Goal: Information Seeking & Learning: Learn about a topic

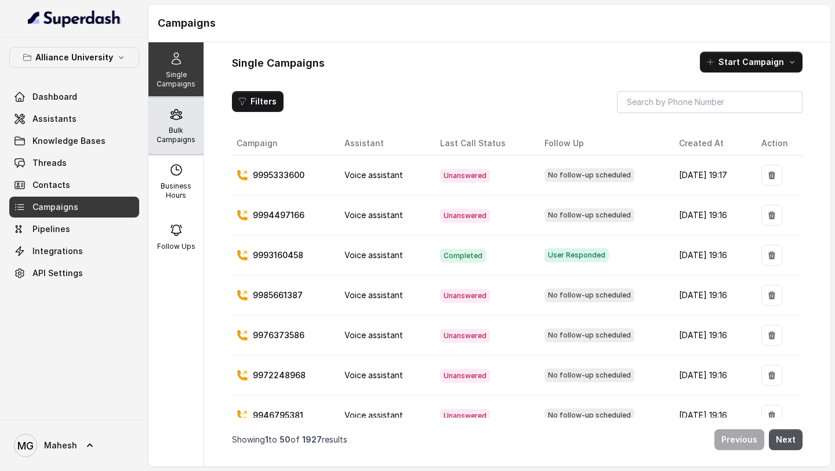
click at [186, 121] on div "Bulk Campaigns" at bounding box center [175, 126] width 55 height 56
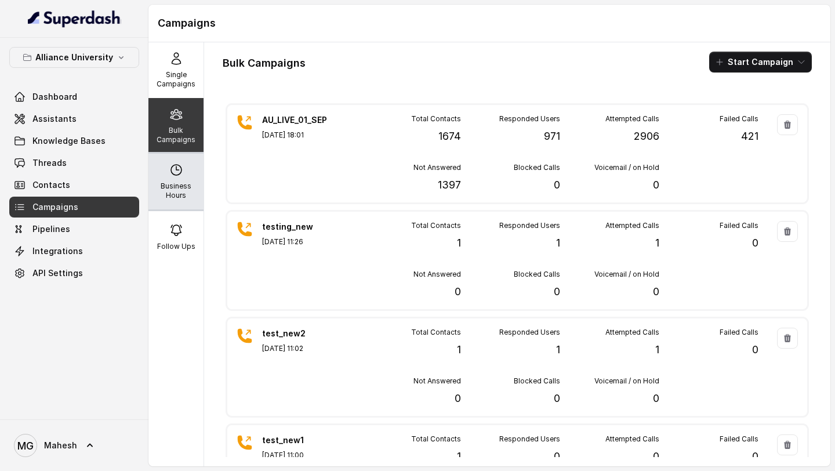
click at [176, 173] on icon at bounding box center [176, 170] width 14 height 14
select select "[GEOGRAPHIC_DATA]/[GEOGRAPHIC_DATA]"
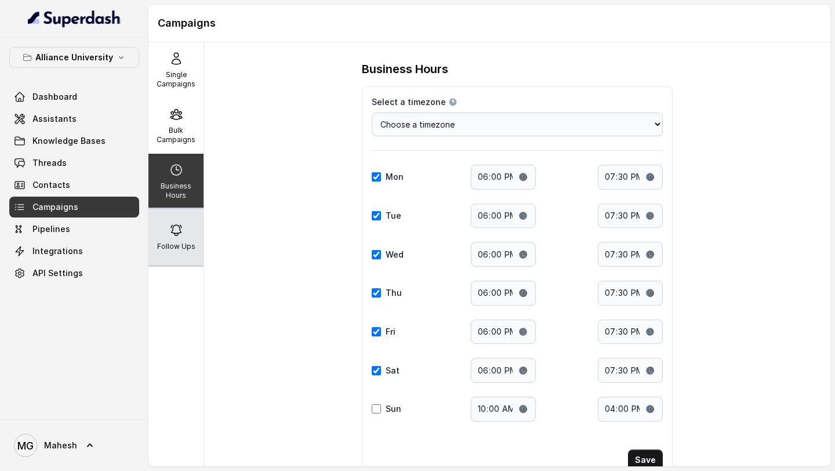
click at [179, 241] on div "Follow Ups" at bounding box center [175, 237] width 55 height 56
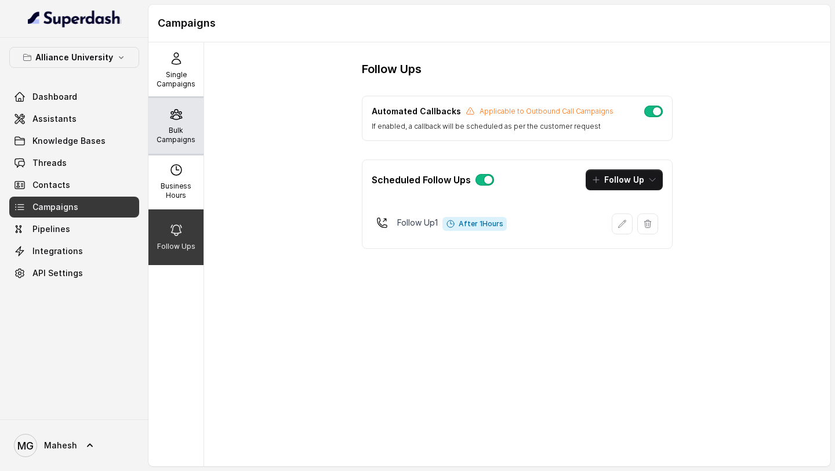
click at [186, 128] on p "Bulk Campaigns" at bounding box center [176, 135] width 46 height 19
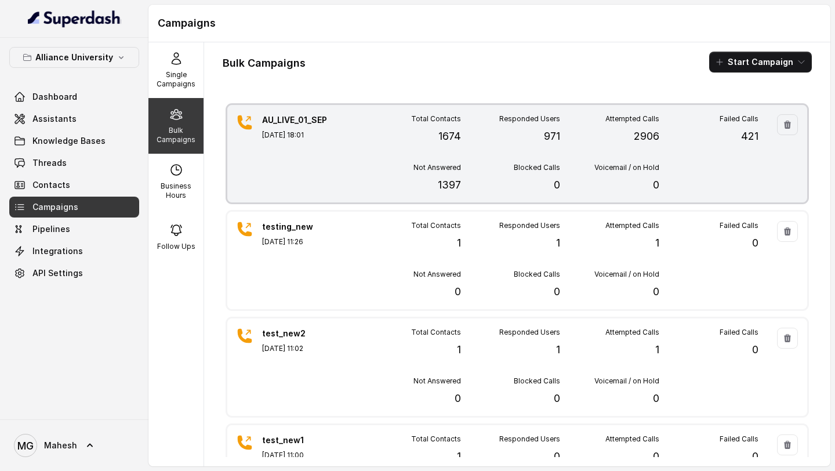
click at [420, 158] on div "Total Contacts 1674 Responded Users 971 Attempted Calls 2906 Failed Calls 421 N…" at bounding box center [560, 153] width 397 height 79
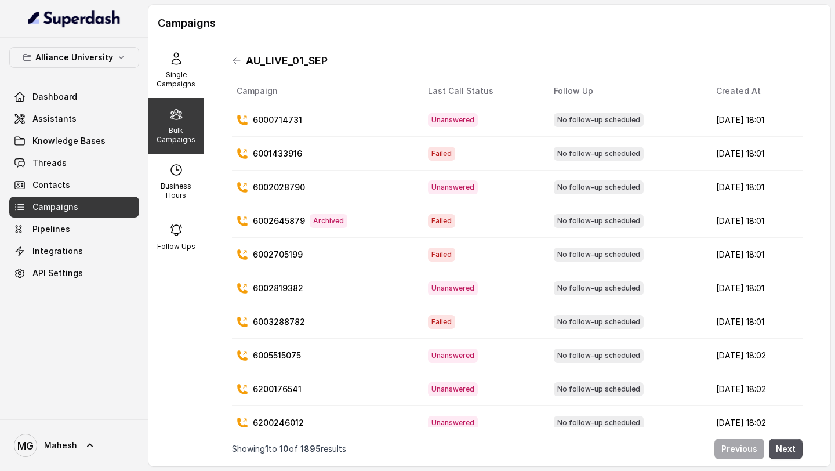
scroll to position [13, 0]
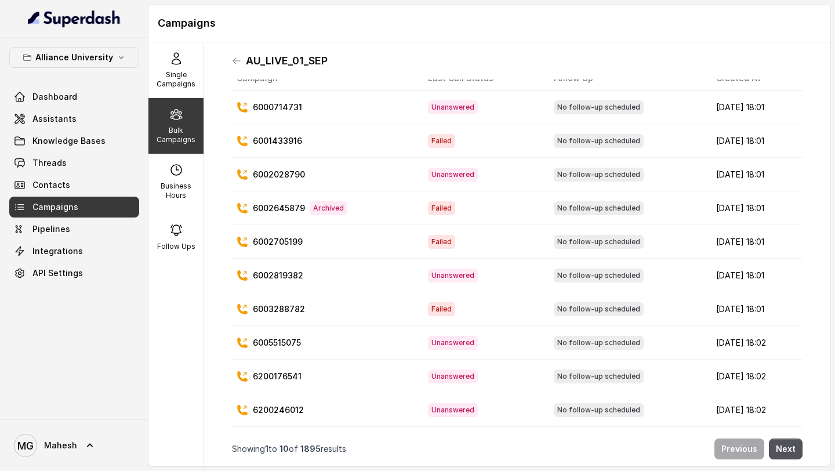
click at [95, 83] on div "Alliance University Dashboard Assistants Knowledge Bases Threads Contacts Campa…" at bounding box center [74, 165] width 130 height 237
click at [90, 99] on link "Dashboard" at bounding box center [74, 96] width 130 height 21
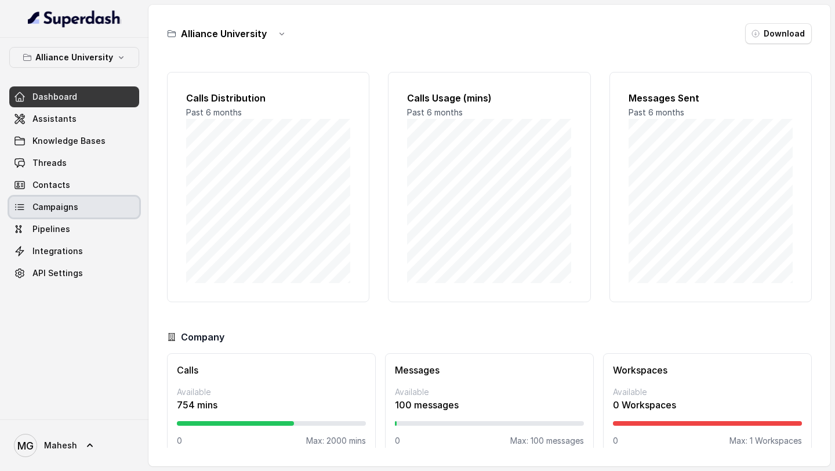
click at [75, 205] on span "Campaigns" at bounding box center [55, 207] width 46 height 12
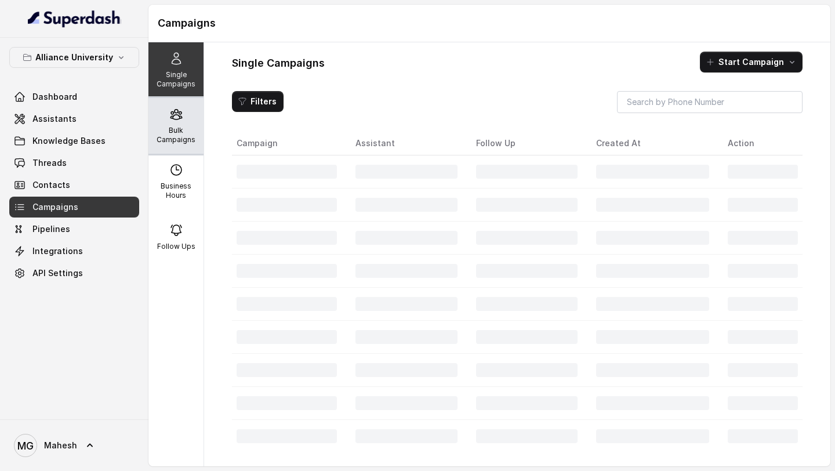
click at [181, 137] on p "Bulk Campaigns" at bounding box center [176, 135] width 46 height 19
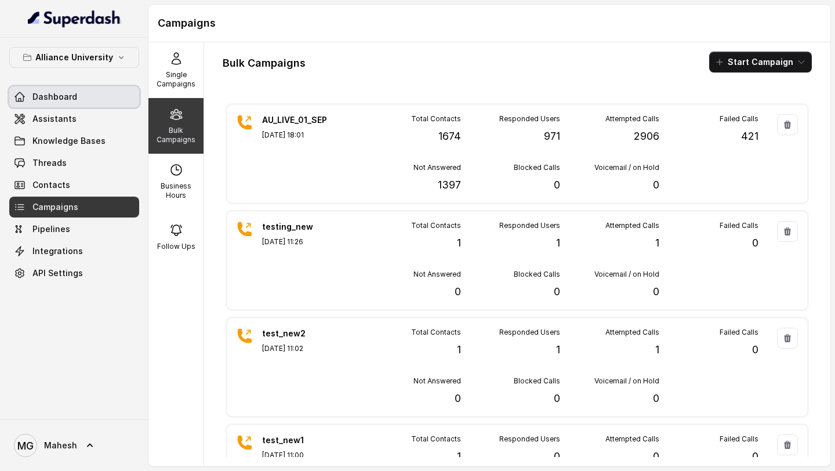
click at [56, 90] on link "Dashboard" at bounding box center [74, 96] width 130 height 21
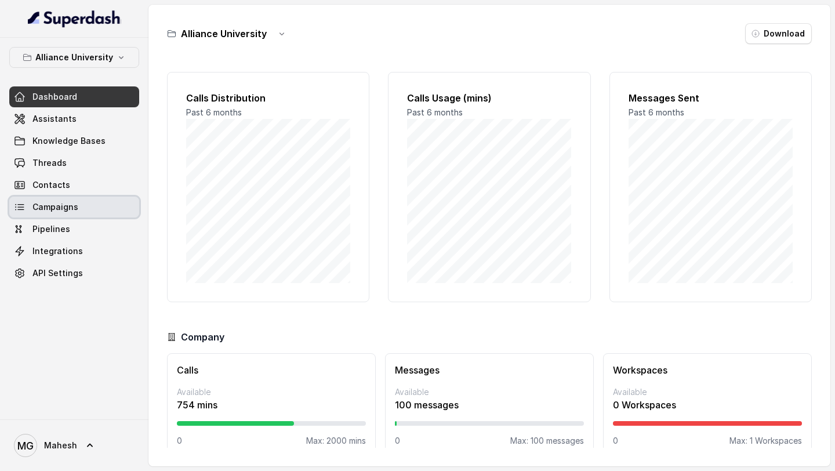
click at [62, 208] on span "Campaigns" at bounding box center [55, 207] width 46 height 12
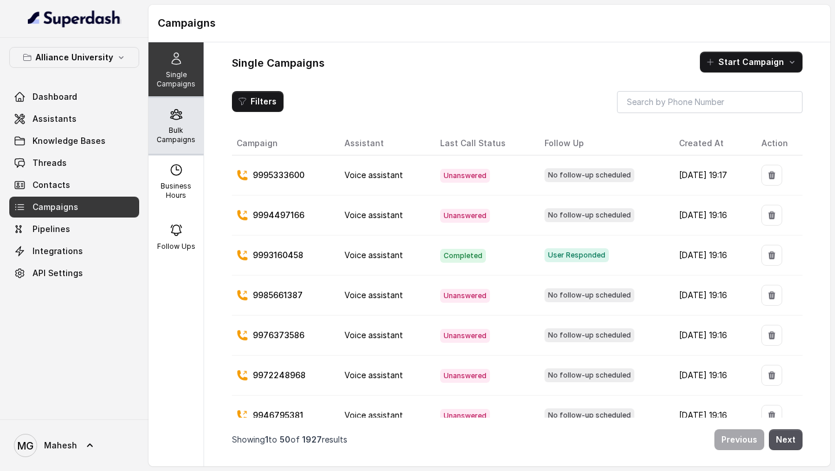
click at [173, 140] on p "Bulk Campaigns" at bounding box center [176, 135] width 46 height 19
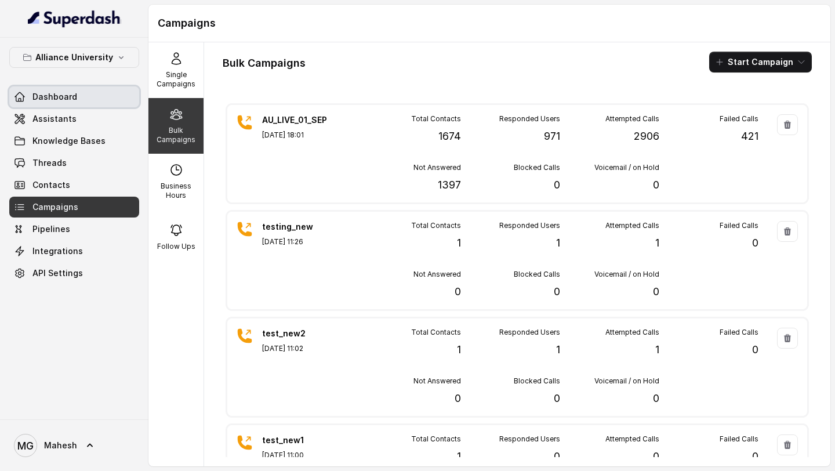
click at [74, 101] on span "Dashboard" at bounding box center [54, 97] width 45 height 12
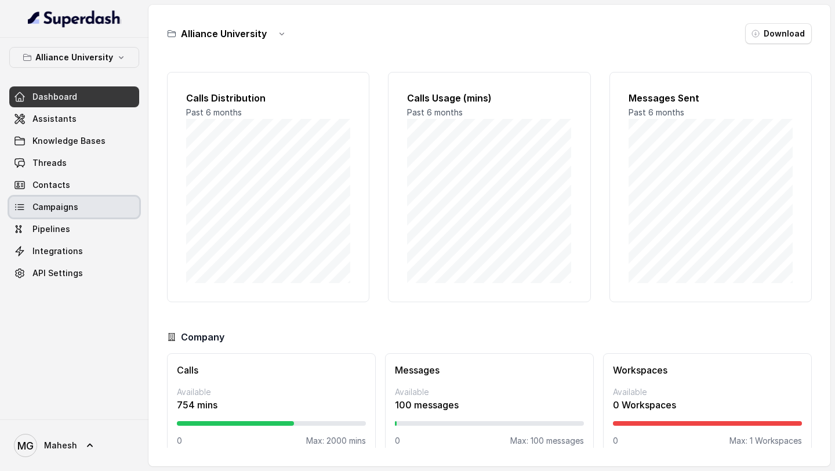
click at [76, 210] on link "Campaigns" at bounding box center [74, 207] width 130 height 21
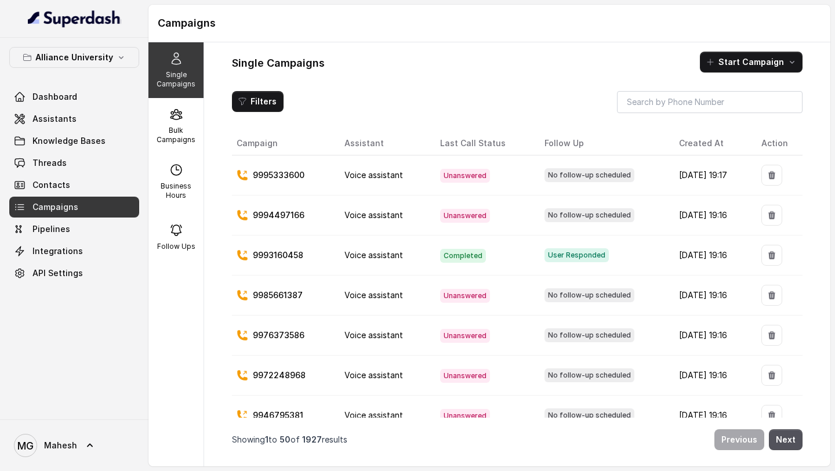
click at [63, 202] on span "Campaigns" at bounding box center [55, 207] width 46 height 12
click at [191, 122] on div "Bulk Campaigns" at bounding box center [175, 126] width 55 height 56
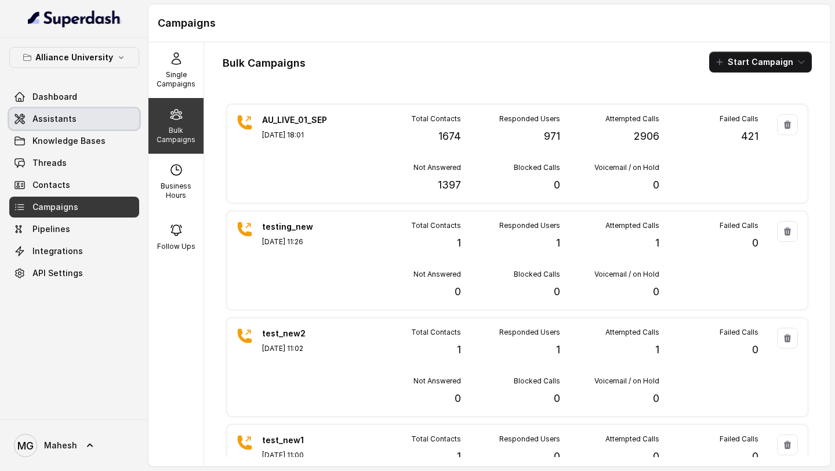
click at [88, 119] on link "Assistants" at bounding box center [74, 118] width 130 height 21
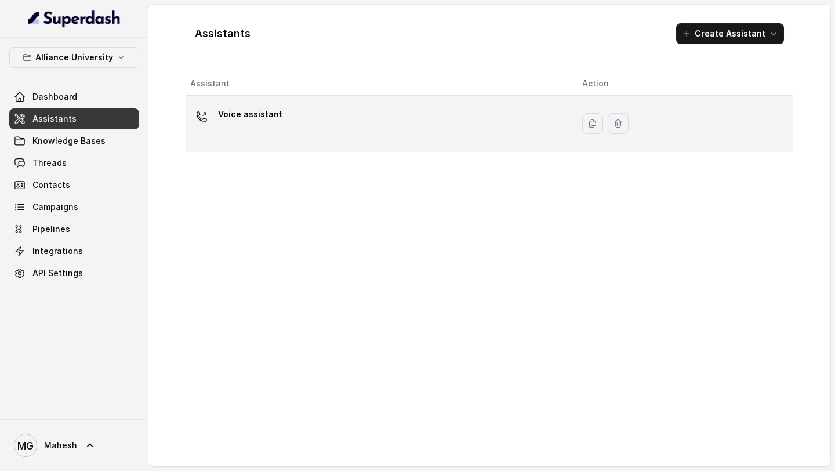
click at [234, 108] on p "Voice assistant" at bounding box center [250, 114] width 64 height 19
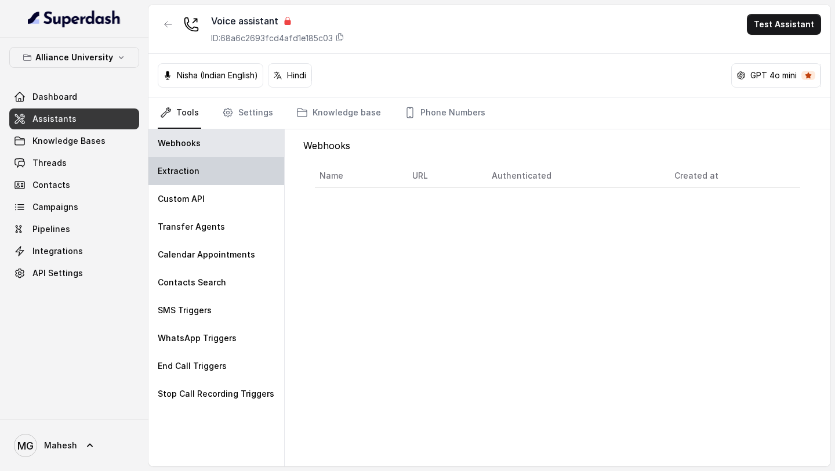
click at [217, 170] on div "Extraction" at bounding box center [216, 171] width 136 height 28
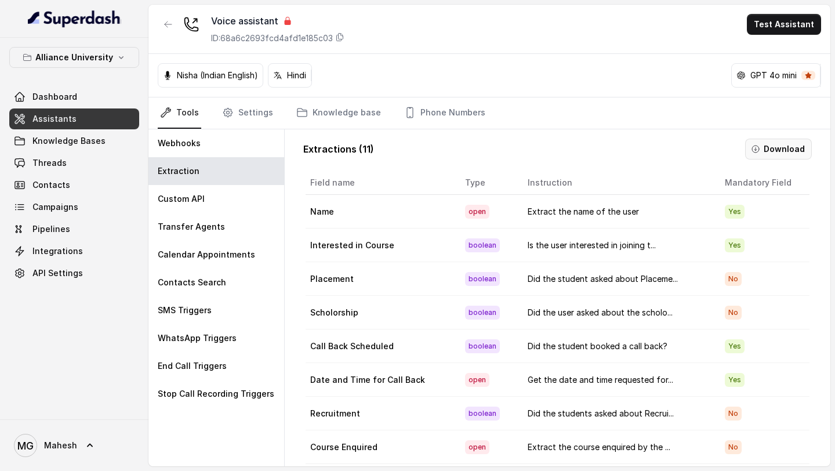
click at [773, 152] on button "Download" at bounding box center [778, 149] width 67 height 21
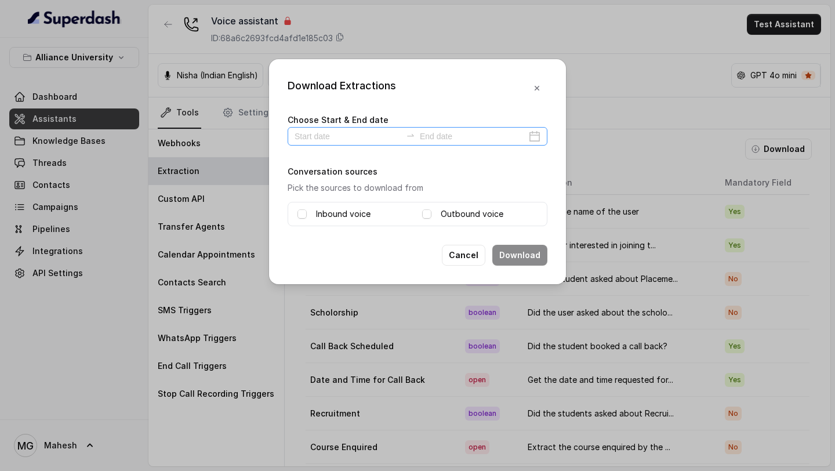
click at [536, 135] on div at bounding box center [418, 136] width 260 height 19
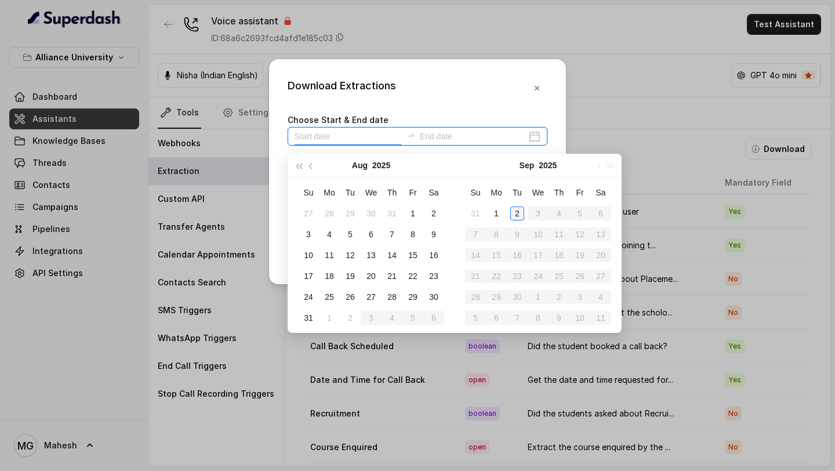
type input "[DATE]"
click at [518, 210] on div "2" at bounding box center [517, 213] width 14 height 14
type input "[DATE]"
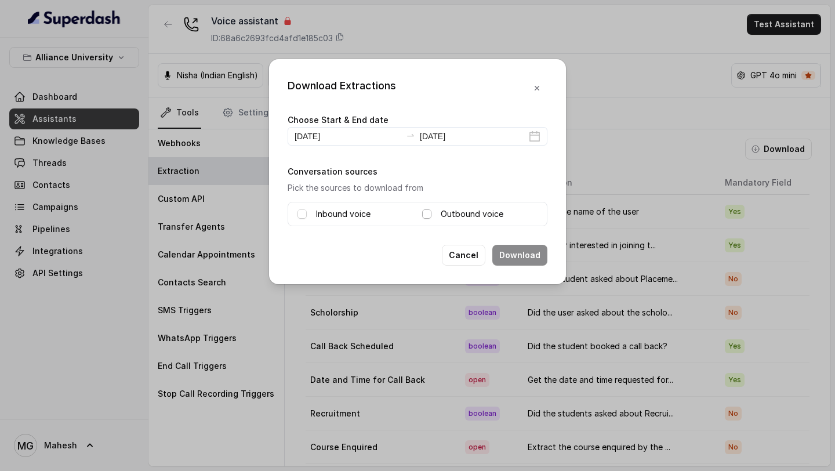
click at [425, 215] on span at bounding box center [426, 213] width 9 height 9
click at [516, 257] on button "Download" at bounding box center [519, 255] width 55 height 21
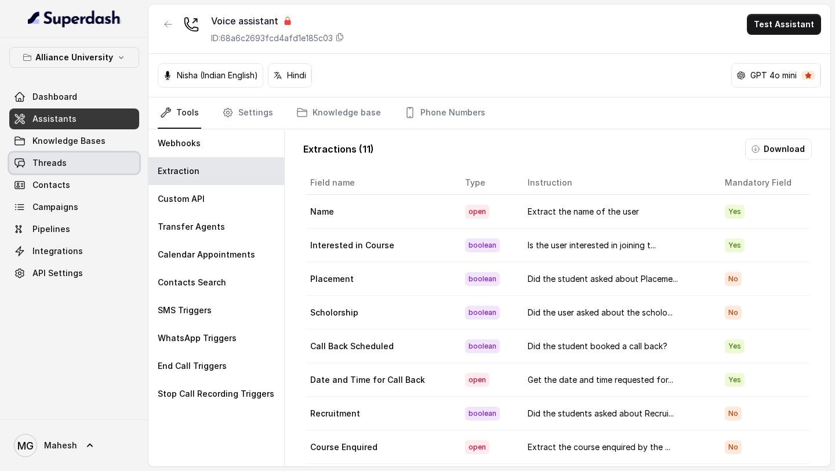
click at [55, 165] on span "Threads" at bounding box center [49, 163] width 34 height 12
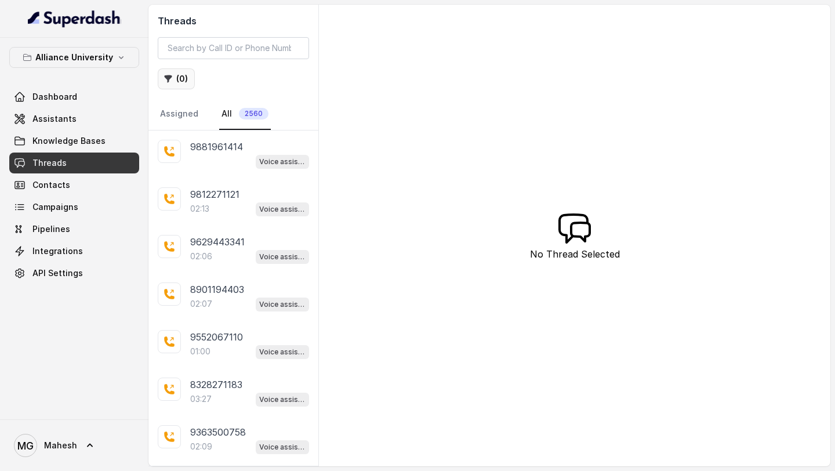
click at [173, 81] on button "( 0 )" at bounding box center [176, 78] width 37 height 21
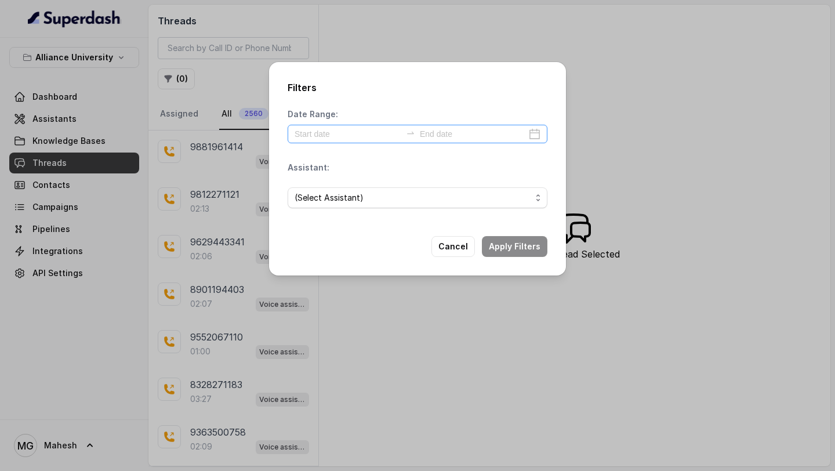
click at [538, 135] on div at bounding box center [418, 134] width 260 height 19
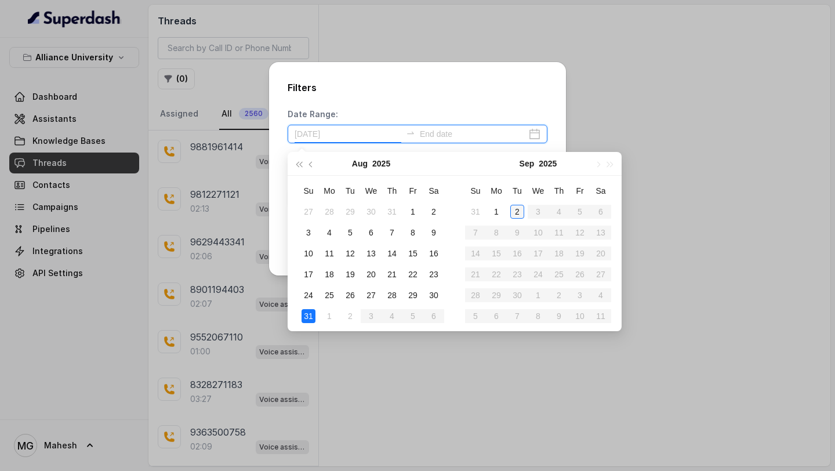
type input "[DATE]"
click at [512, 211] on div "2" at bounding box center [517, 212] width 14 height 14
type input "[DATE]"
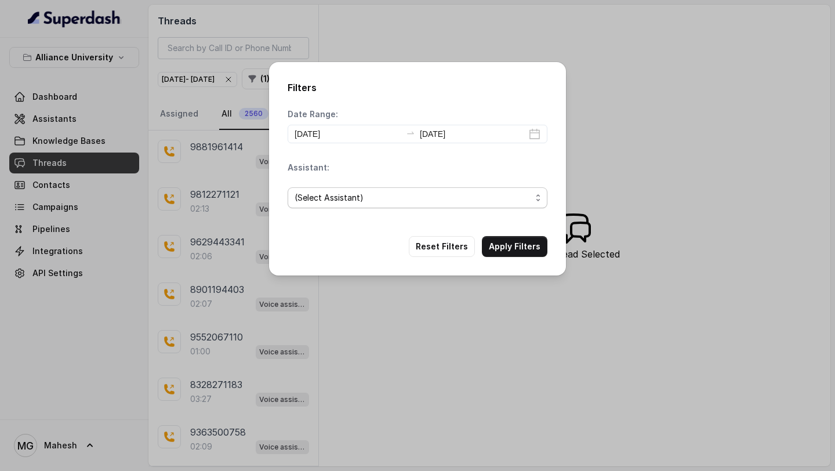
click at [414, 205] on span "(Select Assistant)" at bounding box center [418, 197] width 260 height 21
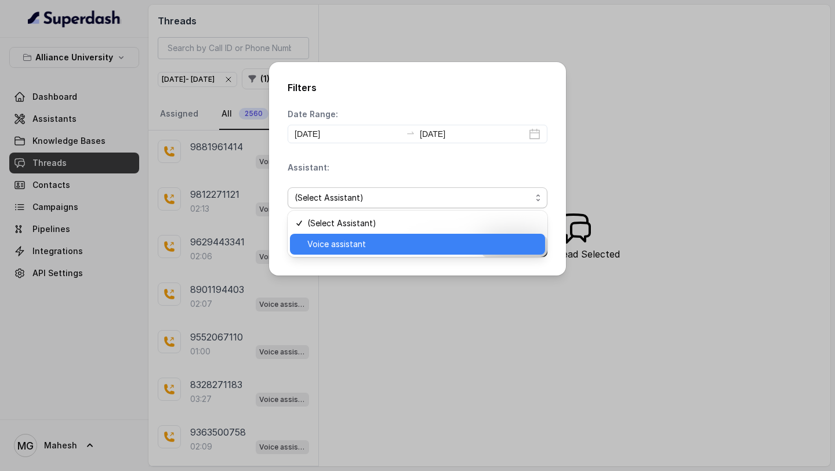
click at [362, 242] on span "Voice assistant" at bounding box center [422, 244] width 231 height 14
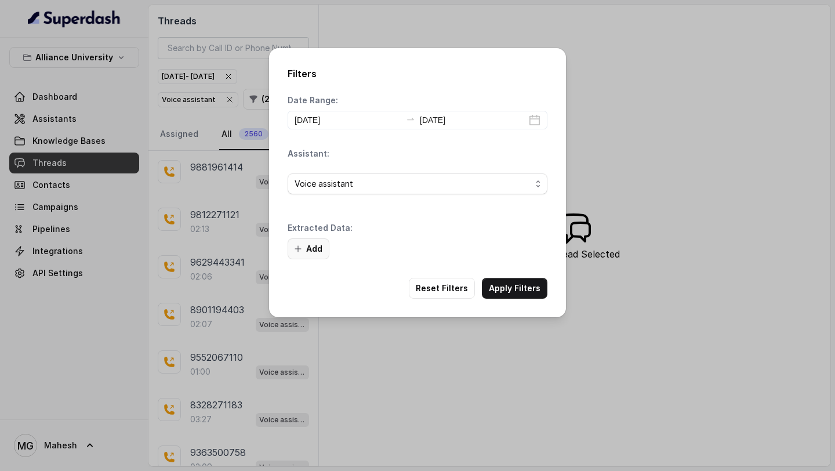
click at [298, 251] on icon "button" at bounding box center [297, 248] width 9 height 9
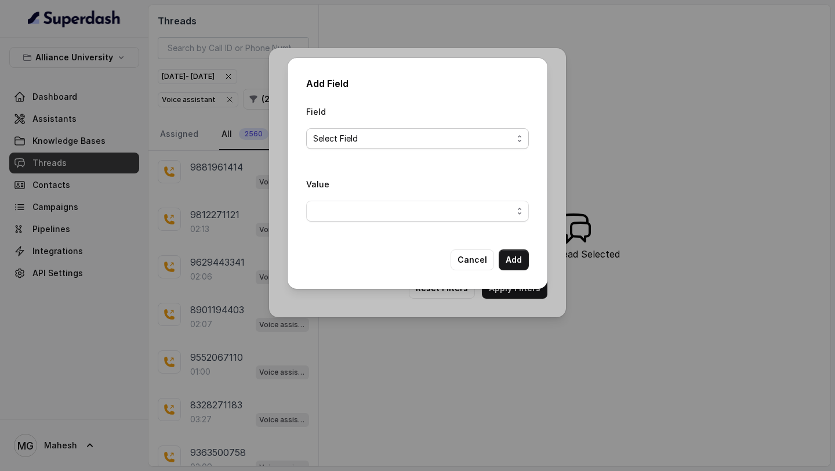
click at [427, 133] on span "Select Field" at bounding box center [412, 139] width 199 height 14
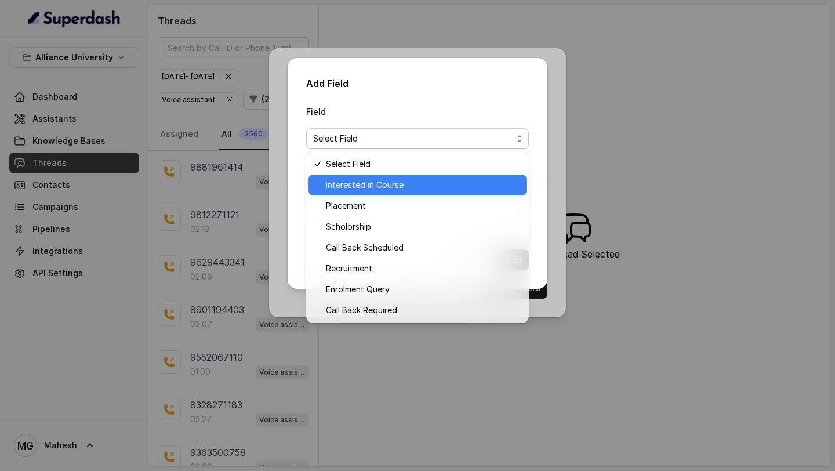
click at [381, 185] on span "Interested in Course" at bounding box center [423, 185] width 194 height 14
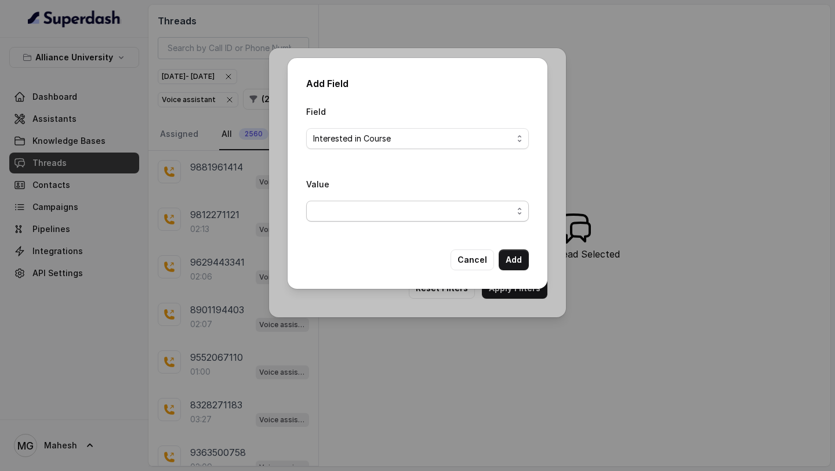
click at [488, 208] on span "button" at bounding box center [417, 211] width 223 height 21
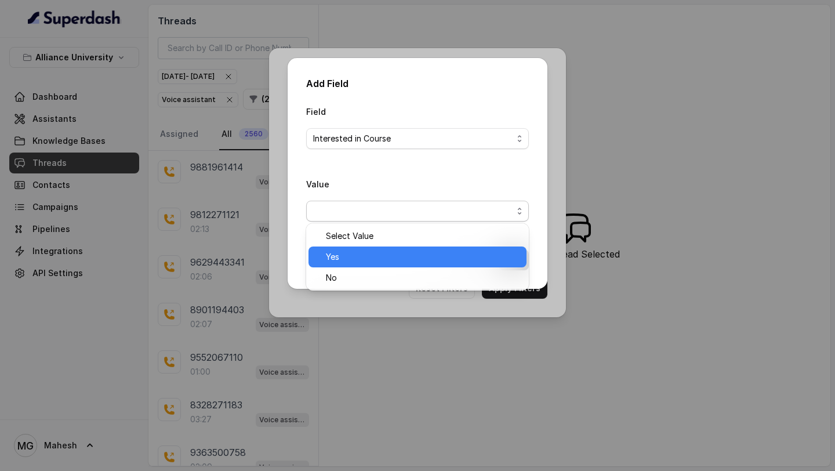
click at [355, 254] on span "Yes" at bounding box center [423, 257] width 194 height 14
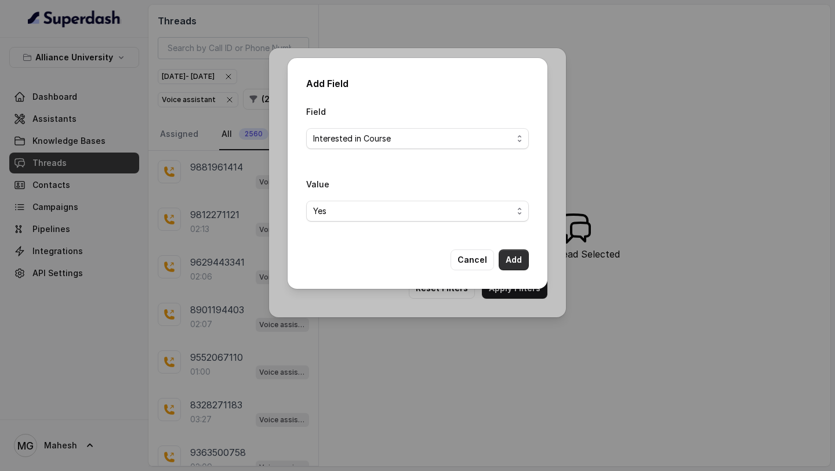
click at [518, 260] on button "Add" at bounding box center [514, 259] width 30 height 21
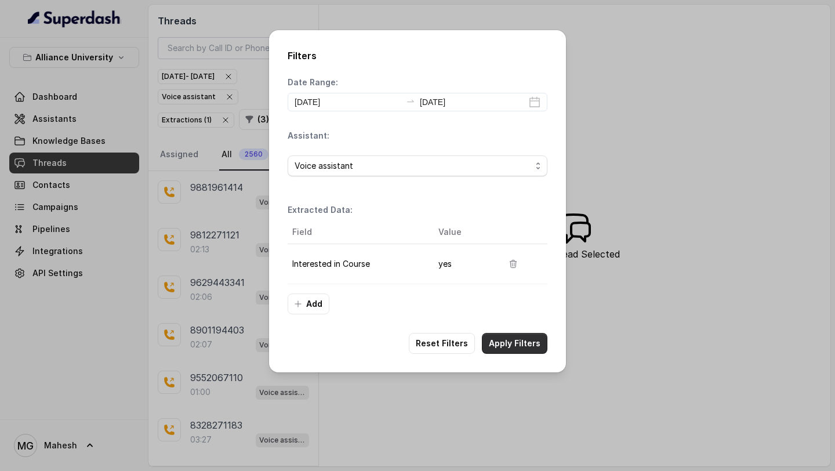
click at [511, 344] on button "Apply Filters" at bounding box center [515, 343] width 66 height 21
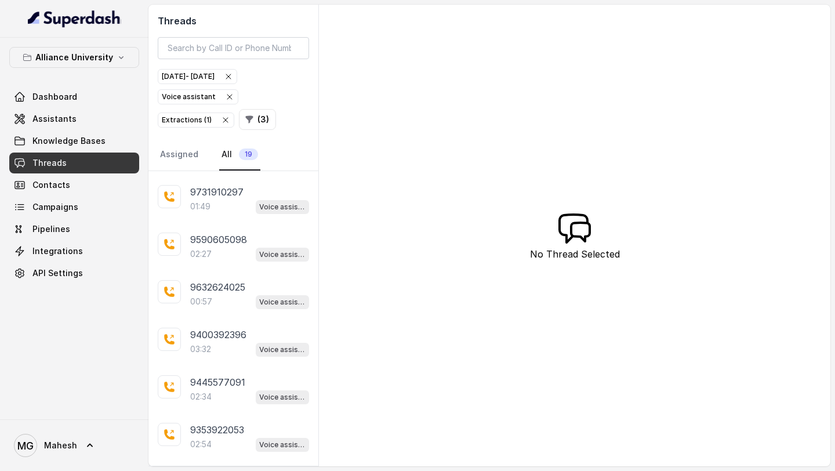
scroll to position [602, 0]
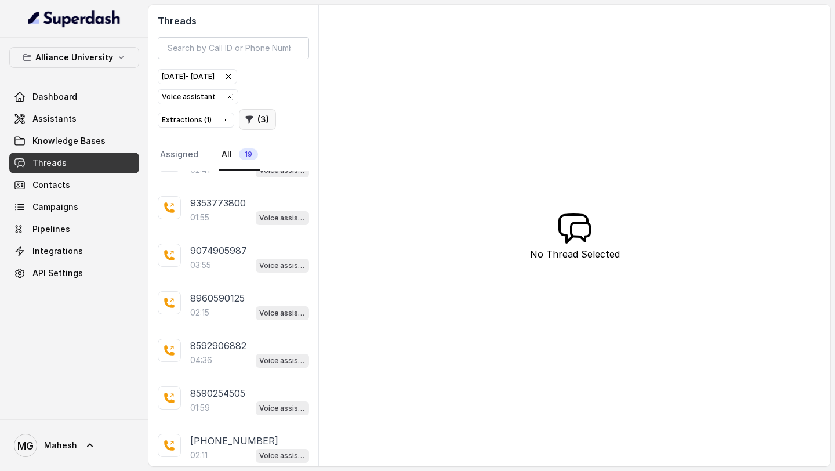
click at [259, 121] on button "( 3 )" at bounding box center [257, 119] width 37 height 21
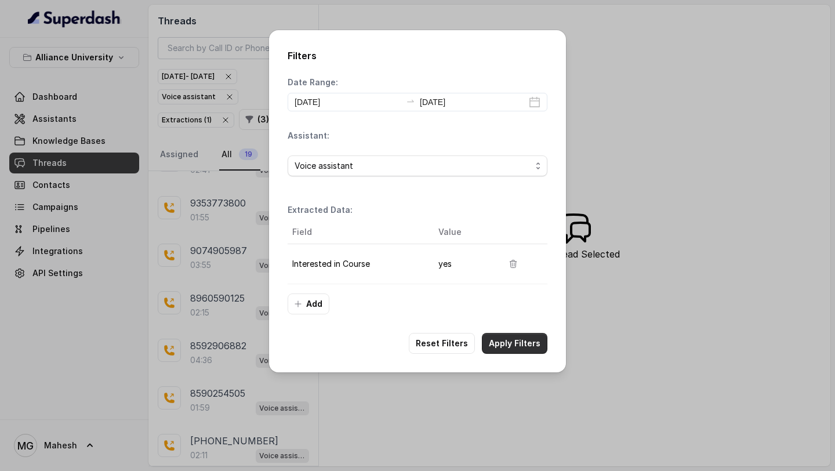
click at [526, 348] on button "Apply Filters" at bounding box center [515, 343] width 66 height 21
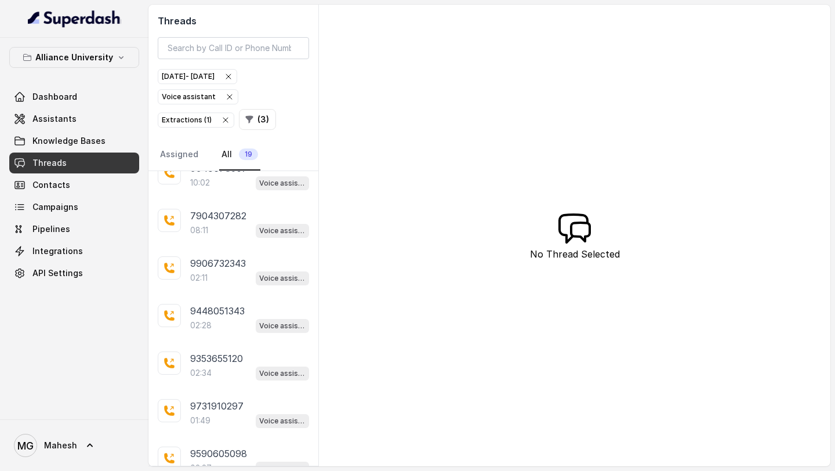
scroll to position [602, 0]
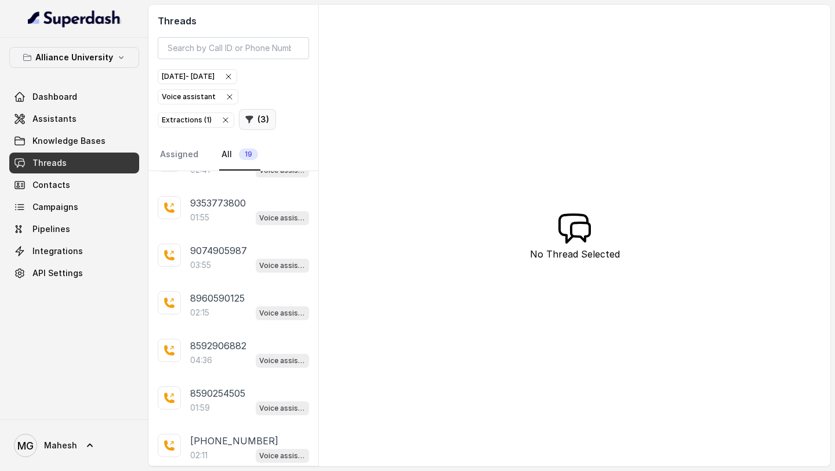
click at [255, 121] on button "( 3 )" at bounding box center [257, 119] width 37 height 21
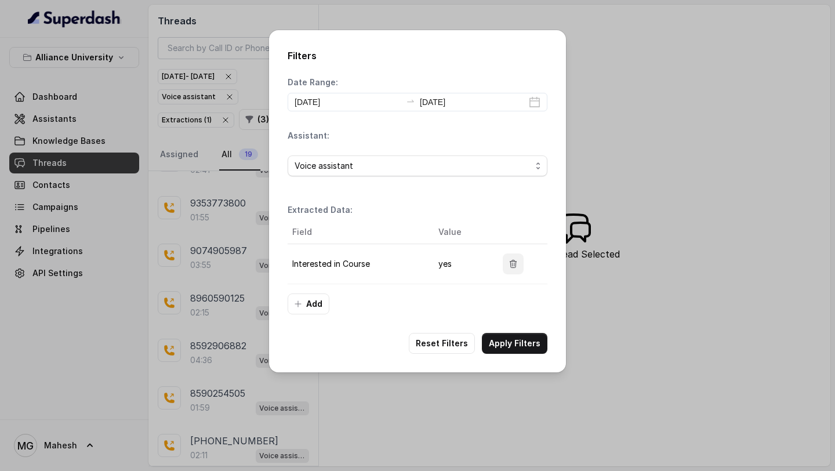
click at [508, 264] on icon "button" at bounding box center [512, 263] width 9 height 9
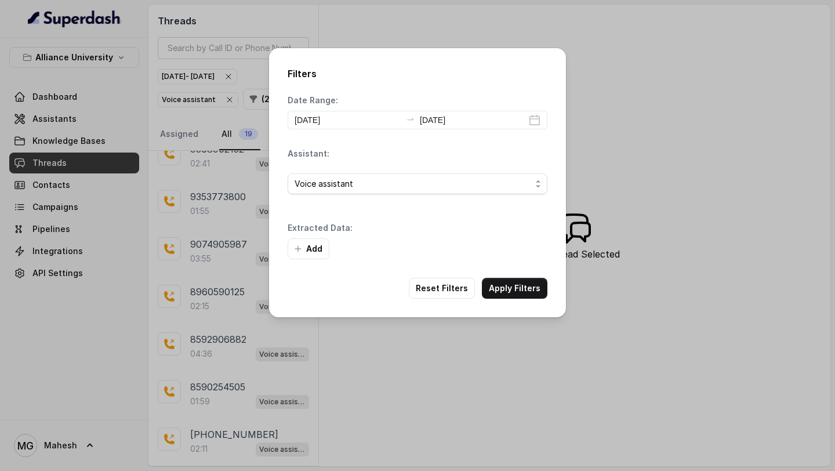
scroll to position [583, 0]
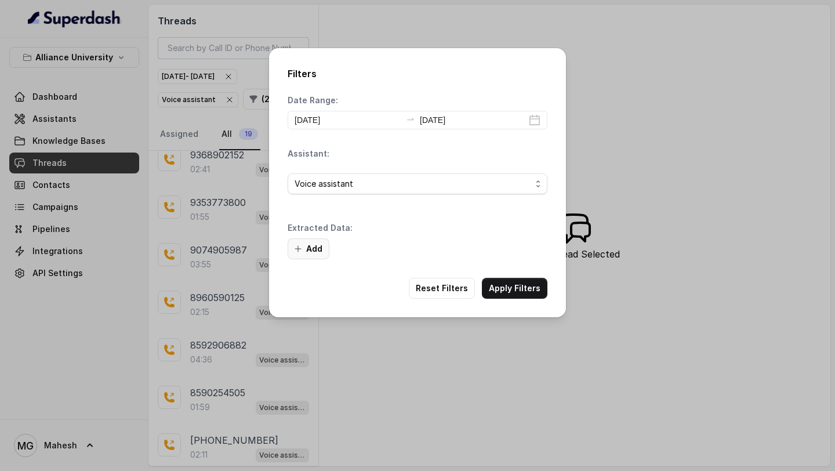
click at [316, 246] on button "Add" at bounding box center [309, 248] width 42 height 21
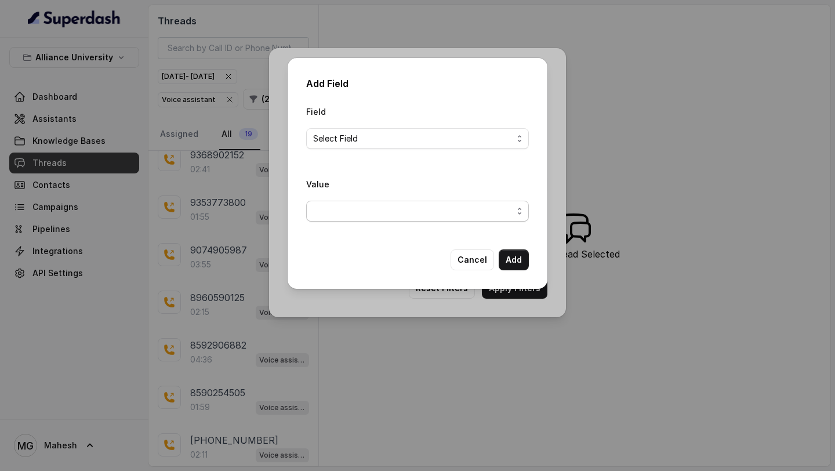
click at [398, 205] on span "button" at bounding box center [417, 211] width 223 height 21
click at [404, 142] on div "Field Select Field Value" at bounding box center [417, 167] width 223 height 126
click at [404, 142] on span "Select Field" at bounding box center [412, 139] width 199 height 14
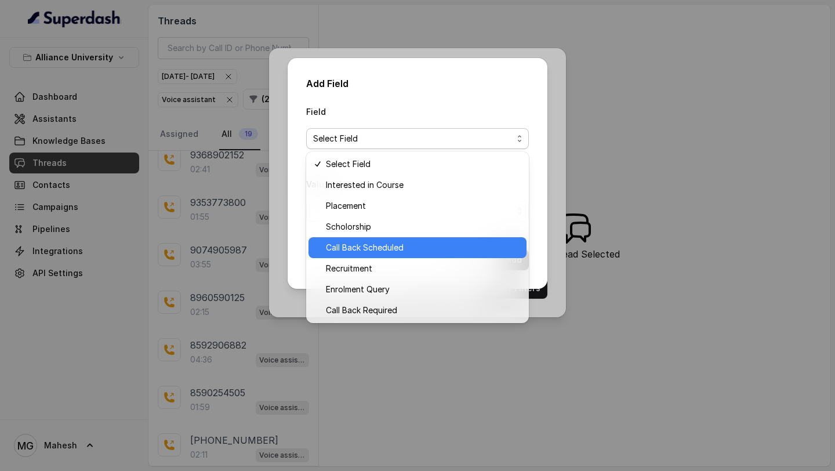
click at [387, 248] on span "Call Back Scheduled" at bounding box center [423, 248] width 194 height 14
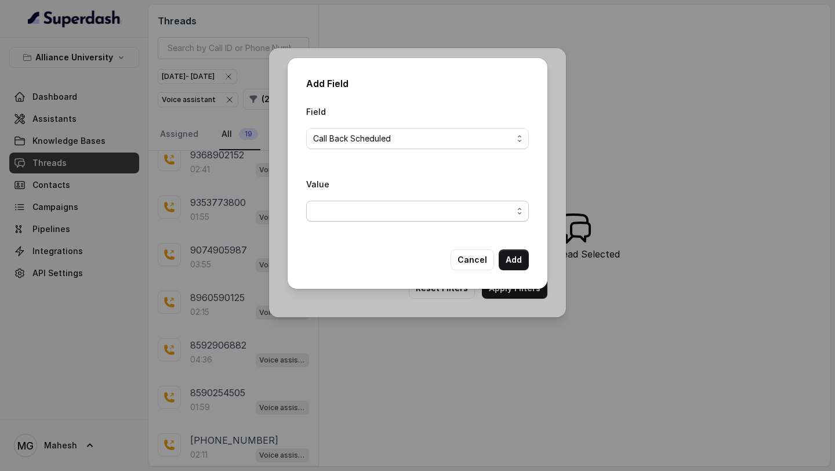
click at [430, 215] on span "button" at bounding box center [417, 211] width 223 height 21
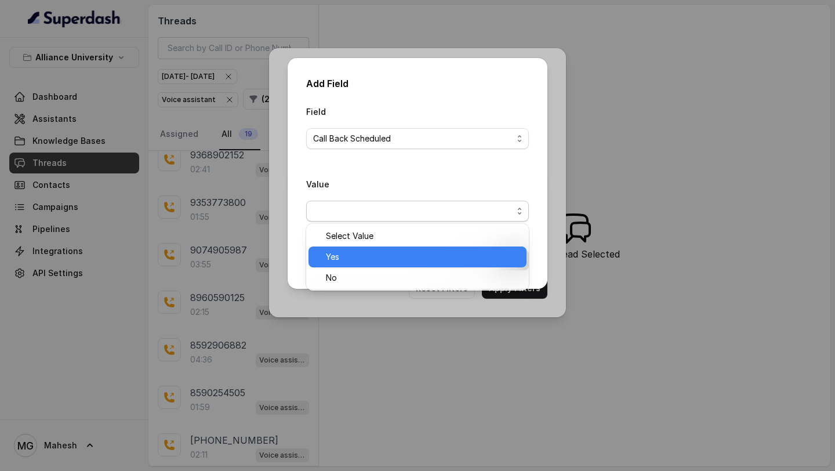
click at [372, 256] on span "Yes" at bounding box center [423, 257] width 194 height 14
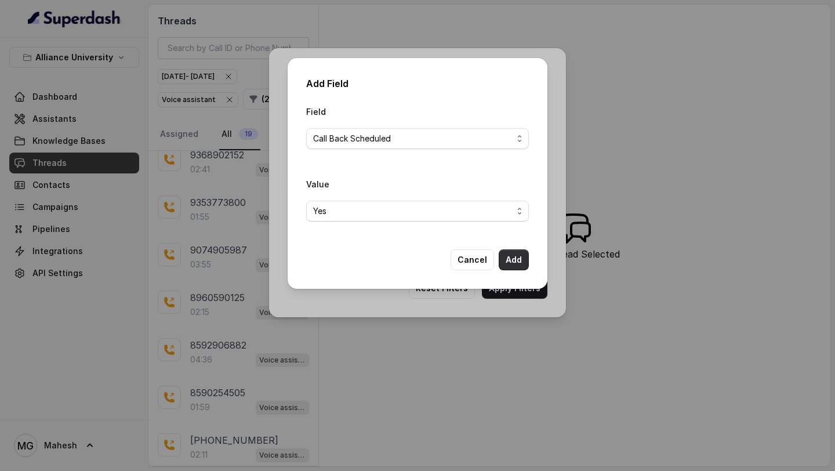
click at [512, 258] on button "Add" at bounding box center [514, 259] width 30 height 21
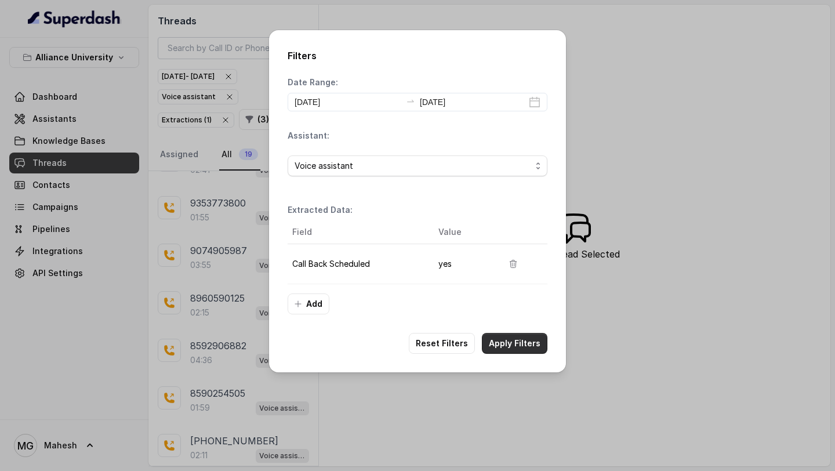
click at [514, 345] on button "Apply Filters" at bounding box center [515, 343] width 66 height 21
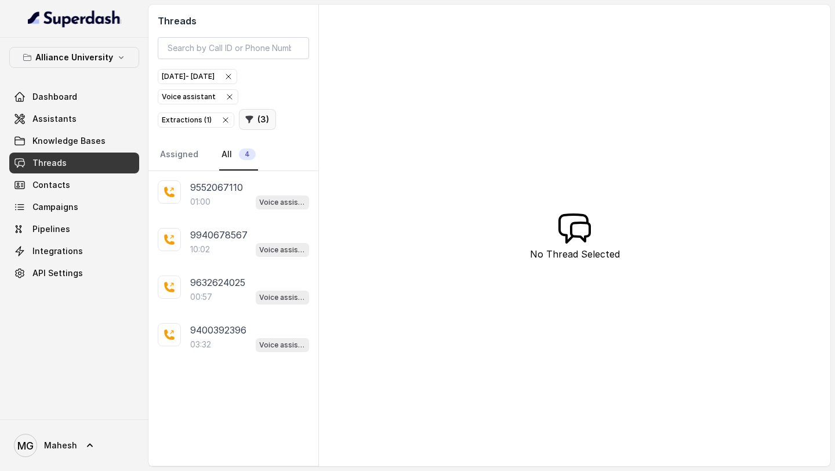
click at [245, 123] on icon "button" at bounding box center [249, 119] width 9 height 9
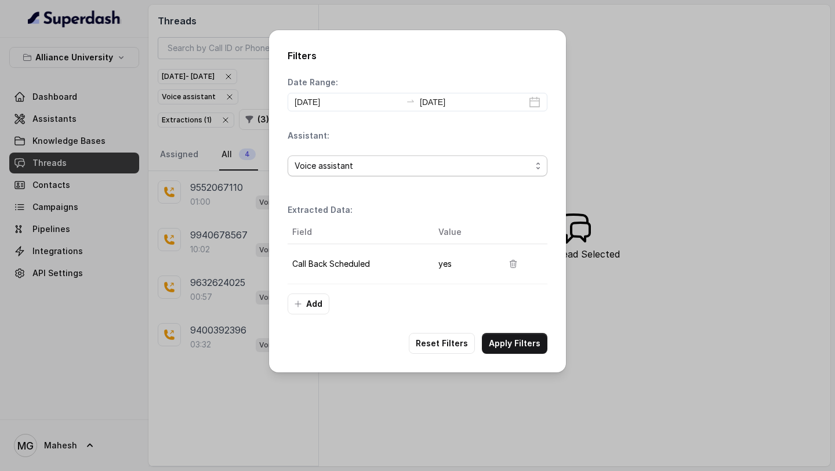
click at [521, 162] on span "Voice assistant" at bounding box center [413, 166] width 237 height 14
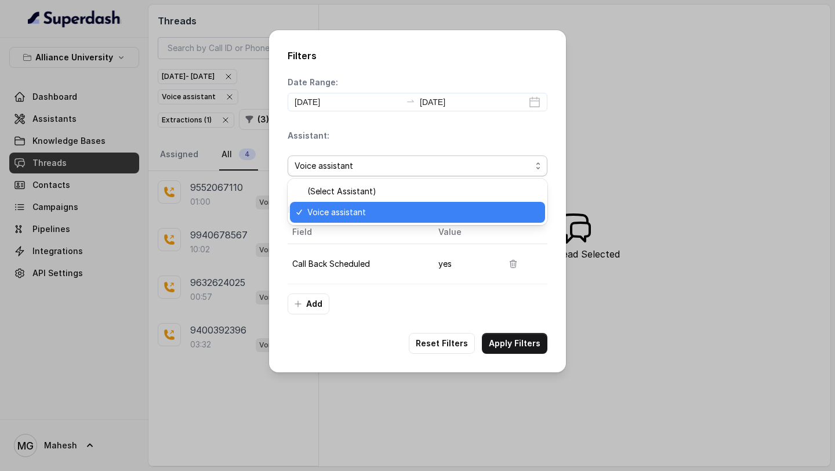
click at [521, 162] on span "Voice assistant" at bounding box center [413, 166] width 237 height 14
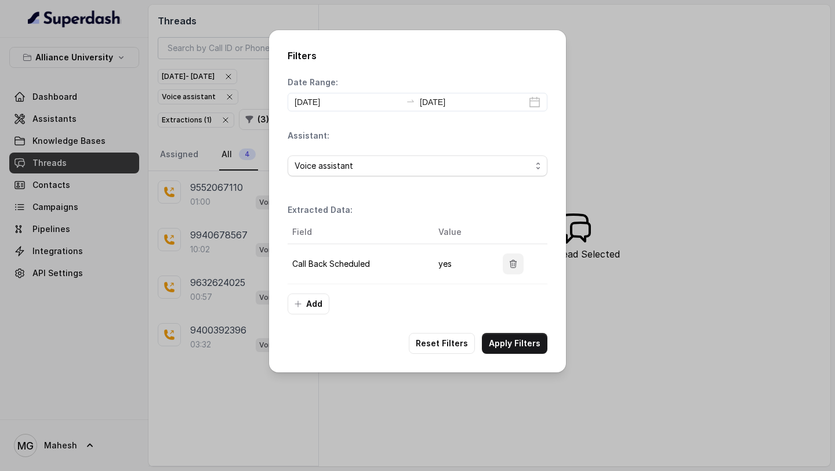
click at [513, 267] on icon "button" at bounding box center [513, 264] width 6 height 8
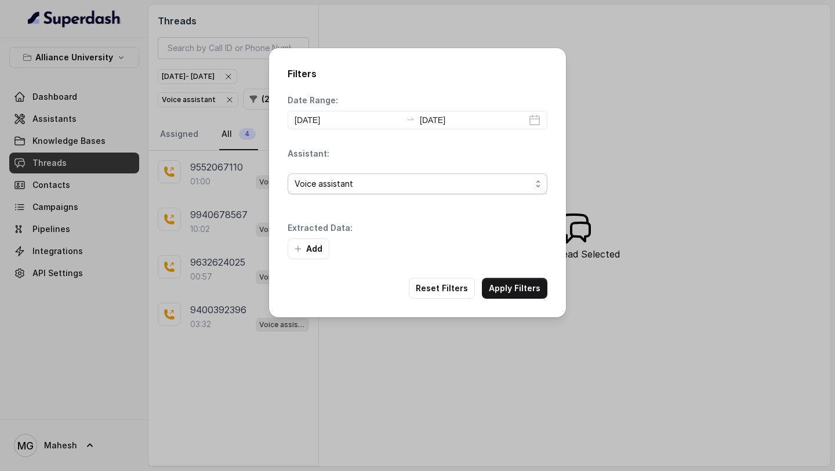
click at [441, 181] on span "Voice assistant" at bounding box center [413, 184] width 237 height 14
click at [448, 181] on span "Voice assistant" at bounding box center [413, 184] width 237 height 14
click at [442, 190] on span "Voice assistant" at bounding box center [413, 184] width 237 height 14
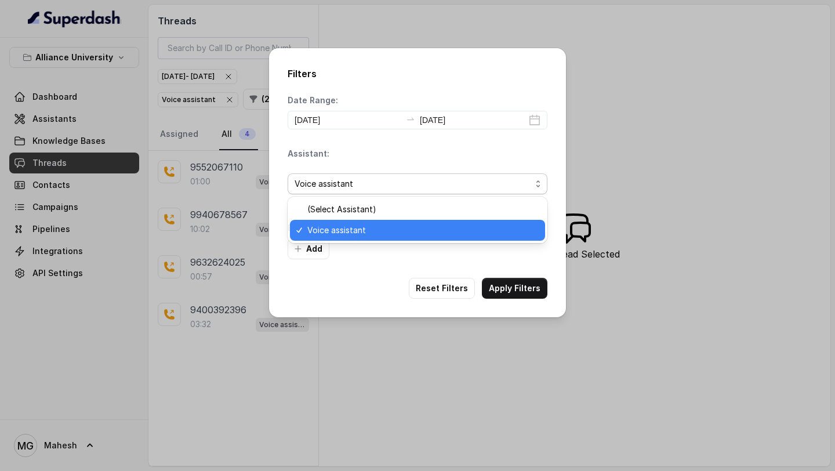
click at [442, 190] on span "Voice assistant" at bounding box center [413, 184] width 237 height 14
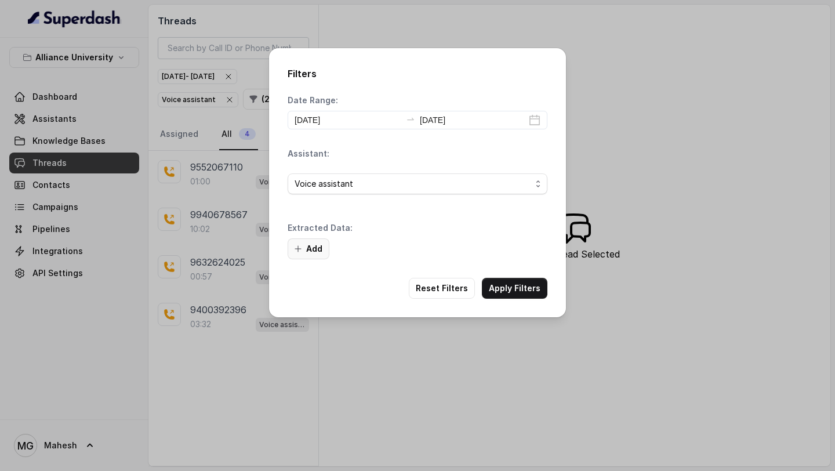
click at [314, 248] on button "Add" at bounding box center [309, 248] width 42 height 21
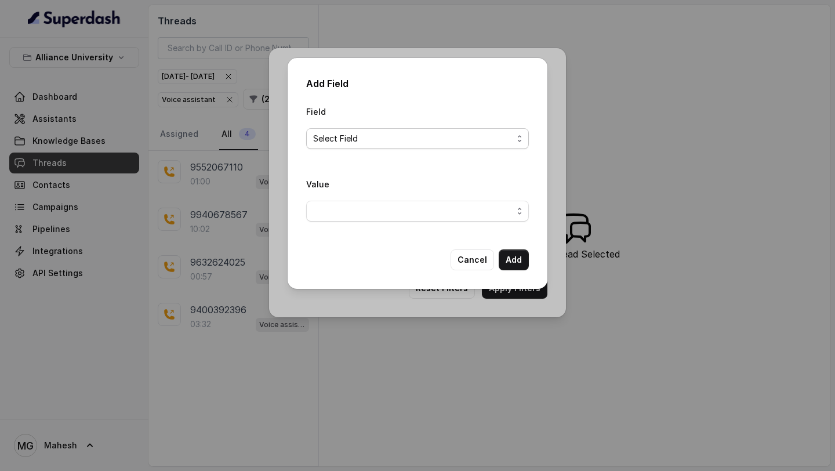
click at [426, 137] on span "Select Field" at bounding box center [412, 139] width 199 height 14
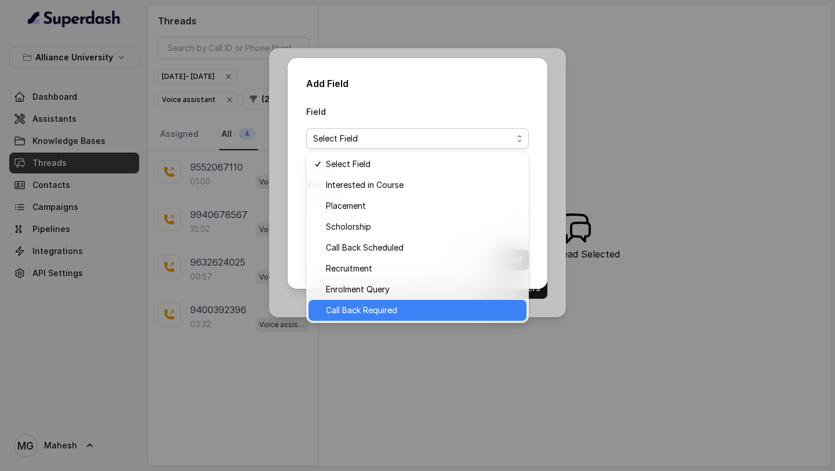
click at [390, 314] on span "Call Back Required" at bounding box center [423, 310] width 194 height 14
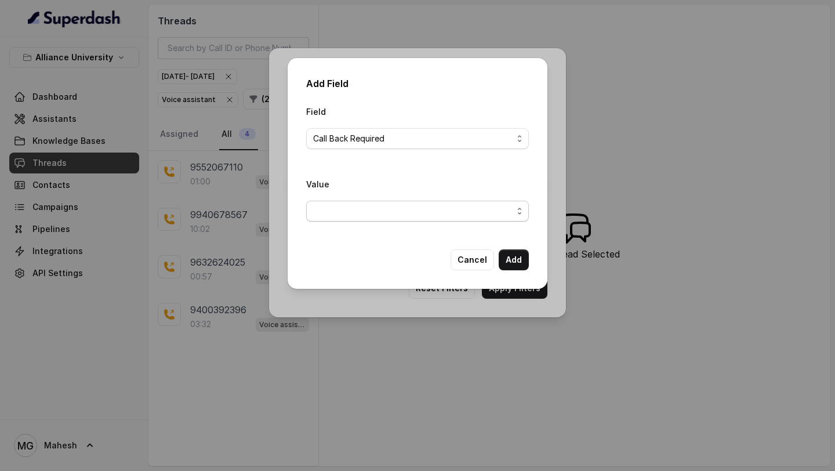
click at [441, 210] on span "button" at bounding box center [417, 211] width 223 height 21
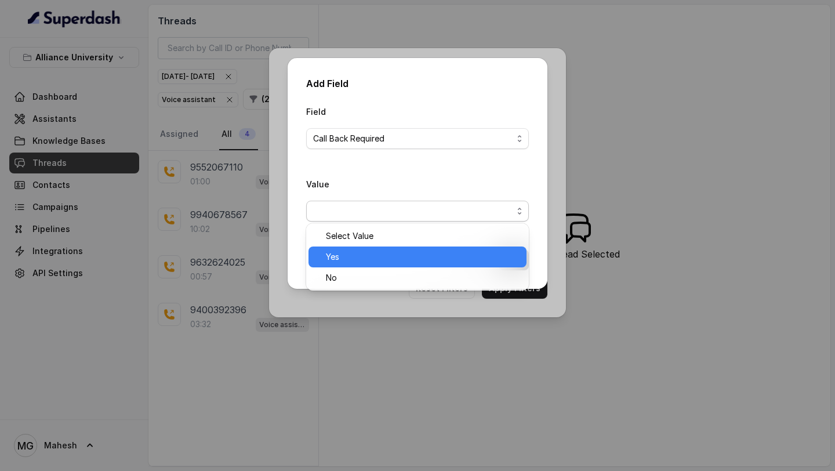
click at [375, 257] on span "Yes" at bounding box center [423, 257] width 194 height 14
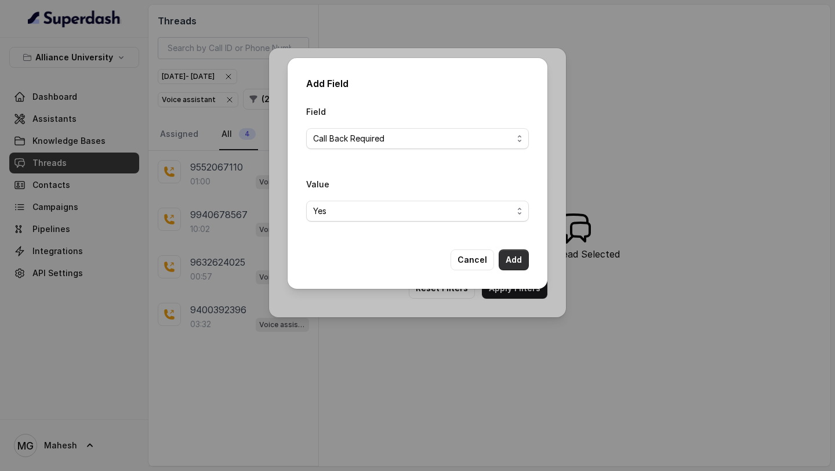
click at [521, 255] on button "Add" at bounding box center [514, 259] width 30 height 21
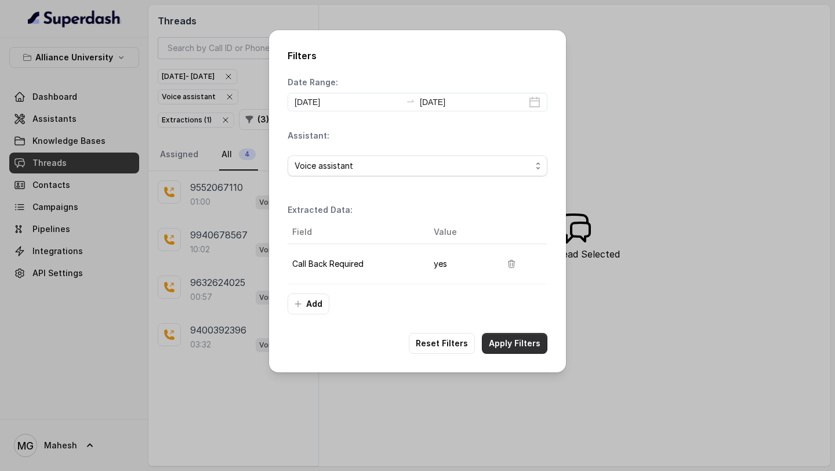
click at [506, 340] on button "Apply Filters" at bounding box center [515, 343] width 66 height 21
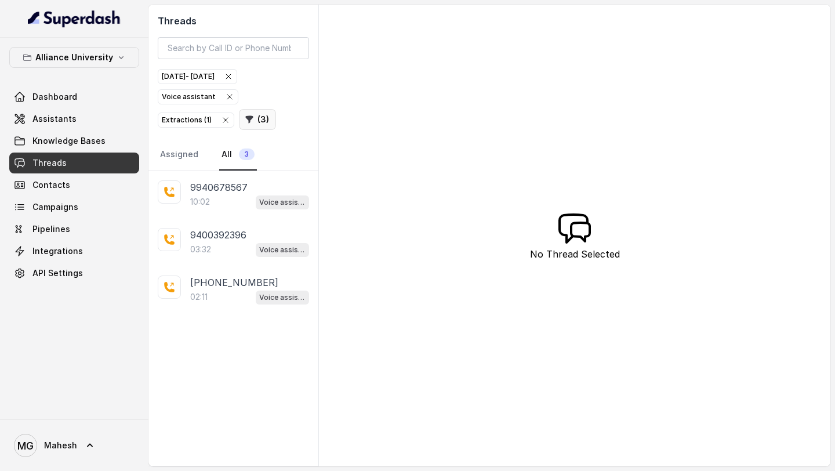
click at [261, 122] on button "( 3 )" at bounding box center [257, 119] width 37 height 21
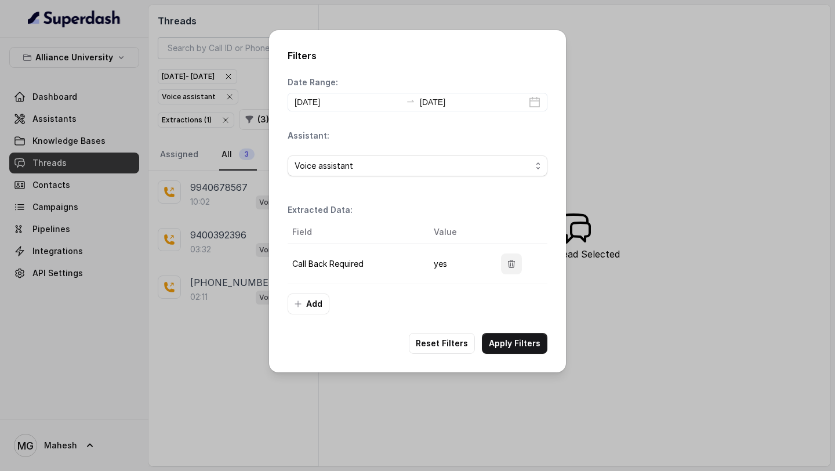
click at [512, 268] on icon "button" at bounding box center [511, 263] width 9 height 9
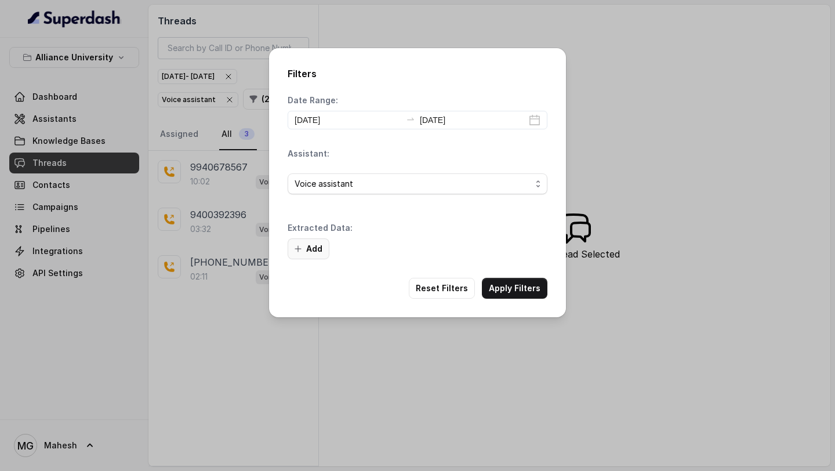
click at [319, 252] on button "Add" at bounding box center [309, 248] width 42 height 21
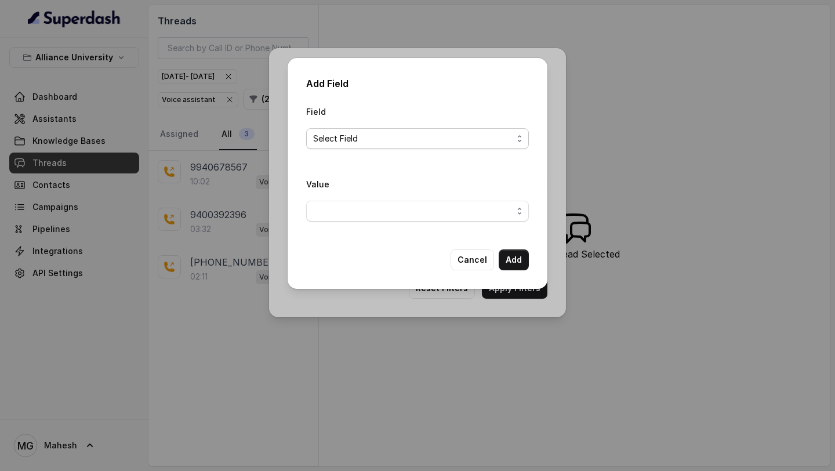
click at [430, 138] on span "Select Field" at bounding box center [412, 139] width 199 height 14
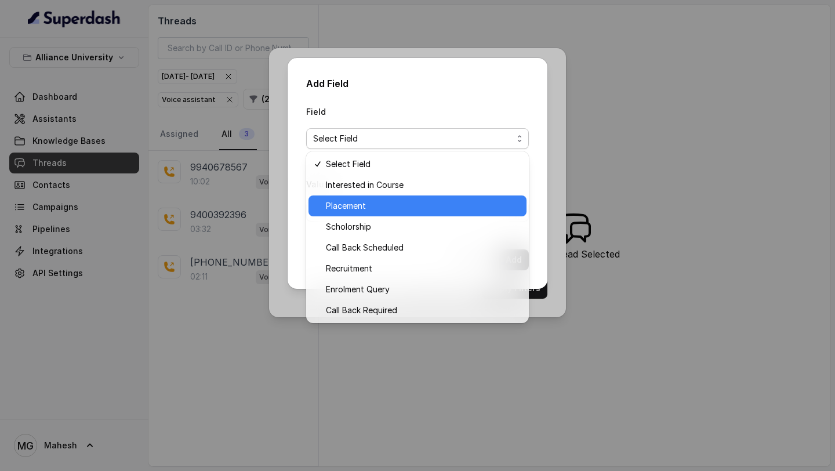
click at [378, 210] on span "Placement" at bounding box center [423, 206] width 194 height 14
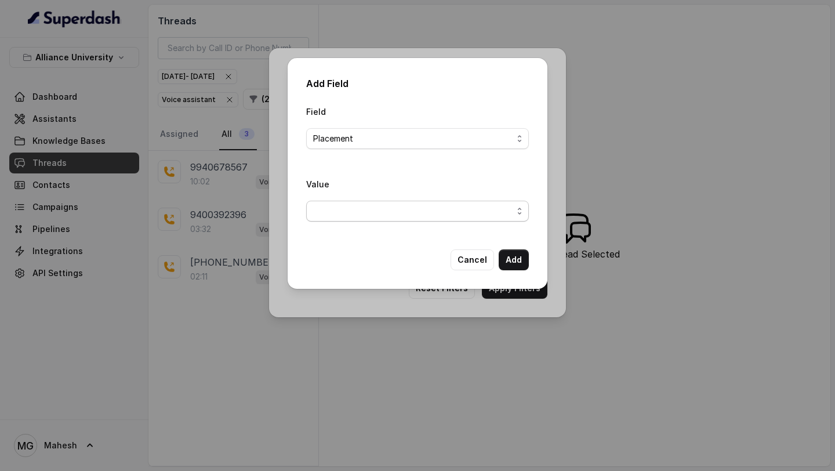
click at [478, 217] on span "button" at bounding box center [417, 211] width 223 height 21
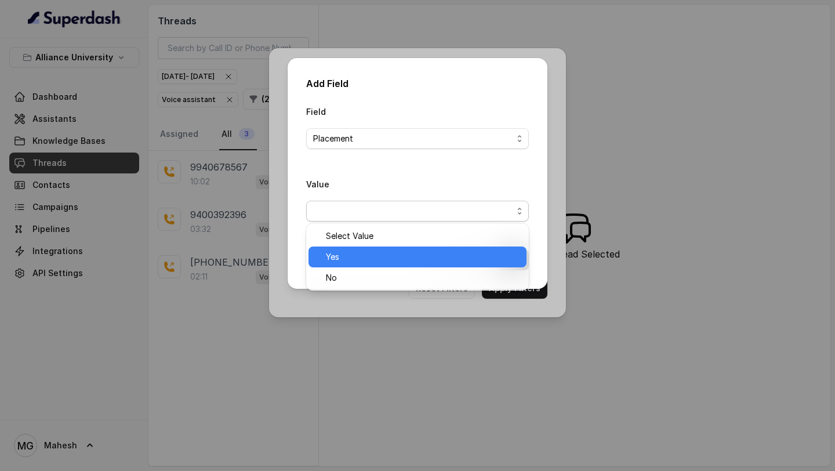
click at [378, 259] on span "Yes" at bounding box center [423, 257] width 194 height 14
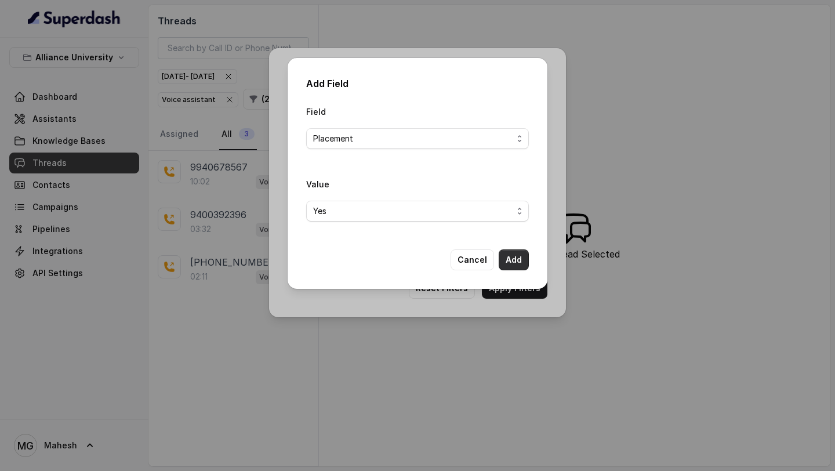
click at [510, 261] on button "Add" at bounding box center [514, 259] width 30 height 21
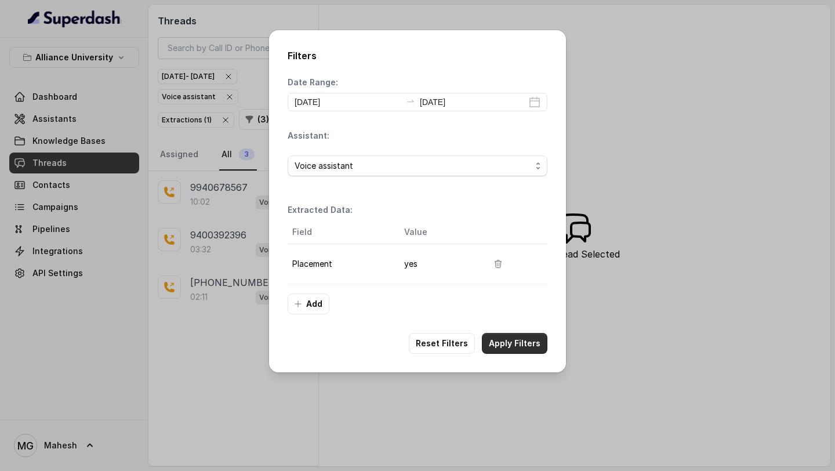
click at [517, 346] on button "Apply Filters" at bounding box center [515, 343] width 66 height 21
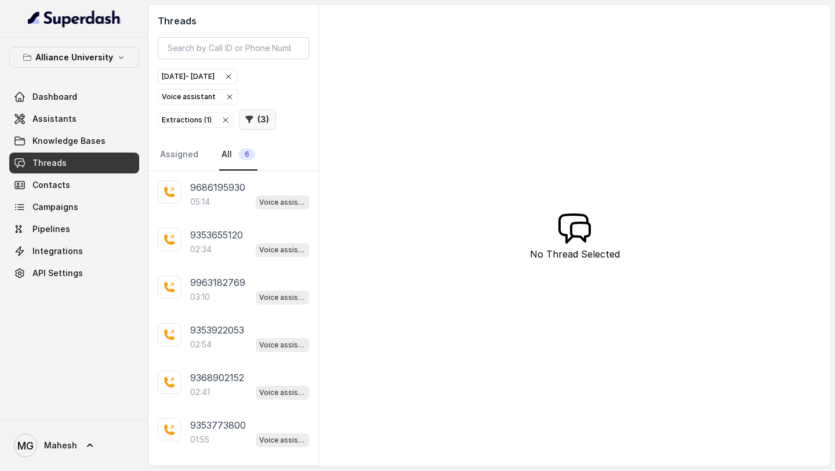
click at [261, 116] on button "( 3 )" at bounding box center [257, 119] width 37 height 21
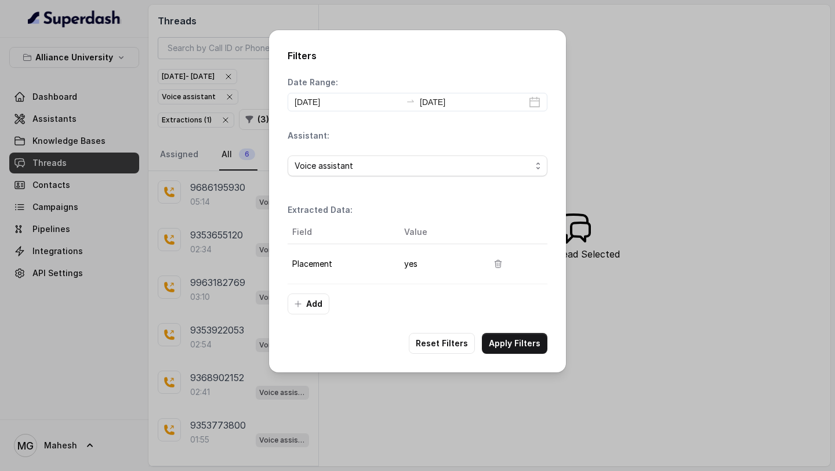
click at [450, 187] on div "Date Range: [DATE] [DATE] Assistant: Voice assistant Extracted Data: Field Valu…" at bounding box center [418, 196] width 260 height 238
click at [489, 263] on button "button" at bounding box center [498, 263] width 21 height 21
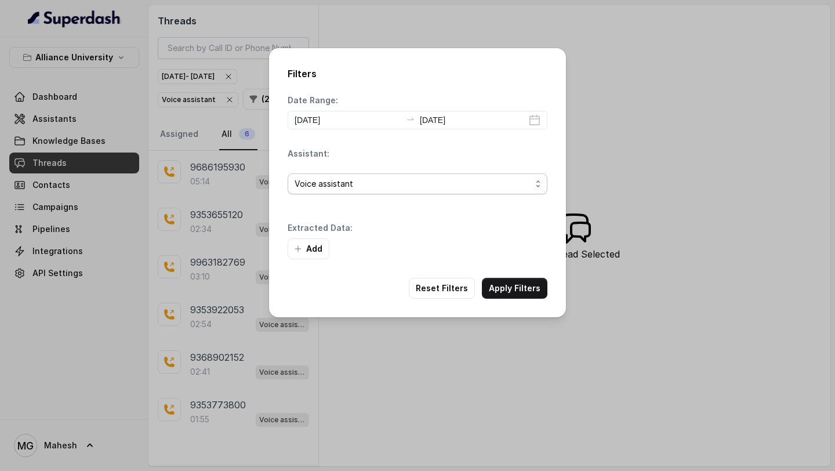
click at [416, 179] on span "Voice assistant" at bounding box center [413, 184] width 237 height 14
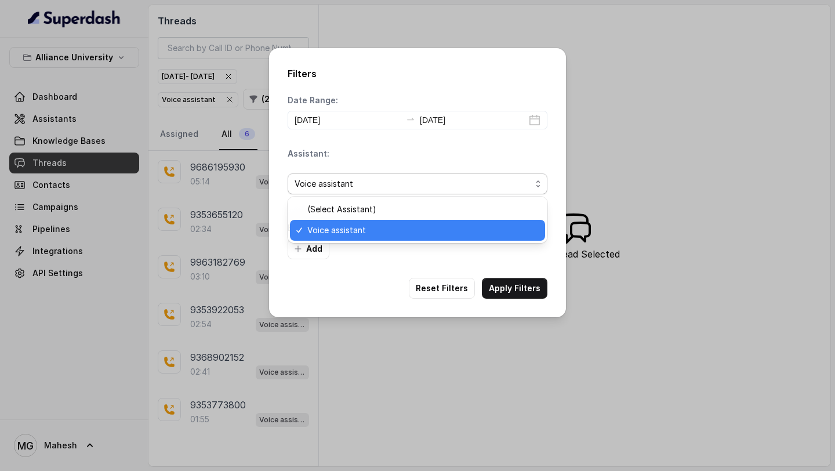
click at [416, 179] on span "Voice assistant" at bounding box center [413, 184] width 237 height 14
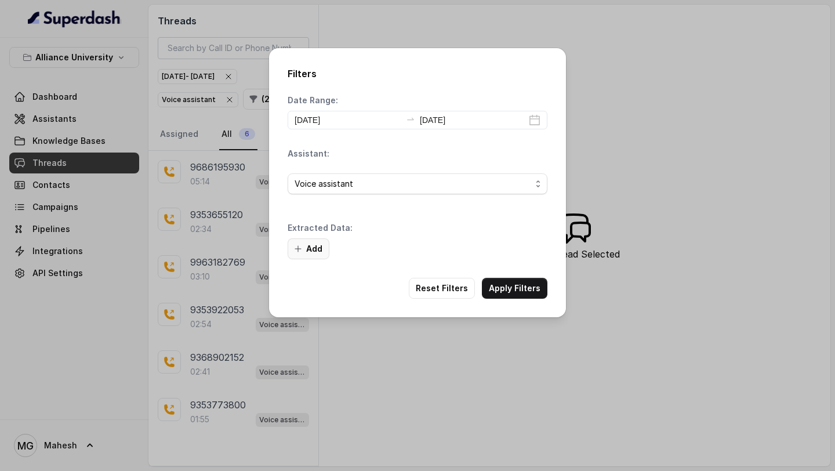
click at [316, 244] on button "Add" at bounding box center [309, 248] width 42 height 21
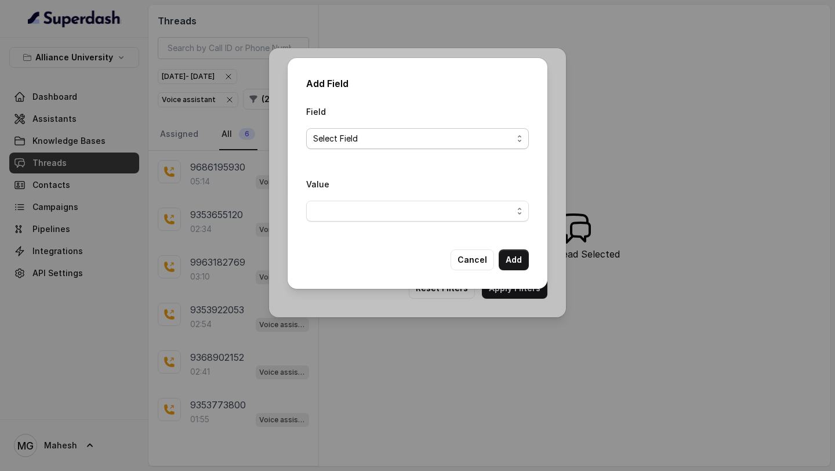
click at [415, 137] on span "Select Field" at bounding box center [412, 139] width 199 height 14
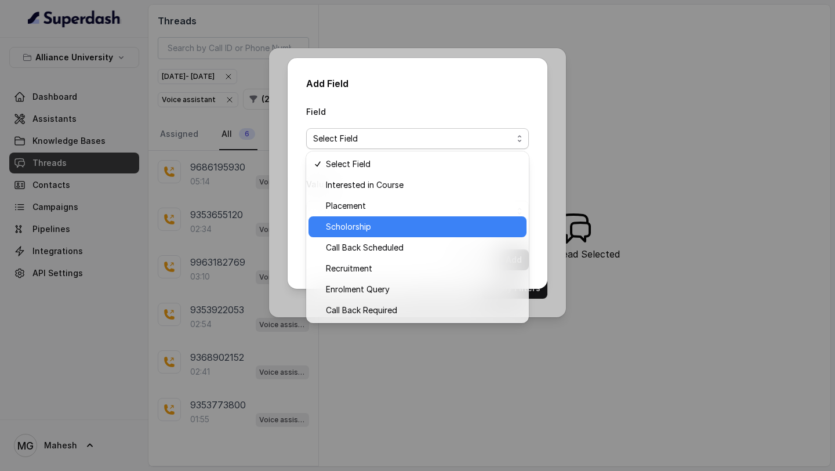
click at [363, 224] on span "Scholorship" at bounding box center [423, 227] width 194 height 14
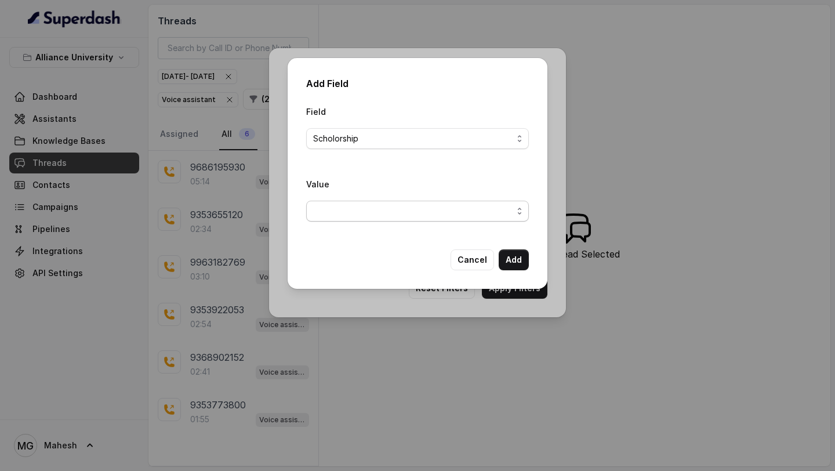
click at [504, 201] on span "button" at bounding box center [417, 211] width 223 height 21
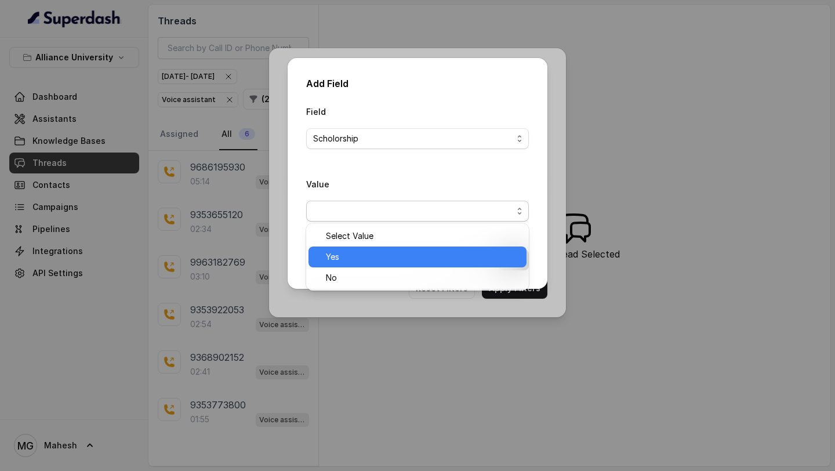
click at [382, 259] on span "Yes" at bounding box center [423, 257] width 194 height 14
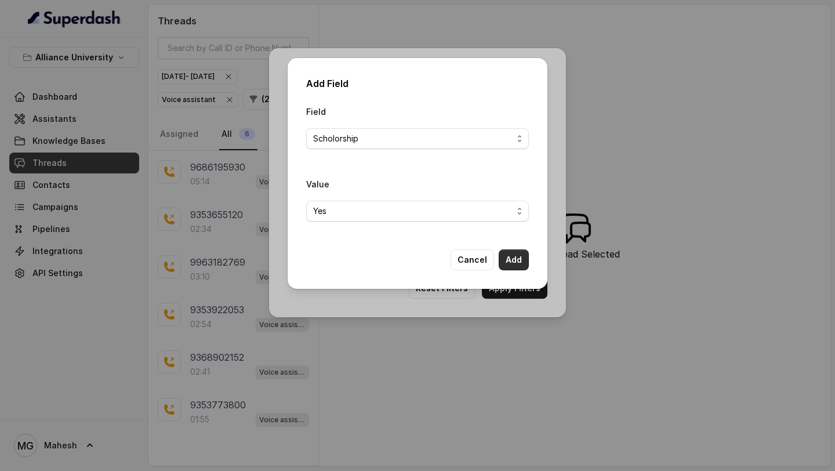
click at [516, 263] on button "Add" at bounding box center [514, 259] width 30 height 21
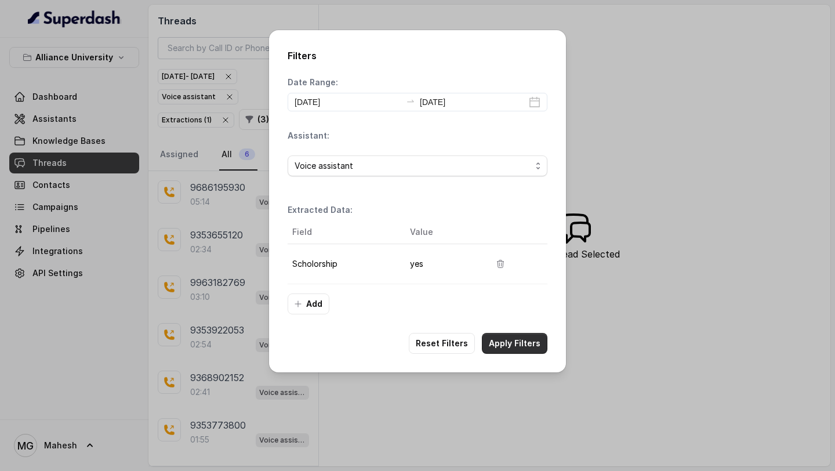
click at [516, 341] on button "Apply Filters" at bounding box center [515, 343] width 66 height 21
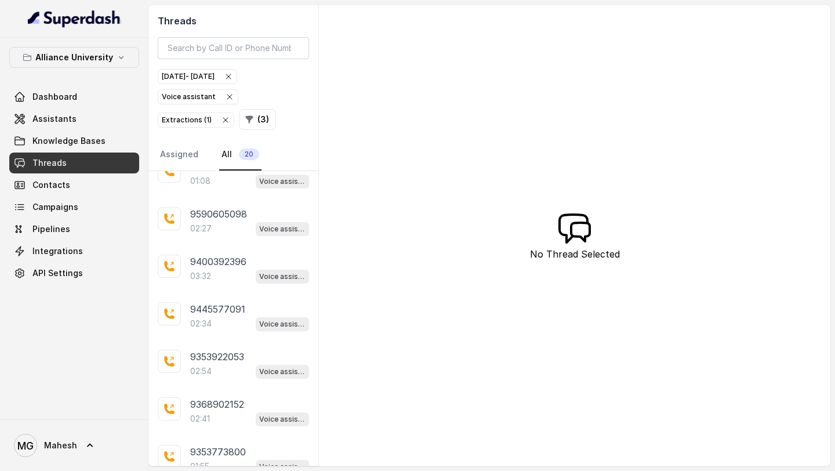
scroll to position [650, 0]
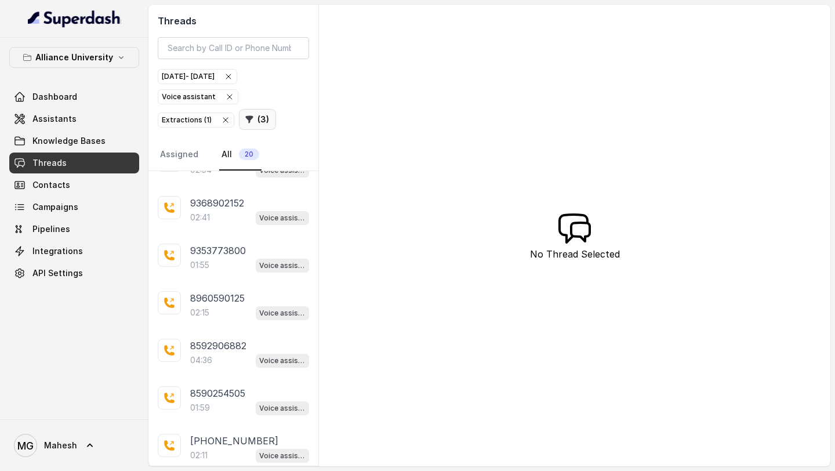
click at [255, 122] on button "( 3 )" at bounding box center [257, 119] width 37 height 21
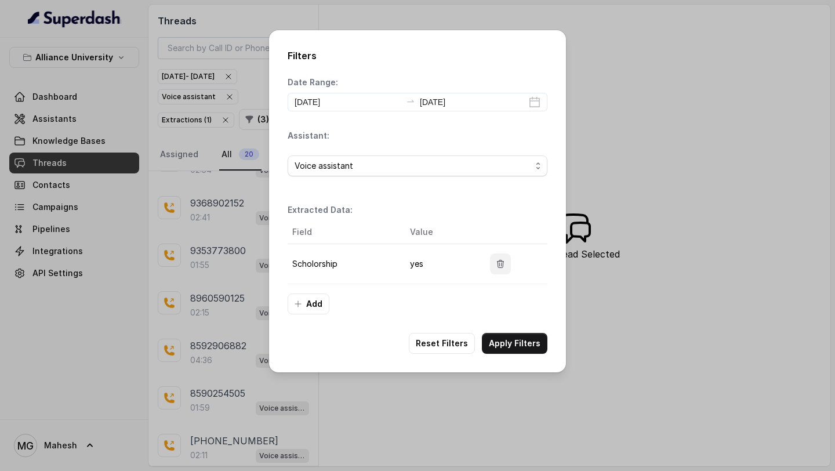
click at [499, 262] on icon "button" at bounding box center [500, 263] width 9 height 9
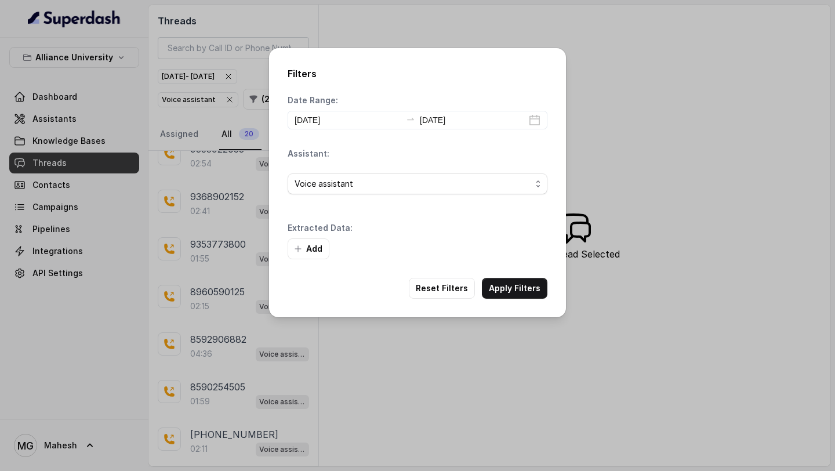
scroll to position [630, 0]
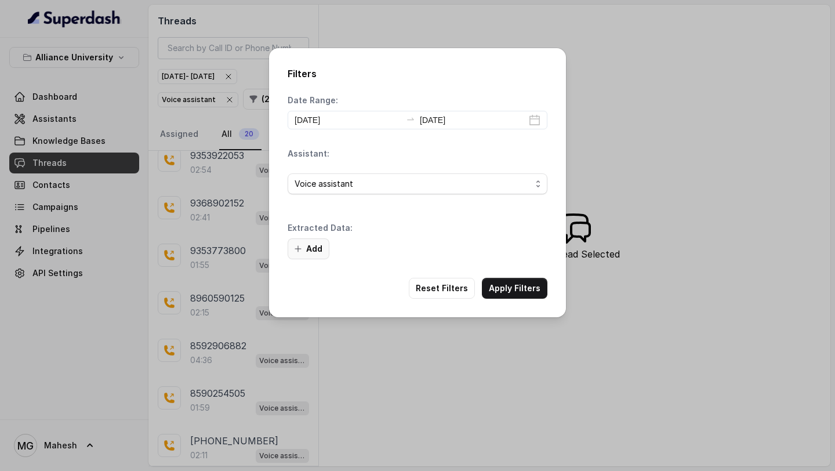
click at [321, 251] on button "Add" at bounding box center [309, 248] width 42 height 21
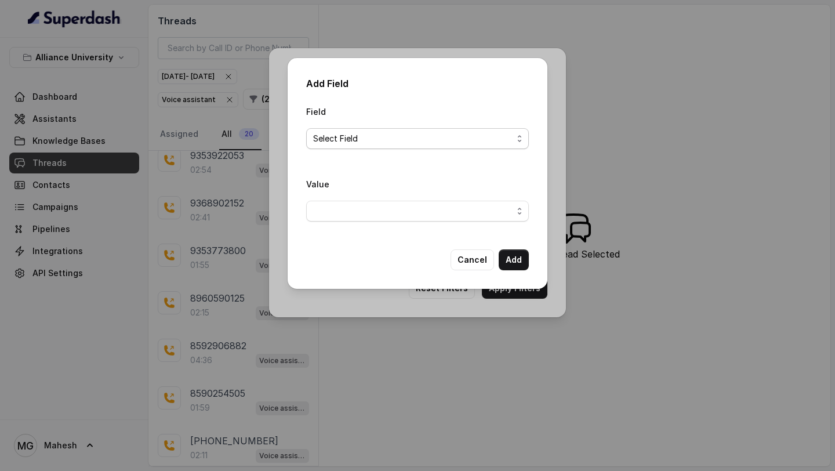
click at [475, 138] on span "Select Field" at bounding box center [412, 139] width 199 height 14
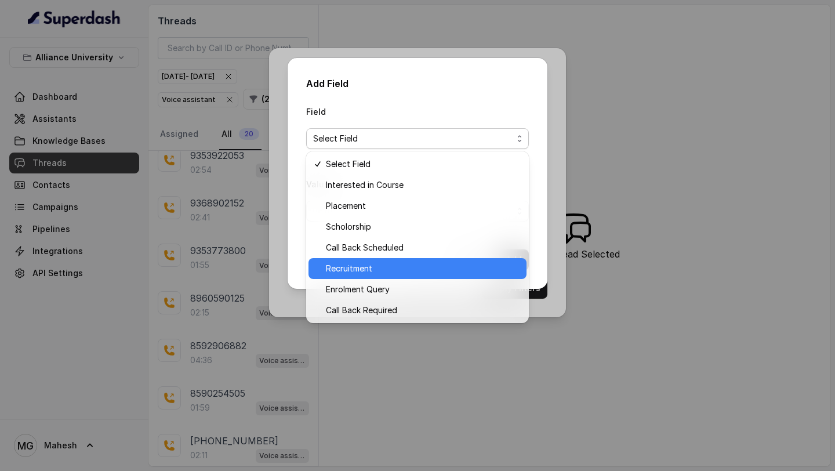
click at [351, 270] on span "Recruitment" at bounding box center [423, 268] width 194 height 14
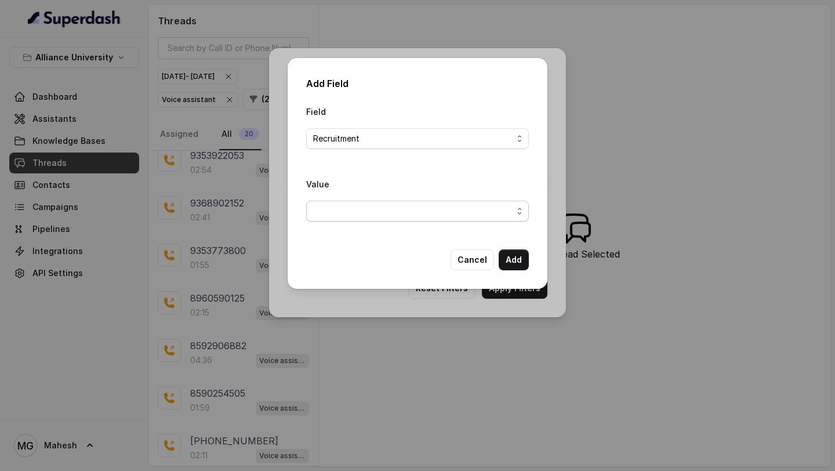
click at [397, 208] on span "button" at bounding box center [417, 211] width 223 height 21
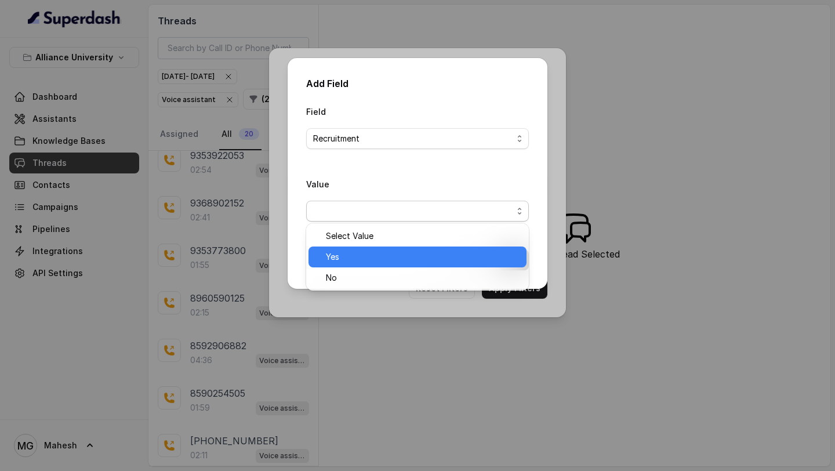
click at [348, 263] on span "Yes" at bounding box center [423, 257] width 194 height 14
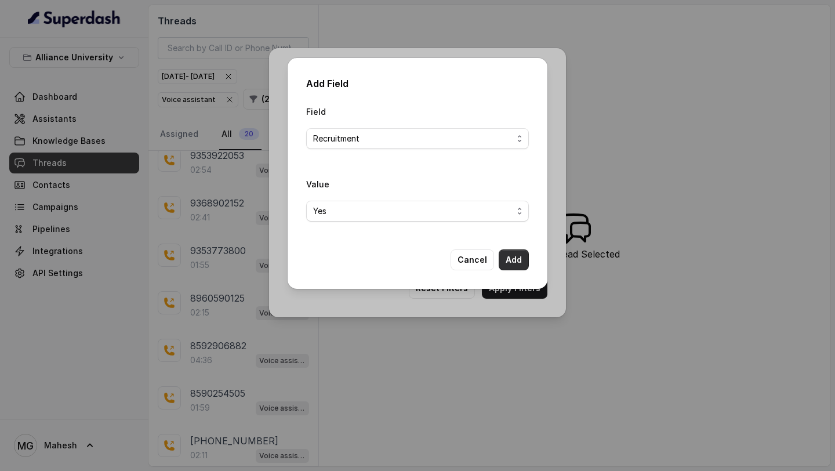
click at [504, 260] on button "Add" at bounding box center [514, 259] width 30 height 21
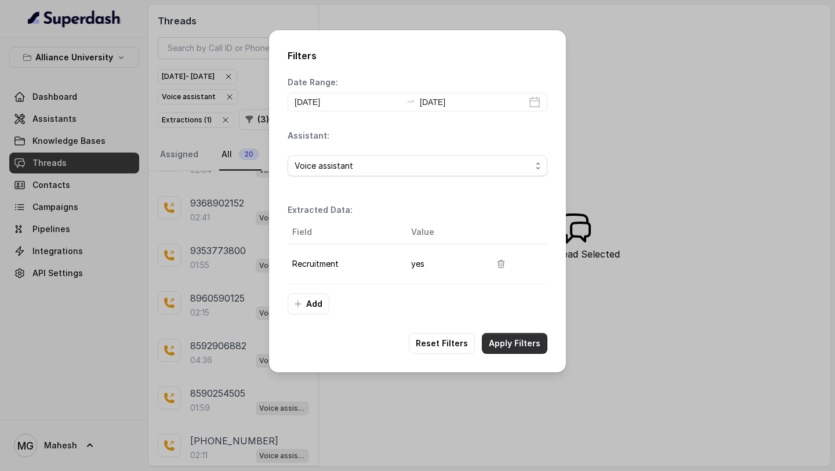
click at [517, 342] on button "Apply Filters" at bounding box center [515, 343] width 66 height 21
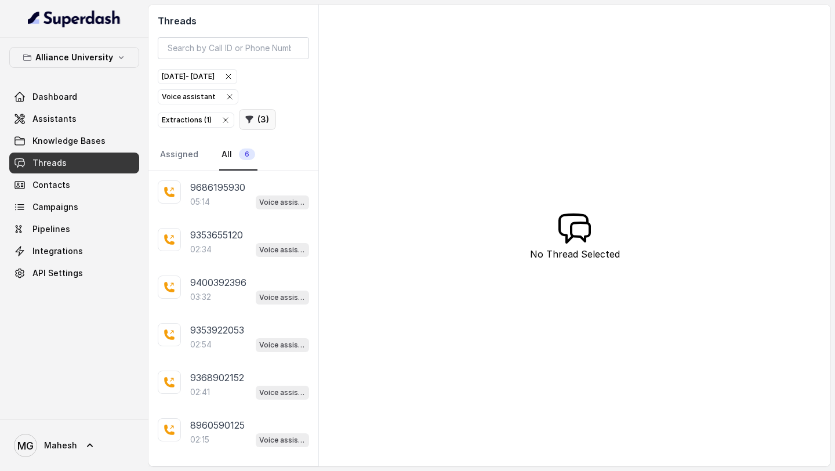
click at [249, 116] on icon "button" at bounding box center [250, 120] width 8 height 8
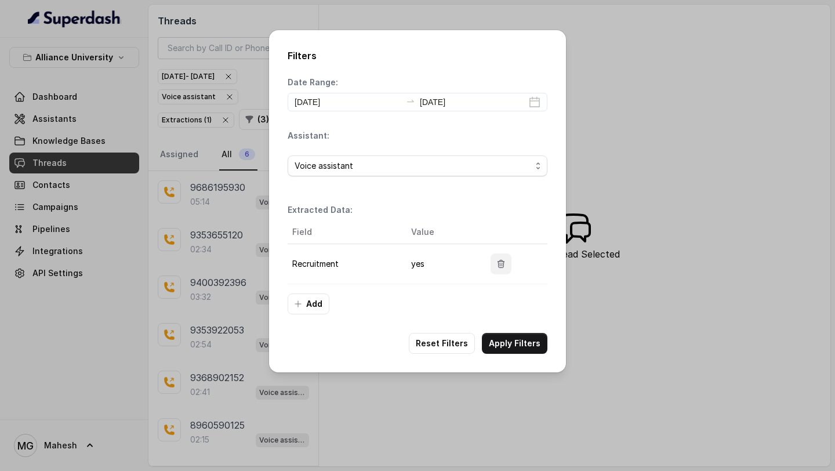
click at [498, 264] on icon "button" at bounding box center [500, 263] width 9 height 9
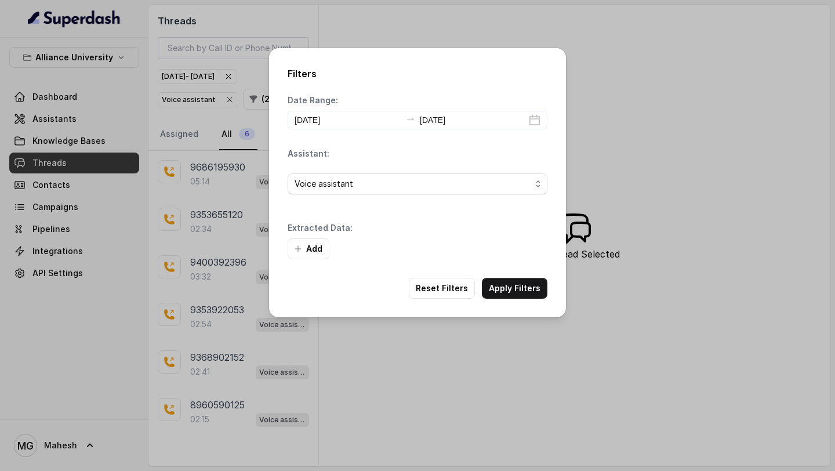
click at [307, 249] on button "Add" at bounding box center [309, 248] width 42 height 21
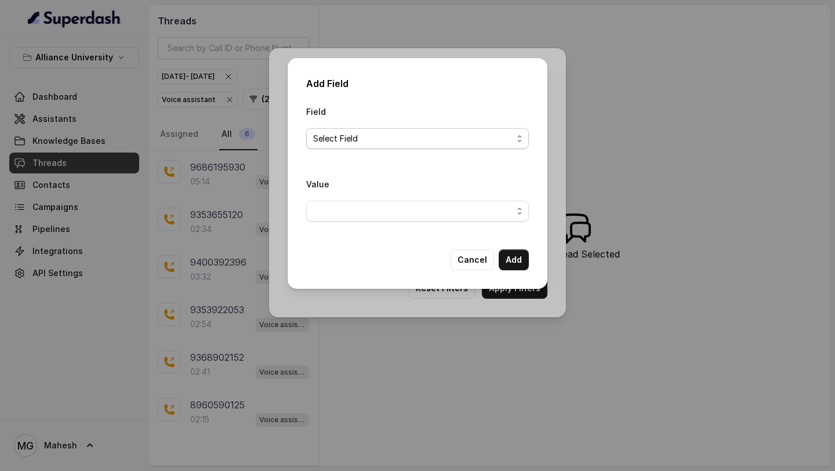
click at [408, 141] on span "Select Field" at bounding box center [412, 139] width 199 height 14
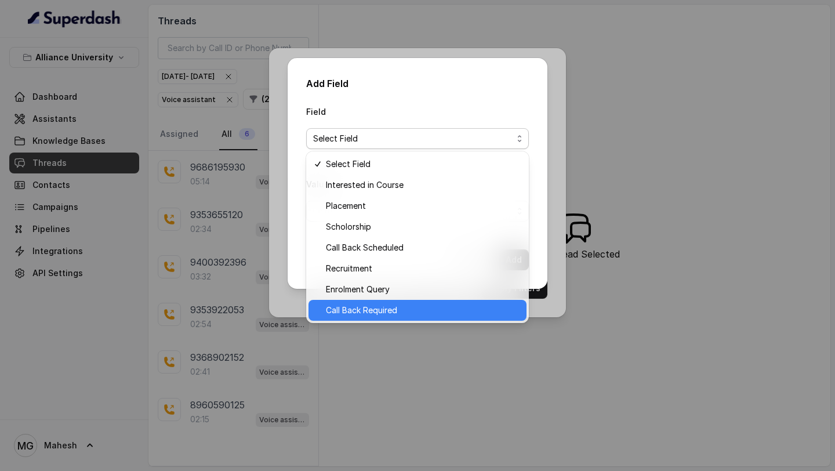
click at [372, 311] on span "Call Back Required" at bounding box center [423, 310] width 194 height 14
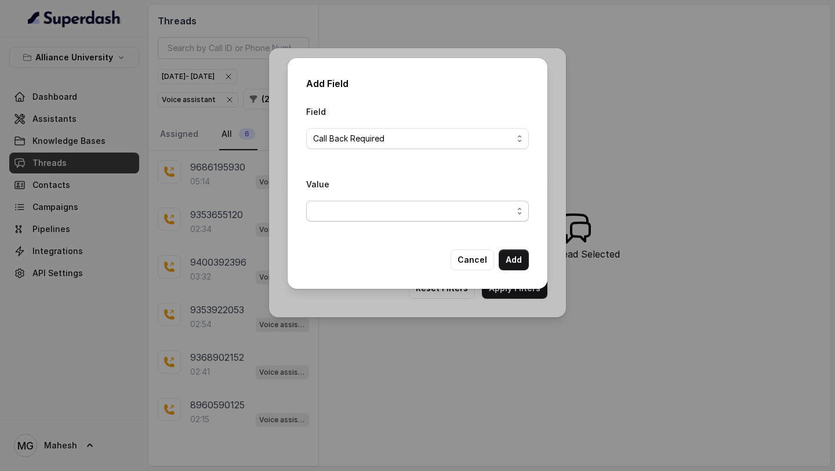
click at [423, 209] on span "button" at bounding box center [417, 211] width 223 height 21
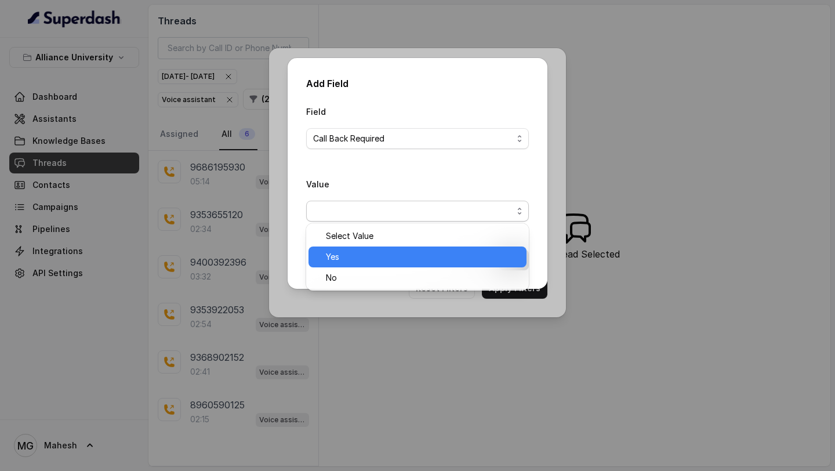
click at [357, 257] on span "Yes" at bounding box center [423, 257] width 194 height 14
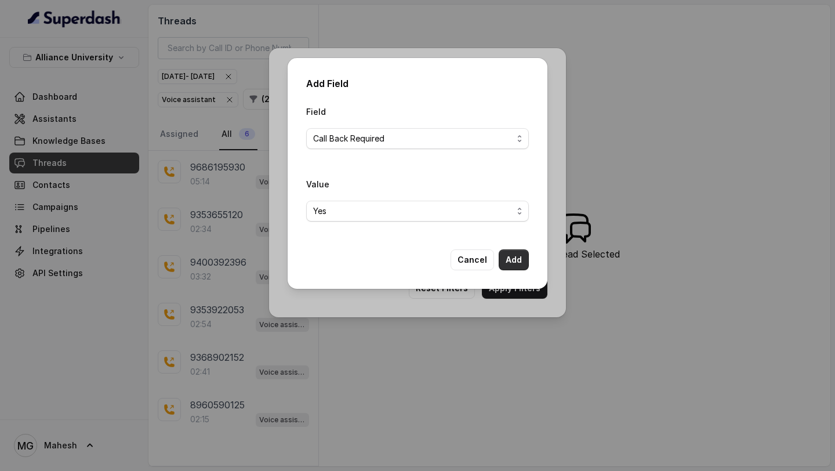
click at [509, 257] on button "Add" at bounding box center [514, 259] width 30 height 21
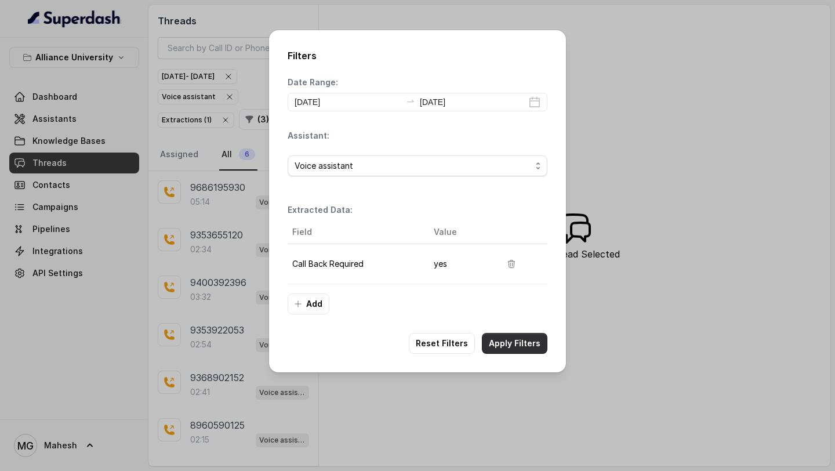
click at [510, 344] on button "Apply Filters" at bounding box center [515, 343] width 66 height 21
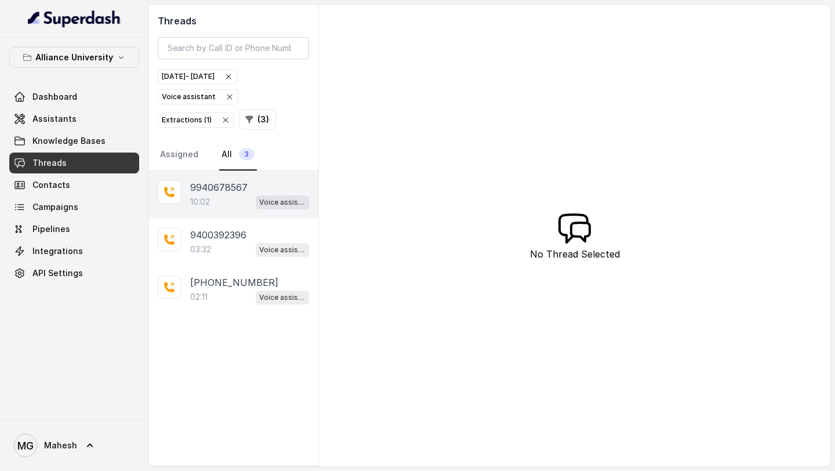
click at [217, 195] on div "10:02 Voice assistant" at bounding box center [249, 201] width 119 height 15
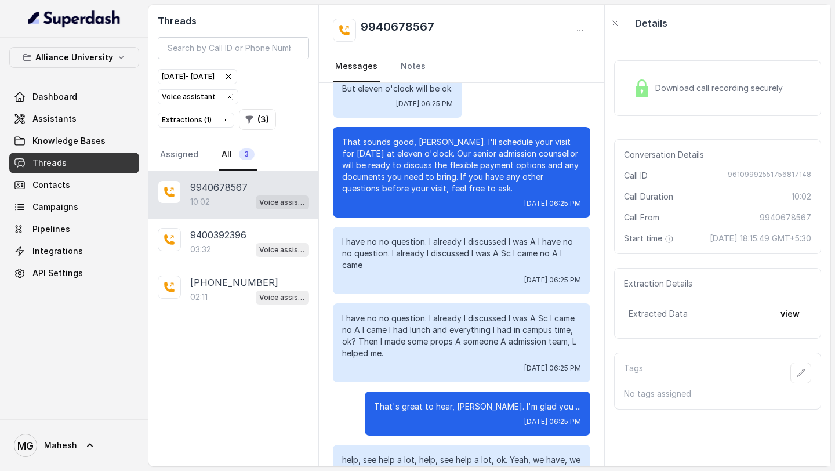
scroll to position [4393, 0]
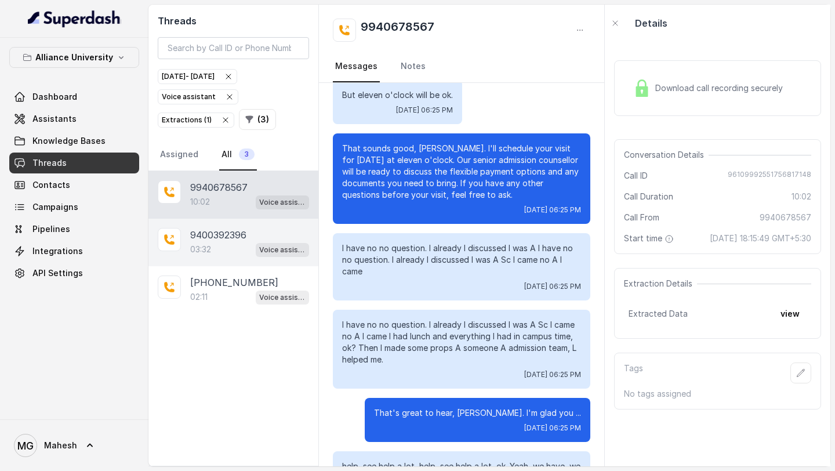
click at [244, 242] on div "03:32 Voice assistant" at bounding box center [249, 249] width 119 height 15
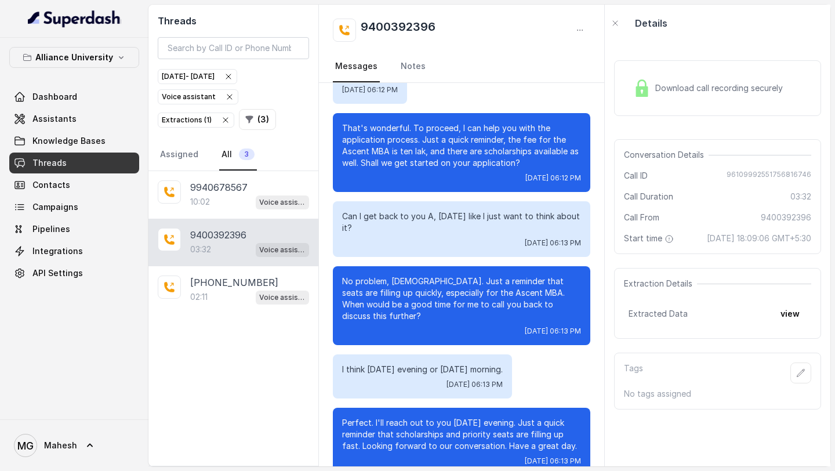
scroll to position [1354, 0]
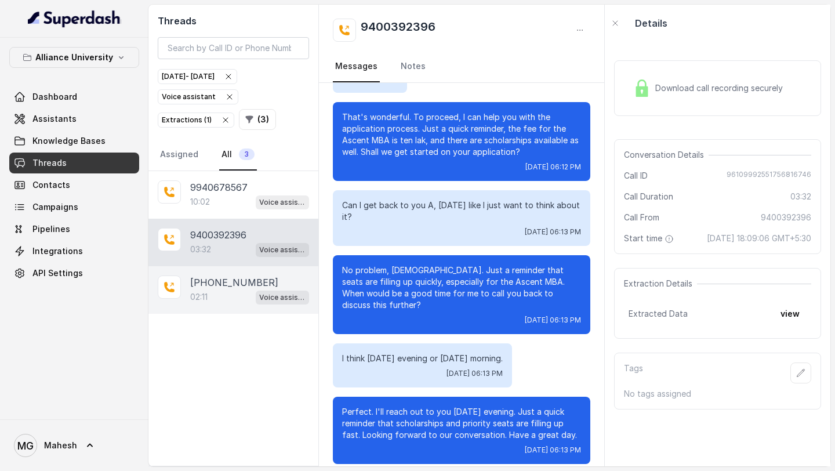
click at [238, 297] on div "02:11 Voice assistant" at bounding box center [249, 296] width 119 height 15
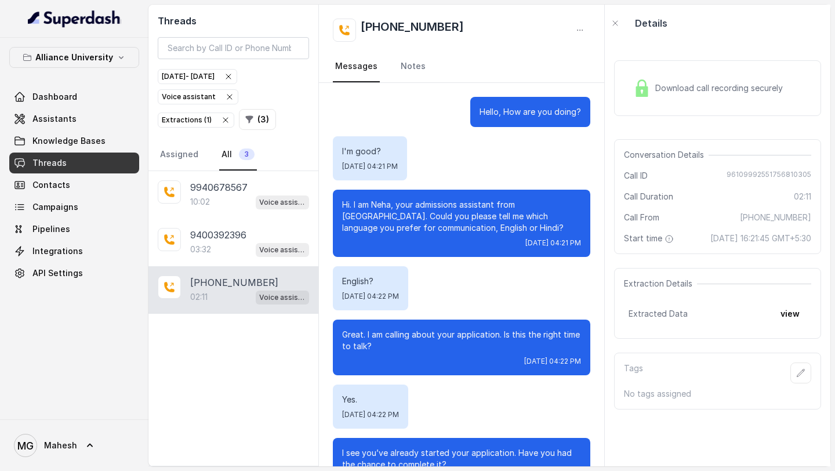
scroll to position [992, 0]
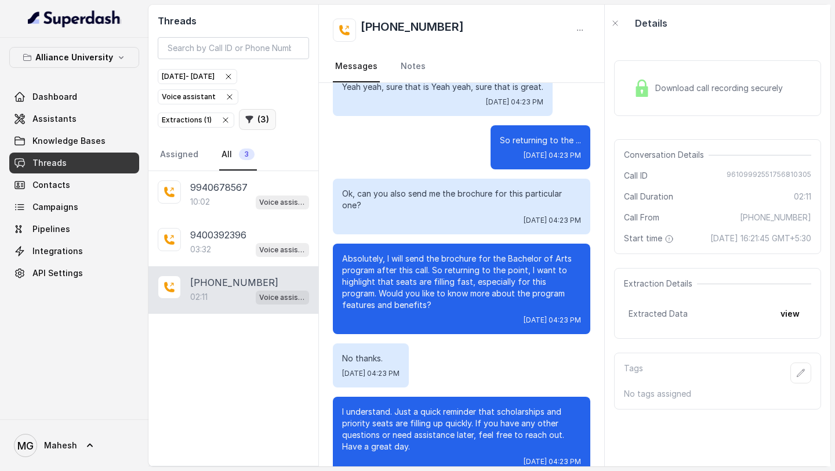
click at [253, 120] on button "( 3 )" at bounding box center [257, 119] width 37 height 21
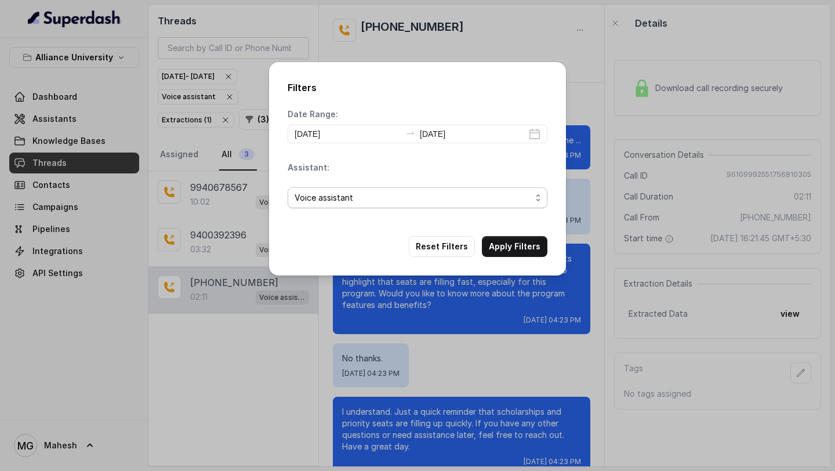
click at [395, 187] on span "Voice assistant" at bounding box center [418, 197] width 260 height 21
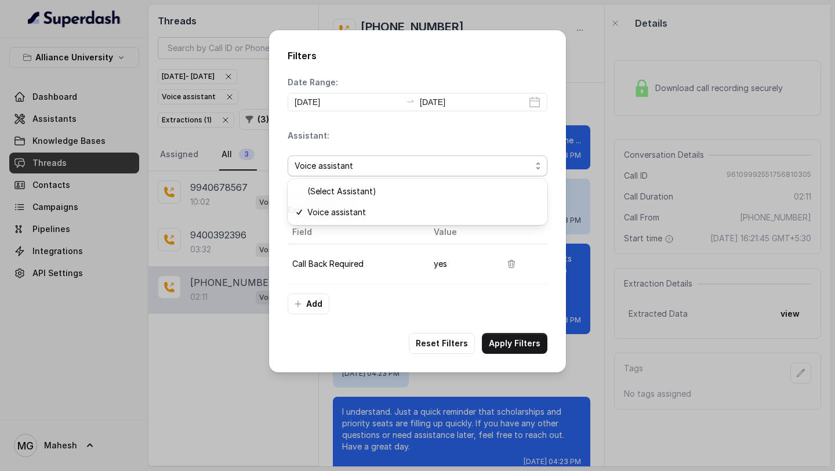
click at [419, 170] on span "Voice assistant" at bounding box center [413, 166] width 237 height 14
click at [452, 343] on button "Reset Filters" at bounding box center [442, 343] width 66 height 21
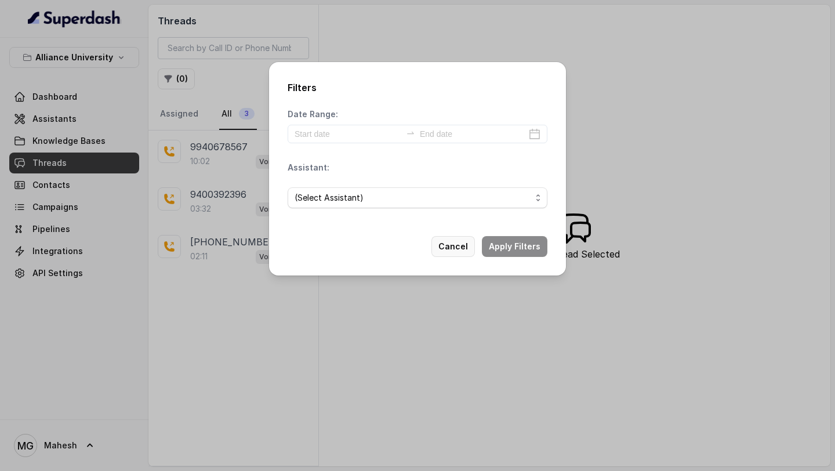
click at [453, 244] on button "Cancel" at bounding box center [452, 246] width 43 height 21
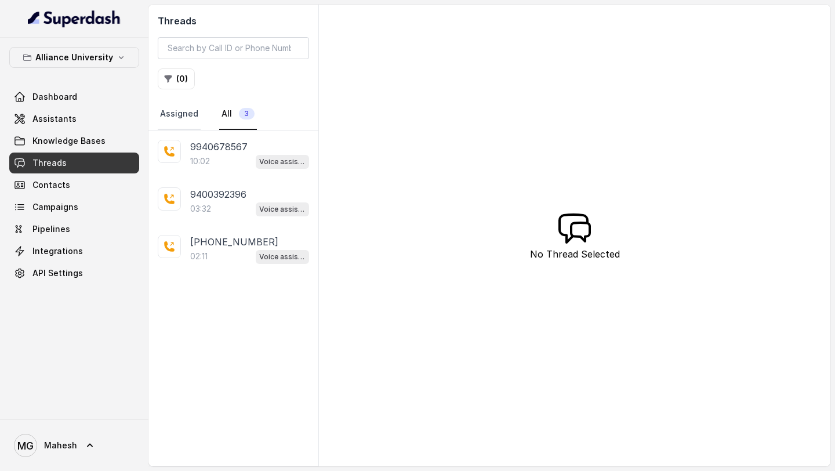
click at [178, 113] on link "Assigned" at bounding box center [179, 114] width 43 height 31
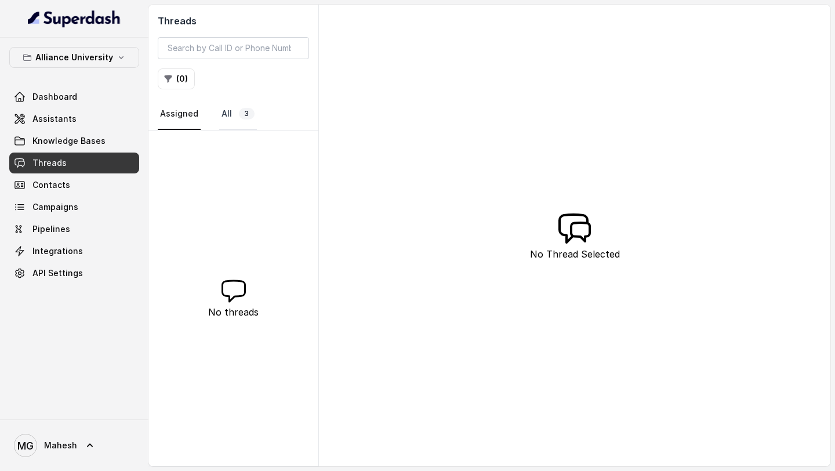
click at [223, 111] on link "All 3" at bounding box center [238, 114] width 38 height 31
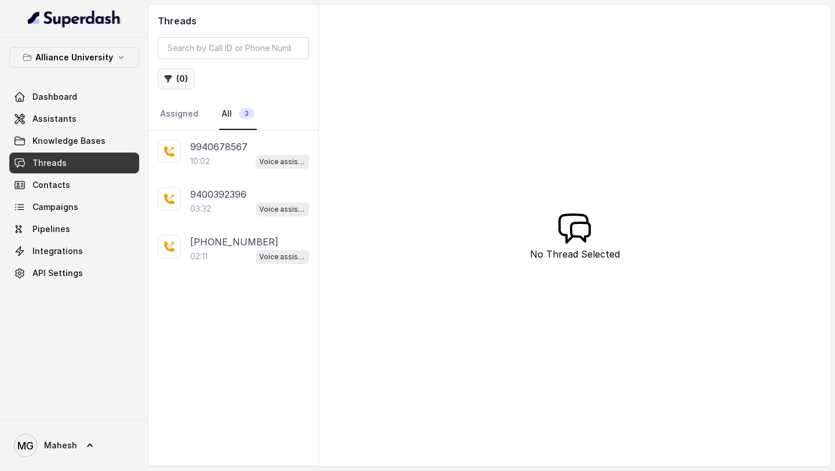
click at [175, 80] on button "( 0 )" at bounding box center [176, 78] width 37 height 21
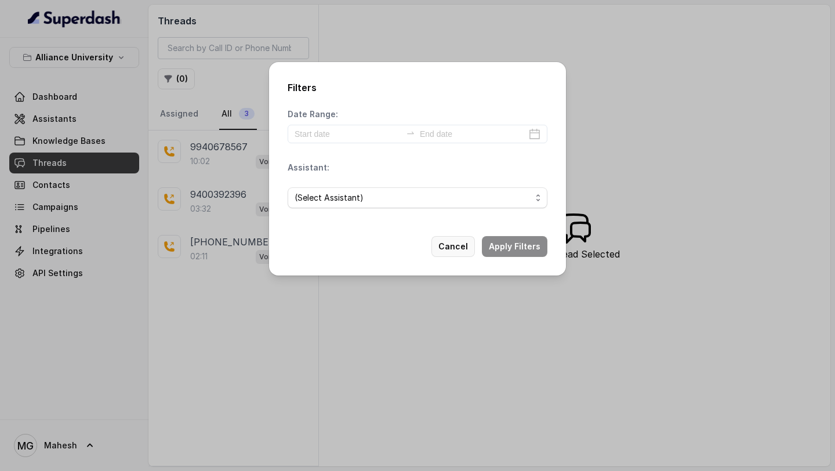
click at [467, 242] on button "Cancel" at bounding box center [452, 246] width 43 height 21
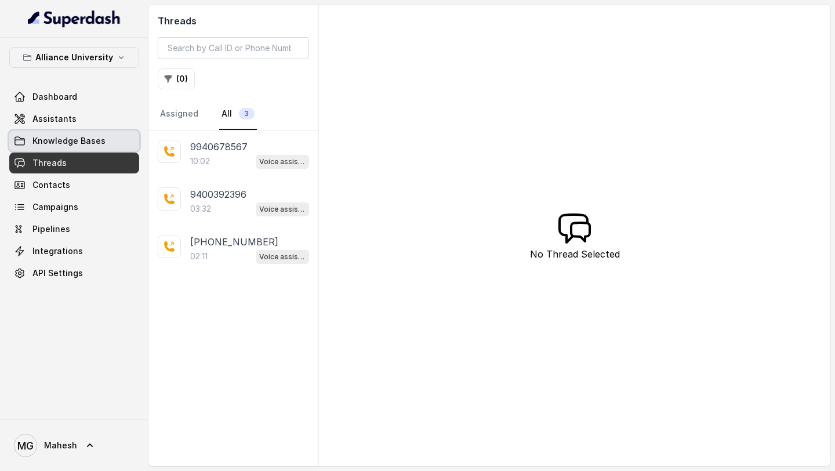
click at [90, 141] on span "Knowledge Bases" at bounding box center [68, 141] width 73 height 12
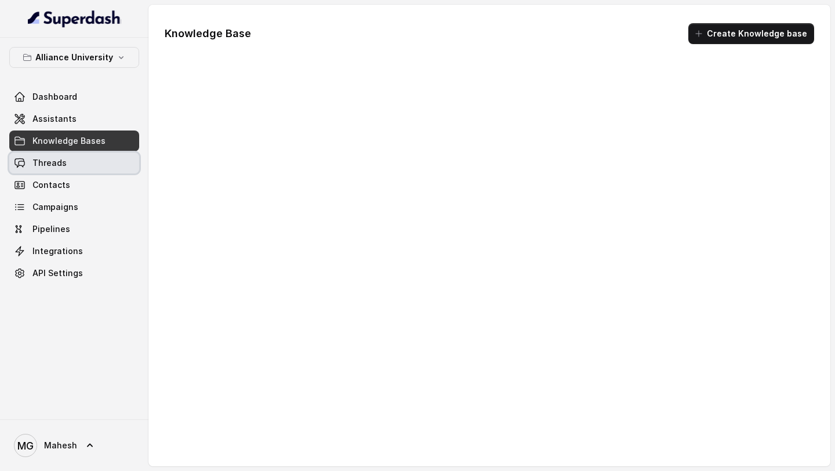
click at [67, 161] on link "Threads" at bounding box center [74, 162] width 130 height 21
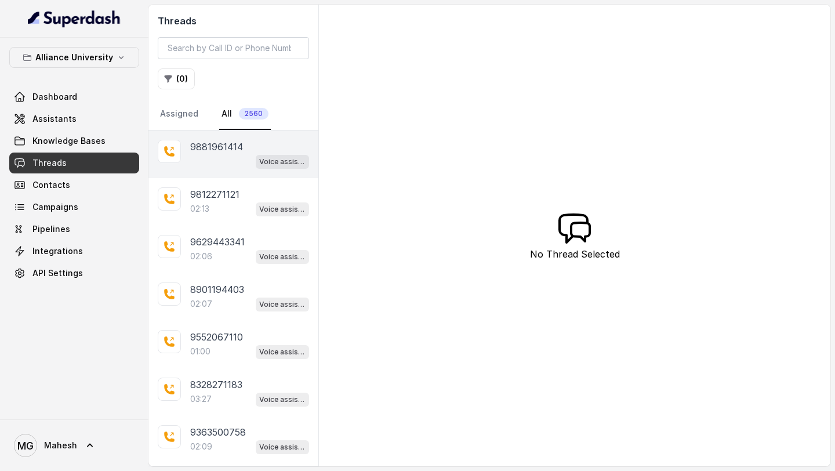
click at [216, 147] on p "9881961414" at bounding box center [216, 147] width 53 height 14
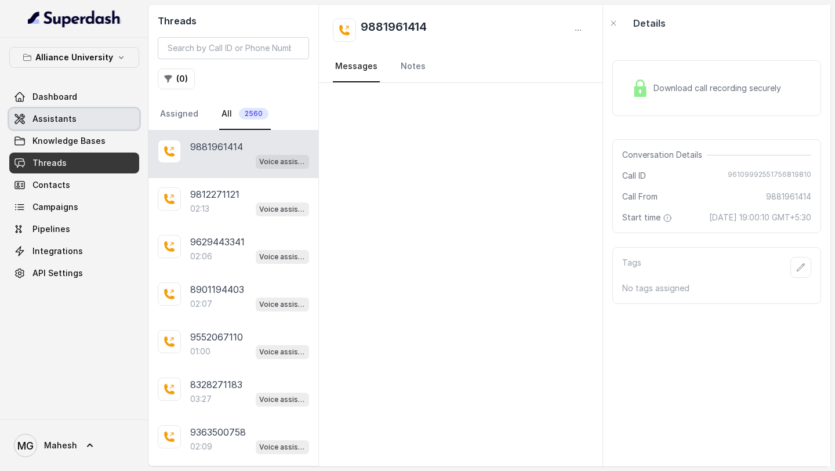
click at [72, 108] on link "Assistants" at bounding box center [74, 118] width 130 height 21
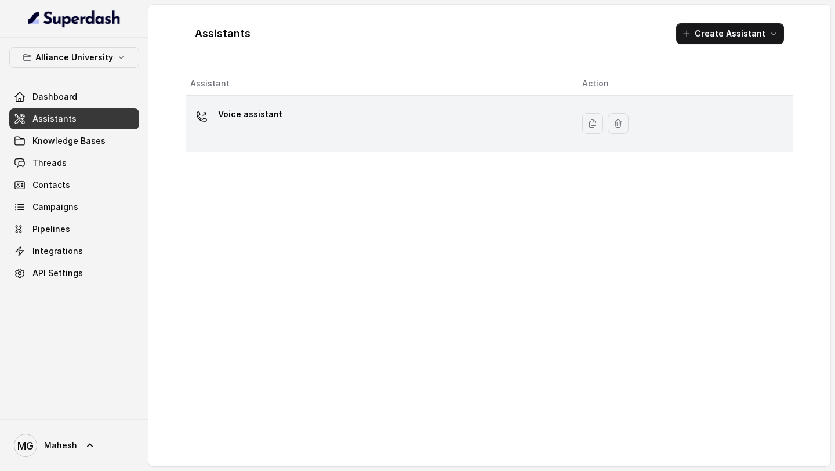
click at [256, 130] on div "Voice assistant" at bounding box center [376, 123] width 373 height 37
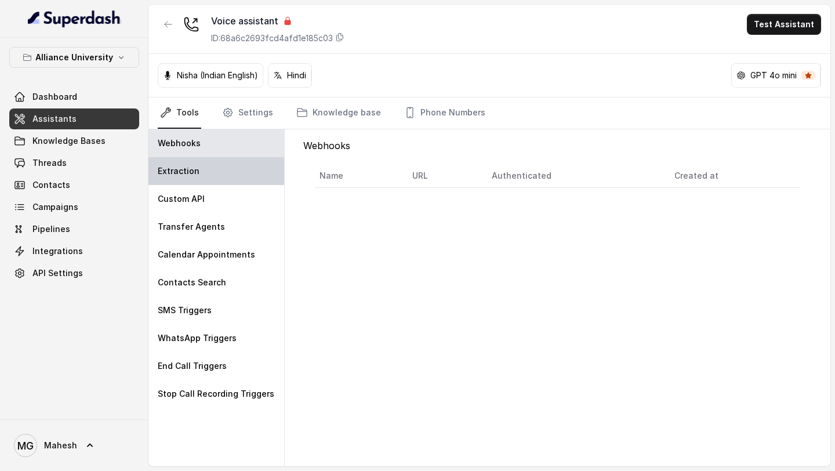
click at [221, 162] on div "Extraction" at bounding box center [216, 171] width 136 height 28
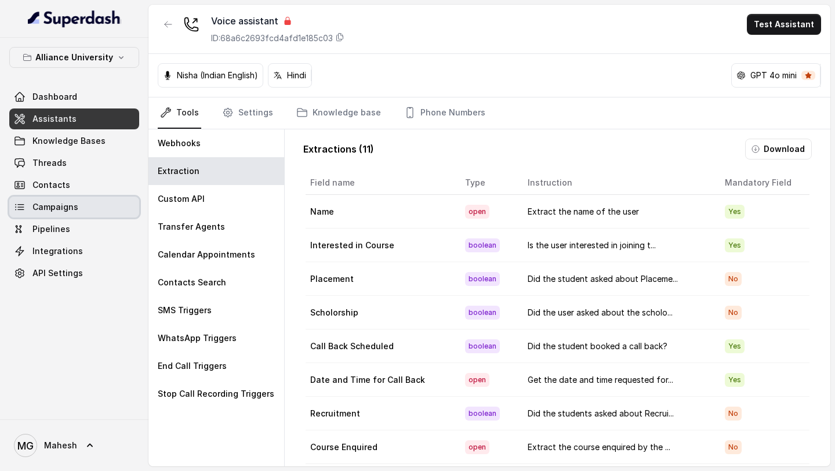
click at [72, 209] on span "Campaigns" at bounding box center [55, 207] width 46 height 12
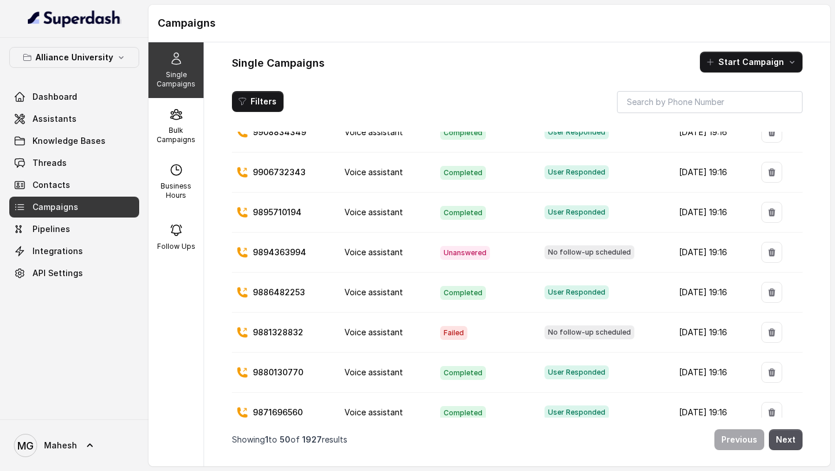
scroll to position [450, 0]
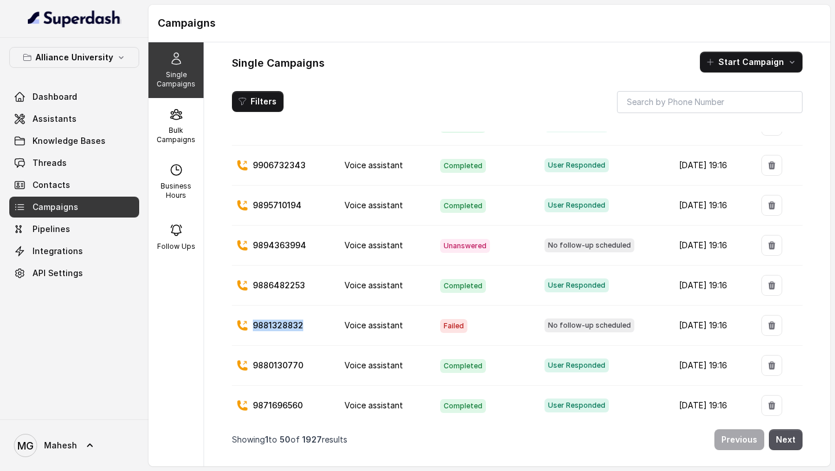
drag, startPoint x: 309, startPoint y: 324, endPoint x: 253, endPoint y: 325, distance: 56.2
click at [253, 325] on div "9881328832" at bounding box center [281, 325] width 89 height 12
copy p "9881328832"
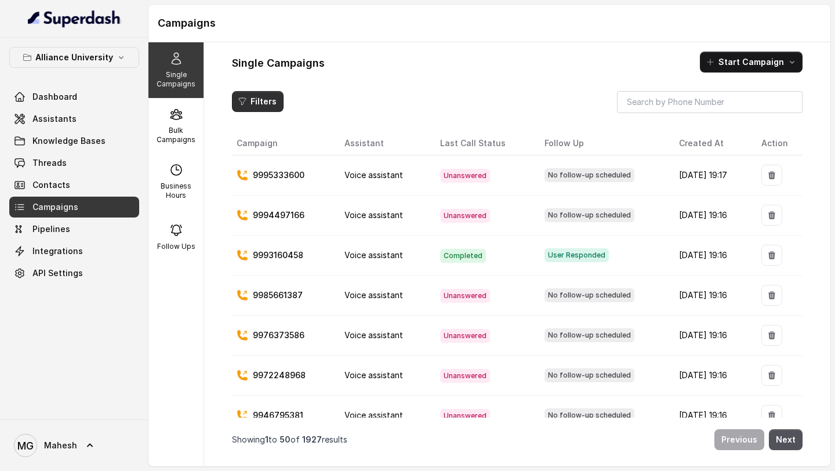
click at [268, 97] on button "Filters" at bounding box center [258, 101] width 52 height 21
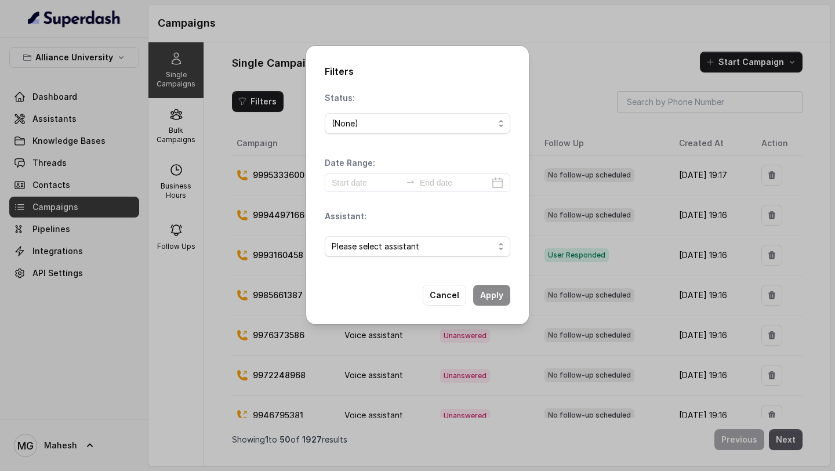
click at [411, 128] on div "(None)" at bounding box center [413, 124] width 162 height 14
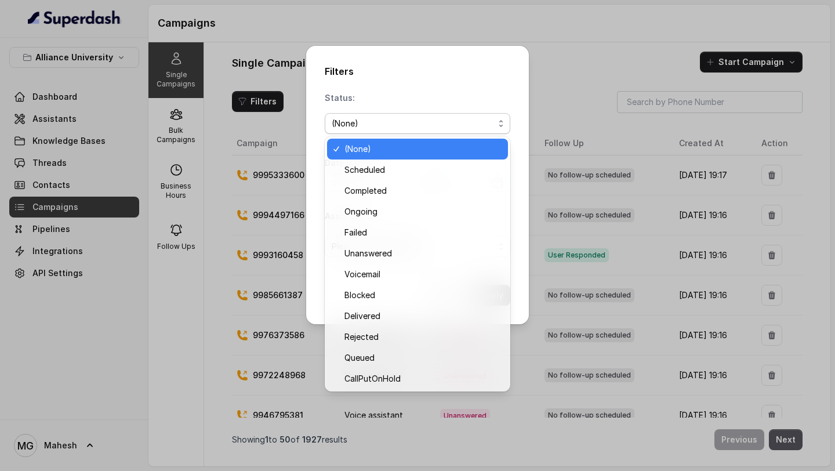
click at [411, 128] on div "(None)" at bounding box center [413, 124] width 162 height 14
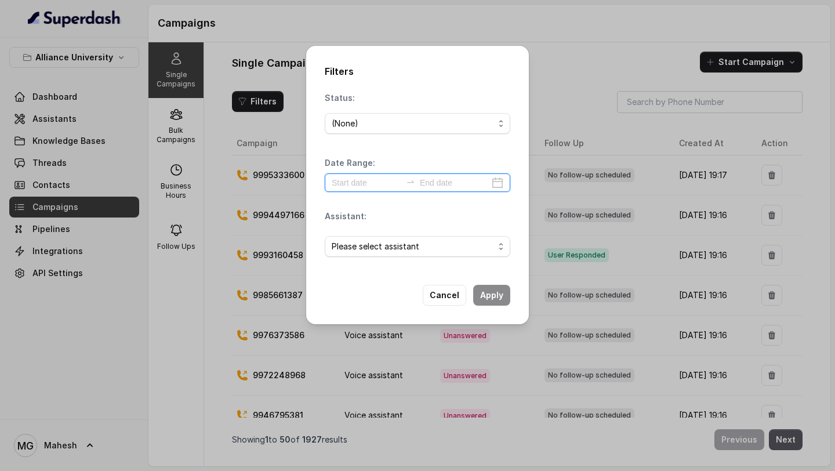
click at [372, 183] on input at bounding box center [367, 182] width 70 height 13
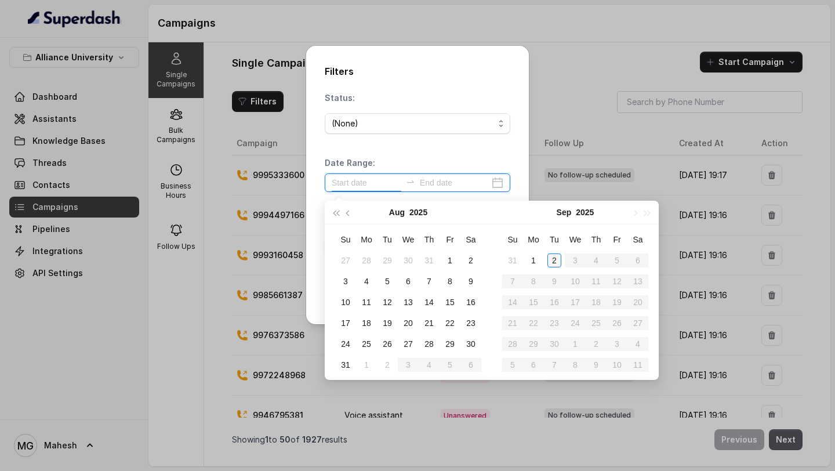
type input "[DATE]"
click at [555, 256] on div "2" at bounding box center [554, 260] width 14 height 14
type input "[DATE]"
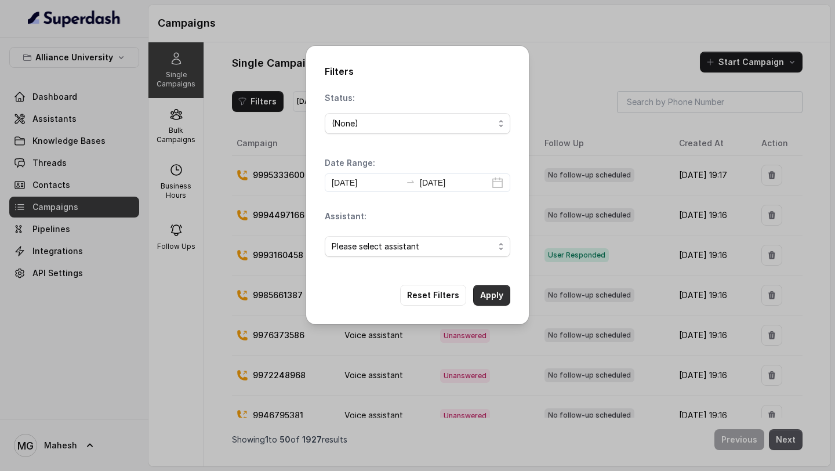
click at [488, 290] on button "Apply" at bounding box center [491, 295] width 37 height 21
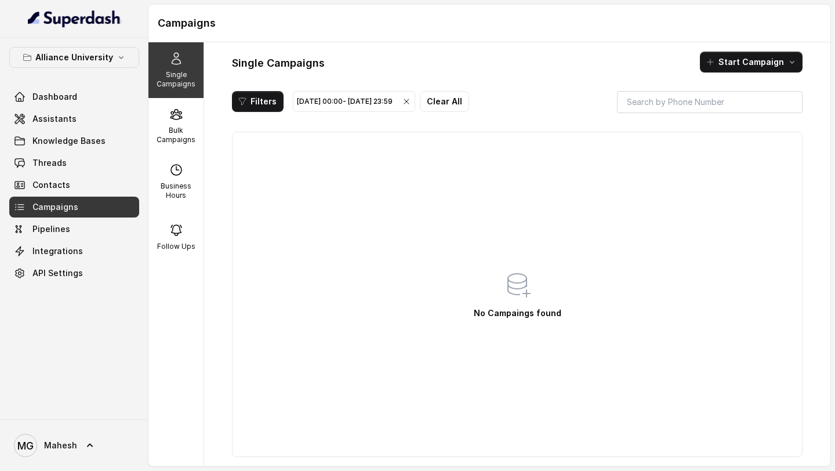
click at [411, 100] on icon "button" at bounding box center [406, 101] width 9 height 9
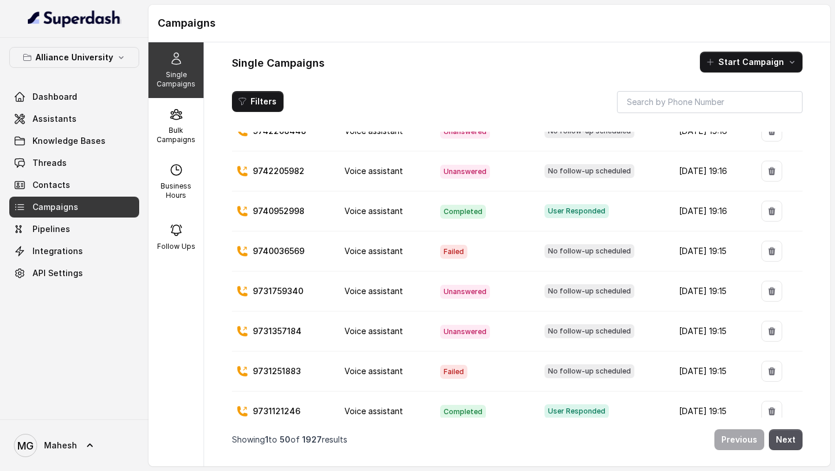
scroll to position [1738, 0]
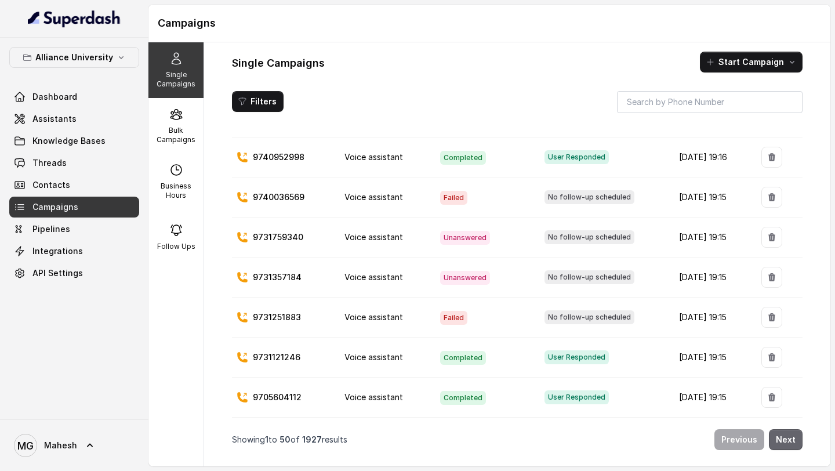
click at [794, 444] on button "Next" at bounding box center [786, 439] width 34 height 21
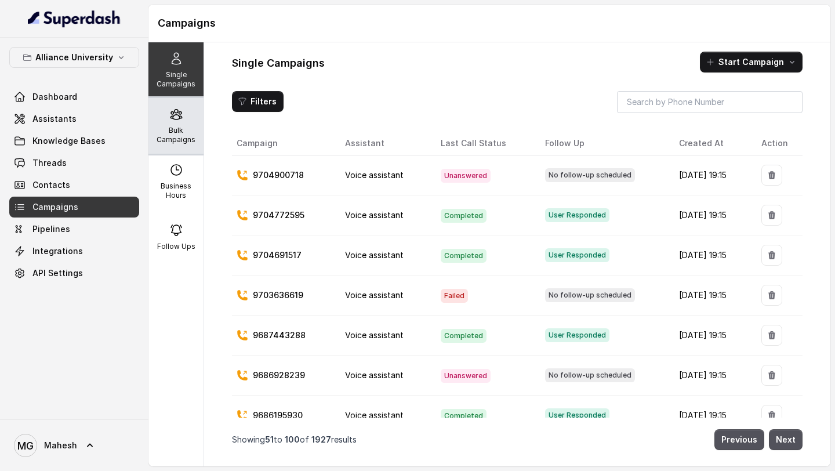
click at [156, 128] on p "Bulk Campaigns" at bounding box center [176, 135] width 46 height 19
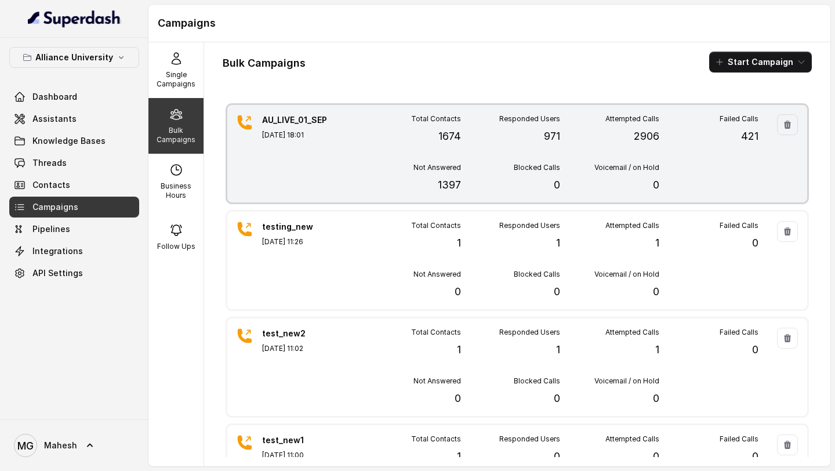
click at [378, 155] on div "Total Contacts 1674 Responded Users 971 Attempted Calls 2906 Failed Calls 421 N…" at bounding box center [560, 153] width 397 height 79
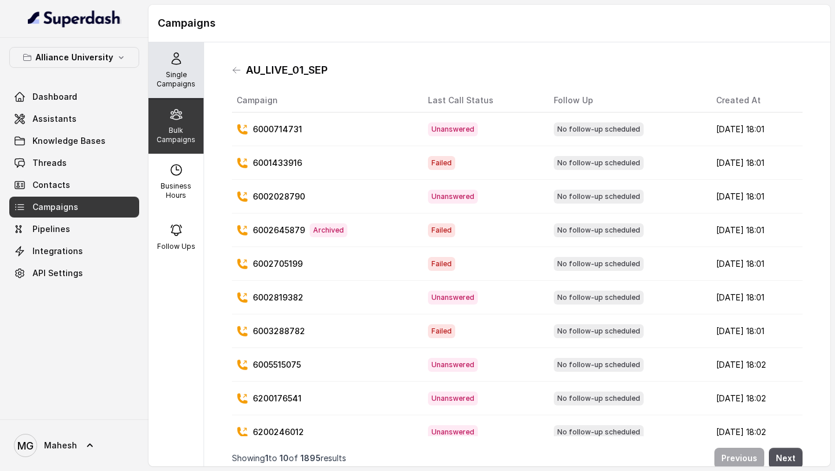
click at [177, 64] on icon at bounding box center [176, 59] width 9 height 12
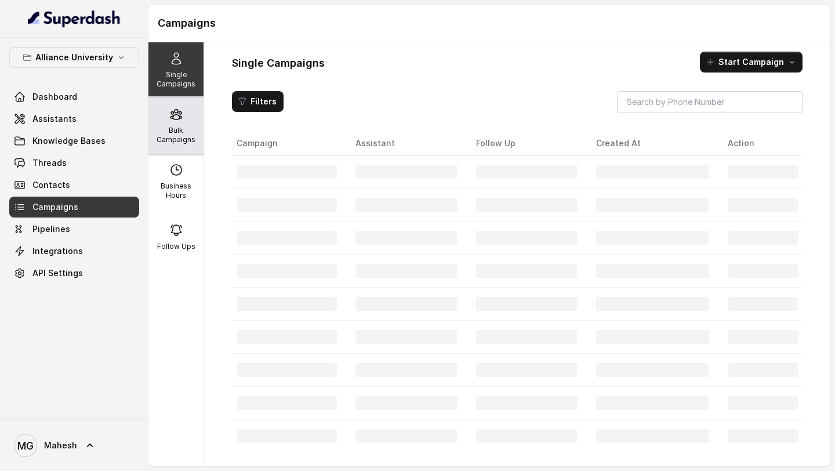
click at [180, 126] on p "Bulk Campaigns" at bounding box center [176, 135] width 46 height 19
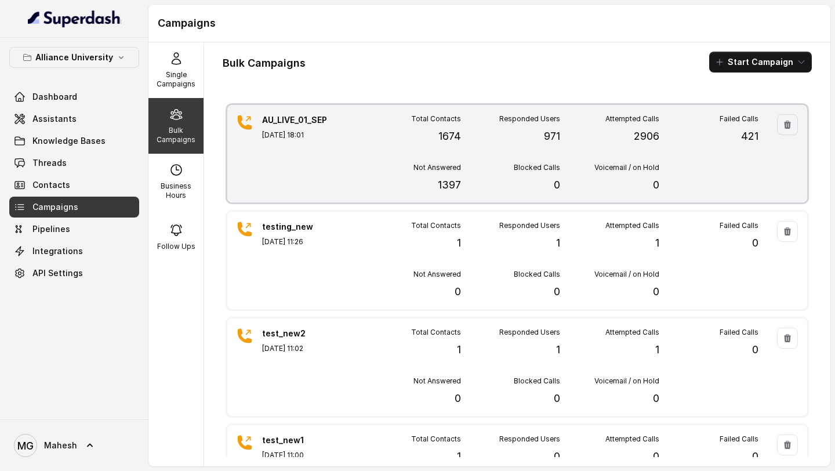
click at [402, 120] on div "Total Contacts 1674" at bounding box center [411, 129] width 99 height 30
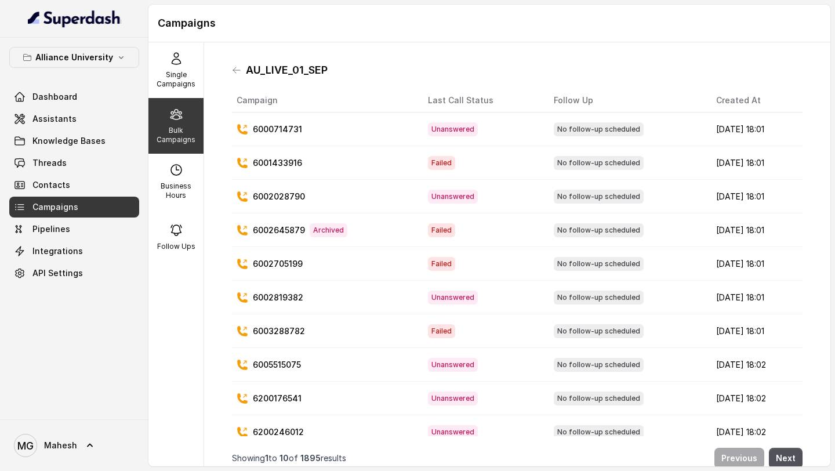
scroll to position [13, 0]
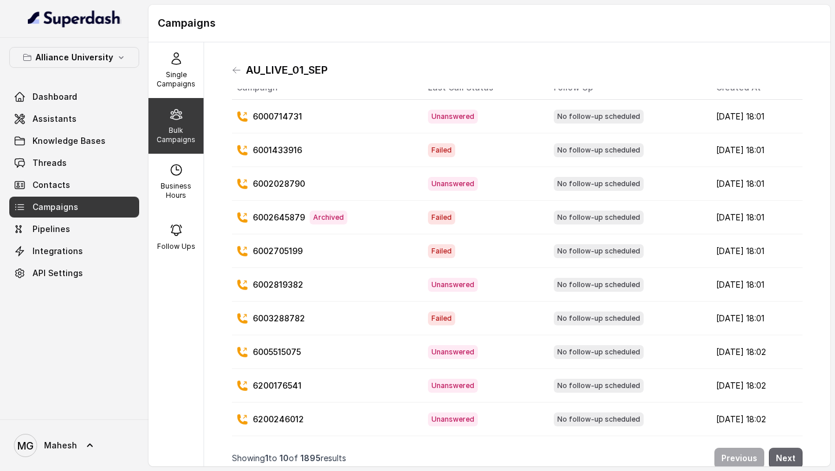
click at [786, 459] on button "Next" at bounding box center [786, 458] width 34 height 21
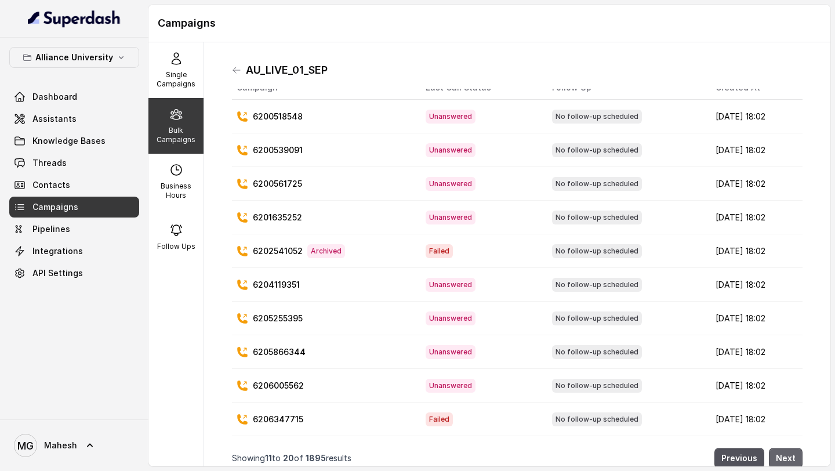
click at [786, 459] on button "Next" at bounding box center [786, 458] width 34 height 21
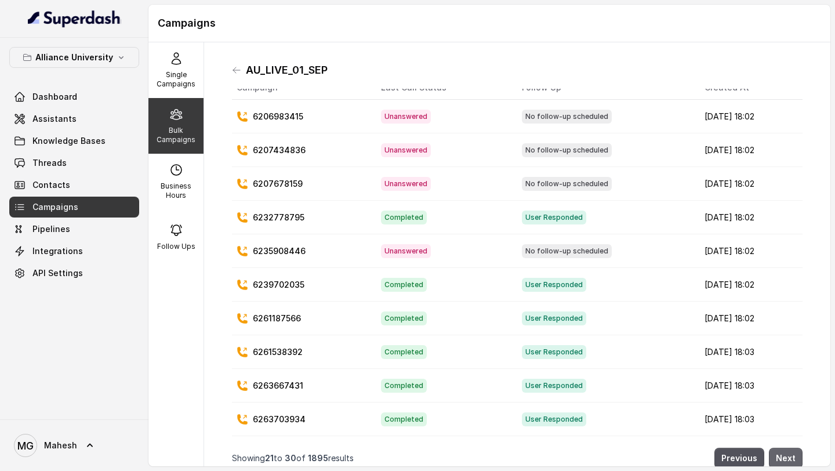
click at [786, 459] on button "Next" at bounding box center [786, 458] width 34 height 21
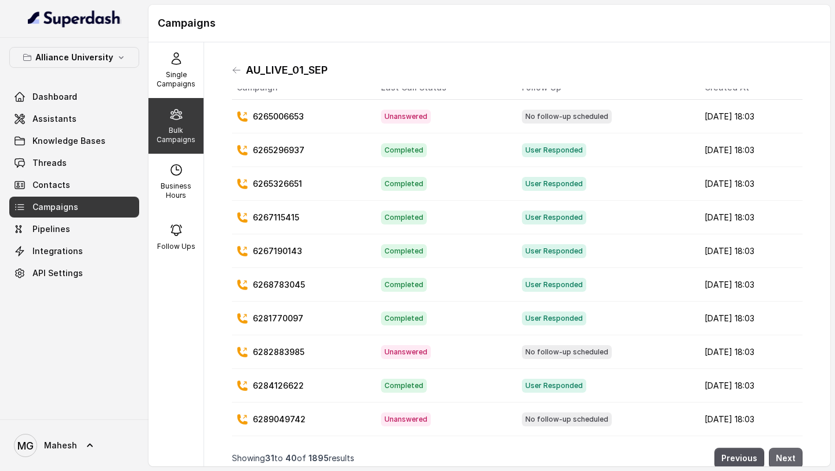
click at [786, 459] on button "Next" at bounding box center [786, 458] width 34 height 21
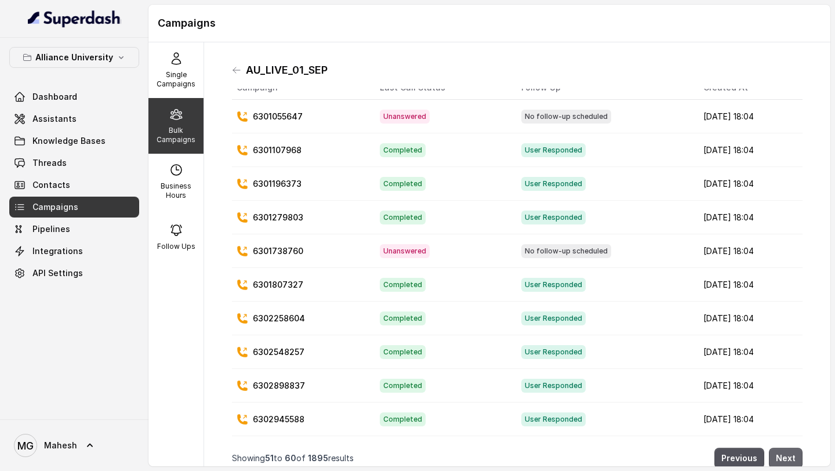
click at [786, 459] on button "Next" at bounding box center [786, 458] width 34 height 21
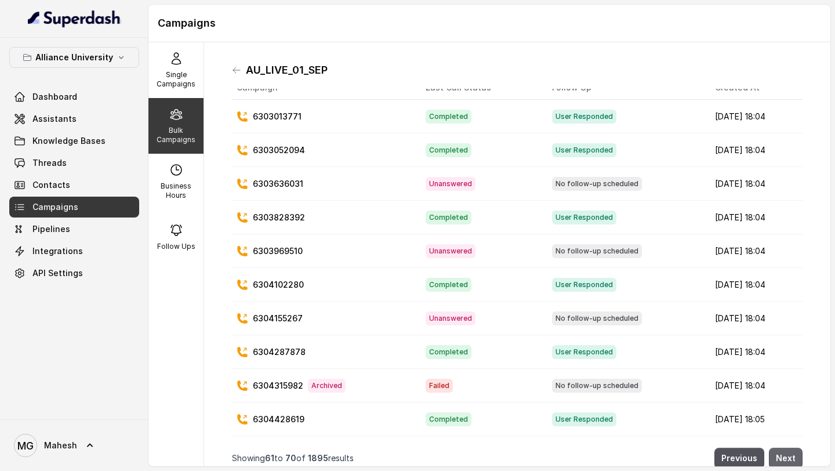
click at [786, 459] on button "Next" at bounding box center [786, 458] width 34 height 21
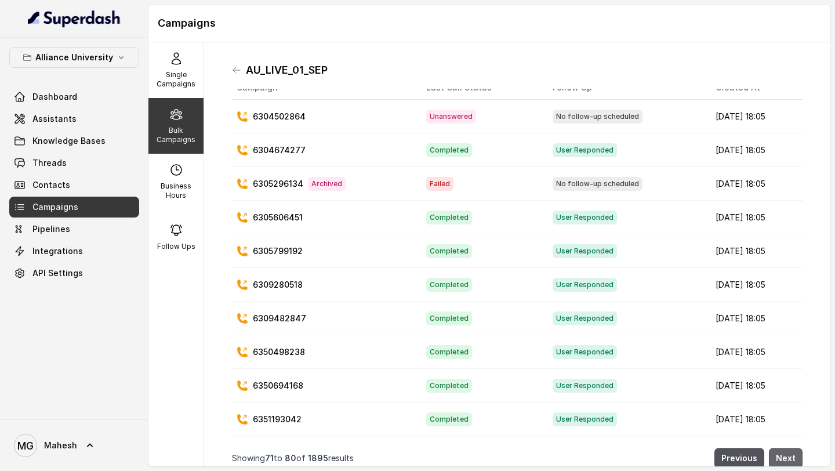
click at [786, 459] on button "Next" at bounding box center [786, 458] width 34 height 21
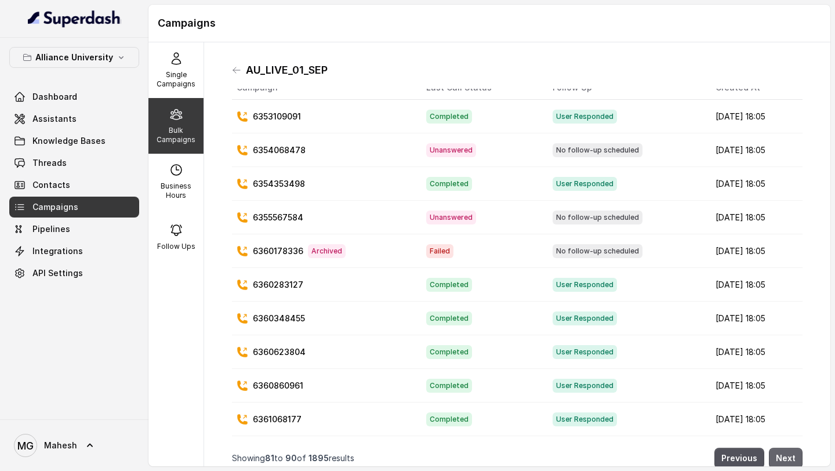
click at [786, 459] on button "Next" at bounding box center [786, 458] width 34 height 21
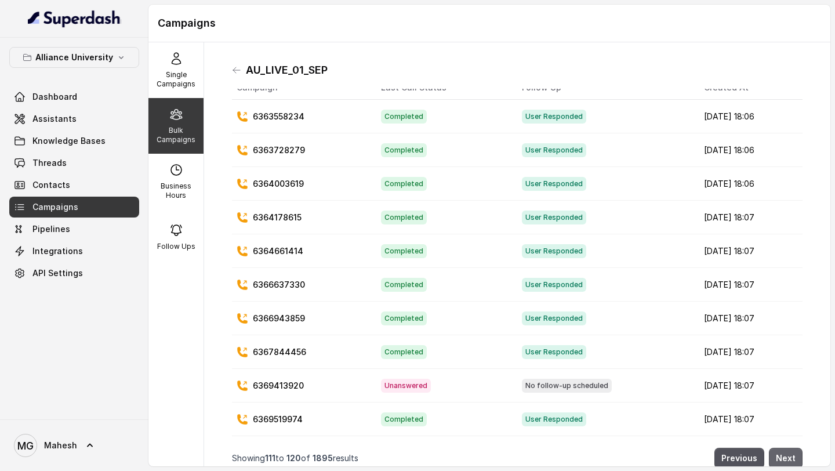
click at [786, 459] on button "Next" at bounding box center [786, 458] width 34 height 21
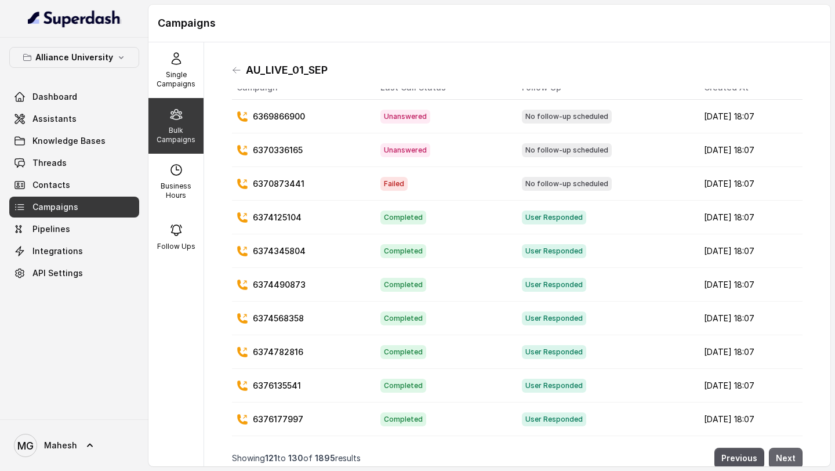
click at [786, 459] on button "Next" at bounding box center [786, 458] width 34 height 21
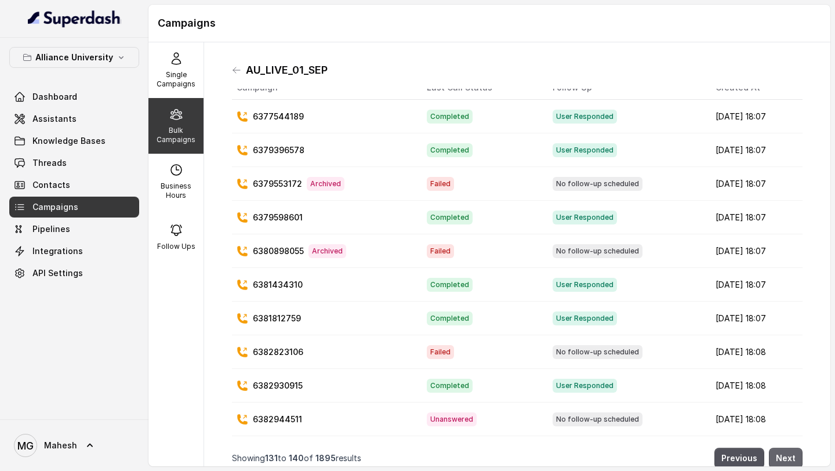
click at [786, 459] on button "Next" at bounding box center [786, 458] width 34 height 21
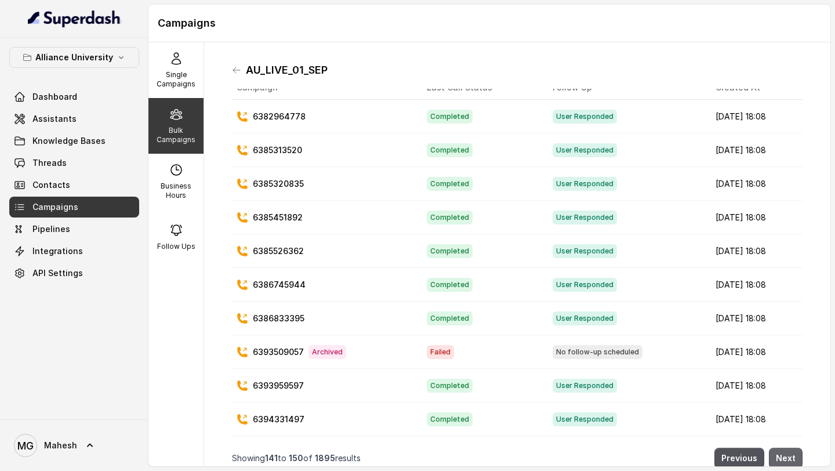
click at [786, 459] on button "Next" at bounding box center [786, 458] width 34 height 21
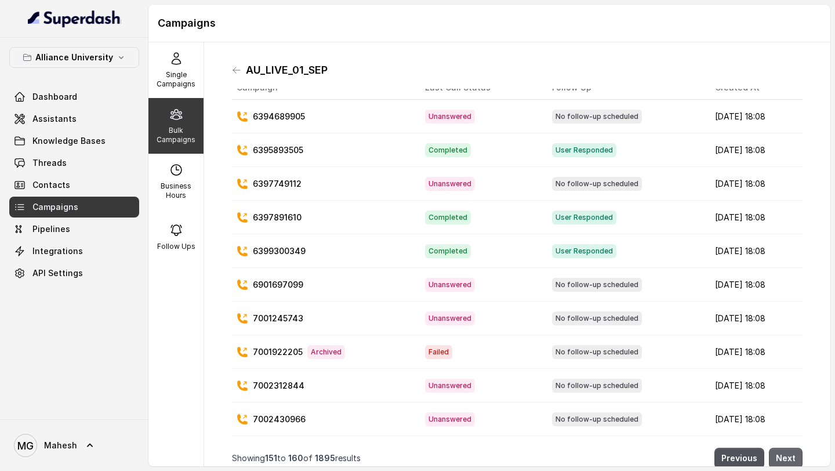
click at [786, 459] on button "Next" at bounding box center [786, 458] width 34 height 21
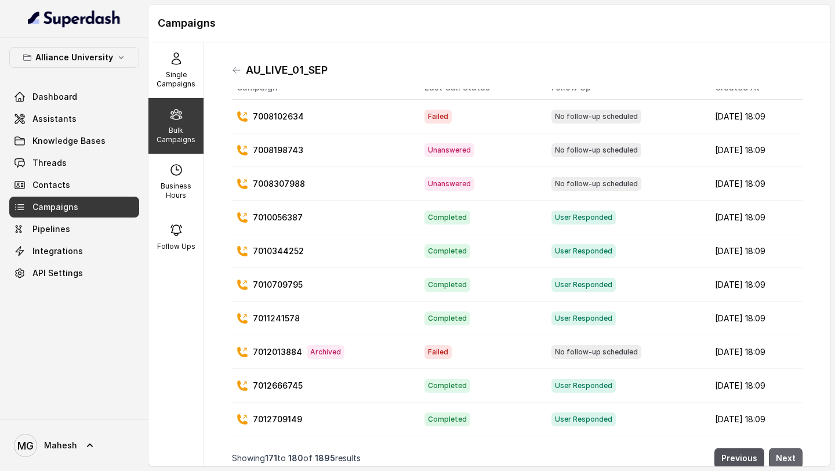
click at [786, 459] on button "Next" at bounding box center [786, 458] width 34 height 21
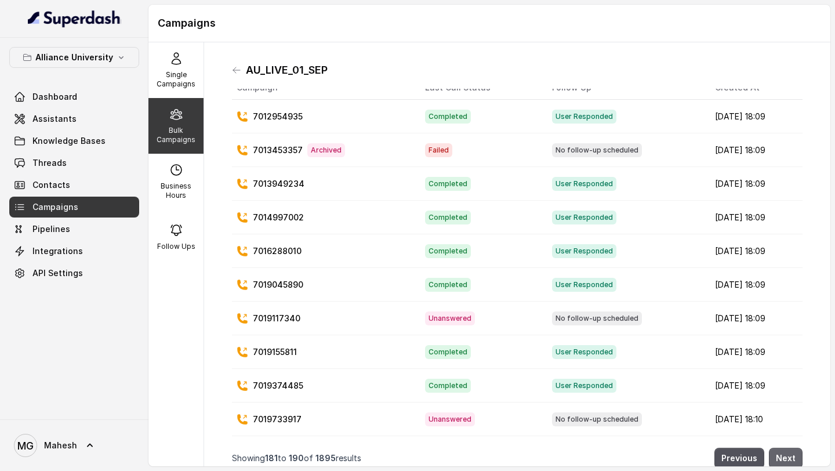
click at [786, 459] on button "Next" at bounding box center [786, 458] width 34 height 21
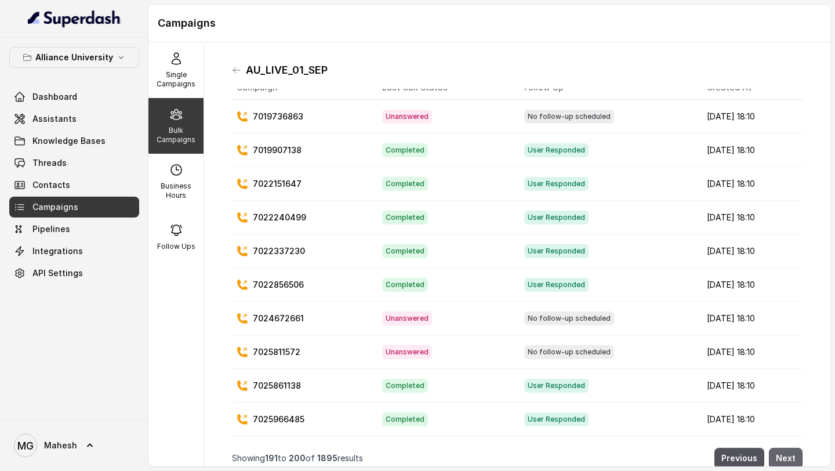
click at [786, 459] on button "Next" at bounding box center [786, 458] width 34 height 21
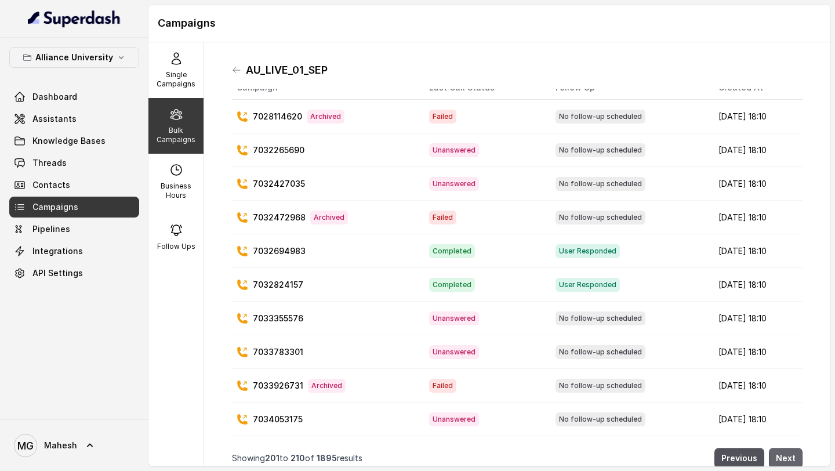
click at [786, 459] on button "Next" at bounding box center [786, 458] width 34 height 21
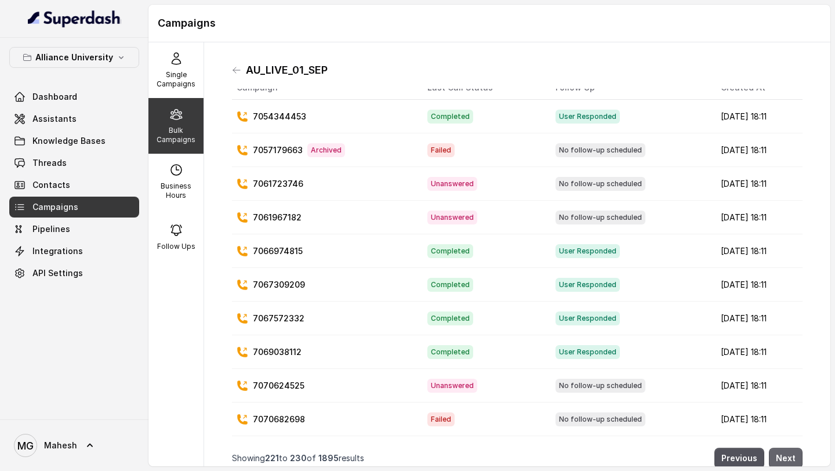
click at [786, 459] on button "Next" at bounding box center [786, 458] width 34 height 21
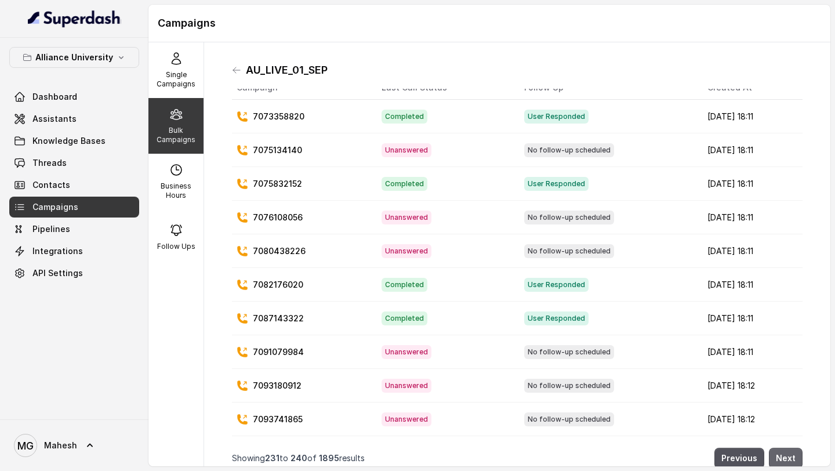
click at [786, 459] on button "Next" at bounding box center [786, 458] width 34 height 21
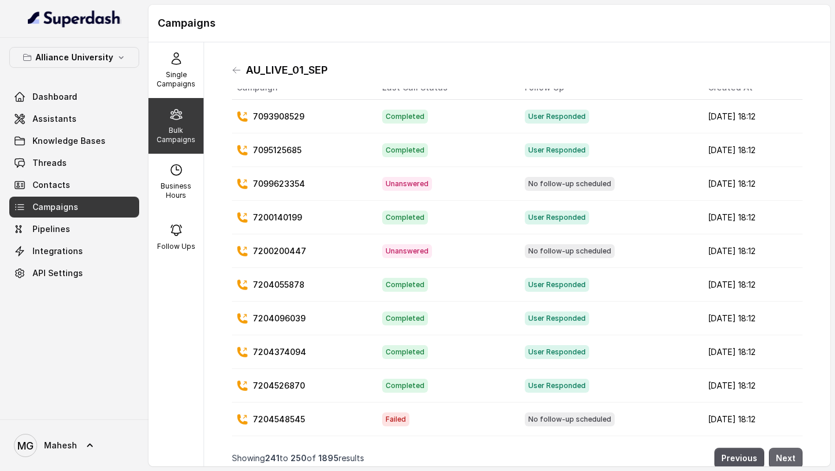
click at [786, 459] on button "Next" at bounding box center [786, 458] width 34 height 21
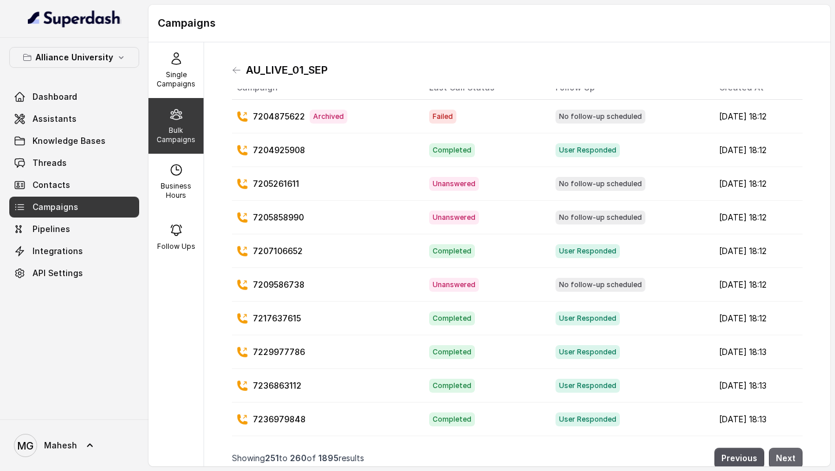
click at [786, 459] on button "Next" at bounding box center [786, 458] width 34 height 21
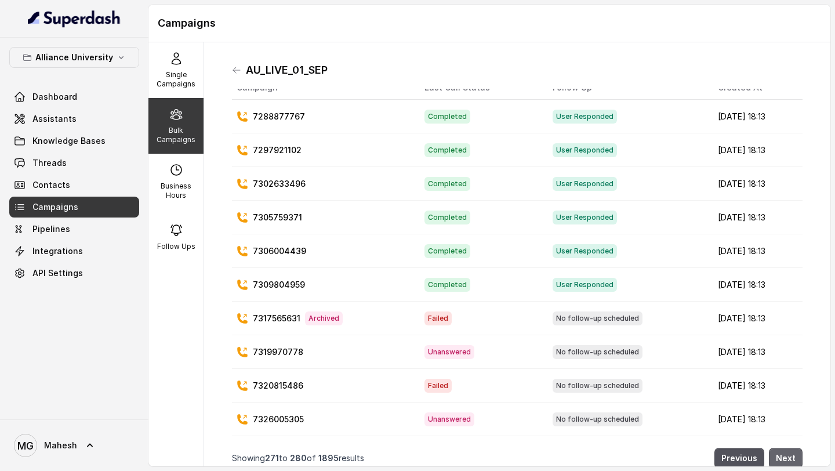
click at [786, 459] on button "Next" at bounding box center [786, 458] width 34 height 21
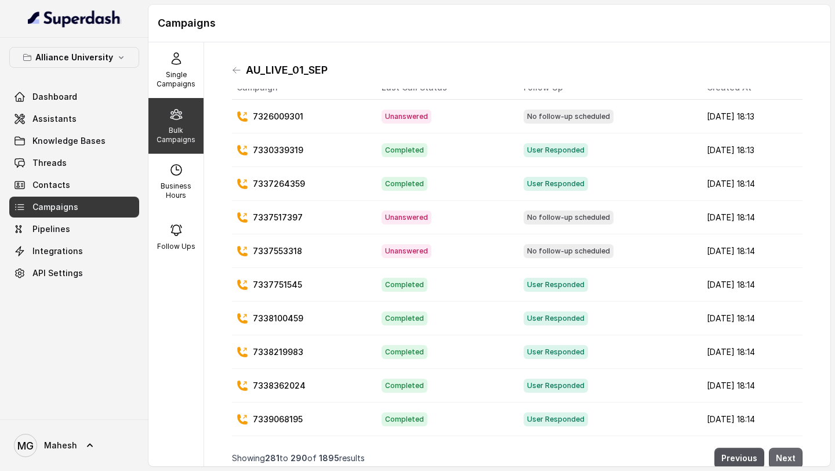
click at [786, 459] on button "Next" at bounding box center [786, 458] width 34 height 21
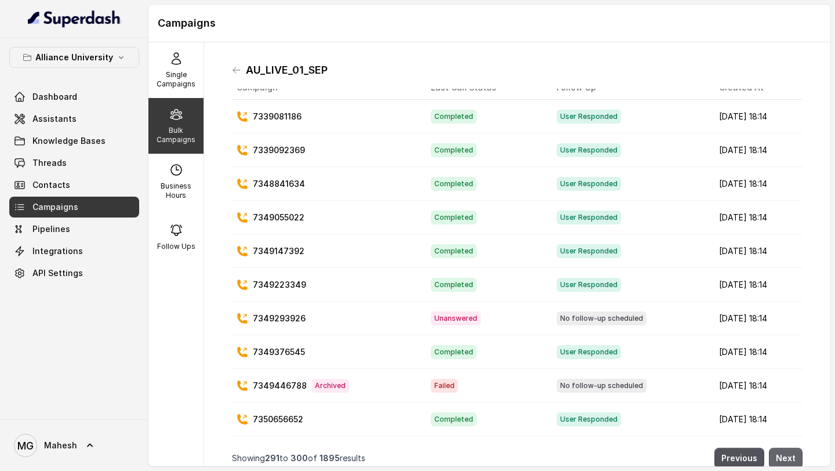
click at [786, 459] on button "Next" at bounding box center [786, 458] width 34 height 21
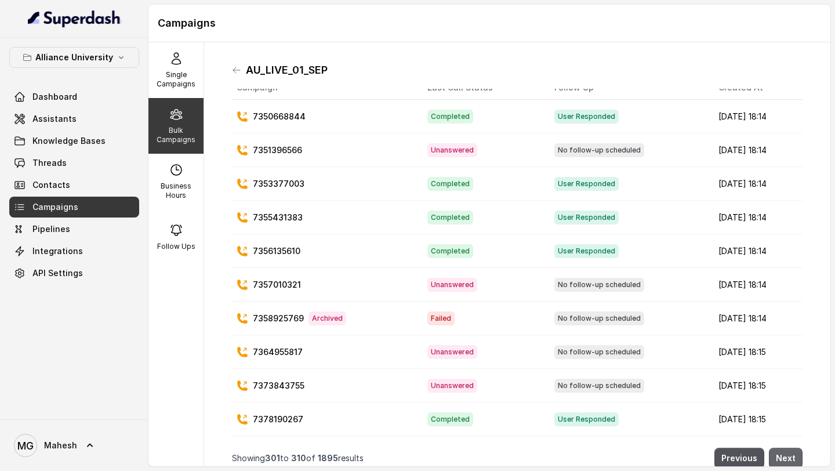
click at [786, 459] on button "Next" at bounding box center [786, 458] width 34 height 21
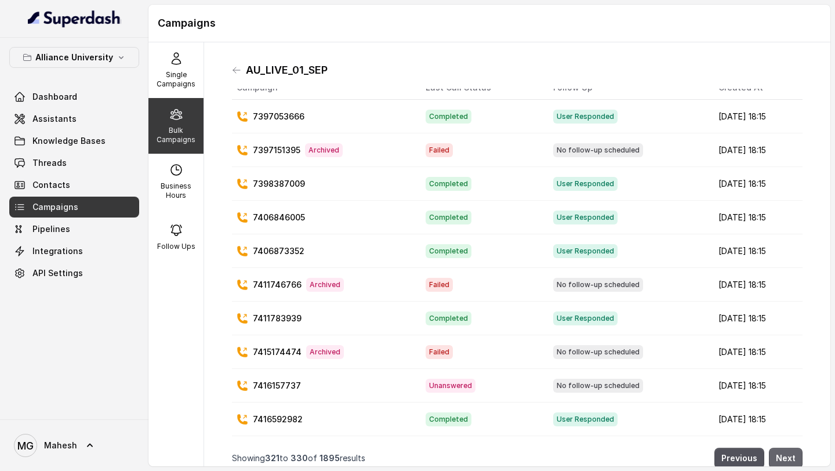
click at [786, 459] on button "Next" at bounding box center [786, 458] width 34 height 21
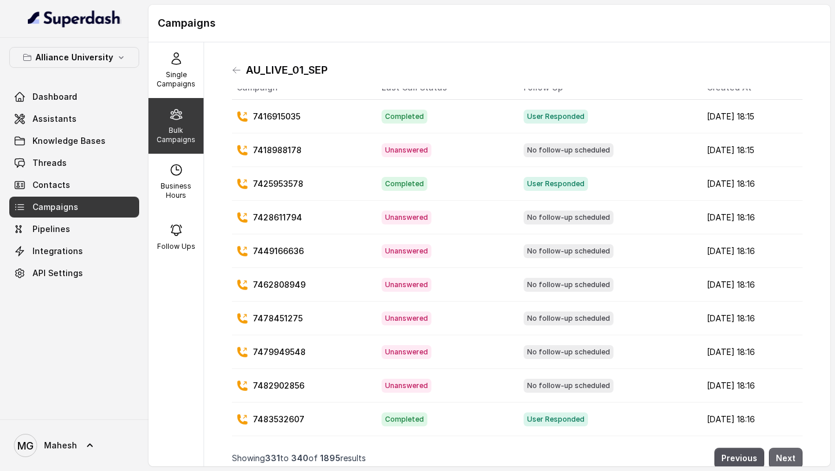
click at [786, 459] on button "Next" at bounding box center [786, 458] width 34 height 21
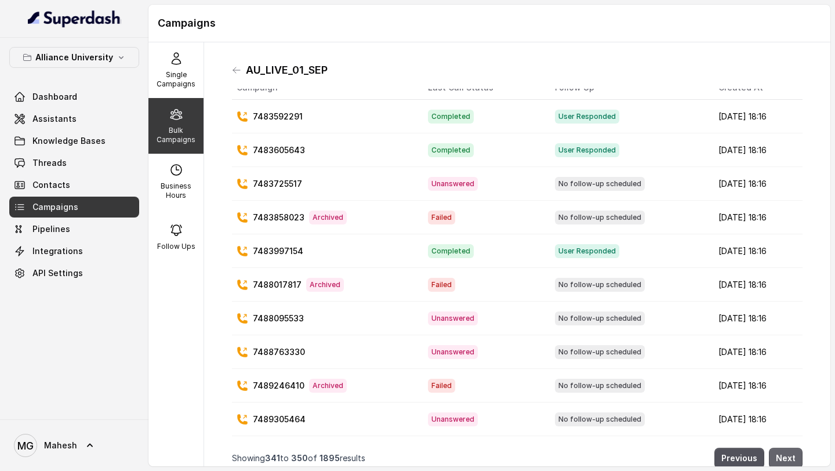
click at [786, 459] on button "Next" at bounding box center [786, 458] width 34 height 21
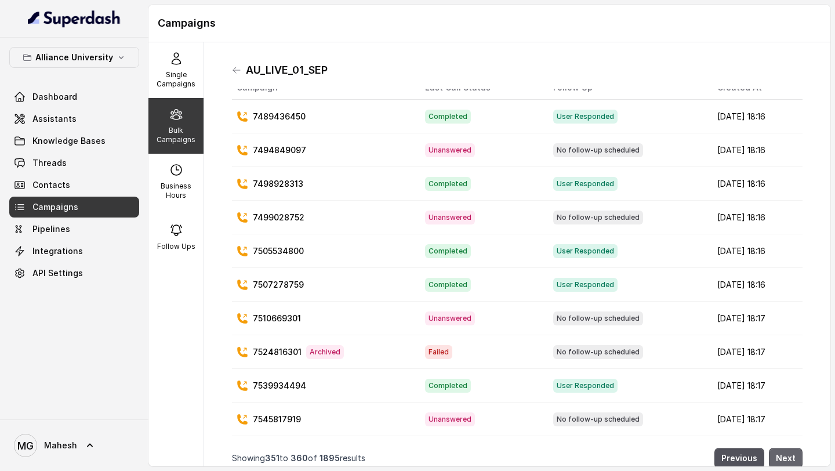
click at [786, 459] on button "Next" at bounding box center [786, 458] width 34 height 21
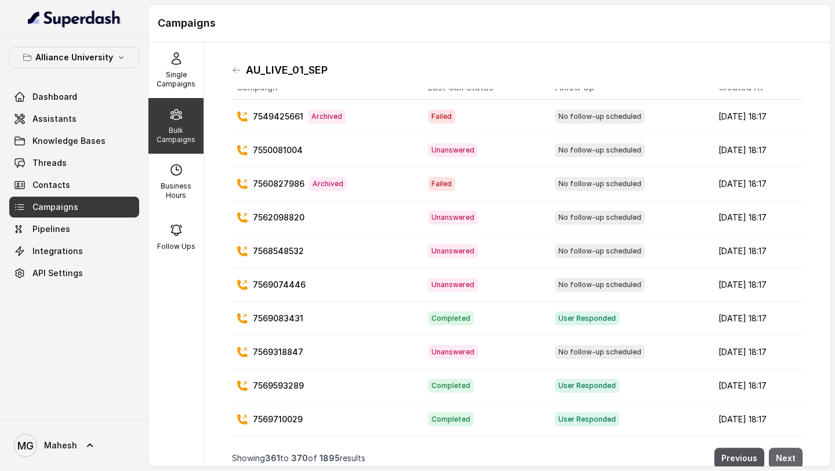
click at [786, 459] on button "Next" at bounding box center [786, 458] width 34 height 21
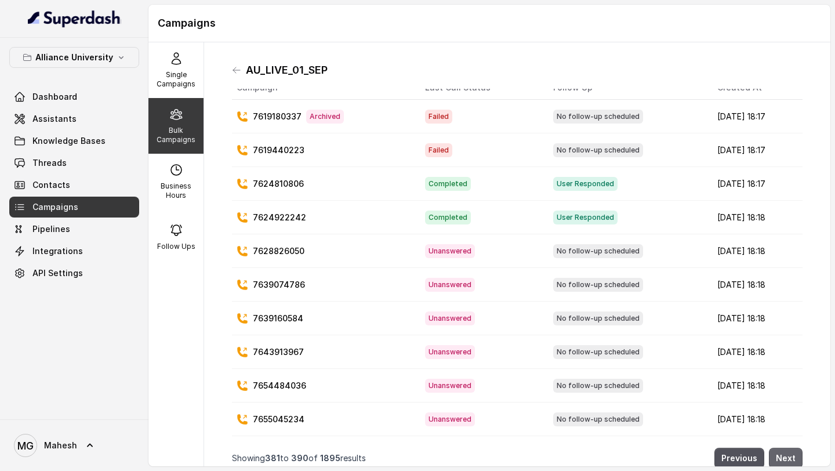
click at [786, 459] on button "Next" at bounding box center [786, 458] width 34 height 21
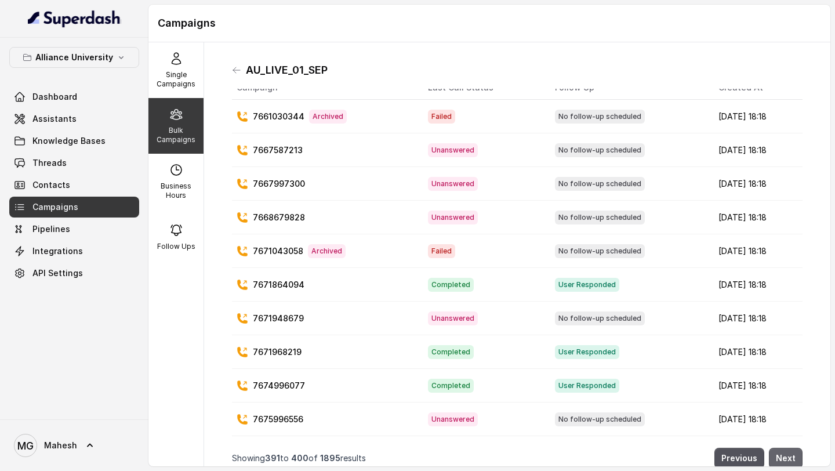
click at [786, 459] on button "Next" at bounding box center [786, 458] width 34 height 21
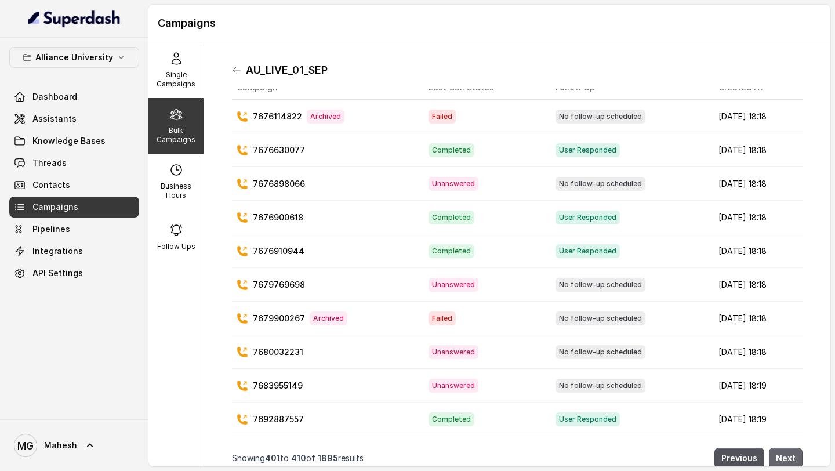
click at [786, 459] on button "Next" at bounding box center [786, 458] width 34 height 21
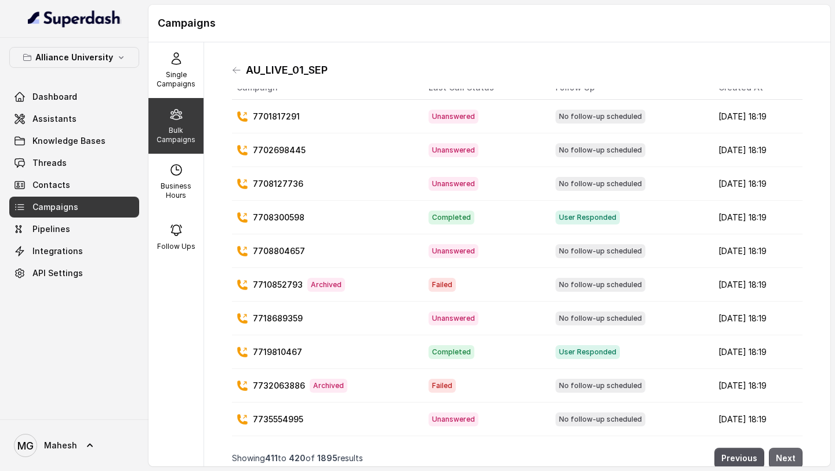
click at [786, 459] on button "Next" at bounding box center [786, 458] width 34 height 21
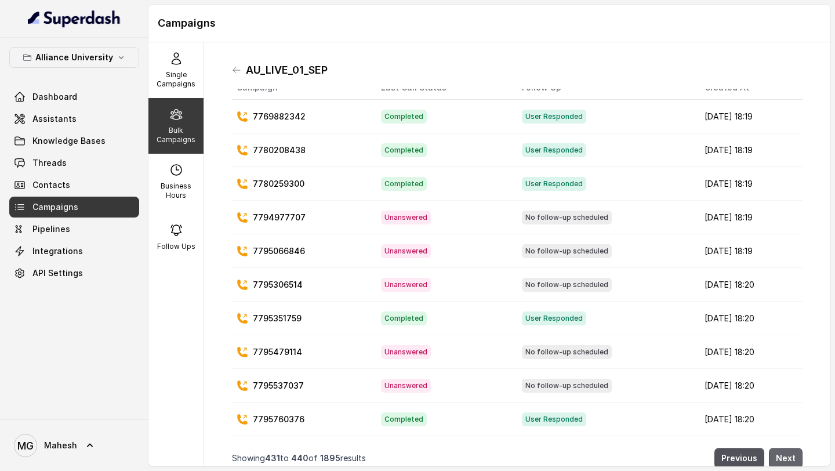
click at [786, 459] on button "Next" at bounding box center [786, 458] width 34 height 21
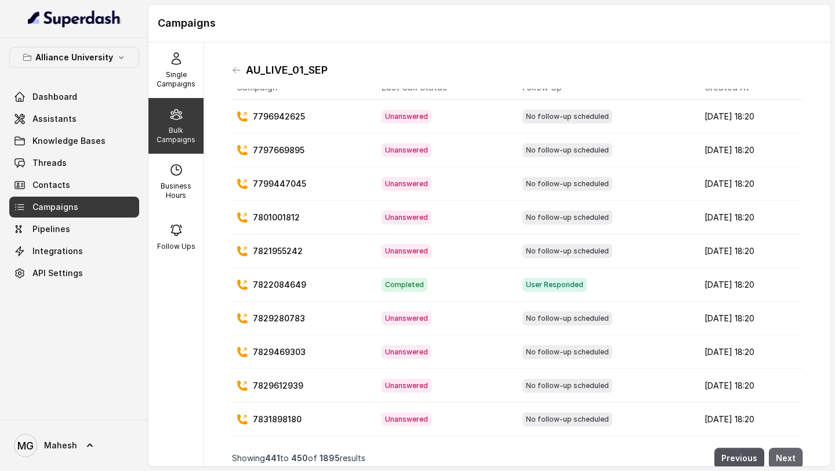
click at [786, 459] on button "Next" at bounding box center [786, 458] width 34 height 21
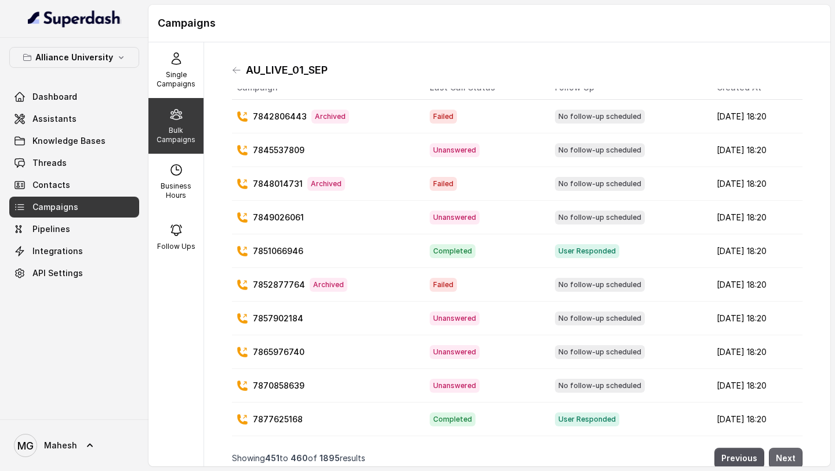
click at [786, 459] on button "Next" at bounding box center [786, 458] width 34 height 21
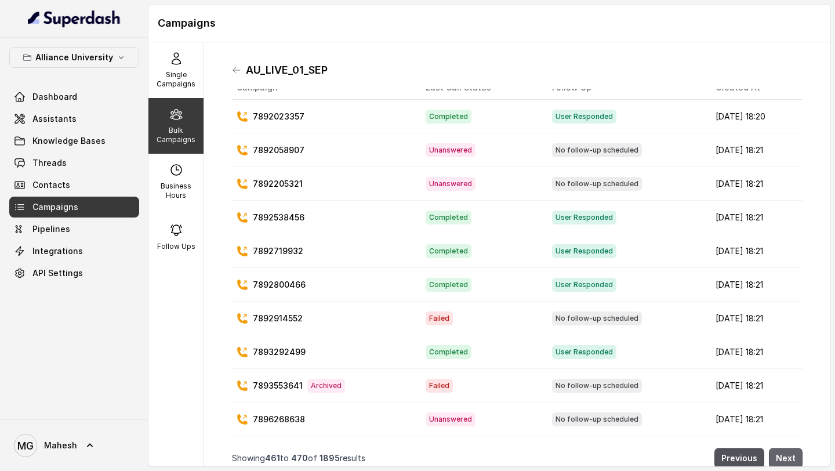
click at [786, 459] on button "Next" at bounding box center [786, 458] width 34 height 21
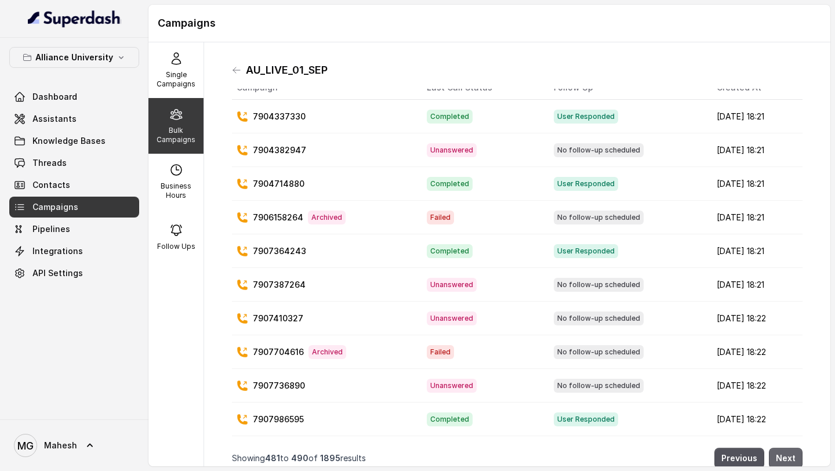
click at [786, 459] on button "Next" at bounding box center [786, 458] width 34 height 21
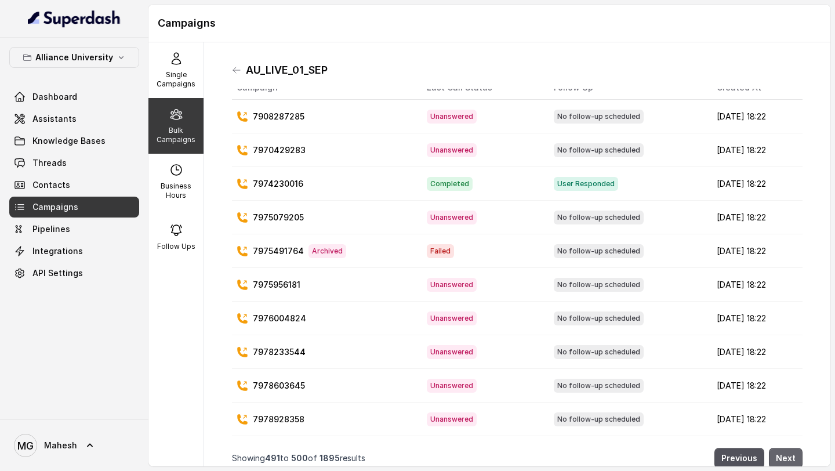
click at [786, 459] on button "Next" at bounding box center [786, 458] width 34 height 21
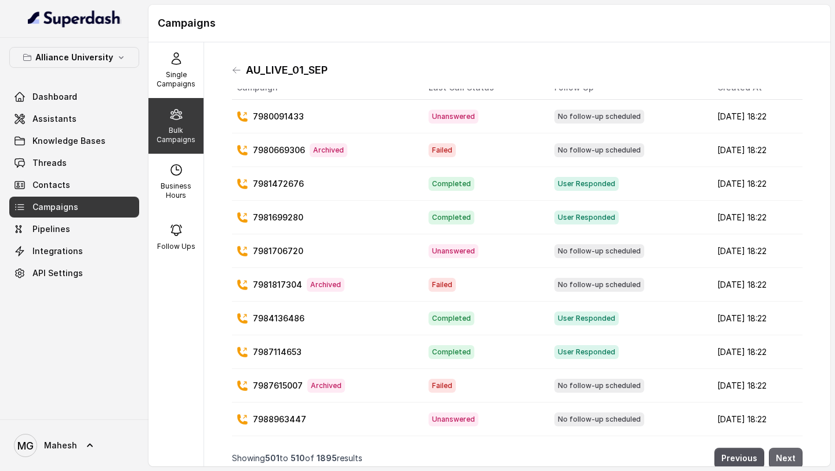
click at [786, 459] on button "Next" at bounding box center [786, 458] width 34 height 21
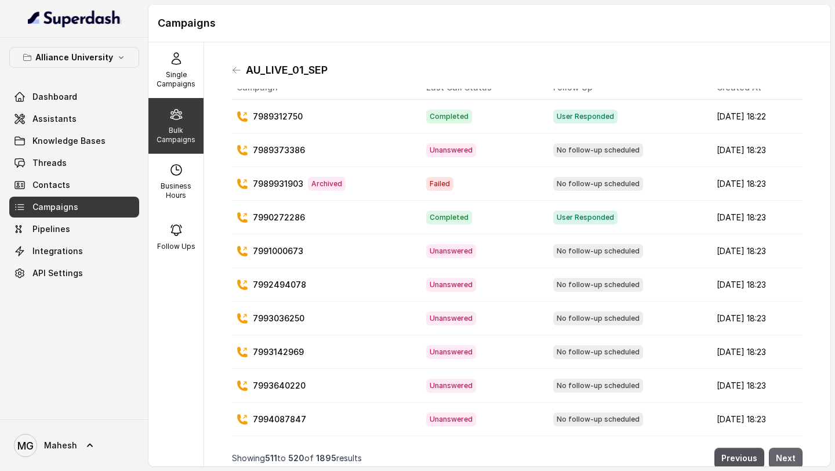
click at [786, 459] on button "Next" at bounding box center [786, 458] width 34 height 21
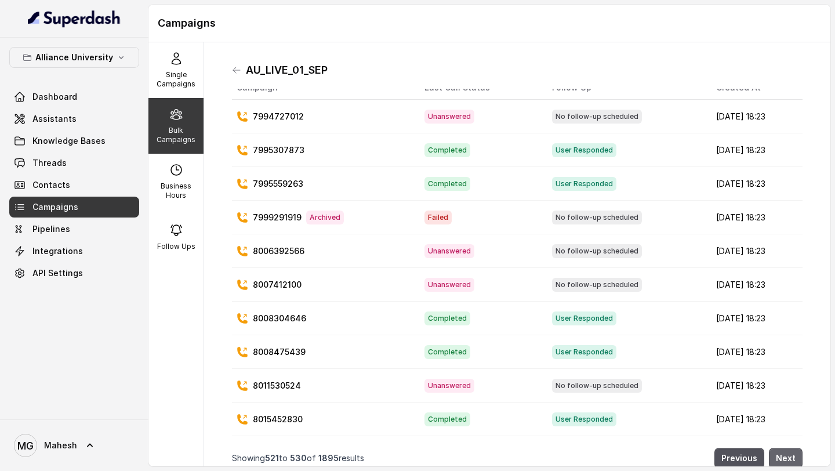
click at [786, 459] on button "Next" at bounding box center [786, 458] width 34 height 21
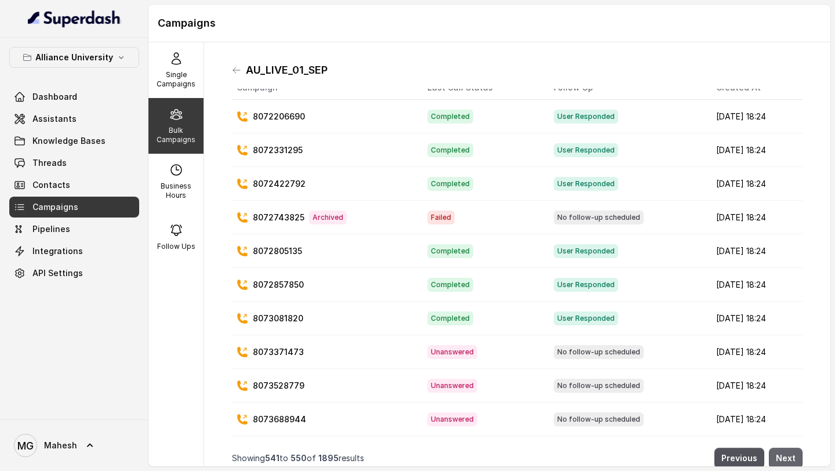
click at [786, 459] on button "Next" at bounding box center [786, 458] width 34 height 21
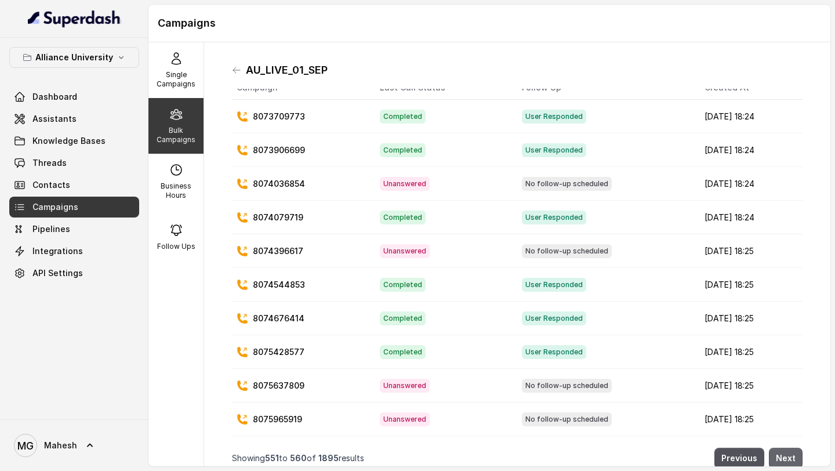
click at [786, 459] on button "Next" at bounding box center [786, 458] width 34 height 21
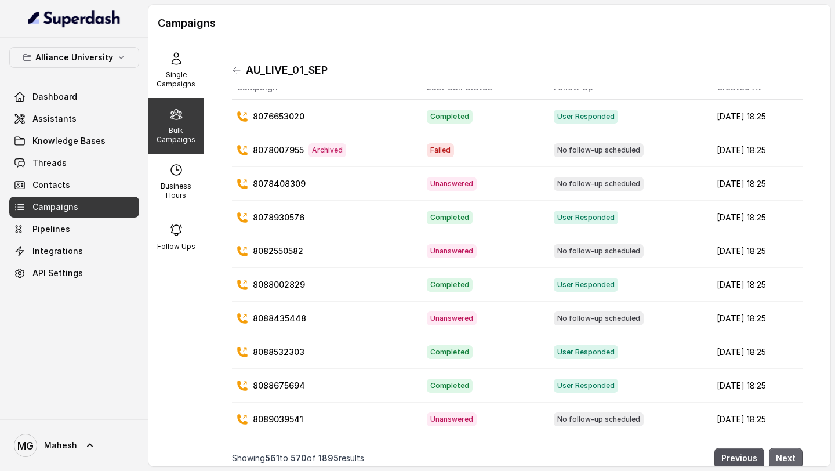
click at [786, 459] on button "Next" at bounding box center [786, 458] width 34 height 21
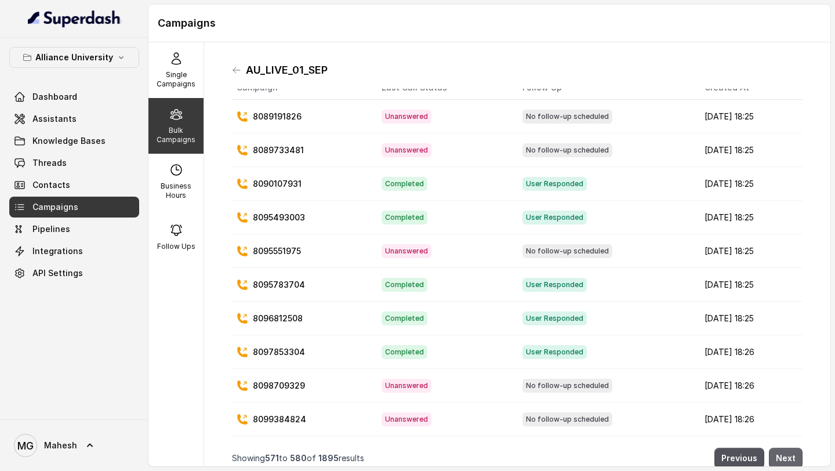
click at [786, 459] on button "Next" at bounding box center [786, 458] width 34 height 21
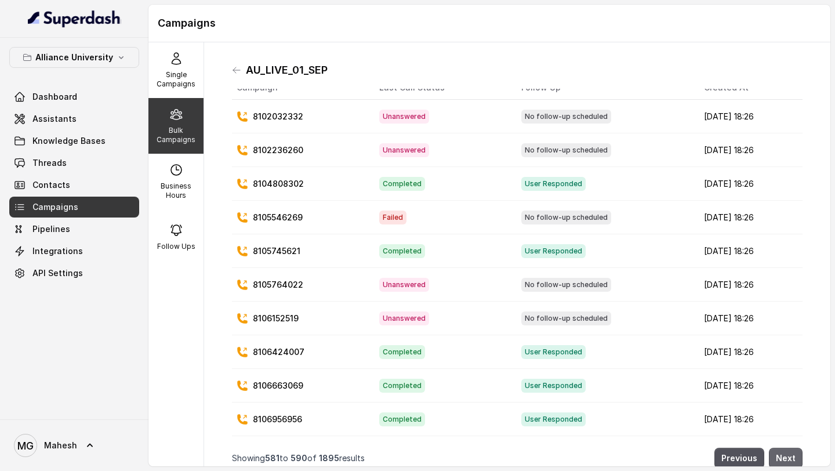
click at [786, 459] on button "Next" at bounding box center [786, 458] width 34 height 21
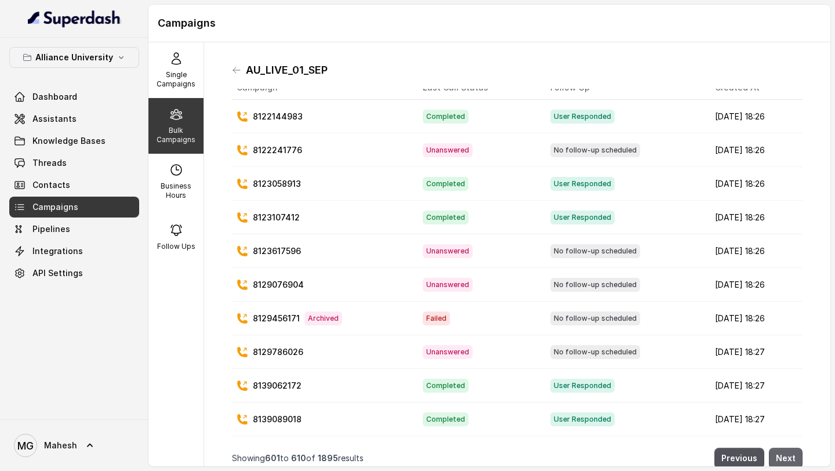
click at [786, 459] on button "Next" at bounding box center [786, 458] width 34 height 21
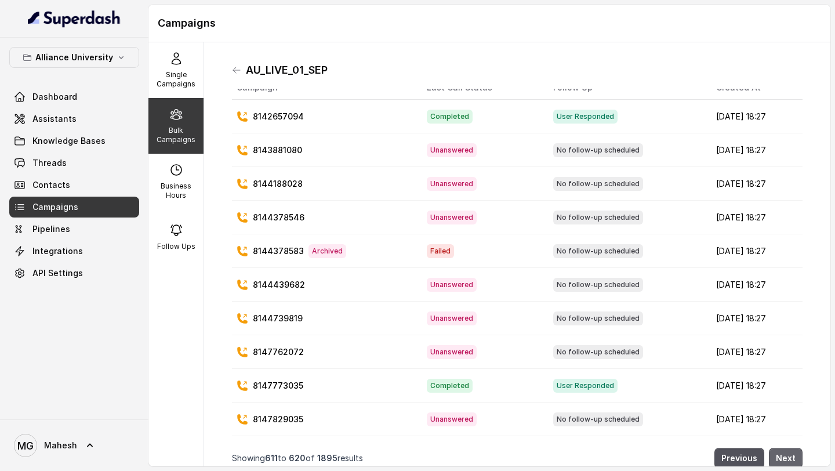
click at [786, 459] on button "Next" at bounding box center [786, 458] width 34 height 21
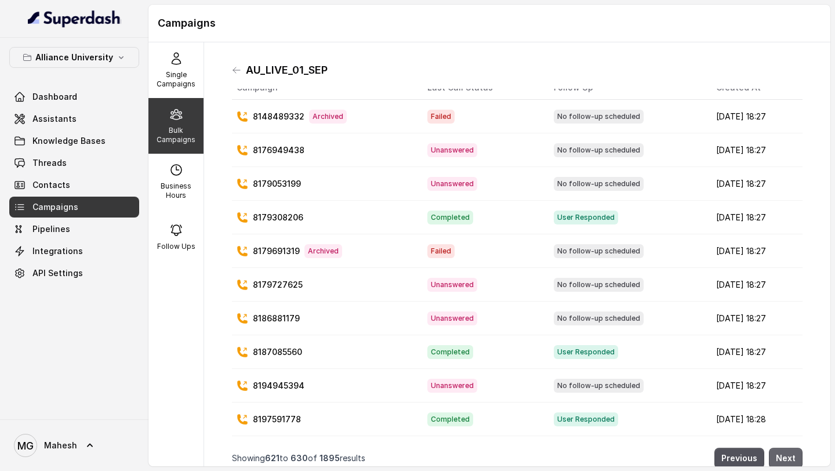
click at [786, 459] on button "Next" at bounding box center [786, 458] width 34 height 21
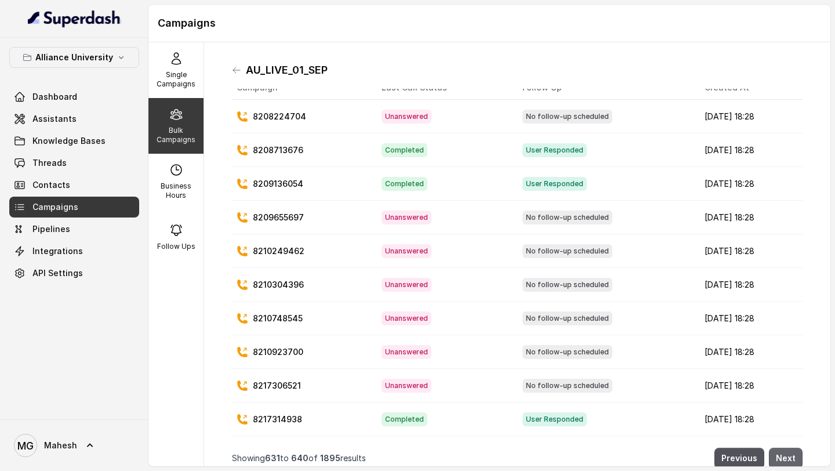
click at [786, 459] on button "Next" at bounding box center [786, 458] width 34 height 21
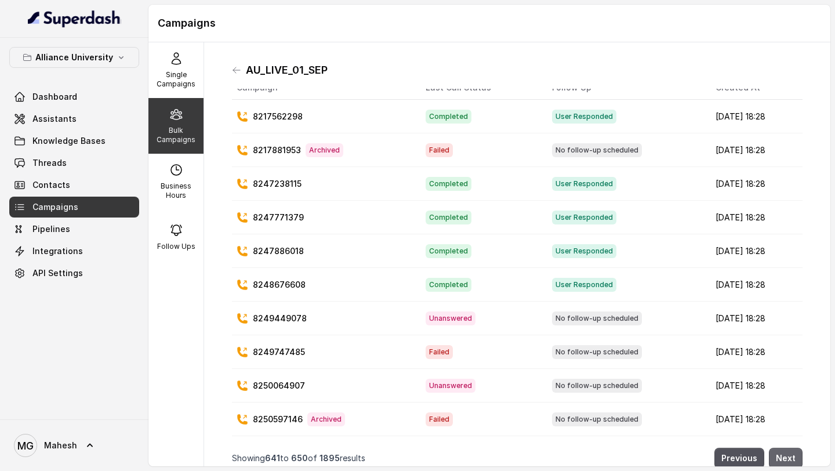
click at [786, 459] on button "Next" at bounding box center [786, 458] width 34 height 21
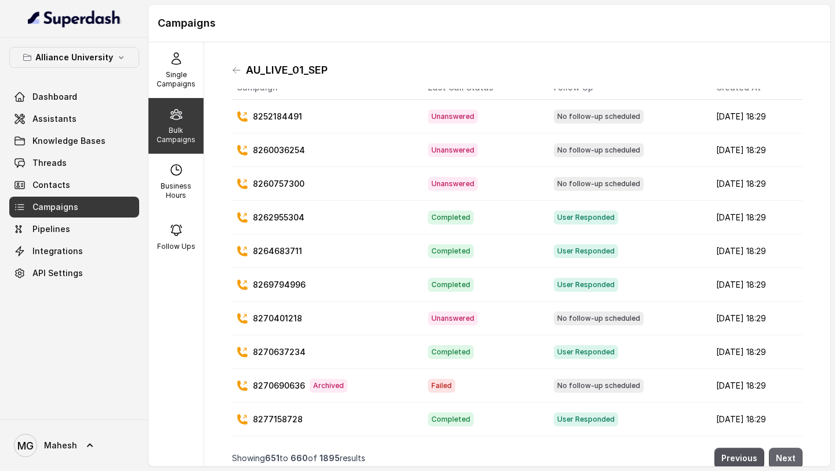
click at [786, 459] on button "Next" at bounding box center [786, 458] width 34 height 21
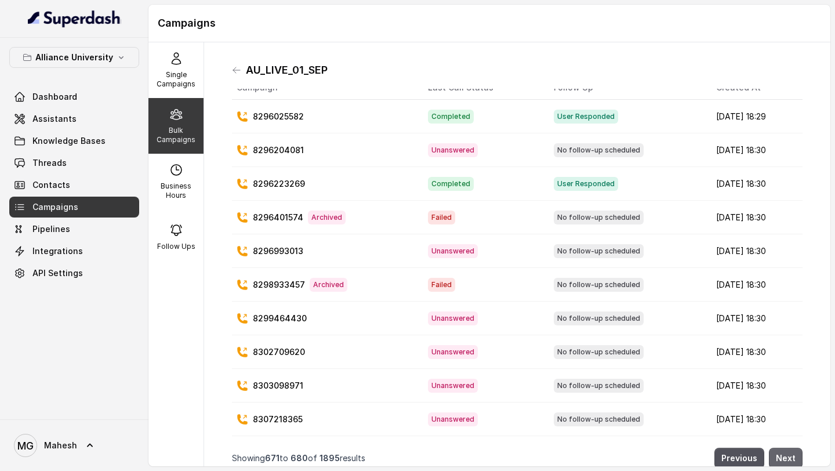
click at [786, 459] on button "Next" at bounding box center [786, 458] width 34 height 21
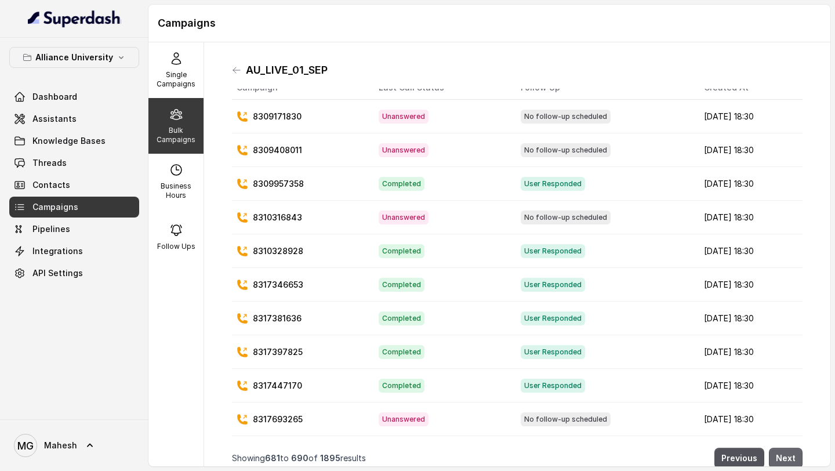
click at [786, 459] on button "Next" at bounding box center [786, 458] width 34 height 21
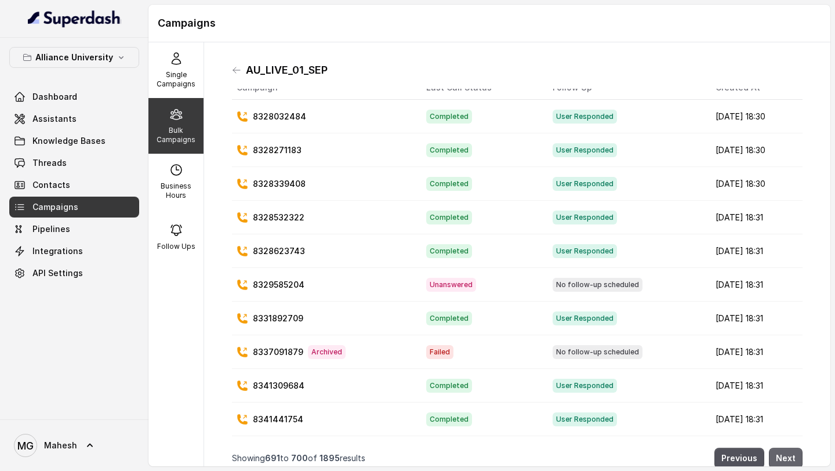
click at [786, 459] on button "Next" at bounding box center [786, 458] width 34 height 21
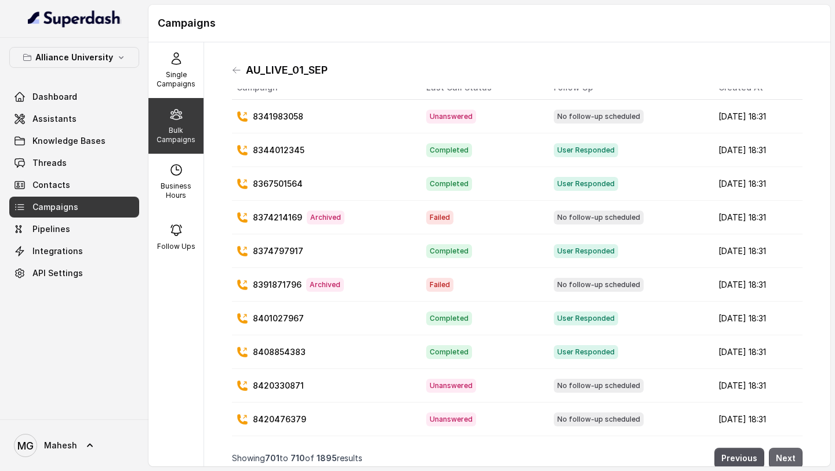
click at [786, 459] on button "Next" at bounding box center [786, 458] width 34 height 21
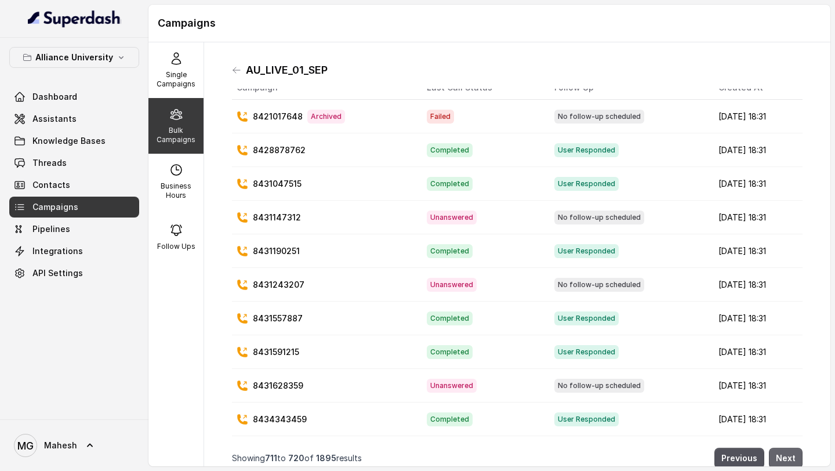
click at [786, 459] on button "Next" at bounding box center [786, 458] width 34 height 21
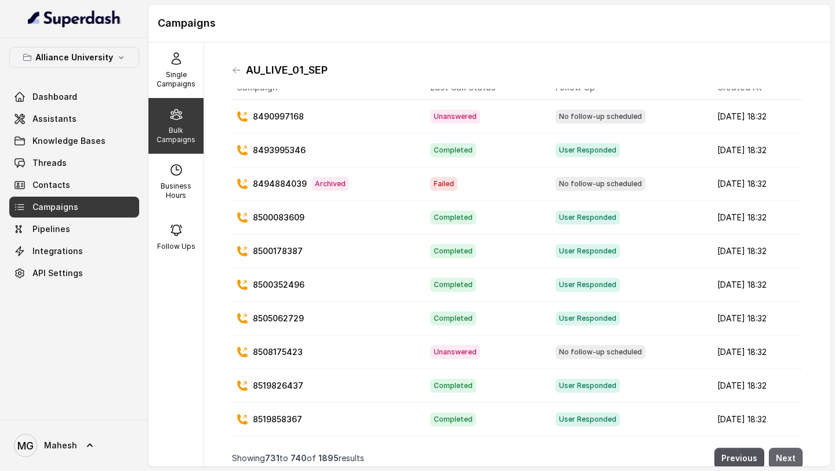
click at [786, 459] on button "Next" at bounding box center [786, 458] width 34 height 21
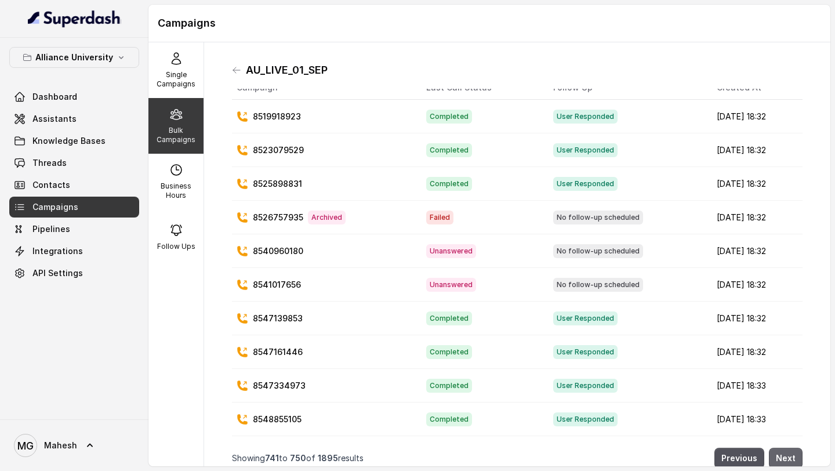
click at [786, 459] on button "Next" at bounding box center [786, 458] width 34 height 21
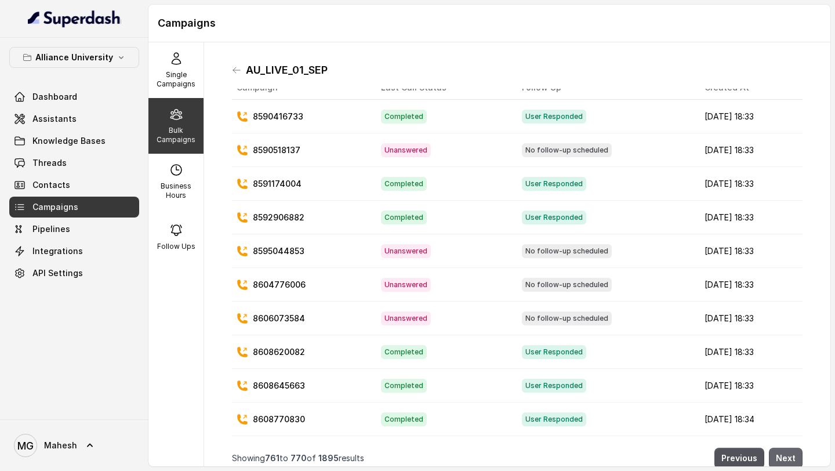
click at [786, 459] on button "Next" at bounding box center [786, 458] width 34 height 21
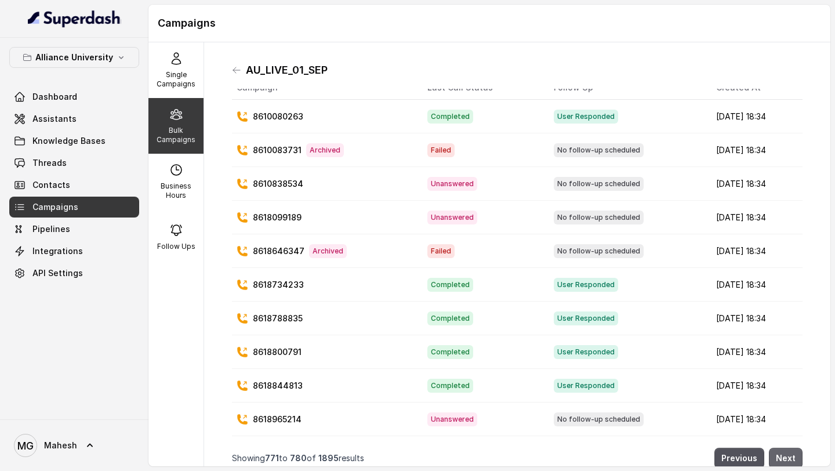
click at [786, 459] on button "Next" at bounding box center [786, 458] width 34 height 21
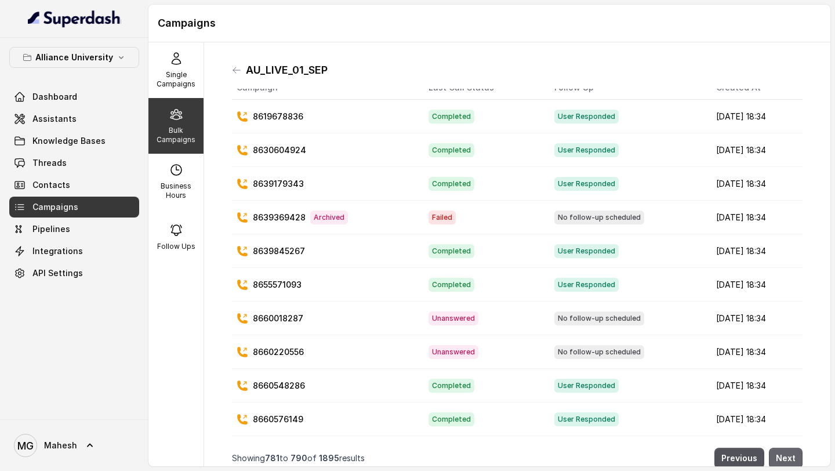
click at [786, 459] on button "Next" at bounding box center [786, 458] width 34 height 21
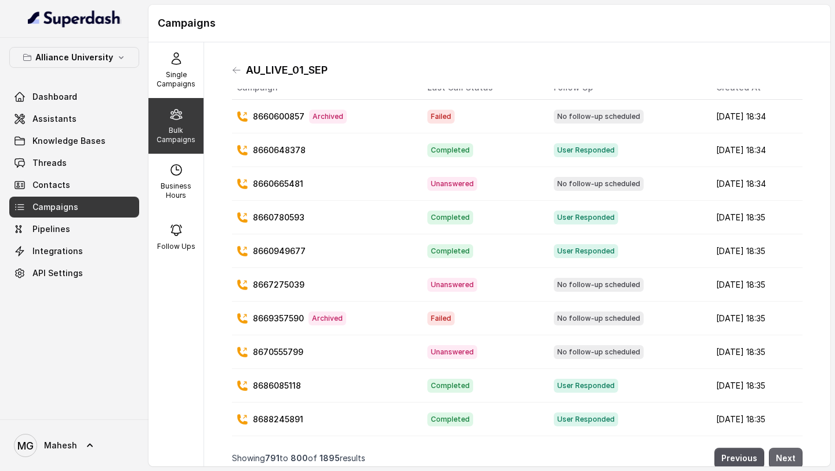
click at [786, 459] on button "Next" at bounding box center [786, 458] width 34 height 21
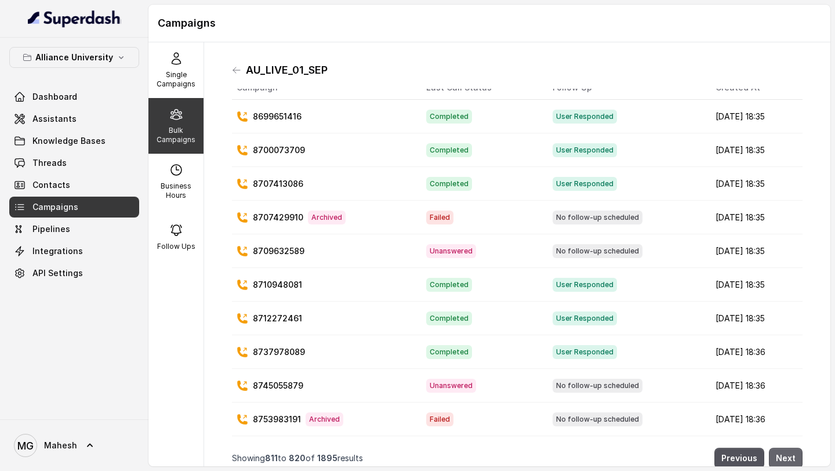
click at [786, 461] on button "Next" at bounding box center [786, 458] width 34 height 21
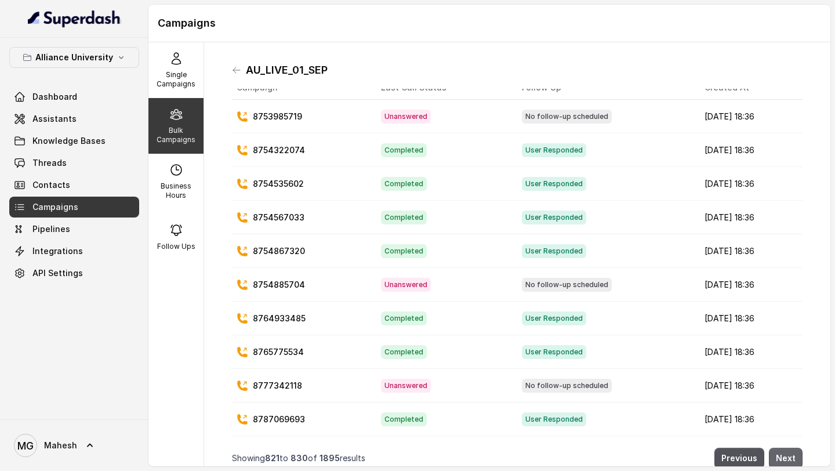
click at [786, 461] on button "Next" at bounding box center [786, 458] width 34 height 21
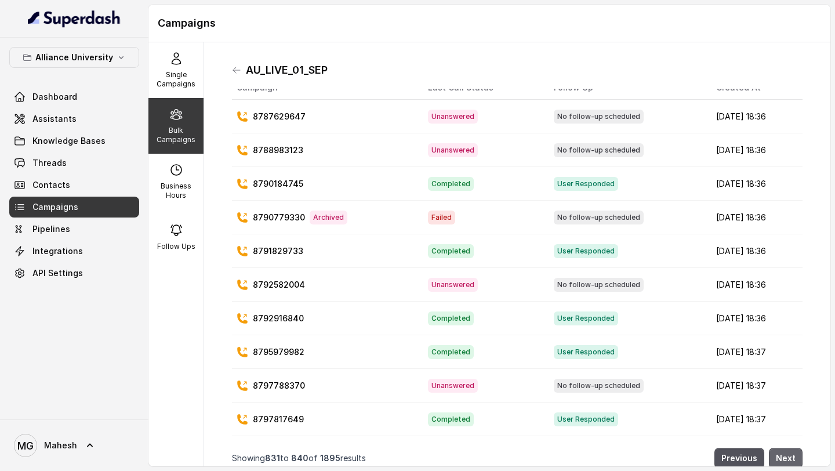
click at [786, 461] on button "Next" at bounding box center [786, 458] width 34 height 21
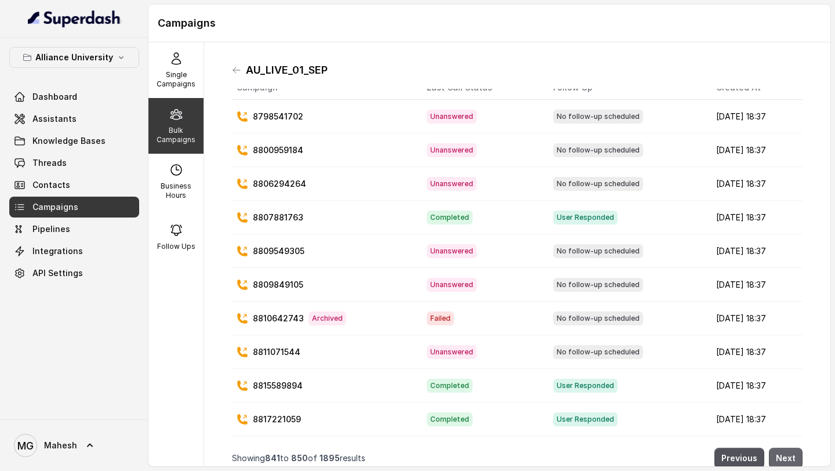
click at [786, 461] on button "Next" at bounding box center [786, 458] width 34 height 21
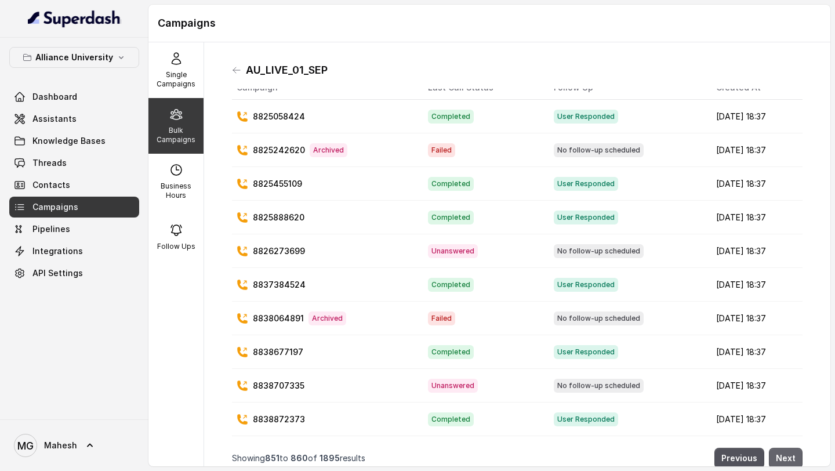
click at [786, 461] on button "Next" at bounding box center [786, 458] width 34 height 21
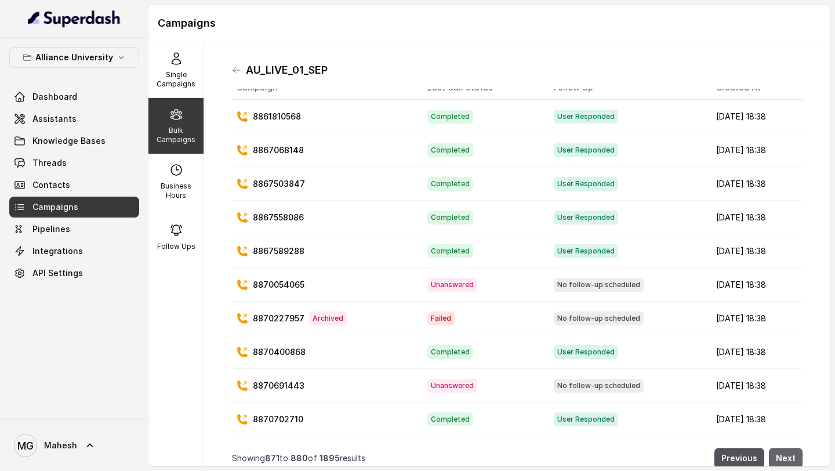
click at [786, 461] on button "Next" at bounding box center [786, 458] width 34 height 21
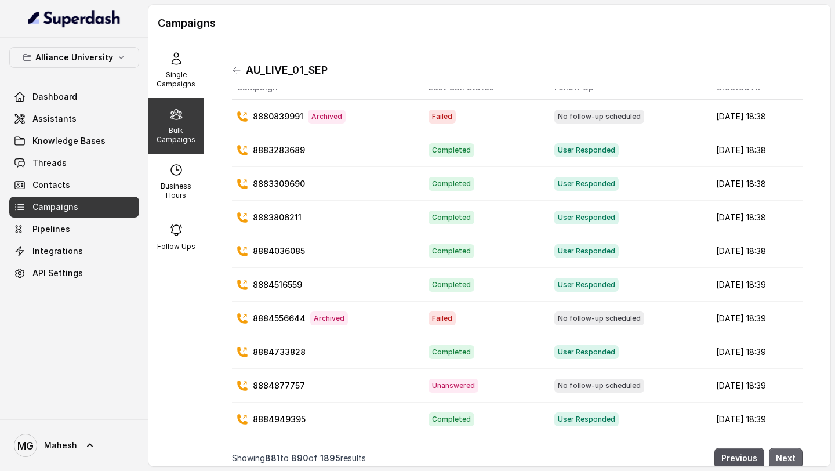
click at [786, 461] on button "Next" at bounding box center [786, 458] width 34 height 21
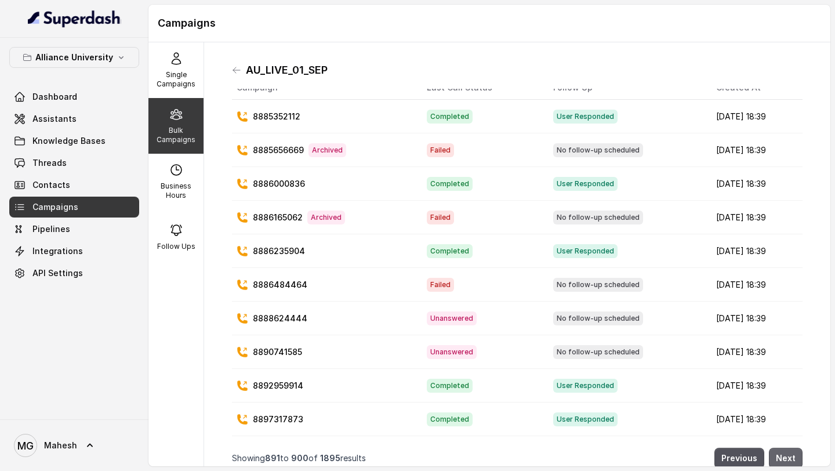
click at [786, 461] on button "Next" at bounding box center [786, 458] width 34 height 21
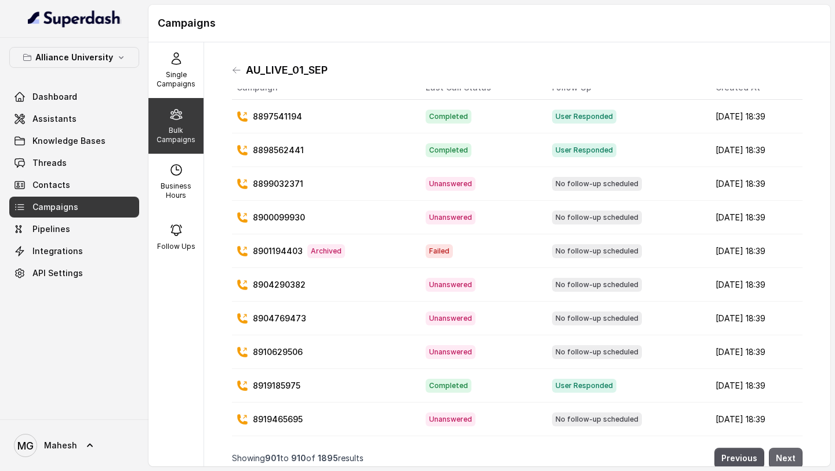
click at [786, 461] on button "Next" at bounding box center [786, 458] width 34 height 21
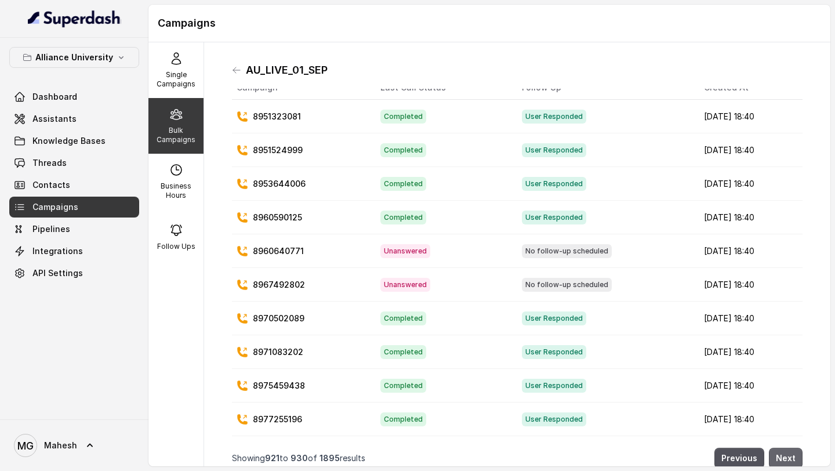
click at [786, 461] on button "Next" at bounding box center [786, 458] width 34 height 21
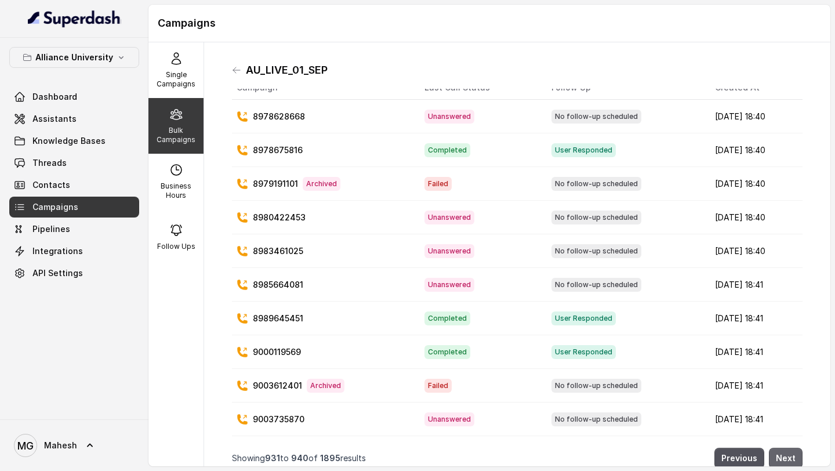
click at [786, 461] on button "Next" at bounding box center [786, 458] width 34 height 21
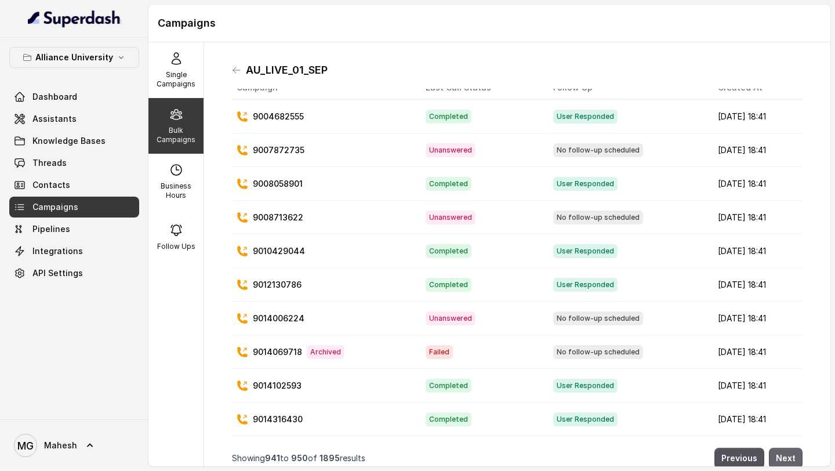
click at [786, 461] on button "Next" at bounding box center [786, 458] width 34 height 21
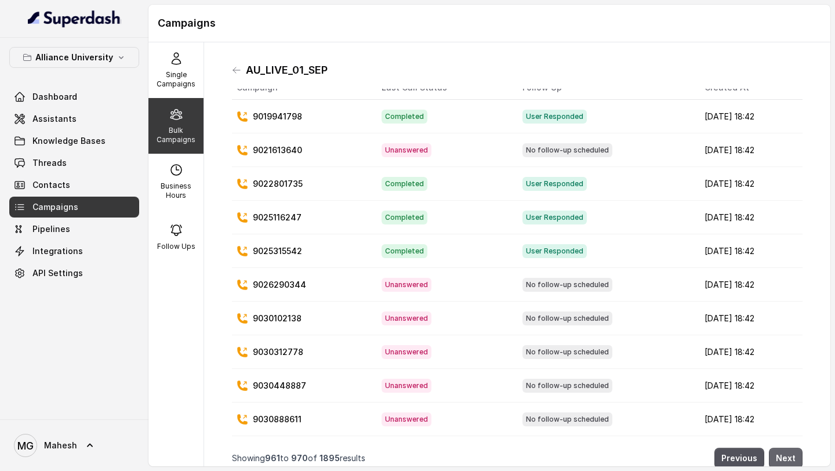
click at [786, 461] on button "Next" at bounding box center [786, 458] width 34 height 21
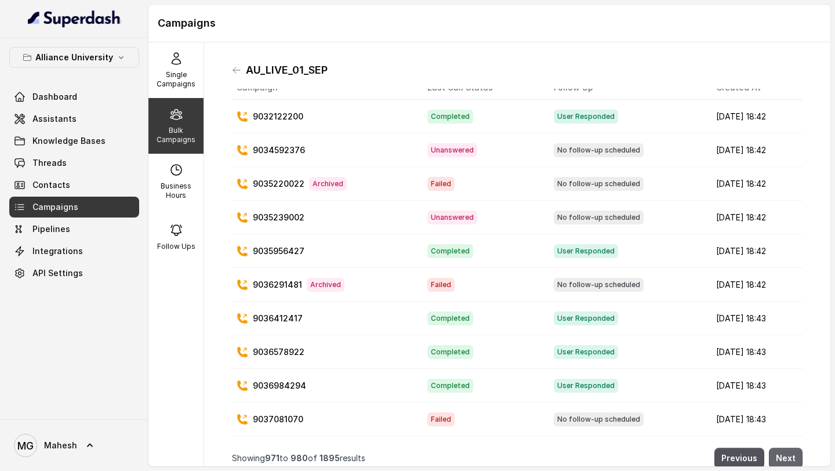
click at [786, 461] on button "Next" at bounding box center [786, 458] width 34 height 21
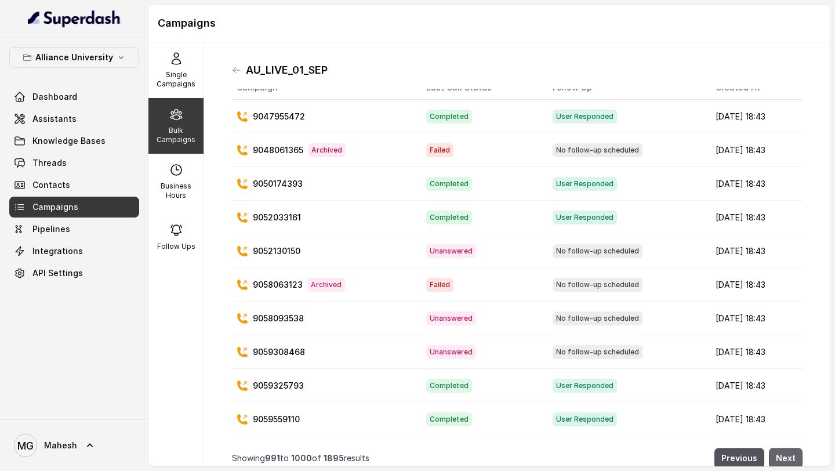
click at [786, 461] on button "Next" at bounding box center [786, 458] width 34 height 21
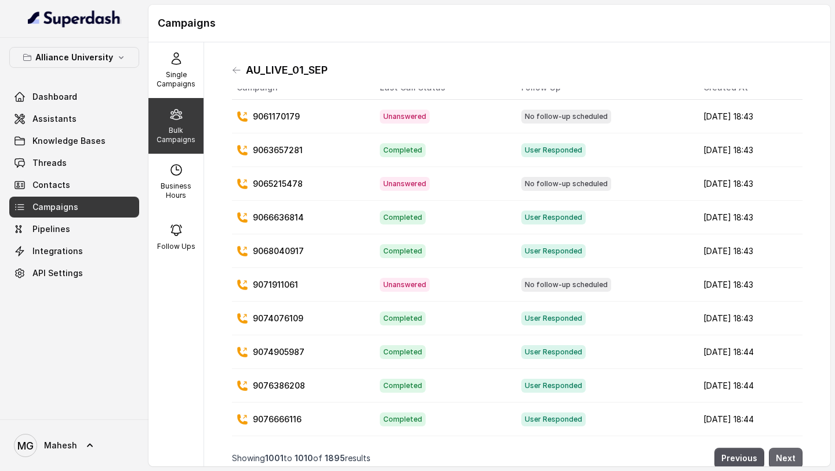
click at [786, 461] on button "Next" at bounding box center [786, 458] width 34 height 21
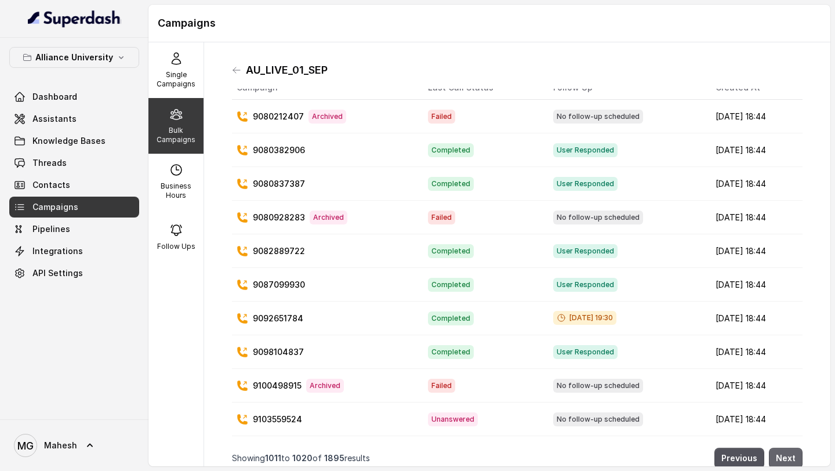
click at [786, 461] on button "Next" at bounding box center [786, 458] width 34 height 21
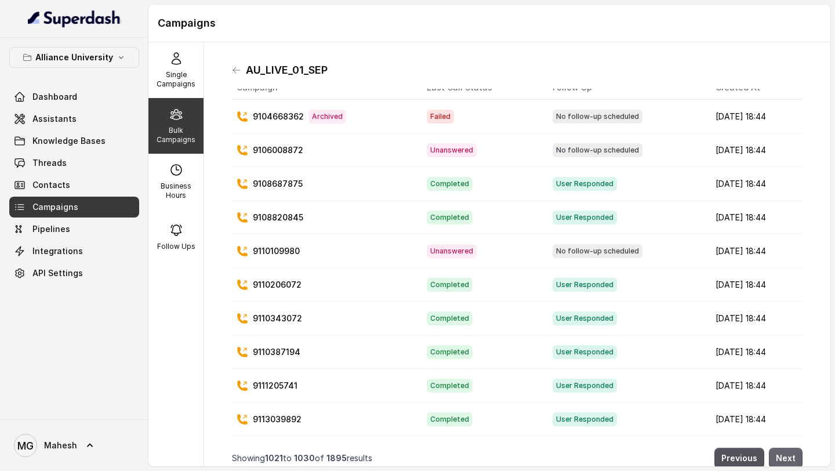
click at [786, 461] on button "Next" at bounding box center [786, 458] width 34 height 21
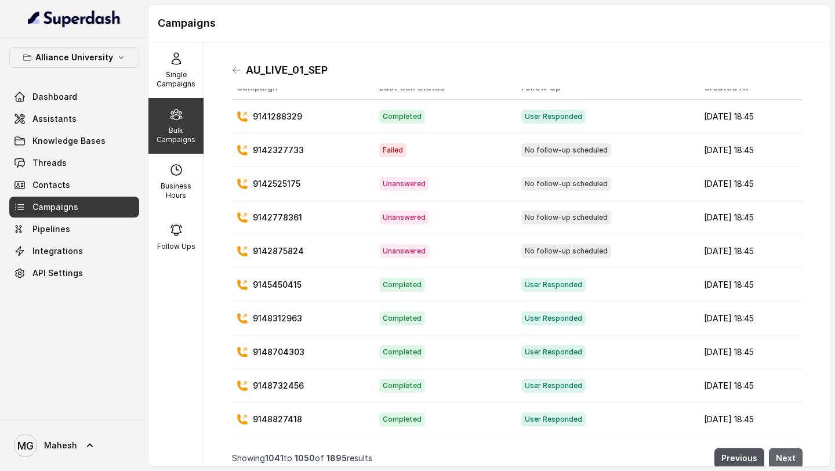
click at [786, 461] on button "Next" at bounding box center [786, 458] width 34 height 21
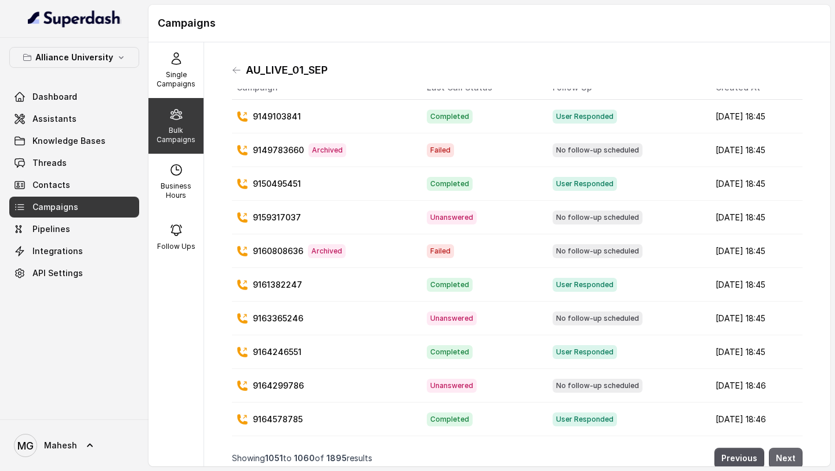
click at [786, 461] on button "Next" at bounding box center [786, 458] width 34 height 21
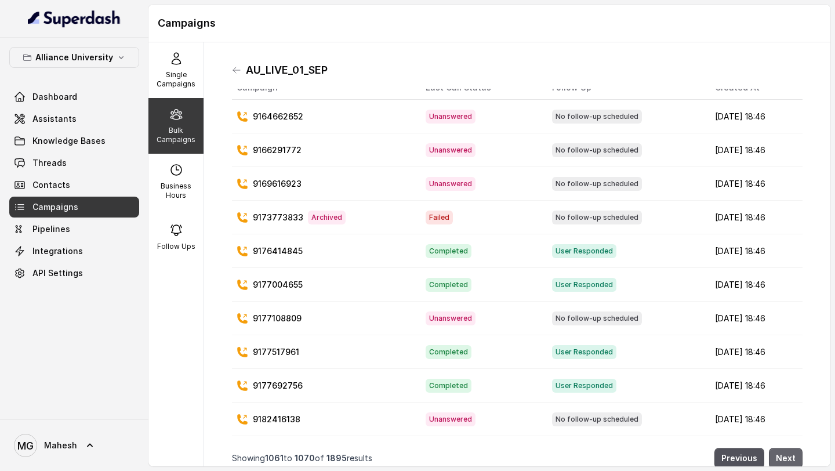
click at [786, 461] on button "Next" at bounding box center [786, 458] width 34 height 21
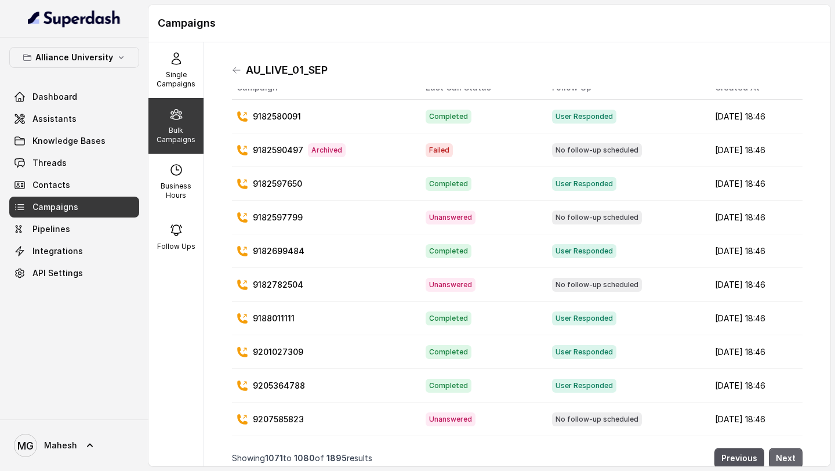
click at [786, 461] on button "Next" at bounding box center [786, 458] width 34 height 21
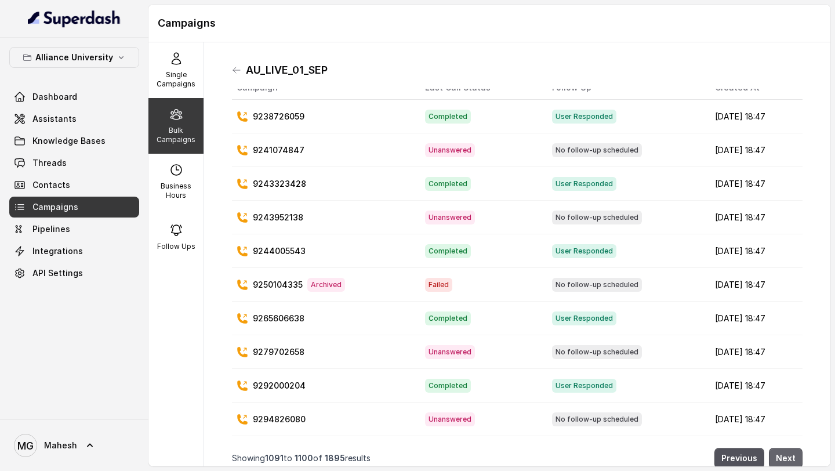
click at [786, 461] on button "Next" at bounding box center [786, 458] width 34 height 21
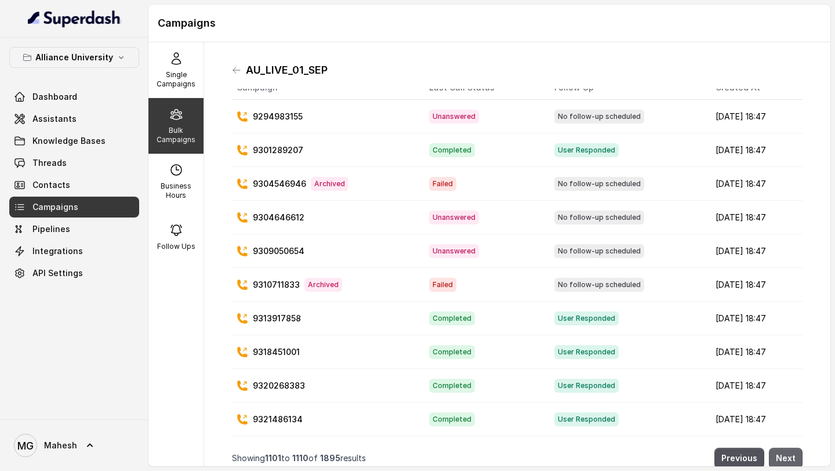
click at [786, 461] on button "Next" at bounding box center [786, 458] width 34 height 21
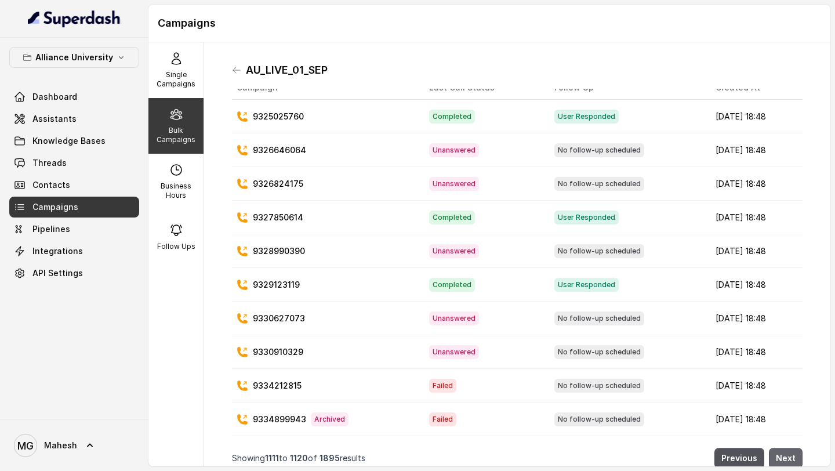
click at [786, 461] on button "Next" at bounding box center [786, 458] width 34 height 21
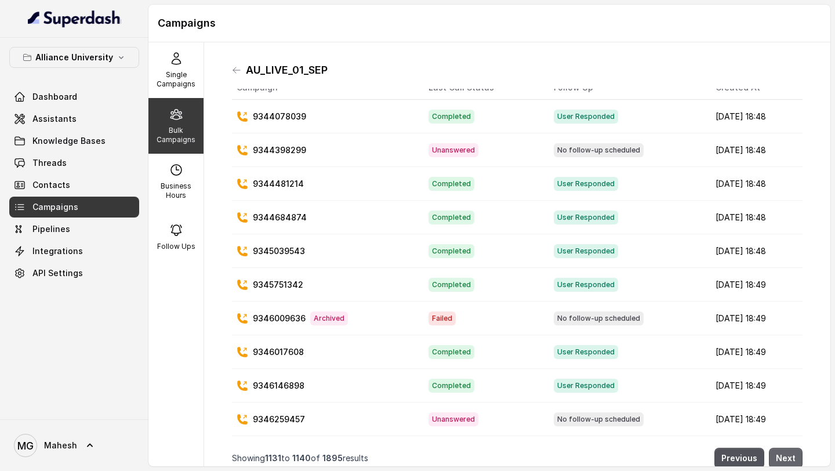
click at [786, 461] on button "Next" at bounding box center [786, 458] width 34 height 21
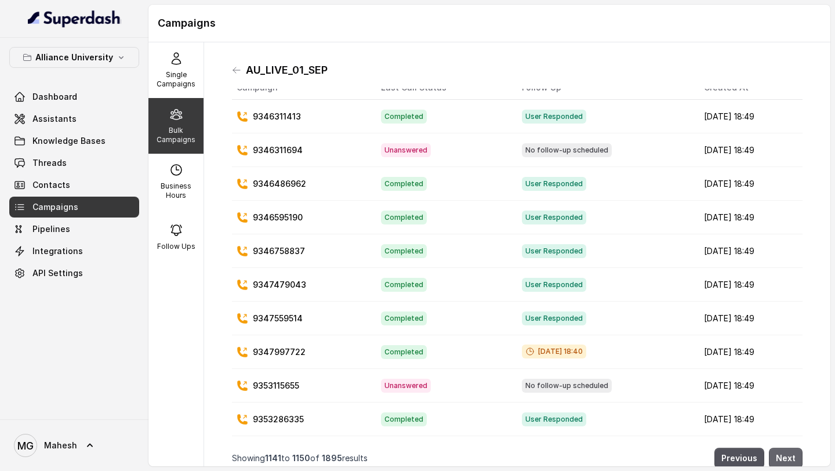
click at [786, 461] on button "Next" at bounding box center [786, 458] width 34 height 21
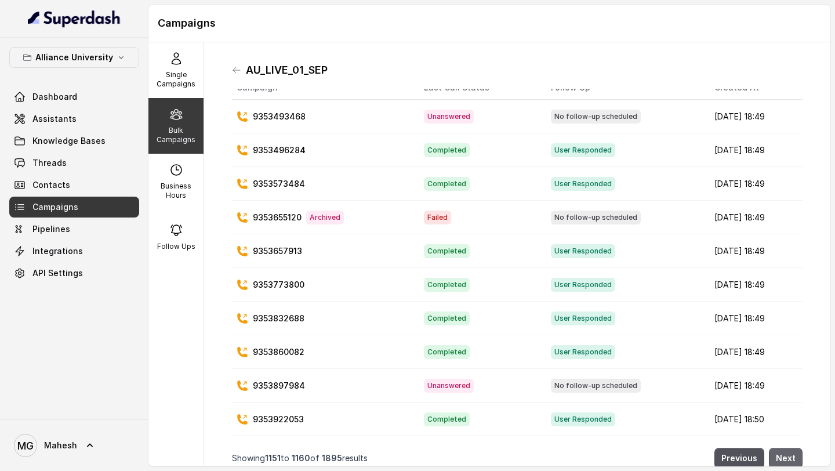
click at [786, 461] on button "Next" at bounding box center [786, 458] width 34 height 21
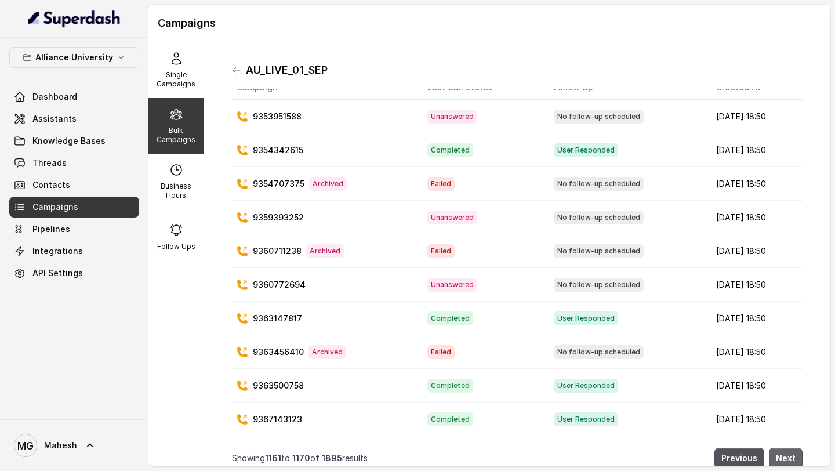
click at [786, 461] on button "Next" at bounding box center [786, 458] width 34 height 21
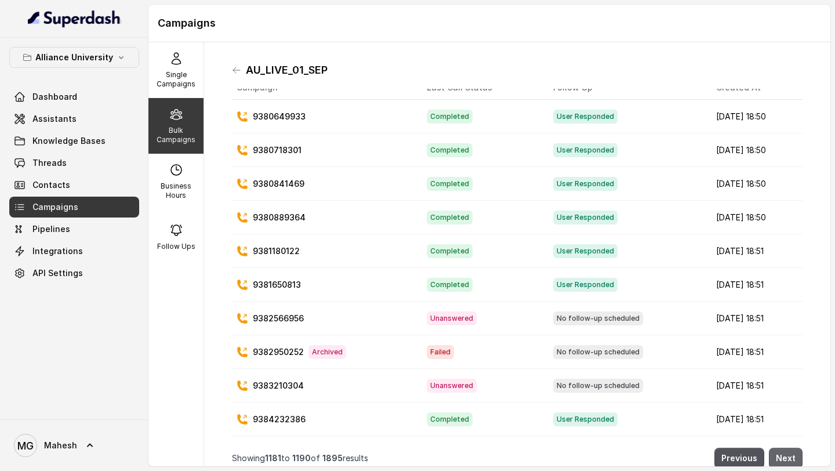
click at [786, 461] on button "Next" at bounding box center [786, 458] width 34 height 21
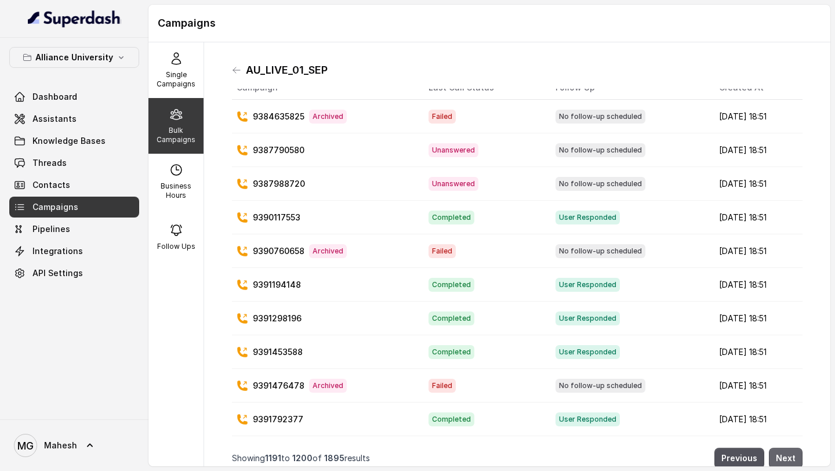
click at [786, 461] on button "Next" at bounding box center [786, 458] width 34 height 21
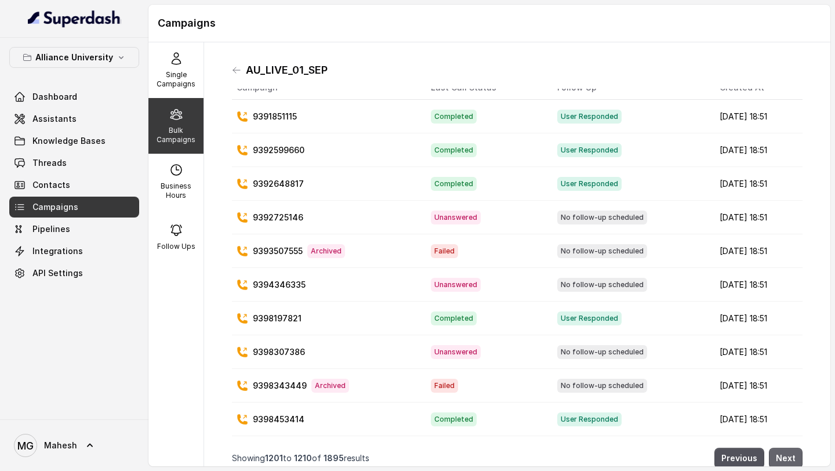
click at [786, 461] on button "Next" at bounding box center [786, 458] width 34 height 21
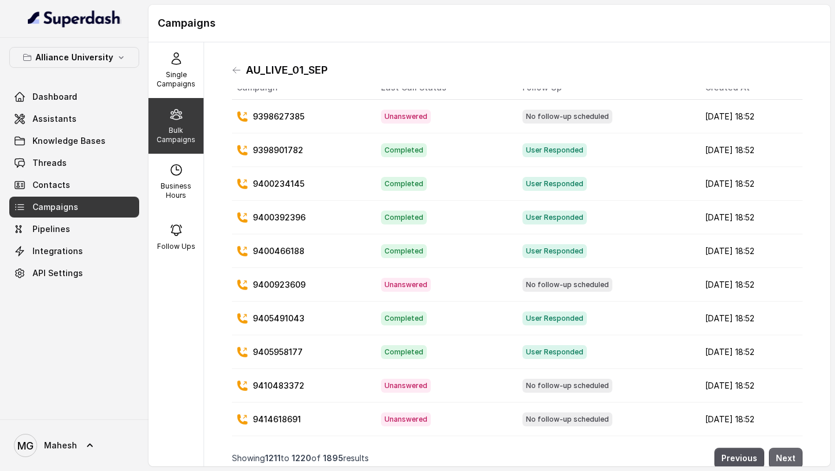
click at [786, 461] on button "Next" at bounding box center [786, 458] width 34 height 21
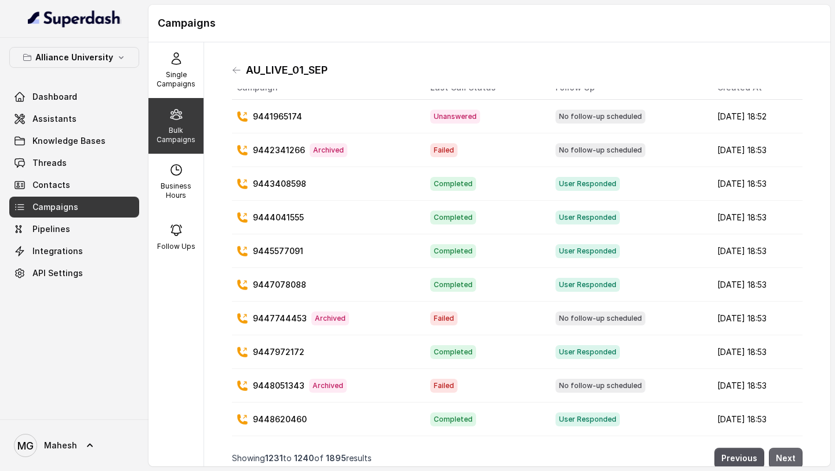
click at [786, 461] on button "Next" at bounding box center [786, 458] width 34 height 21
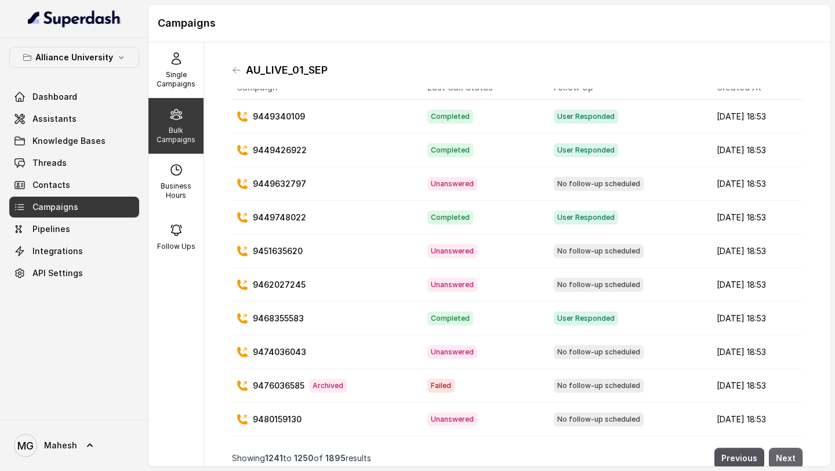
click at [786, 461] on button "Next" at bounding box center [786, 458] width 34 height 21
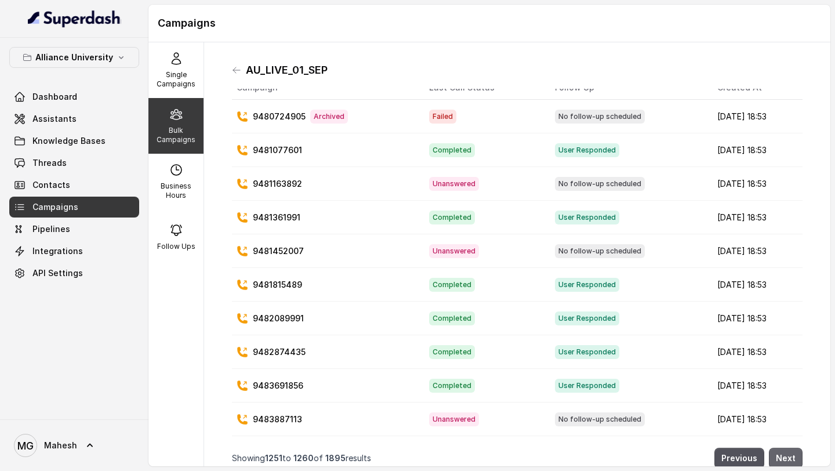
click at [786, 461] on button "Next" at bounding box center [786, 458] width 34 height 21
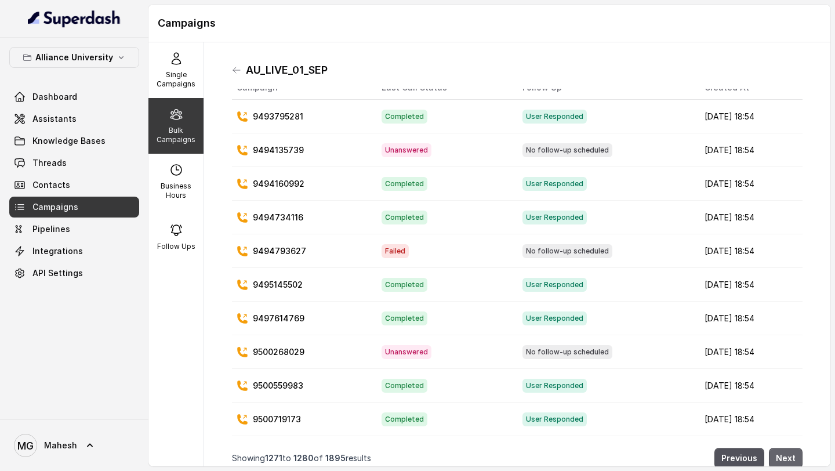
click at [786, 461] on button "Next" at bounding box center [786, 458] width 34 height 21
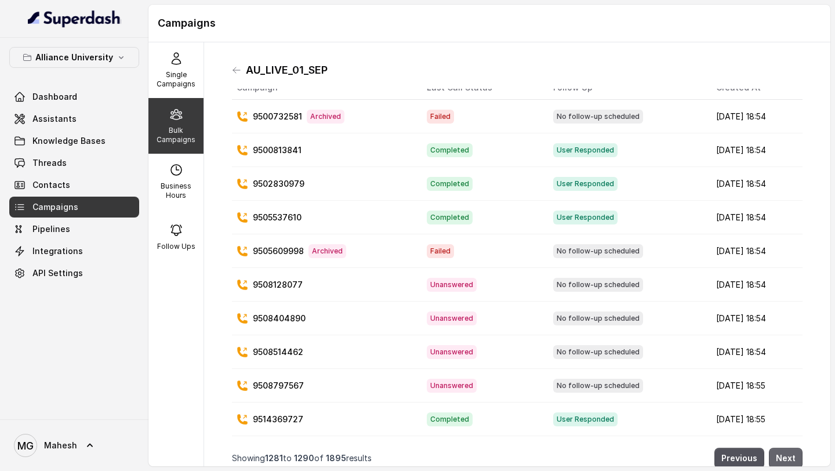
click at [786, 461] on button "Next" at bounding box center [786, 458] width 34 height 21
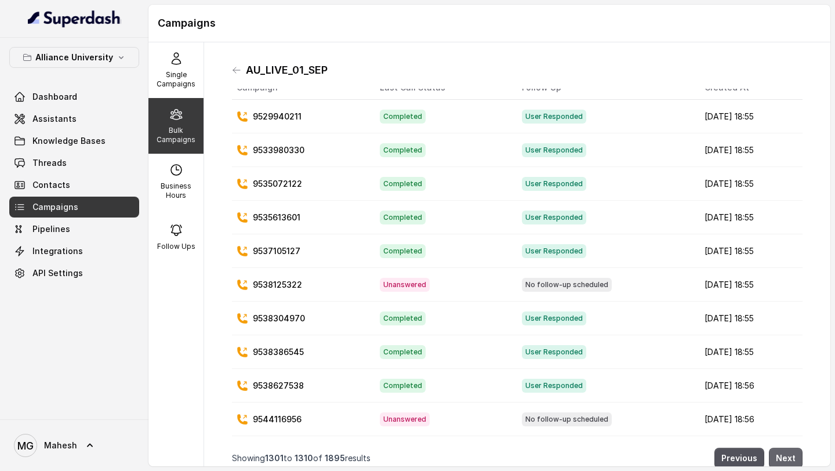
click at [786, 461] on button "Next" at bounding box center [786, 458] width 34 height 21
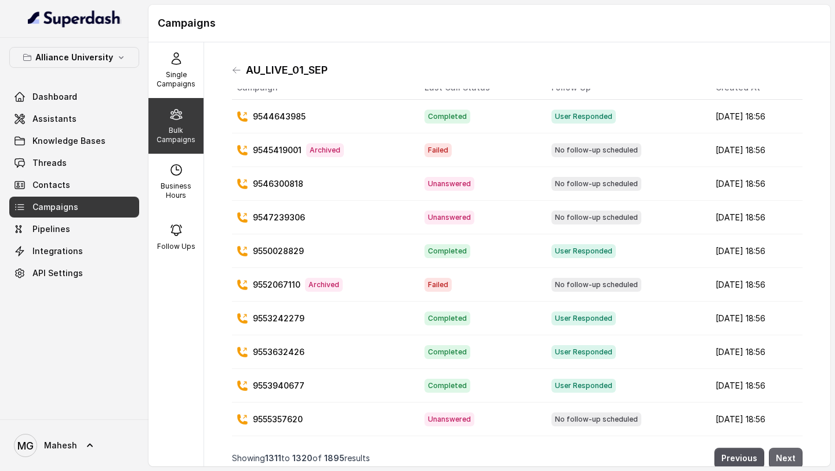
click at [786, 461] on button "Next" at bounding box center [786, 458] width 34 height 21
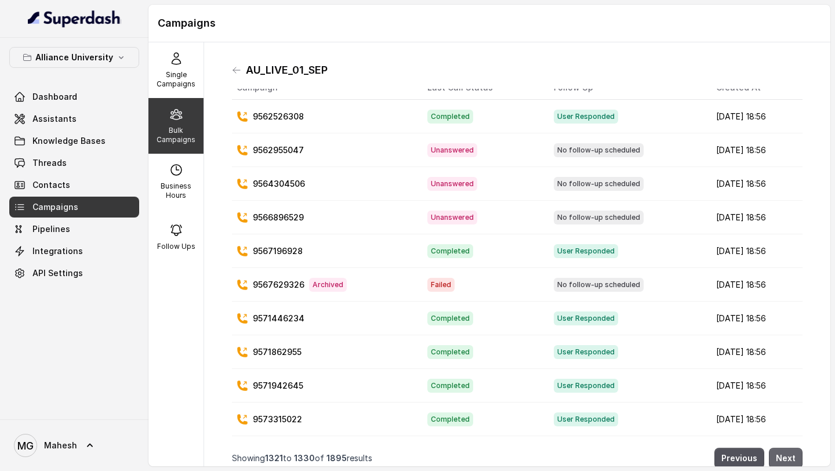
click at [786, 461] on button "Next" at bounding box center [786, 458] width 34 height 21
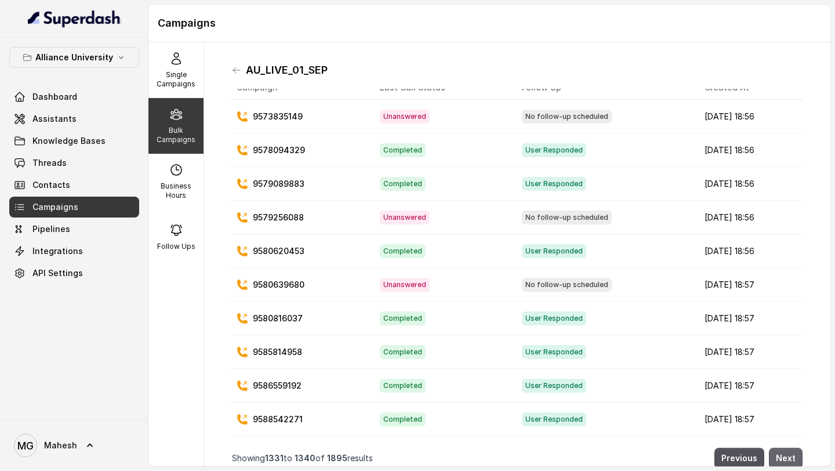
click at [786, 461] on button "Next" at bounding box center [786, 458] width 34 height 21
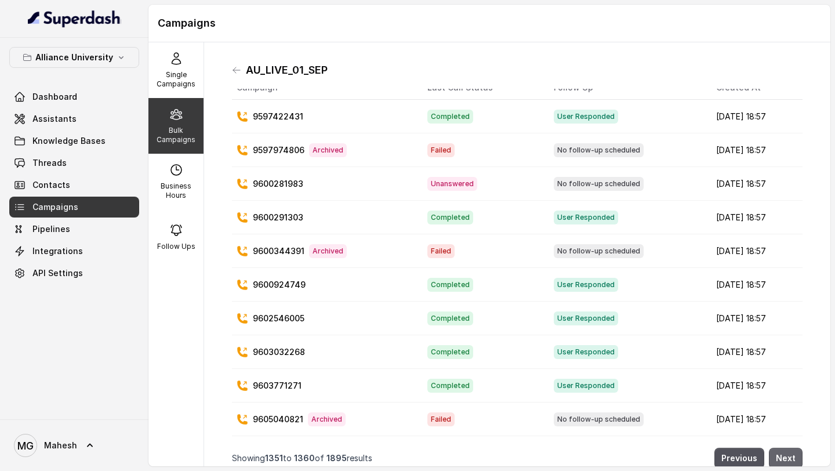
click at [786, 461] on button "Next" at bounding box center [786, 458] width 34 height 21
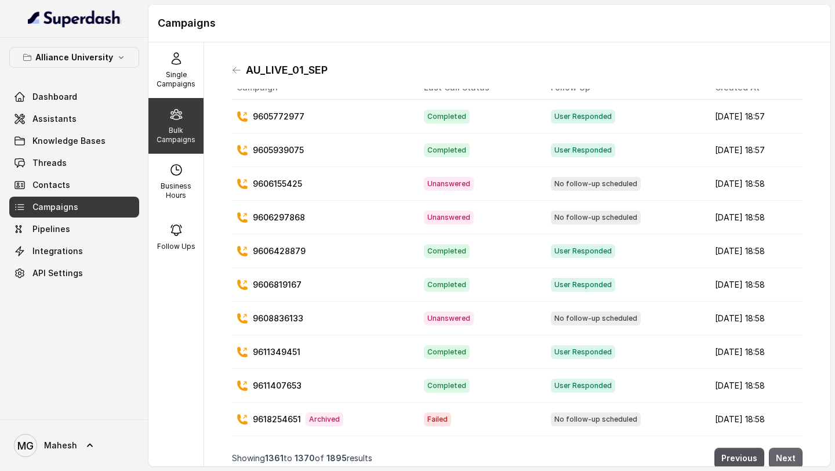
click at [786, 461] on button "Next" at bounding box center [786, 458] width 34 height 21
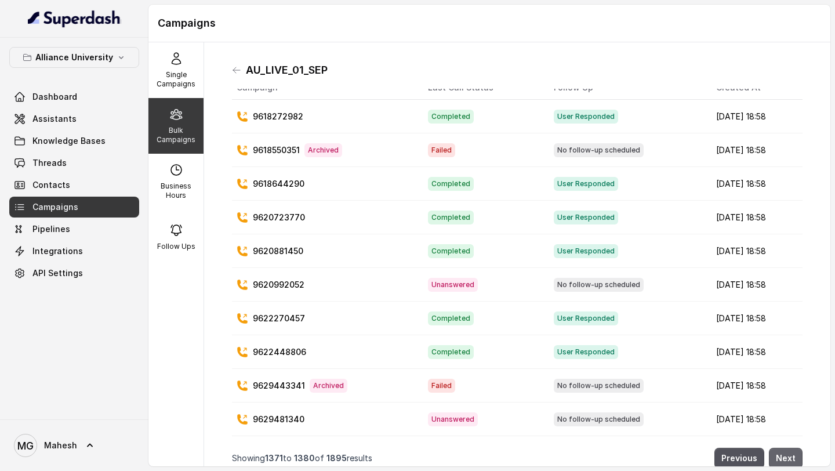
click at [786, 461] on button "Next" at bounding box center [786, 458] width 34 height 21
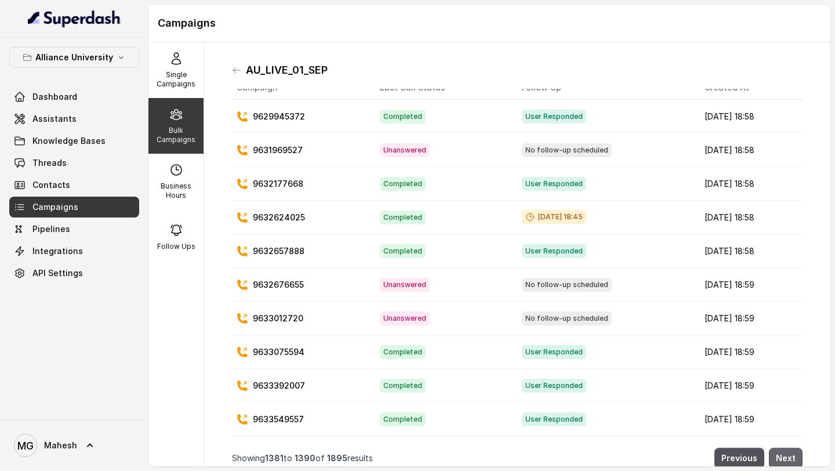
click at [786, 461] on button "Next" at bounding box center [786, 458] width 34 height 21
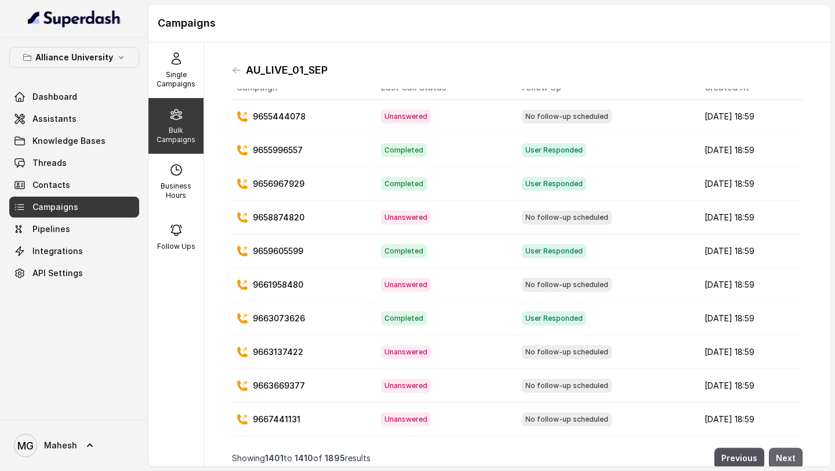
click at [786, 461] on button "Next" at bounding box center [786, 458] width 34 height 21
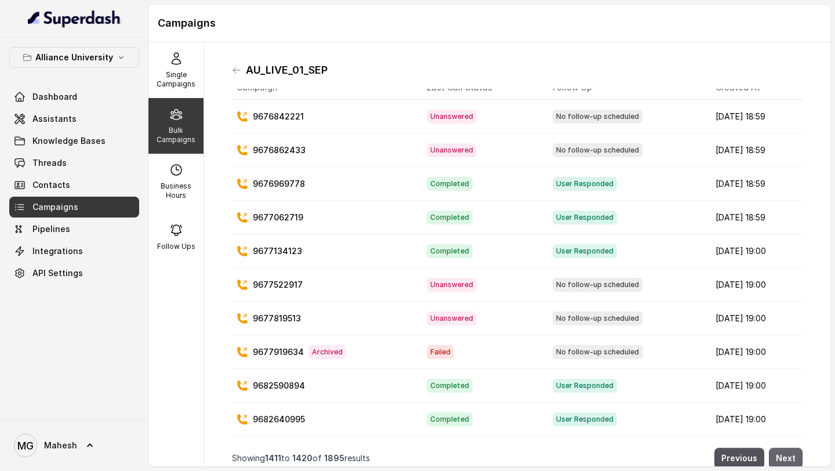
click at [786, 461] on button "Next" at bounding box center [786, 458] width 34 height 21
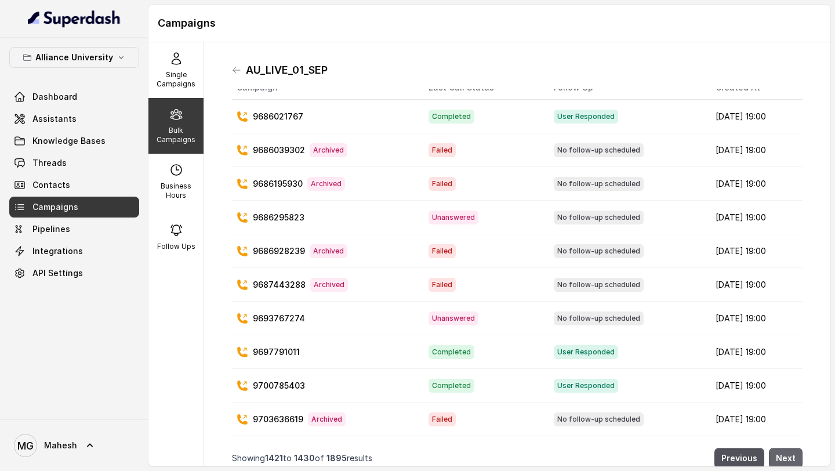
click at [786, 461] on button "Next" at bounding box center [786, 458] width 34 height 21
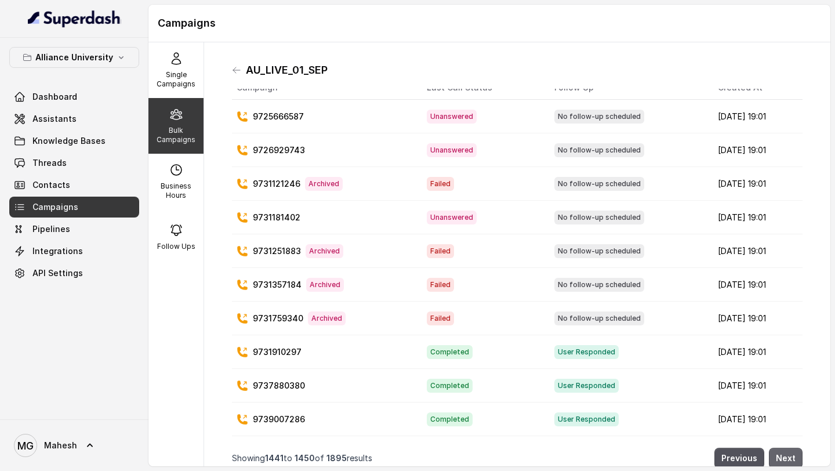
click at [786, 461] on button "Next" at bounding box center [786, 458] width 34 height 21
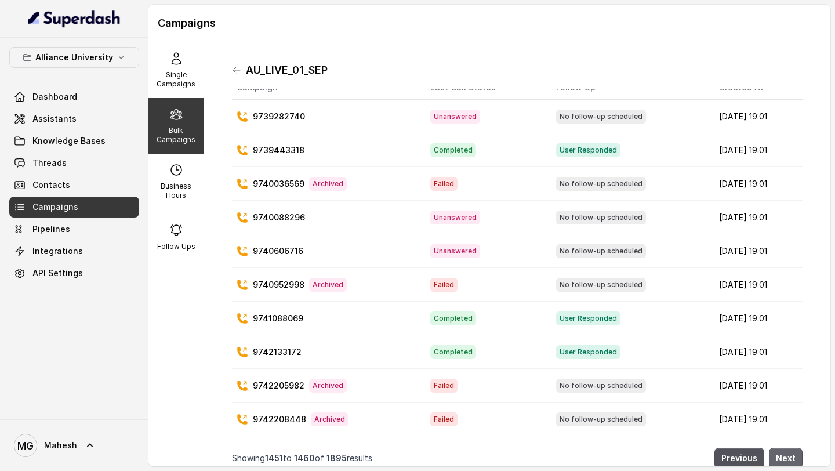
click at [786, 461] on button "Next" at bounding box center [786, 458] width 34 height 21
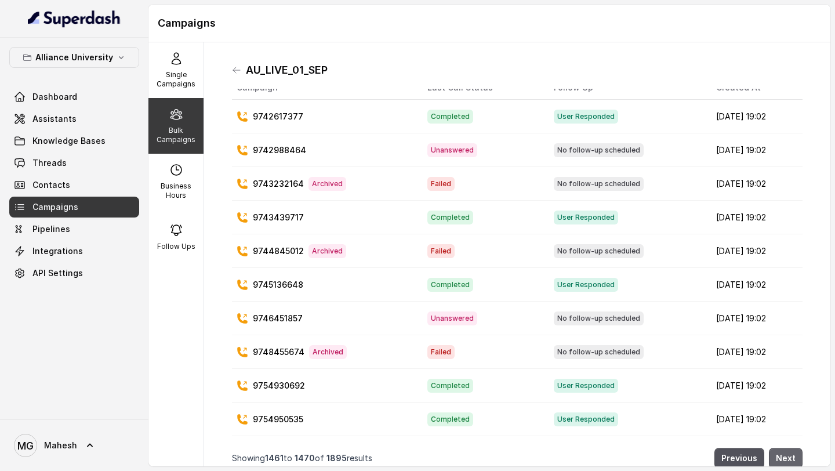
click at [786, 461] on button "Next" at bounding box center [786, 458] width 34 height 21
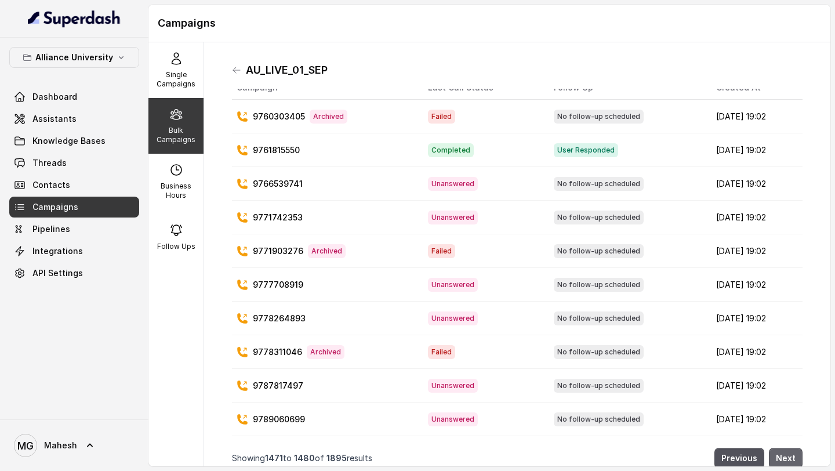
click at [786, 461] on button "Next" at bounding box center [786, 458] width 34 height 21
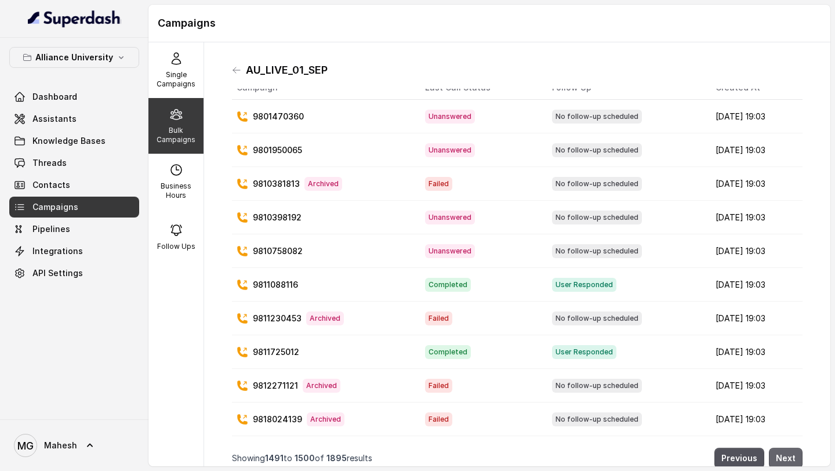
click at [786, 461] on button "Next" at bounding box center [786, 458] width 34 height 21
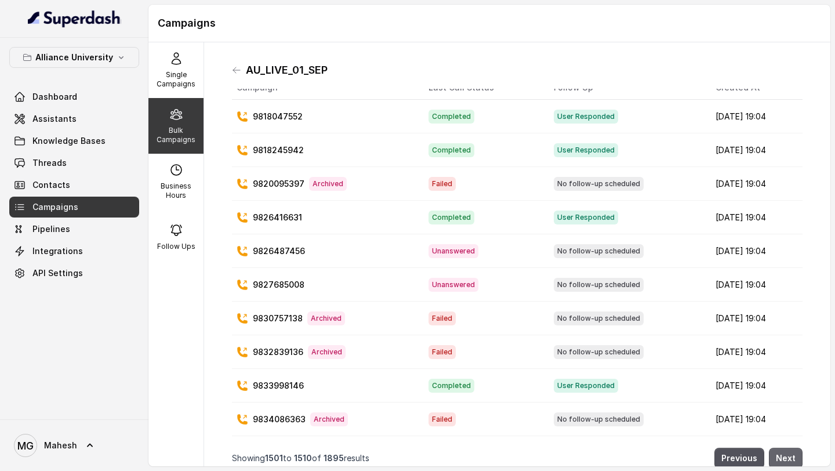
click at [786, 461] on button "Next" at bounding box center [786, 458] width 34 height 21
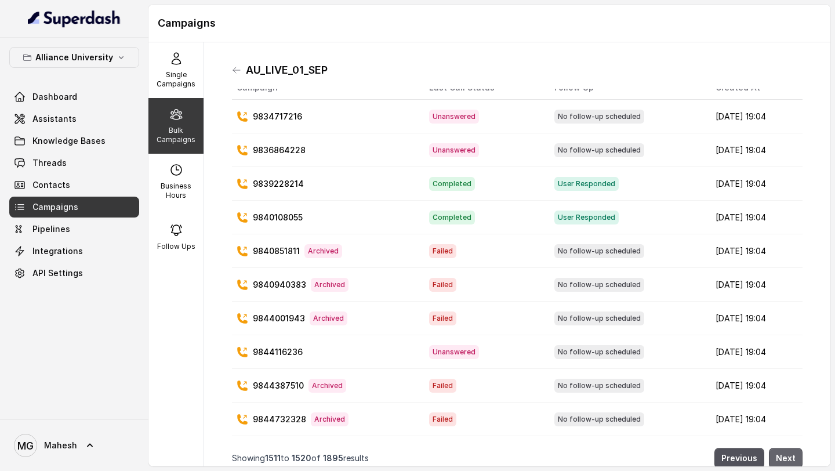
click at [786, 461] on button "Next" at bounding box center [786, 458] width 34 height 21
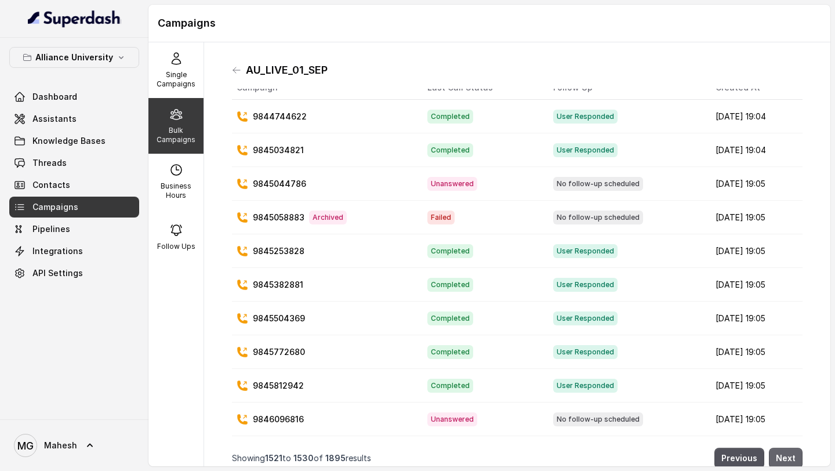
click at [786, 461] on button "Next" at bounding box center [786, 458] width 34 height 21
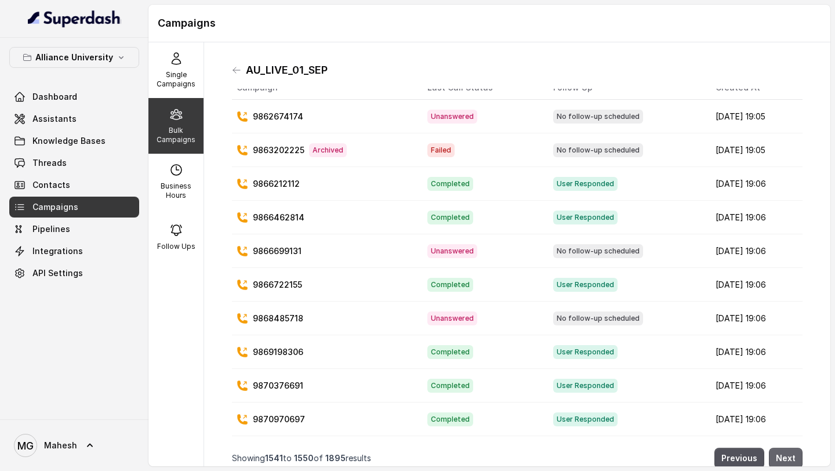
click at [786, 461] on button "Next" at bounding box center [786, 458] width 34 height 21
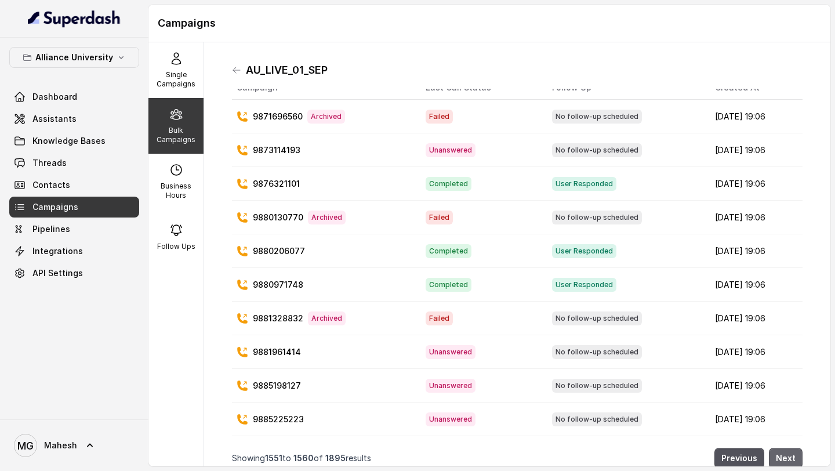
click at [786, 461] on button "Next" at bounding box center [786, 458] width 34 height 21
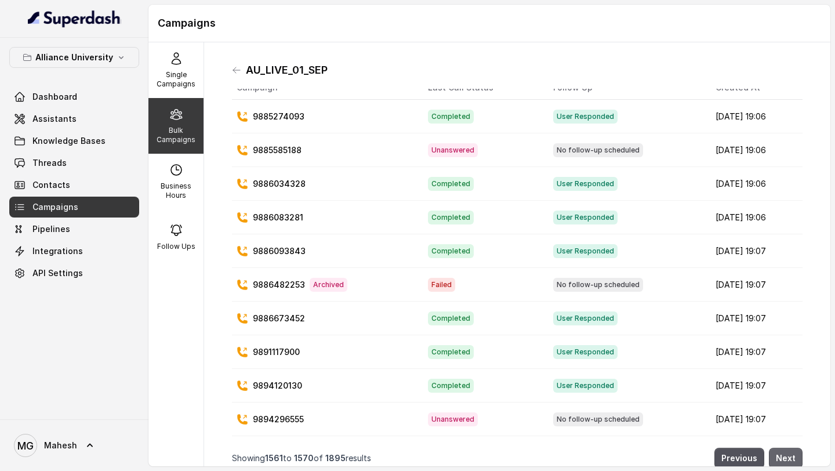
click at [786, 461] on button "Next" at bounding box center [786, 458] width 34 height 21
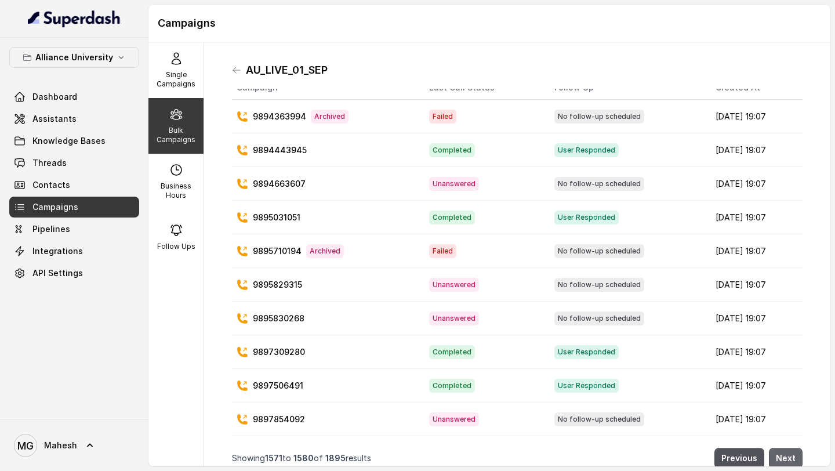
click at [786, 461] on button "Next" at bounding box center [786, 458] width 34 height 21
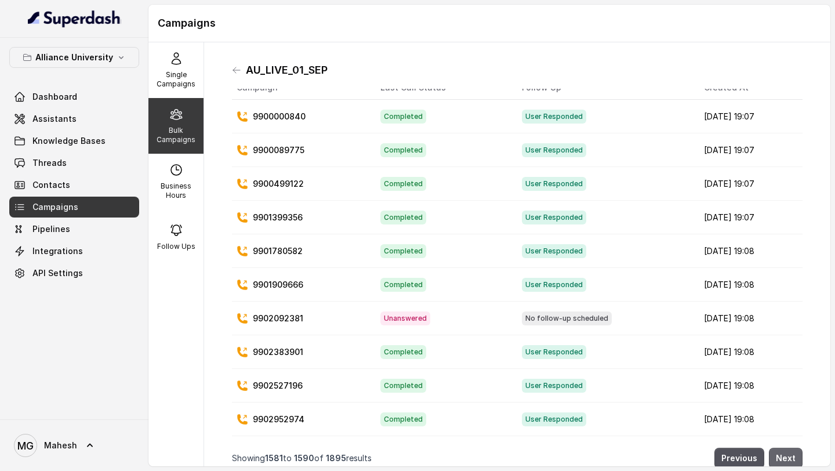
click at [786, 461] on button "Next" at bounding box center [786, 458] width 34 height 21
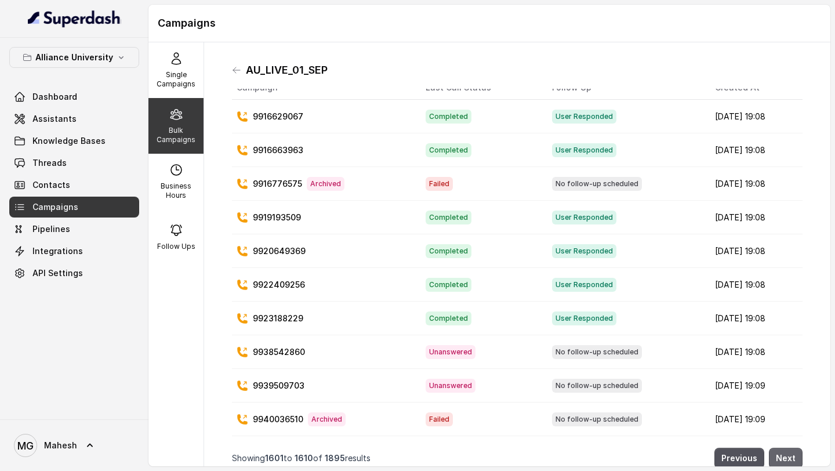
click at [786, 461] on button "Next" at bounding box center [786, 458] width 34 height 21
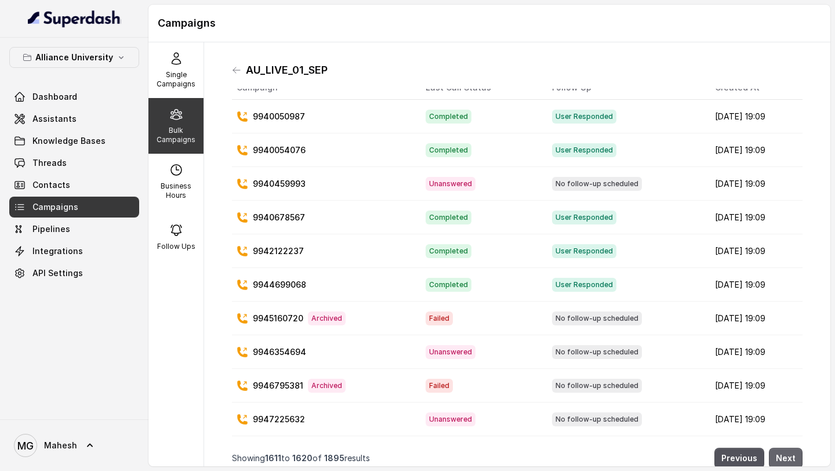
click at [786, 461] on button "Next" at bounding box center [786, 458] width 34 height 21
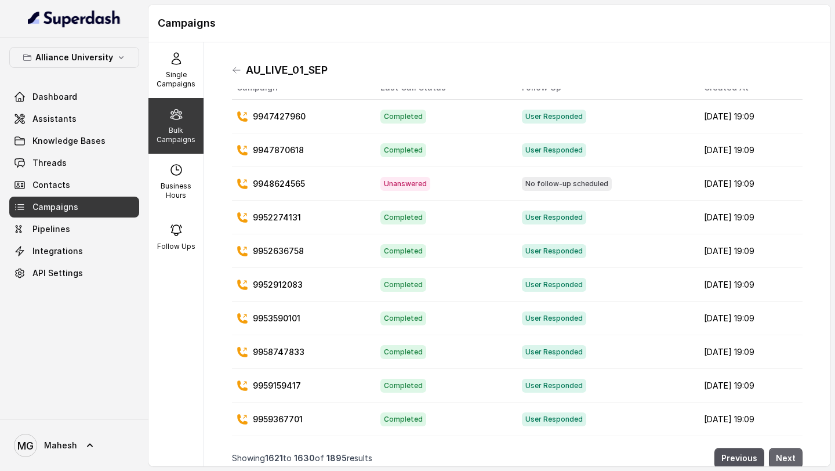
click at [786, 461] on button "Next" at bounding box center [786, 458] width 34 height 21
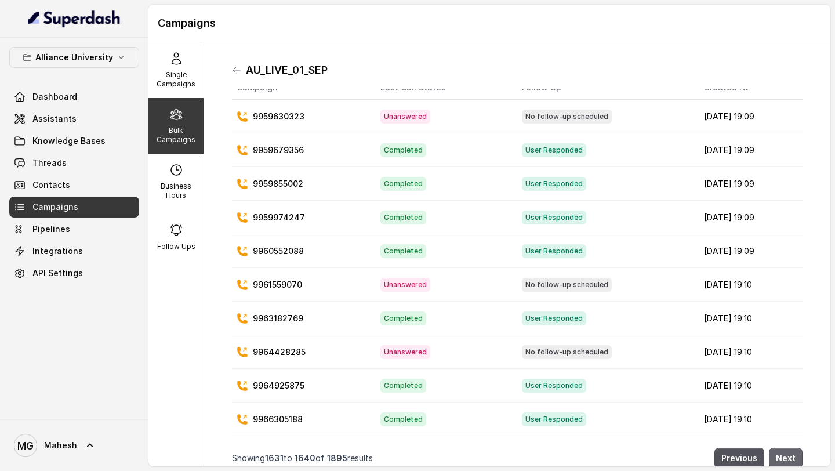
click at [786, 461] on button "Next" at bounding box center [786, 458] width 34 height 21
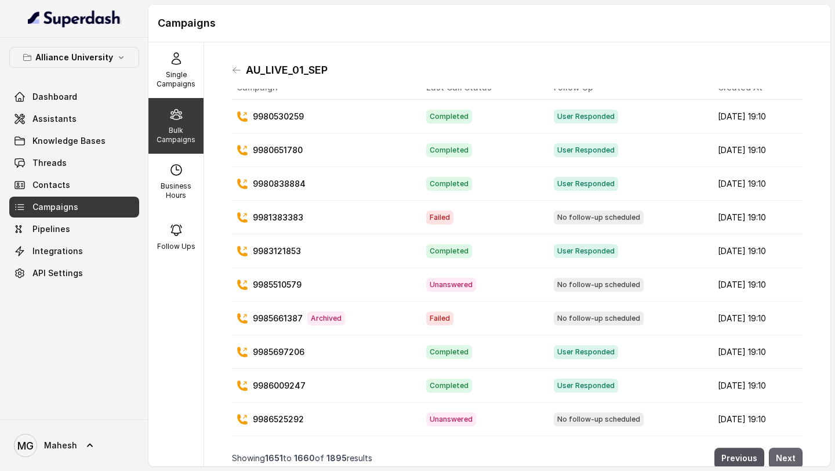
click at [786, 461] on button "Next" at bounding box center [786, 458] width 34 height 21
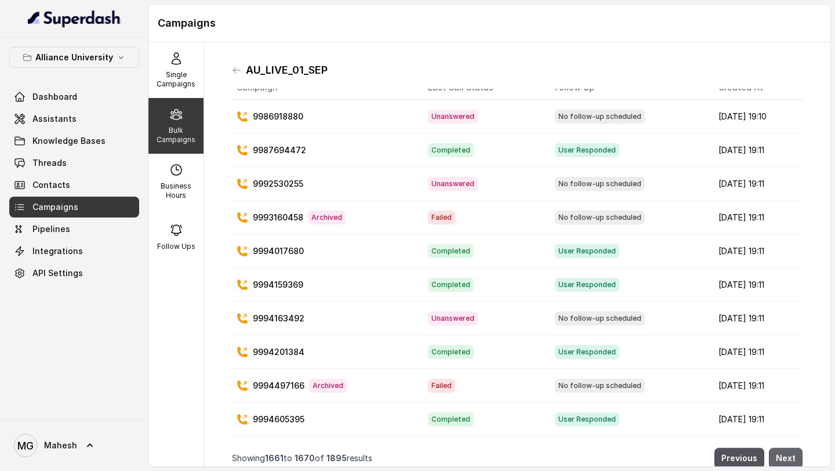
click at [786, 461] on button "Next" at bounding box center [786, 458] width 34 height 21
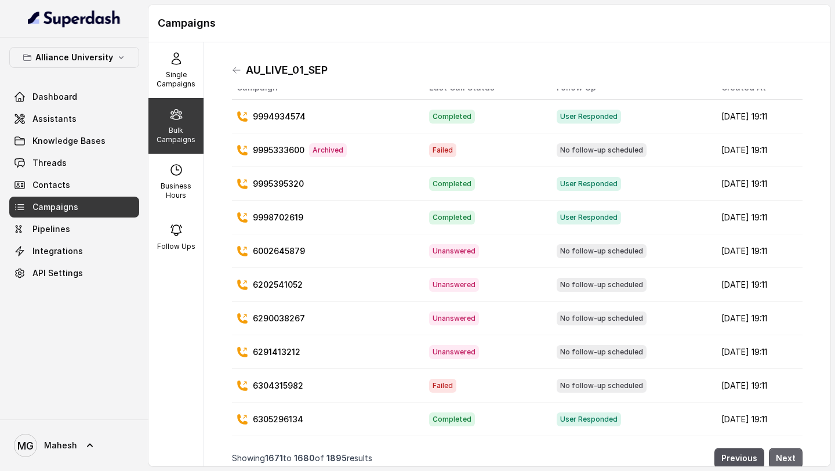
click at [786, 461] on button "Next" at bounding box center [786, 458] width 34 height 21
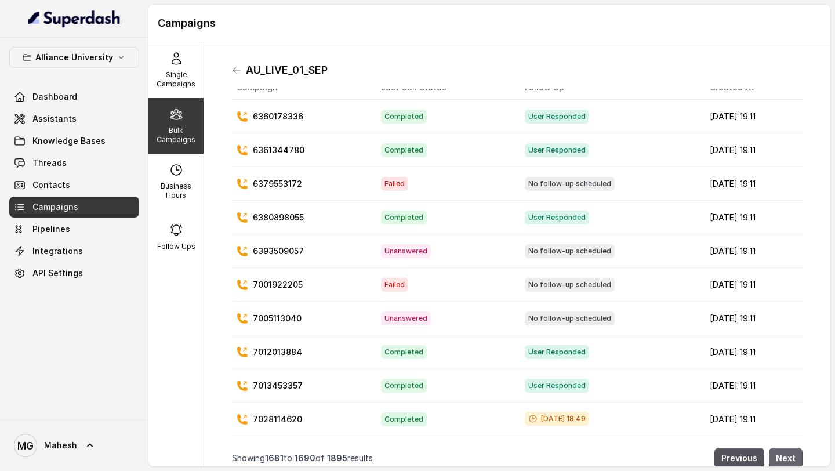
click at [786, 461] on button "Next" at bounding box center [786, 458] width 34 height 21
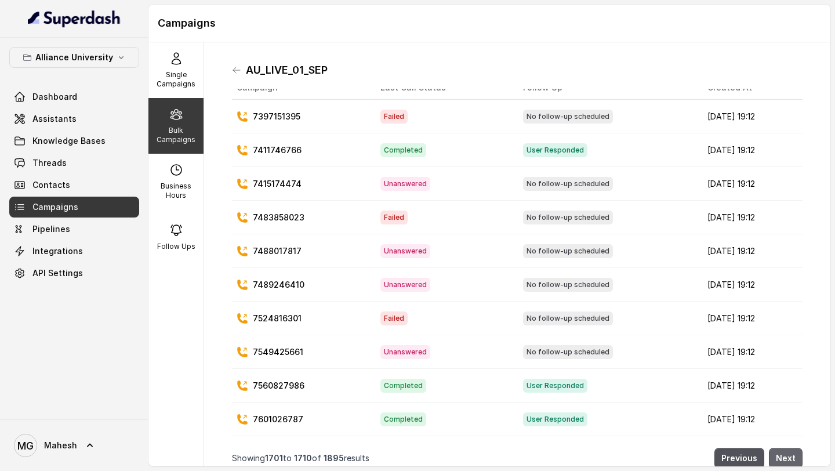
click at [786, 461] on button "Next" at bounding box center [786, 458] width 34 height 21
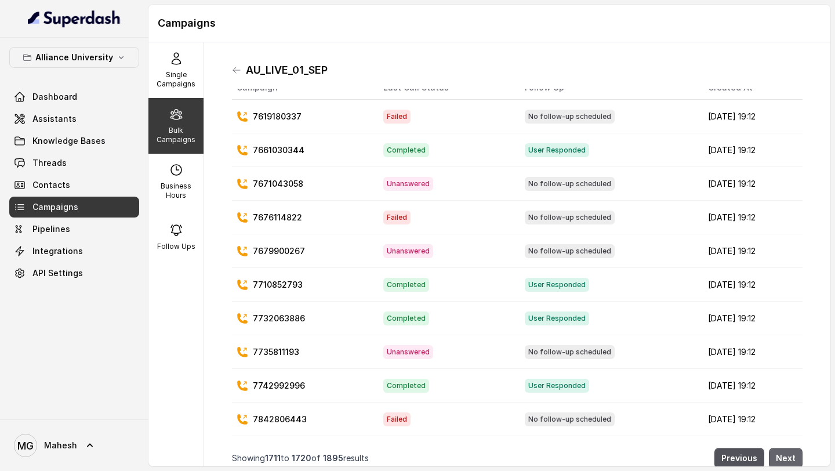
click at [786, 461] on button "Next" at bounding box center [786, 458] width 34 height 21
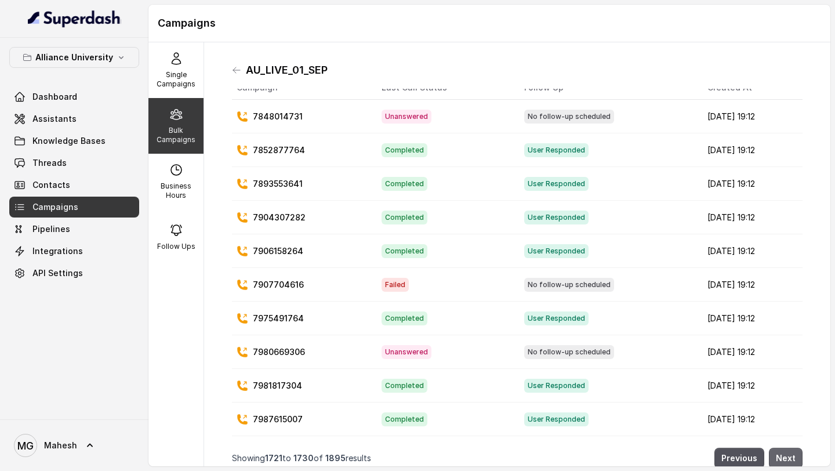
click at [786, 461] on button "Next" at bounding box center [786, 458] width 34 height 21
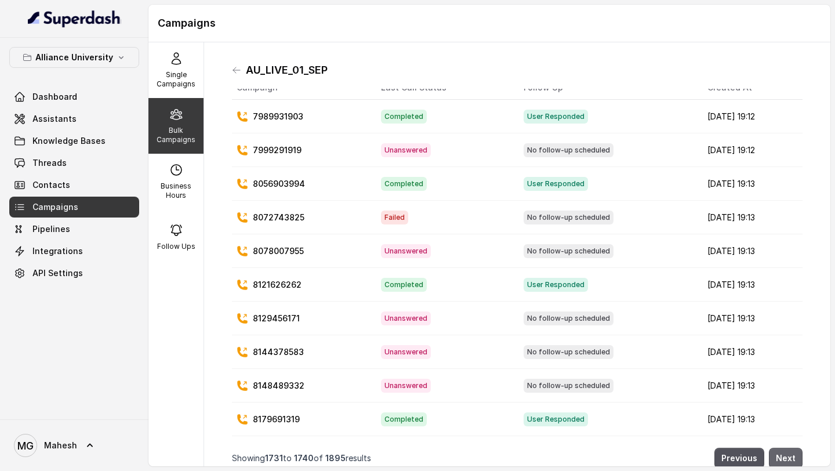
click at [786, 461] on button "Next" at bounding box center [786, 458] width 34 height 21
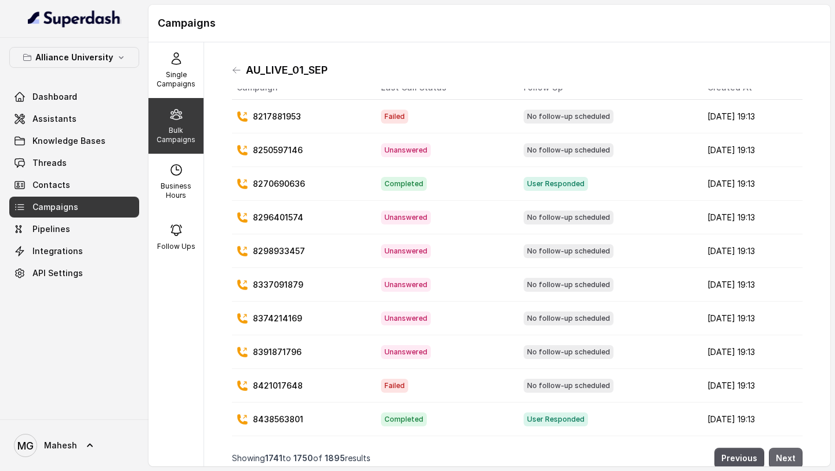
click at [786, 461] on button "Next" at bounding box center [786, 458] width 34 height 21
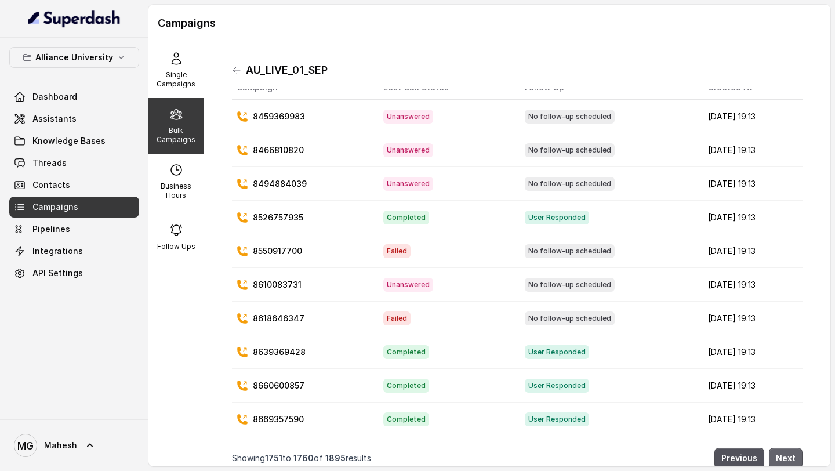
click at [786, 461] on button "Next" at bounding box center [786, 458] width 34 height 21
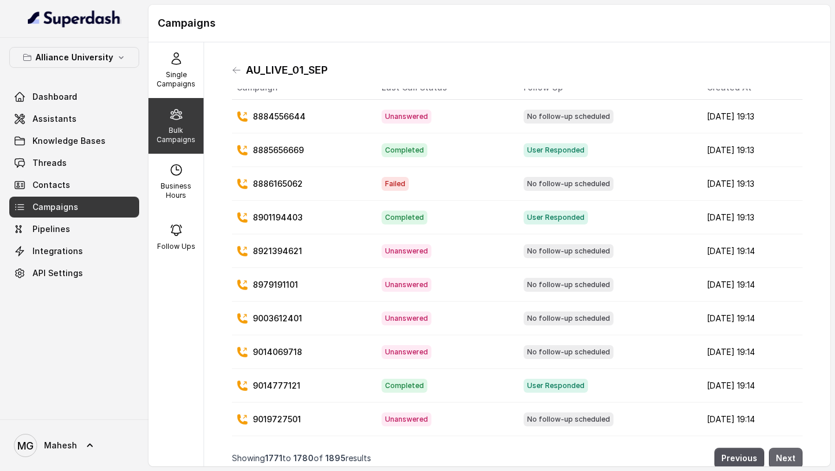
click at [786, 461] on button "Next" at bounding box center [786, 458] width 34 height 21
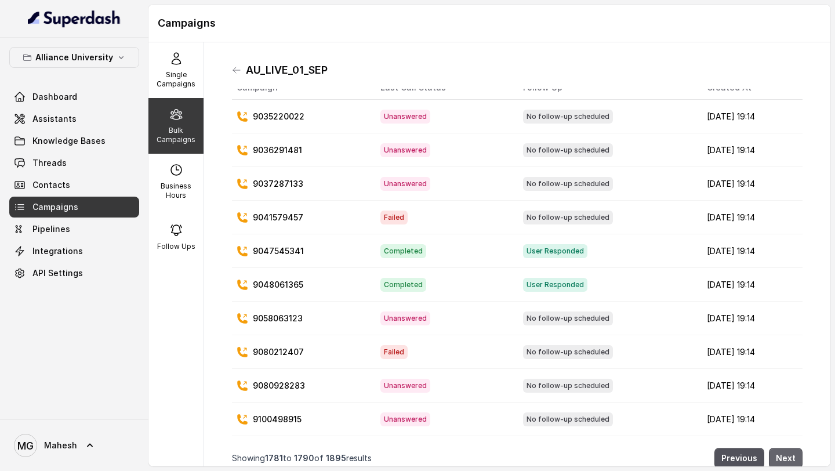
click at [786, 461] on button "Next" at bounding box center [786, 458] width 34 height 21
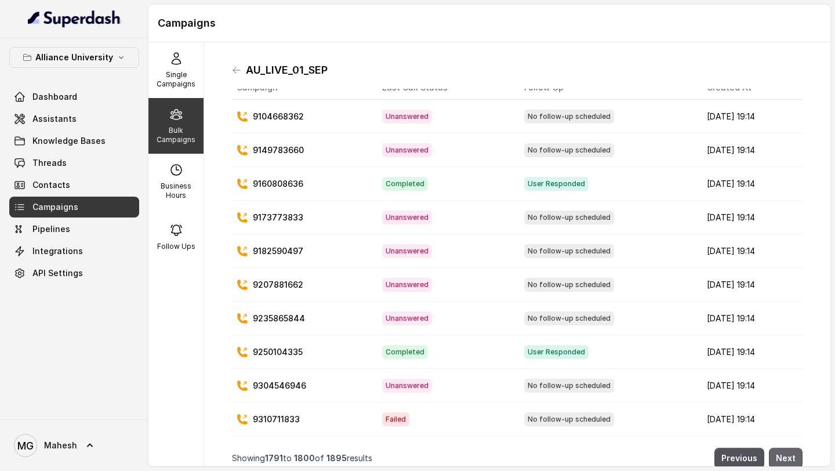
click at [786, 461] on button "Next" at bounding box center [786, 458] width 34 height 21
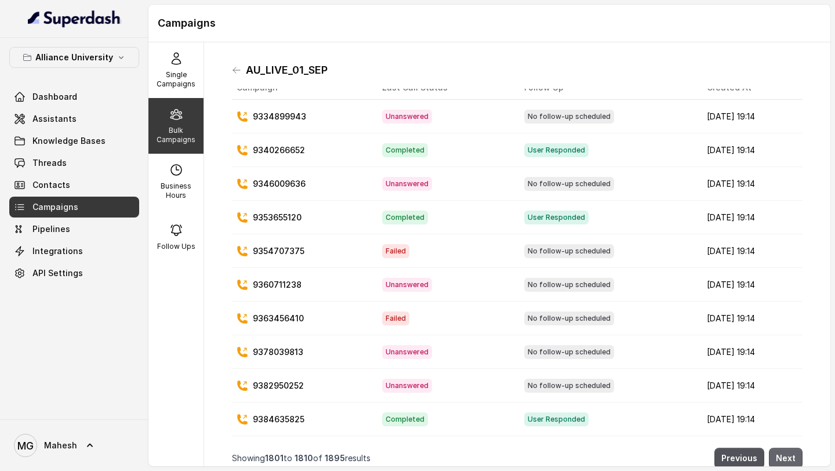
click at [786, 461] on button "Next" at bounding box center [786, 458] width 34 height 21
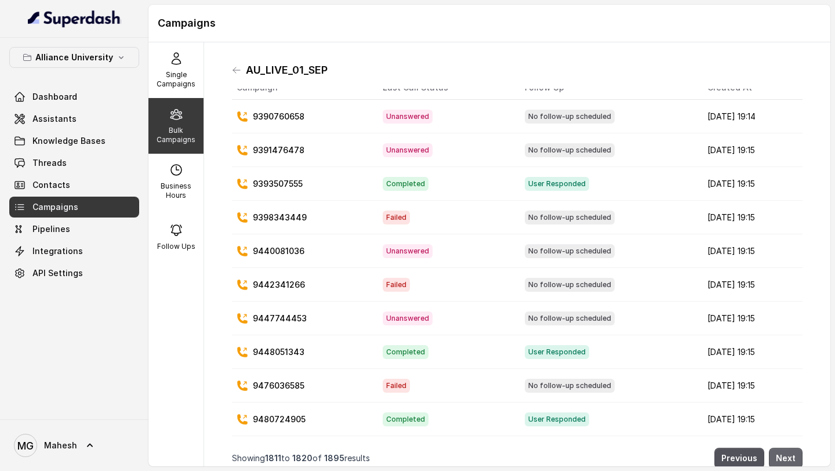
click at [786, 461] on button "Next" at bounding box center [786, 458] width 34 height 21
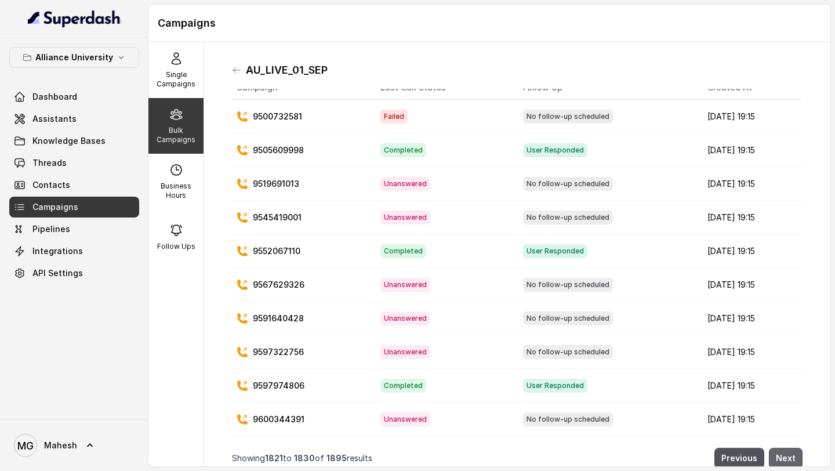
click at [786, 461] on button "Next" at bounding box center [786, 458] width 34 height 21
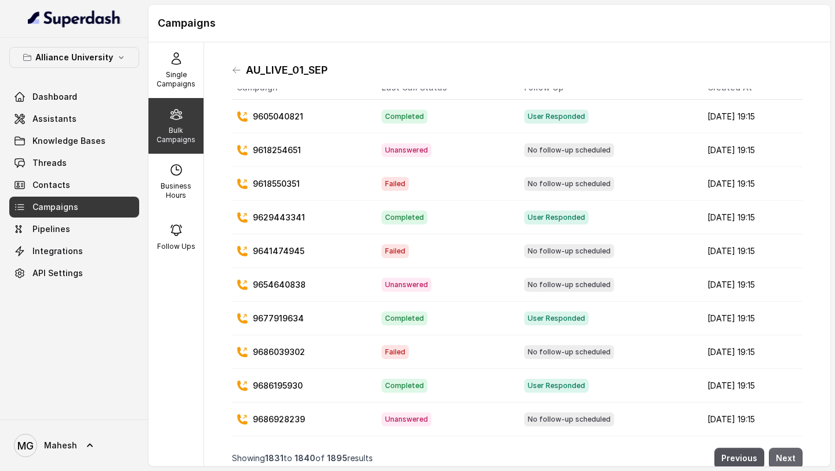
click at [786, 461] on button "Next" at bounding box center [786, 458] width 34 height 21
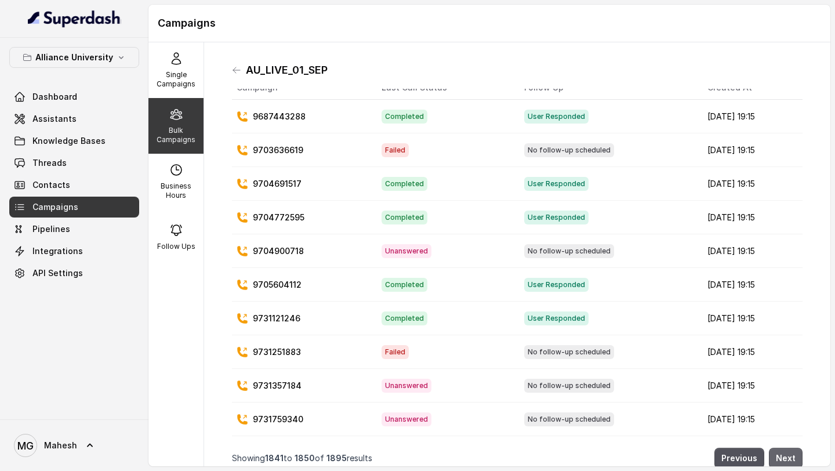
click at [786, 461] on button "Next" at bounding box center [786, 458] width 34 height 21
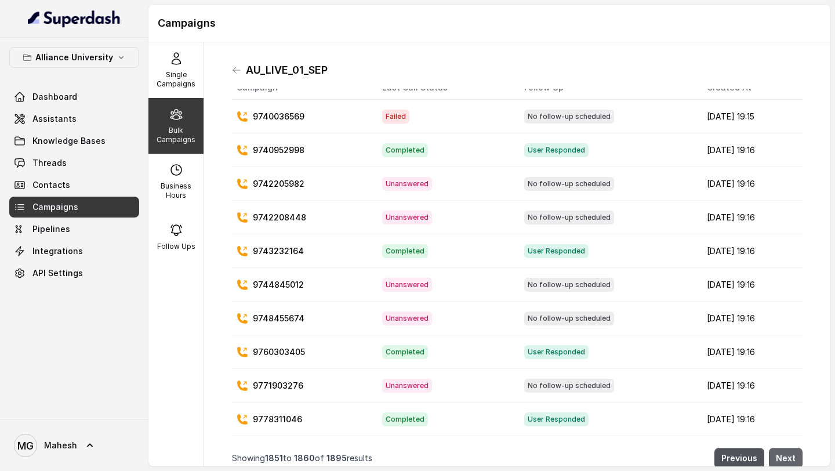
click at [786, 461] on button "Next" at bounding box center [786, 458] width 34 height 21
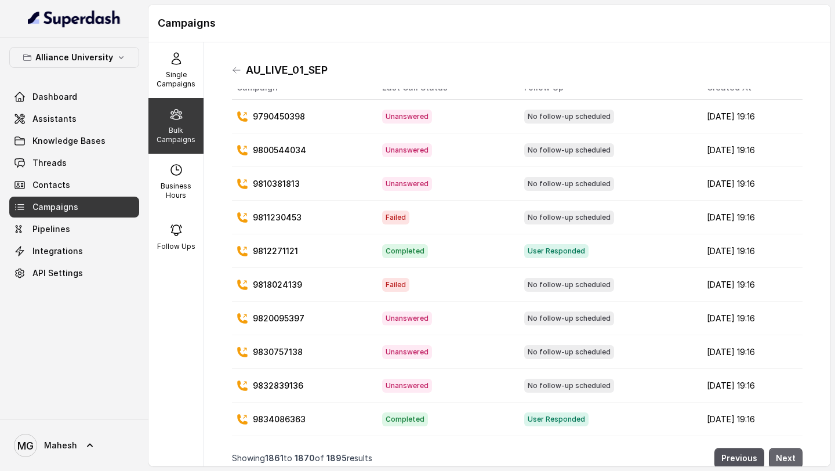
click at [786, 461] on button "Next" at bounding box center [786, 458] width 34 height 21
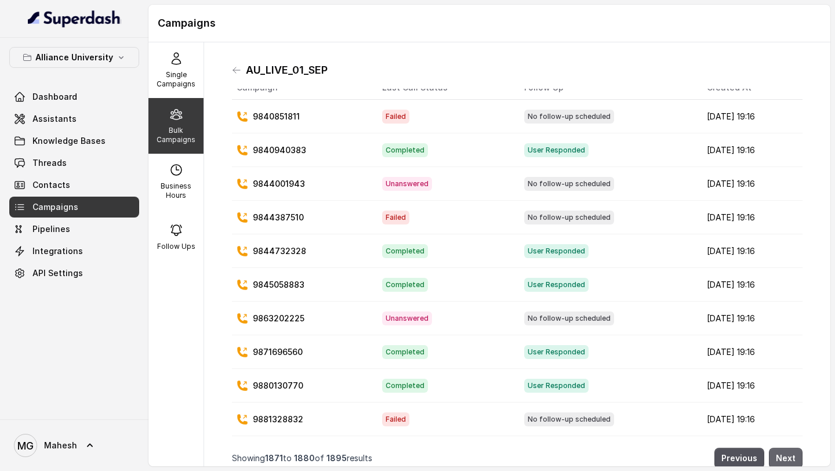
click at [786, 461] on button "Next" at bounding box center [786, 458] width 34 height 21
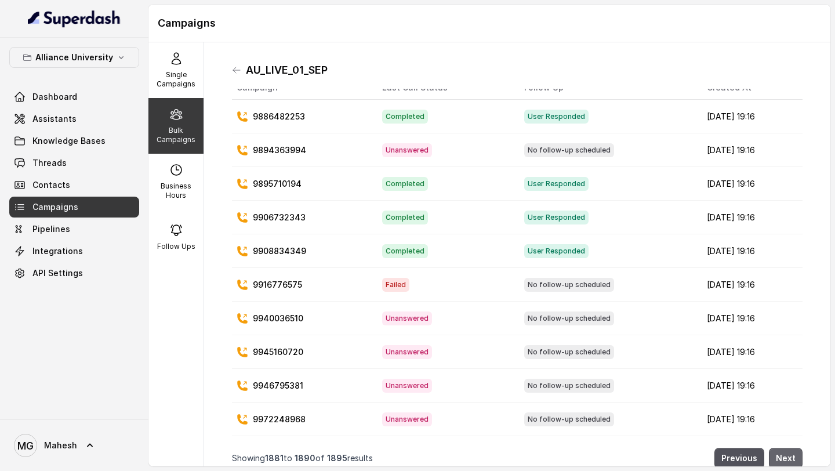
click at [786, 461] on button "Next" at bounding box center [786, 458] width 34 height 21
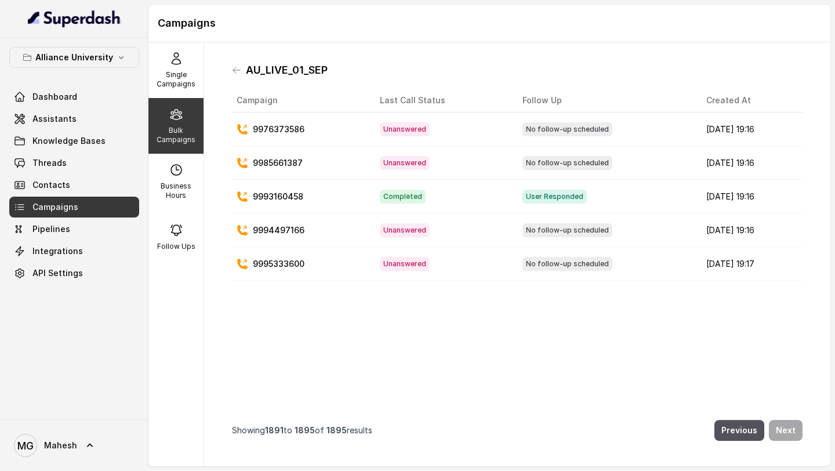
scroll to position [0, 0]
click at [786, 461] on div "AU_LIVE_01_SEP Campaign Last Call Status Follow Up Created At 9976373586 Unansw…" at bounding box center [517, 254] width 626 height 424
click at [165, 183] on p "Business Hours" at bounding box center [176, 190] width 46 height 19
select select "[GEOGRAPHIC_DATA]/[GEOGRAPHIC_DATA]"
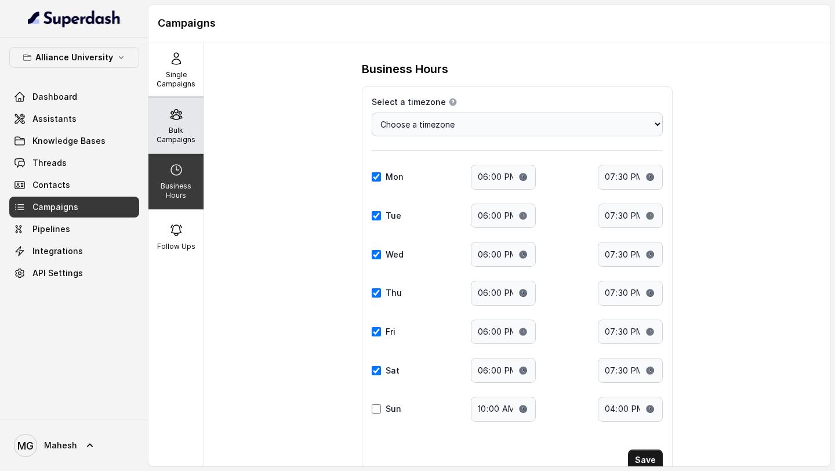
click at [179, 134] on p "Bulk Campaigns" at bounding box center [176, 135] width 46 height 19
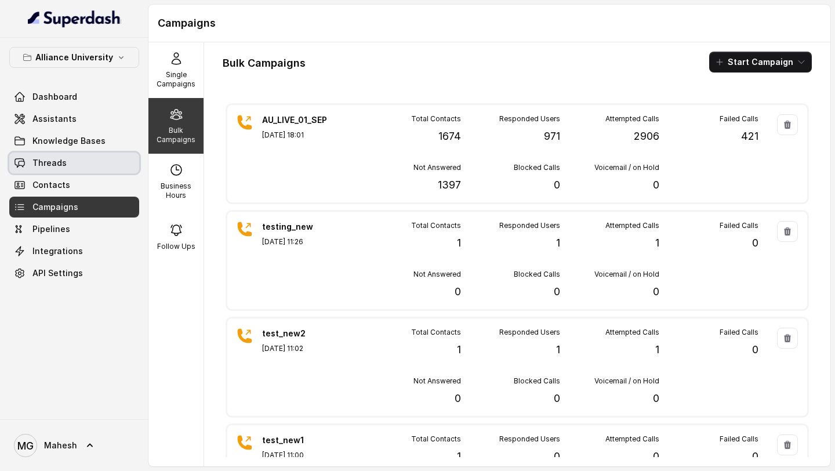
click at [72, 161] on link "Threads" at bounding box center [74, 162] width 130 height 21
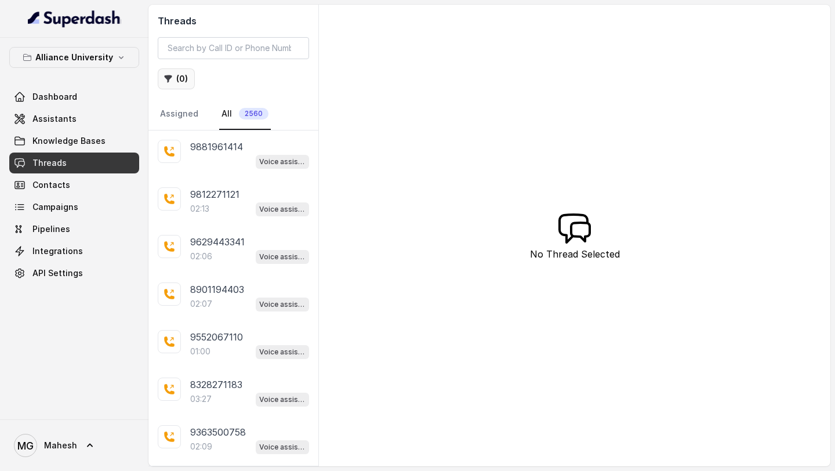
click at [180, 79] on button "( 0 )" at bounding box center [176, 78] width 37 height 21
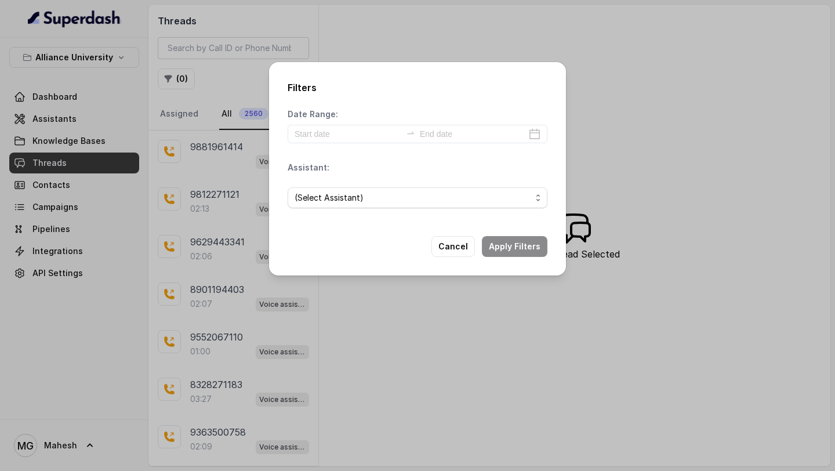
click at [346, 123] on div "Date Range:" at bounding box center [418, 125] width 260 height 35
click at [539, 131] on div at bounding box center [418, 134] width 260 height 19
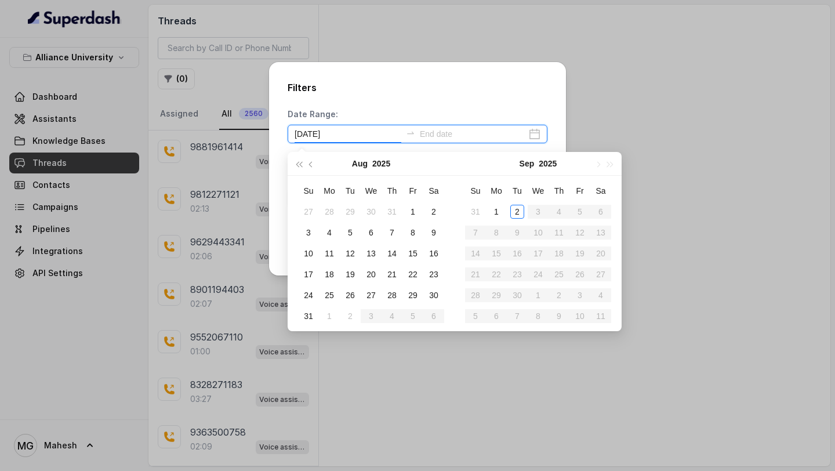
type input "[DATE]"
click at [522, 212] on div "2" at bounding box center [517, 212] width 14 height 14
click at [521, 212] on div "2" at bounding box center [517, 212] width 14 height 14
type input "[DATE]"
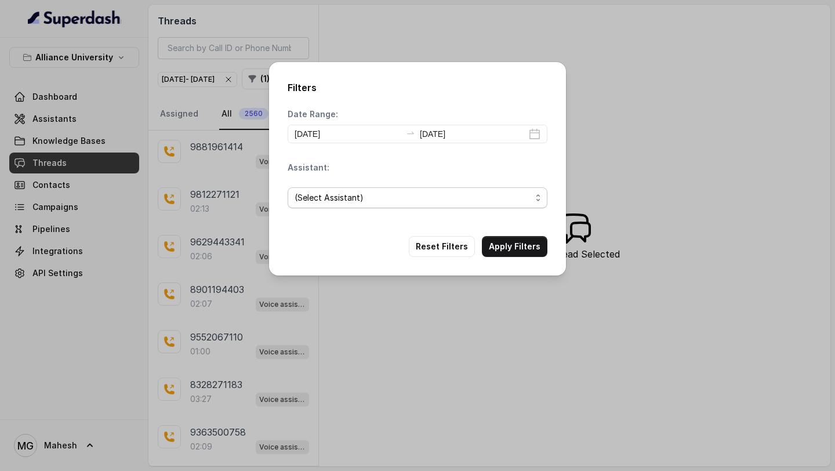
click at [422, 188] on span "(Select Assistant)" at bounding box center [418, 197] width 260 height 21
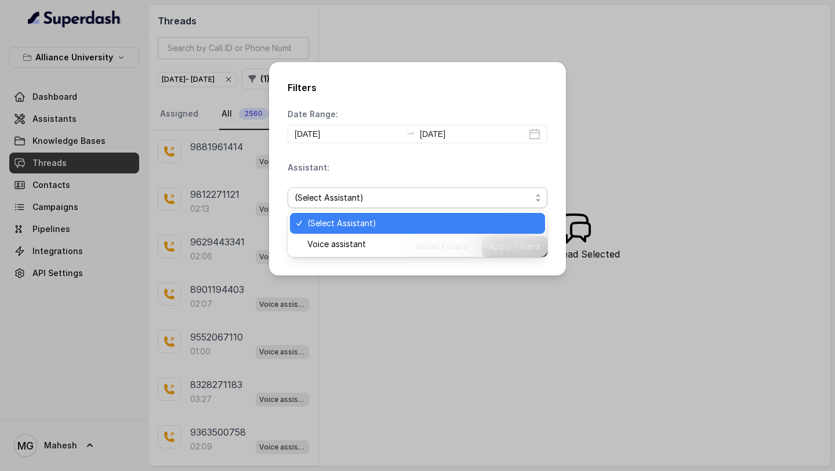
drag, startPoint x: 381, startPoint y: 232, endPoint x: 374, endPoint y: 241, distance: 11.5
click at [379, 236] on div "(Select Assistant) Voice assistant" at bounding box center [418, 233] width 260 height 46
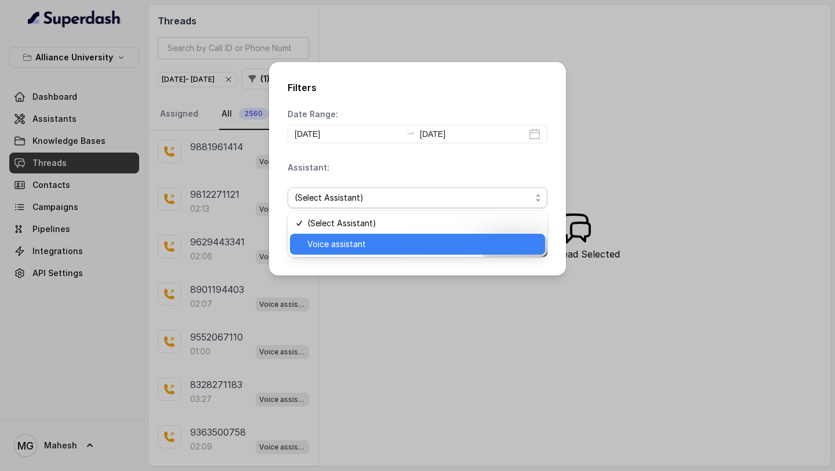
click at [374, 241] on span "Voice assistant" at bounding box center [422, 244] width 231 height 14
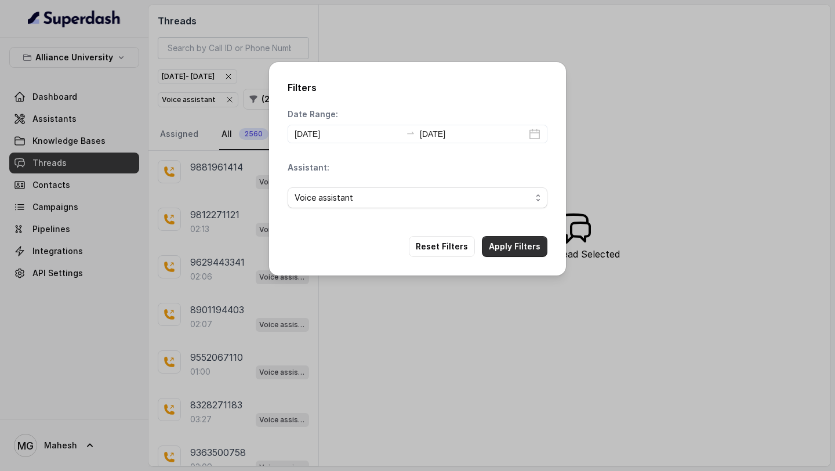
click at [515, 245] on button "Apply Filters" at bounding box center [515, 246] width 66 height 21
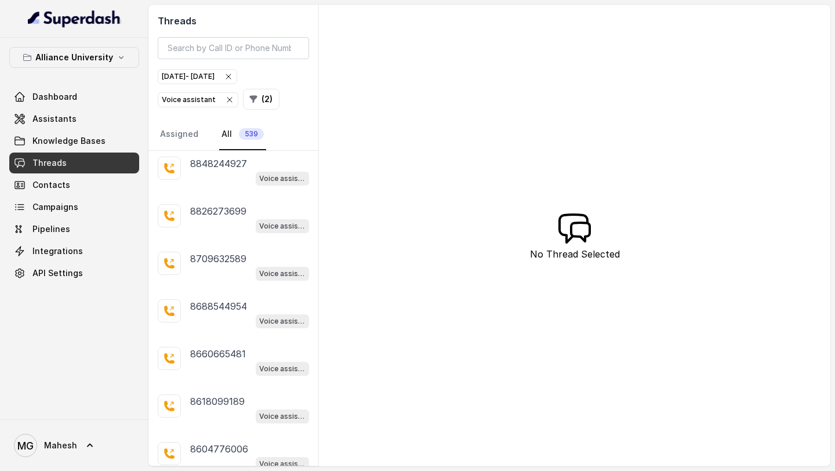
scroll to position [2080, 0]
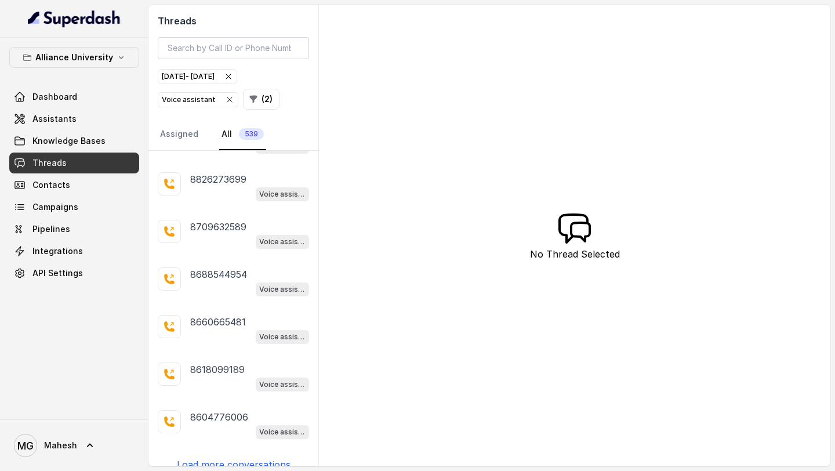
click at [230, 457] on p "Load more conversations" at bounding box center [234, 464] width 114 height 14
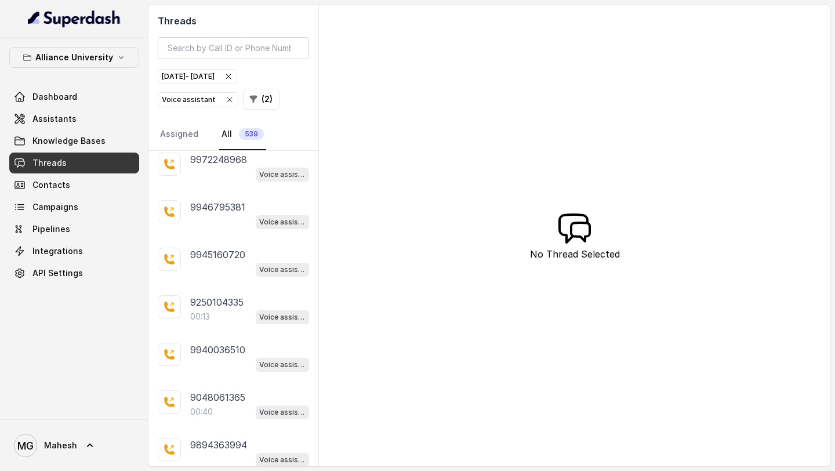
scroll to position [4442, 0]
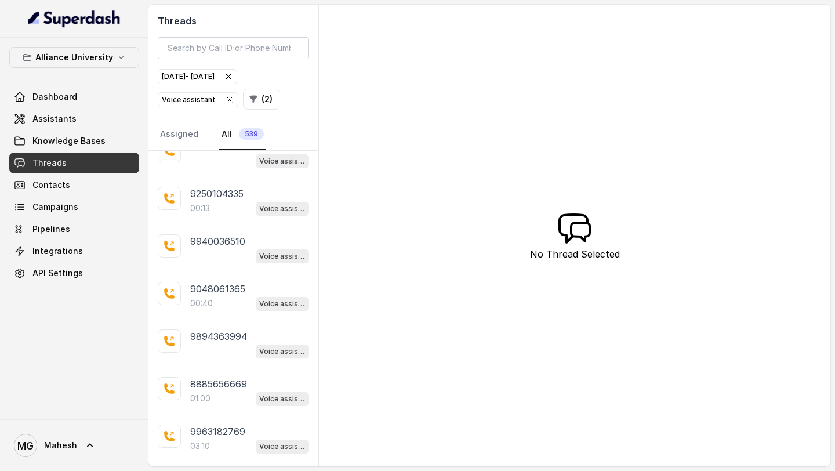
click at [246, 470] on p "Load more conversations" at bounding box center [234, 479] width 114 height 14
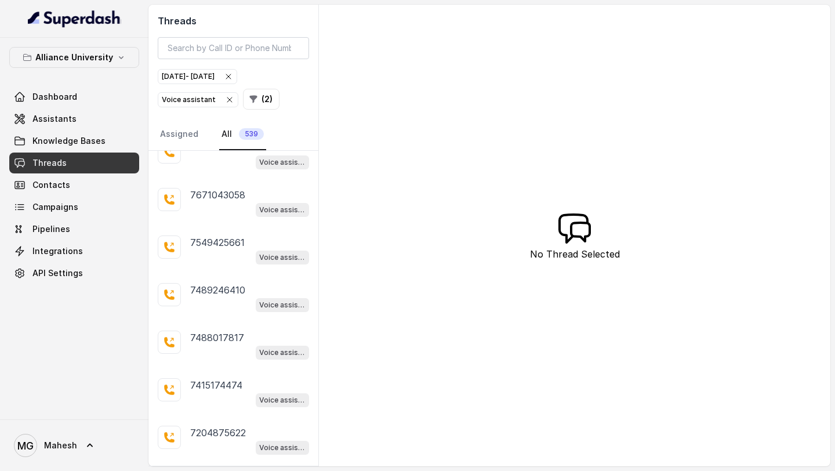
scroll to position [9167, 0]
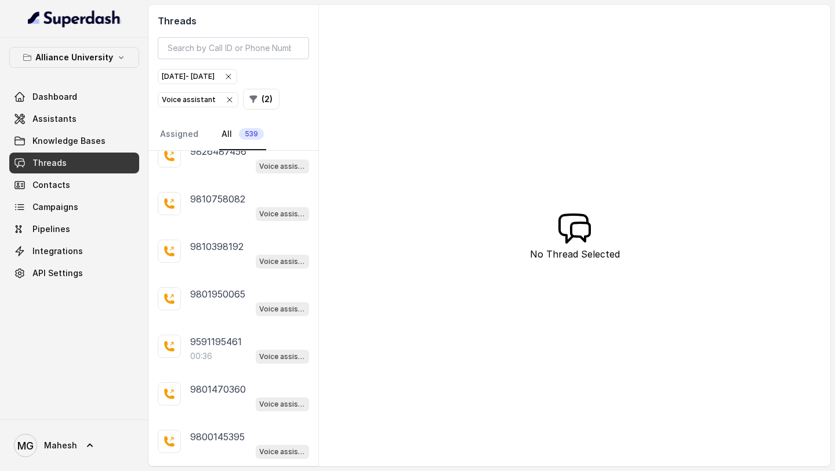
scroll to position [11530, 0]
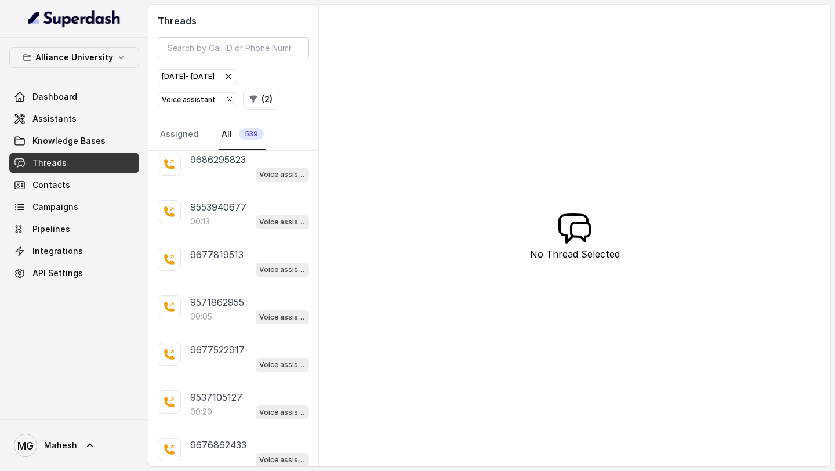
scroll to position [13893, 0]
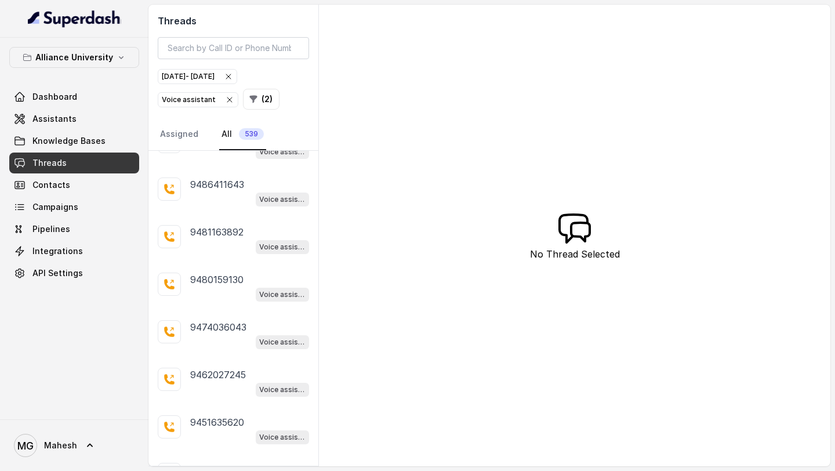
scroll to position [16255, 0]
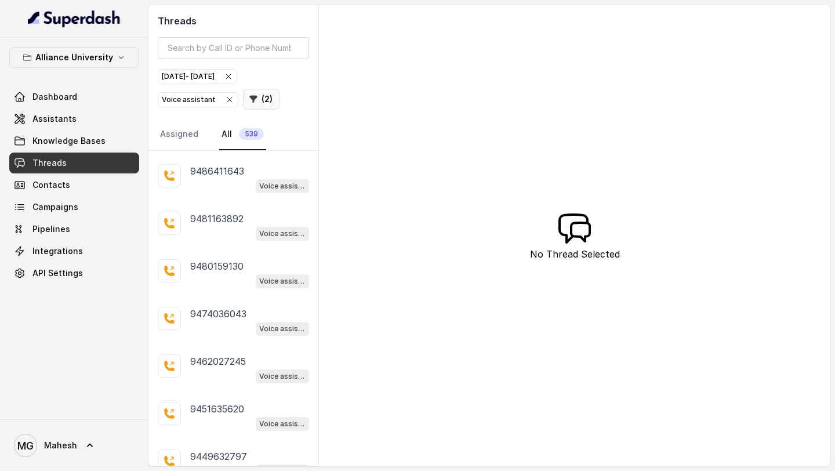
click at [257, 96] on button "( 2 )" at bounding box center [261, 99] width 37 height 21
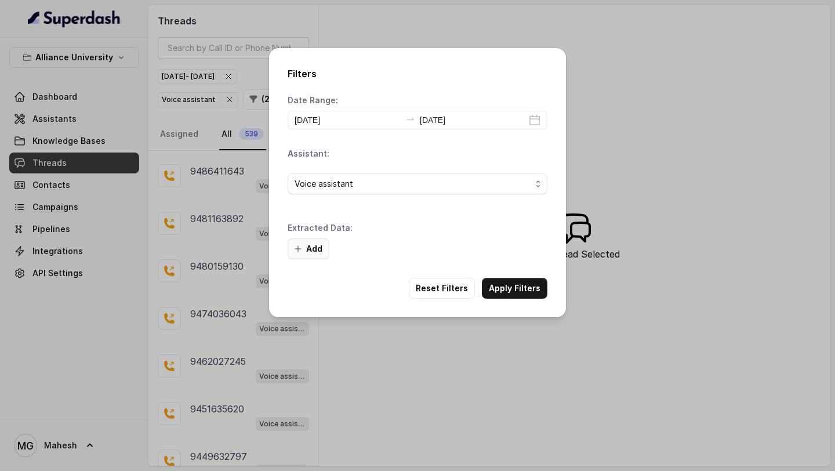
click at [320, 245] on button "Add" at bounding box center [309, 248] width 42 height 21
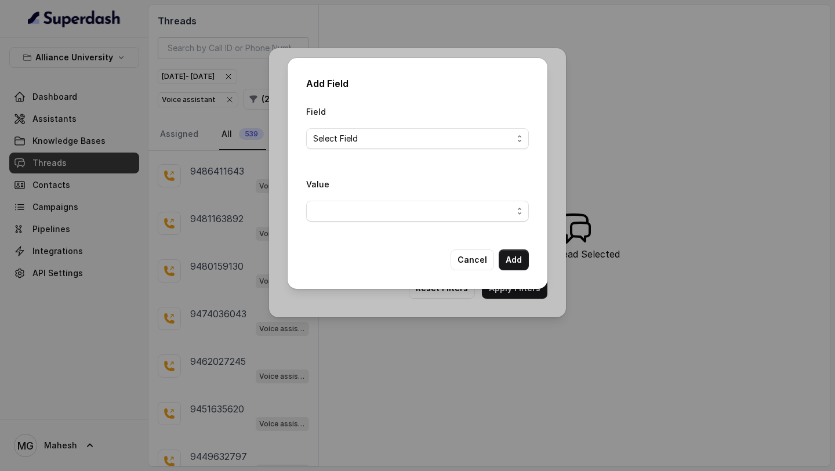
click at [441, 154] on div "Field Select Field" at bounding box center [417, 131] width 223 height 54
click at [444, 149] on div "Field Select Field" at bounding box center [417, 131] width 223 height 54
click at [469, 137] on span "Select Field" at bounding box center [412, 139] width 199 height 14
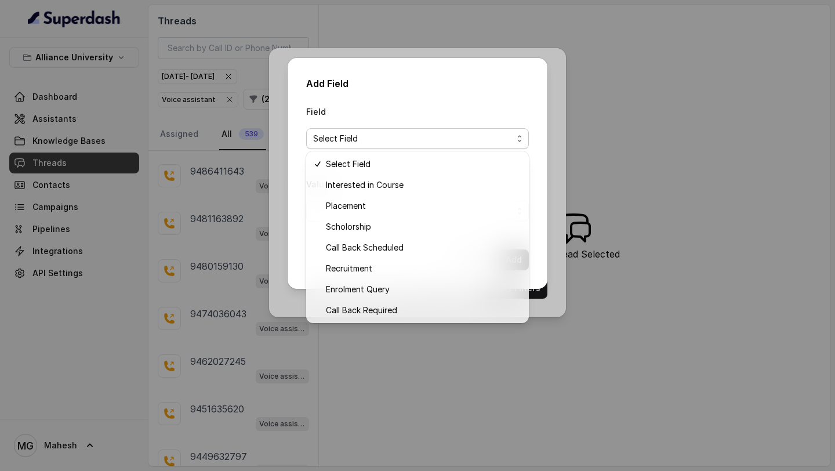
click at [449, 85] on div "Add Field Field Select Field Value Cancel Add" at bounding box center [418, 173] width 260 height 231
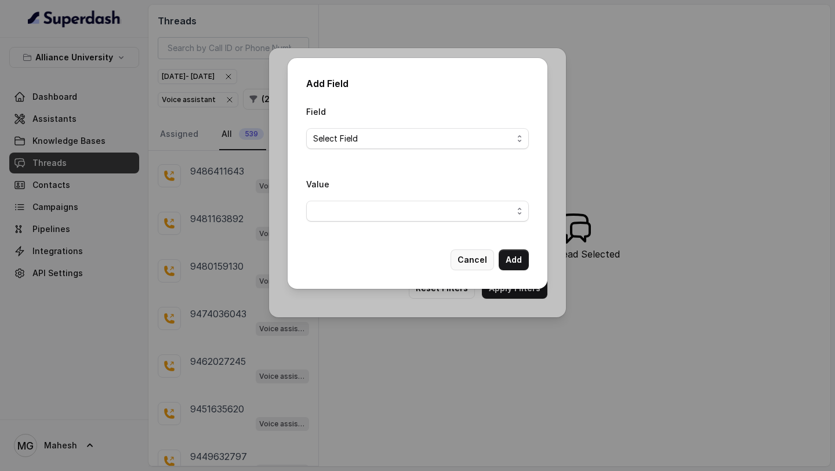
click at [481, 256] on button "Cancel" at bounding box center [471, 259] width 43 height 21
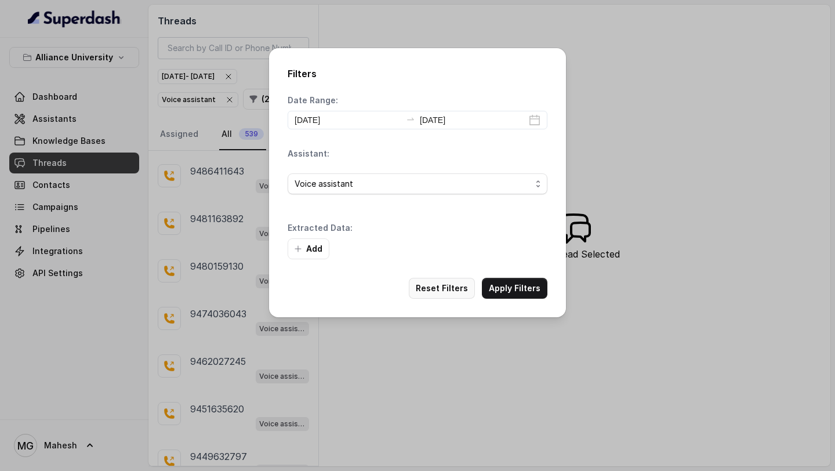
click at [453, 286] on button "Reset Filters" at bounding box center [442, 288] width 66 height 21
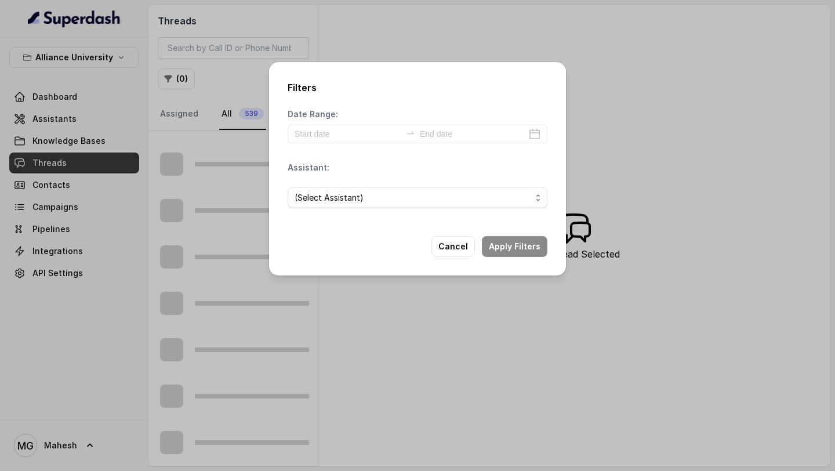
scroll to position [593, 0]
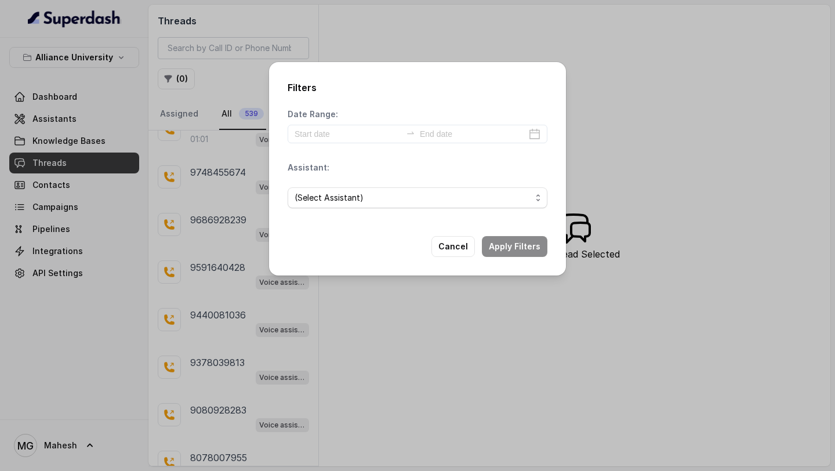
click at [401, 45] on div "Filters Date Range: Assistant: (Select Assistant) Cancel Apply Filters" at bounding box center [417, 235] width 835 height 471
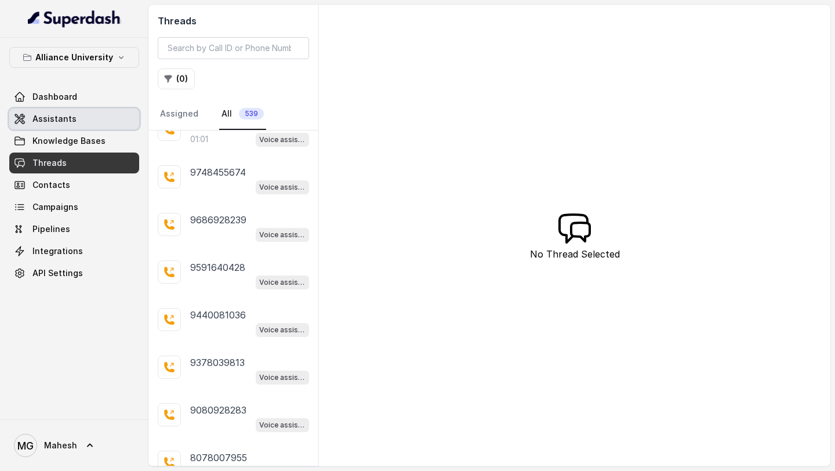
click at [82, 117] on link "Assistants" at bounding box center [74, 118] width 130 height 21
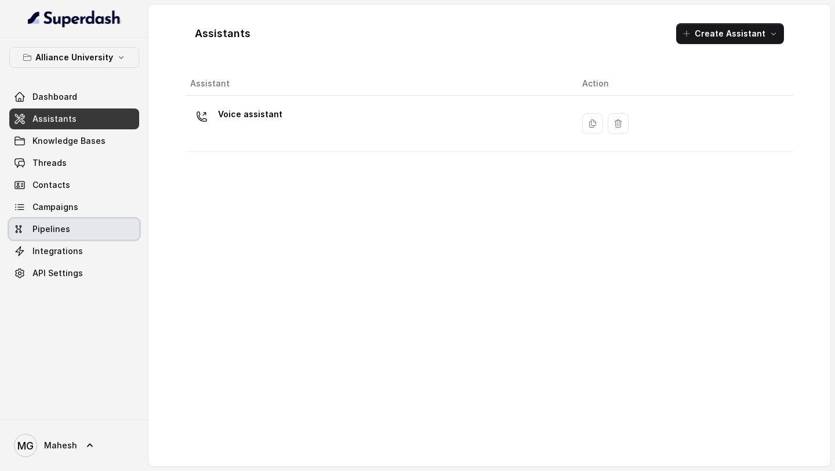
click at [74, 219] on link "Pipelines" at bounding box center [74, 229] width 130 height 21
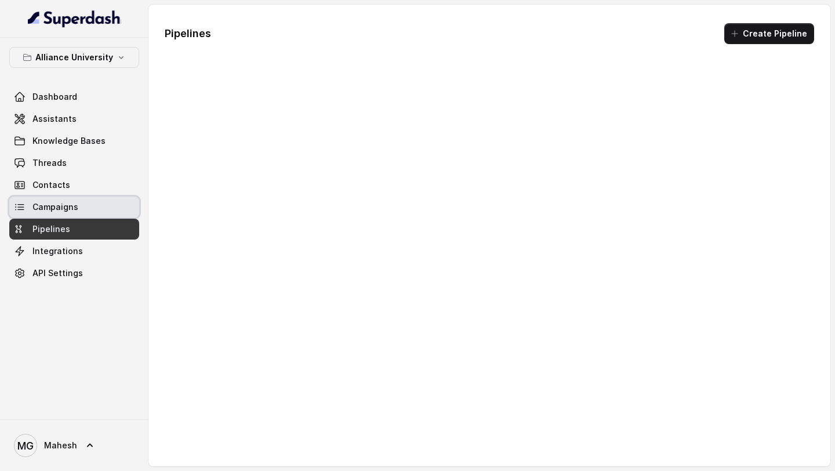
click at [78, 210] on link "Campaigns" at bounding box center [74, 207] width 130 height 21
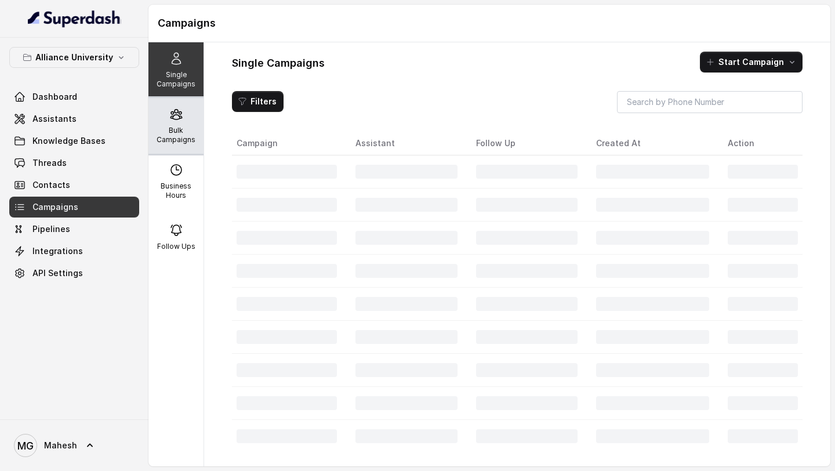
click at [164, 126] on p "Bulk Campaigns" at bounding box center [176, 135] width 46 height 19
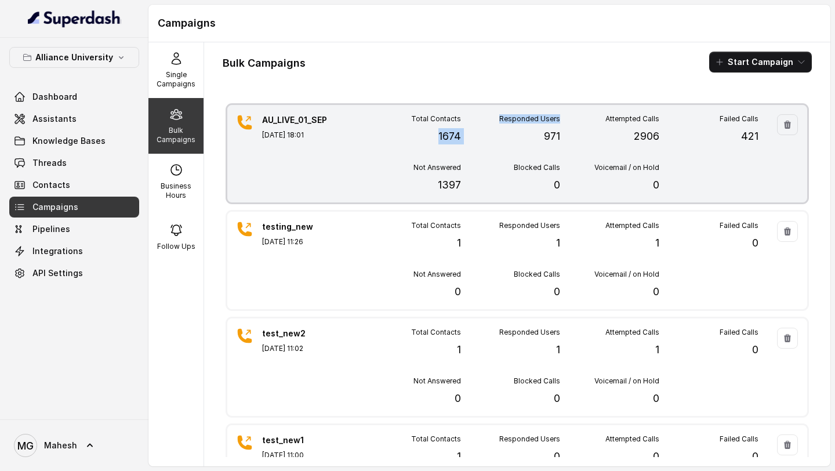
drag, startPoint x: 466, startPoint y: 139, endPoint x: 433, endPoint y: 140, distance: 32.5
click at [433, 140] on div "Total Contacts 1674 Responded Users 971 Attempted Calls 2906 Failed Calls 421 N…" at bounding box center [560, 153] width 397 height 79
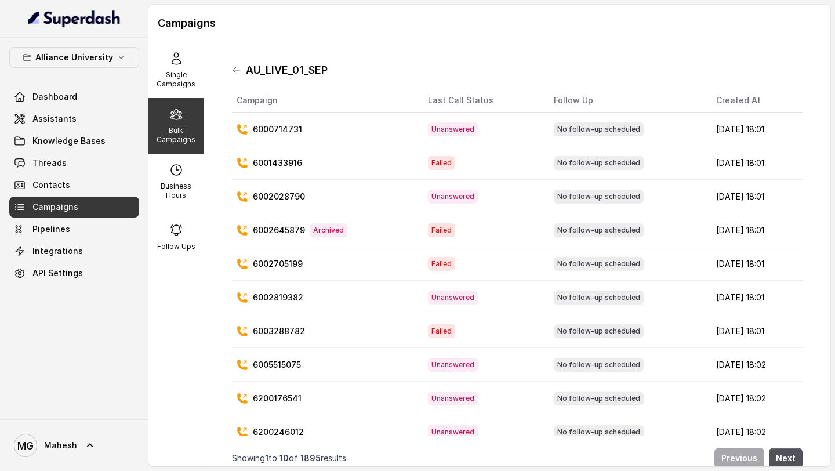
click at [175, 140] on p "Bulk Campaigns" at bounding box center [176, 135] width 46 height 19
click at [173, 182] on p "Business Hours" at bounding box center [176, 190] width 46 height 19
select select "[GEOGRAPHIC_DATA]/[GEOGRAPHIC_DATA]"
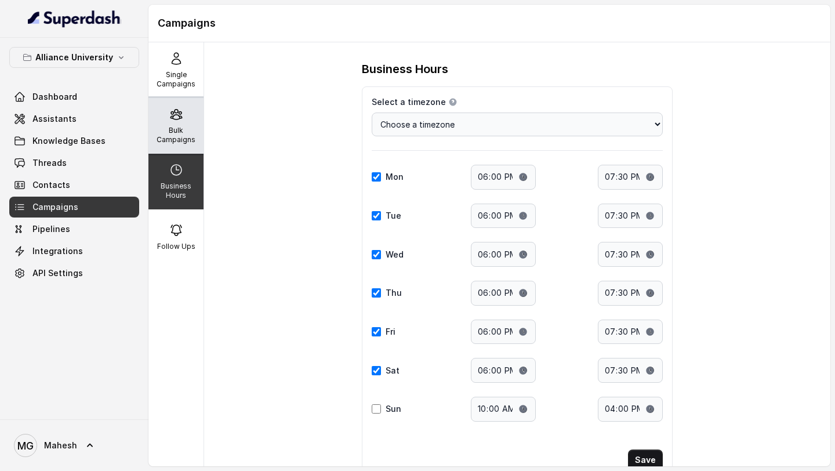
click at [176, 136] on p "Bulk Campaigns" at bounding box center [176, 135] width 46 height 19
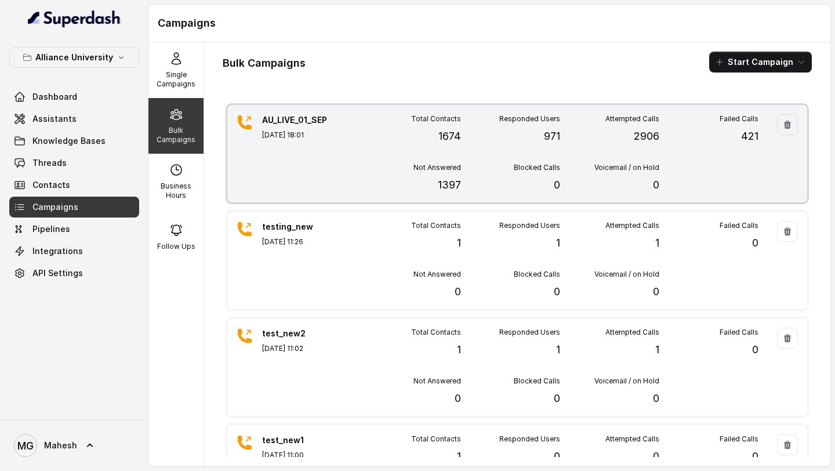
click at [393, 148] on div "Total Contacts 1674 Responded Users 971 Attempted Calls 2906 Failed Calls 421 N…" at bounding box center [560, 153] width 397 height 79
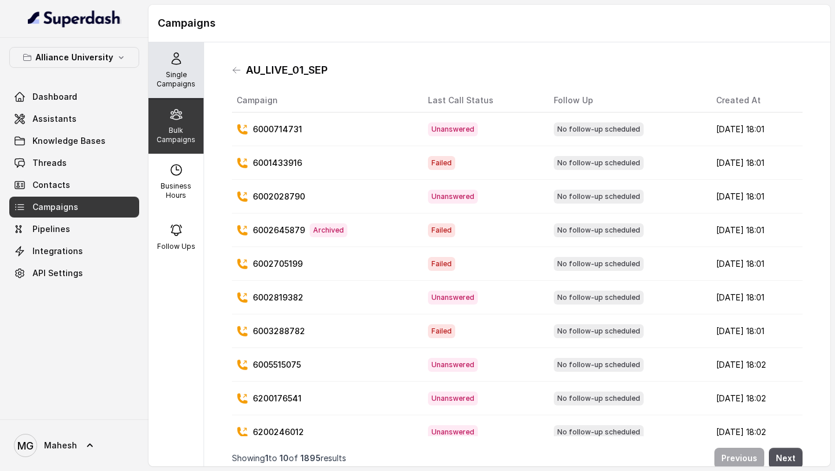
click at [188, 81] on p "Single Campaigns" at bounding box center [176, 79] width 46 height 19
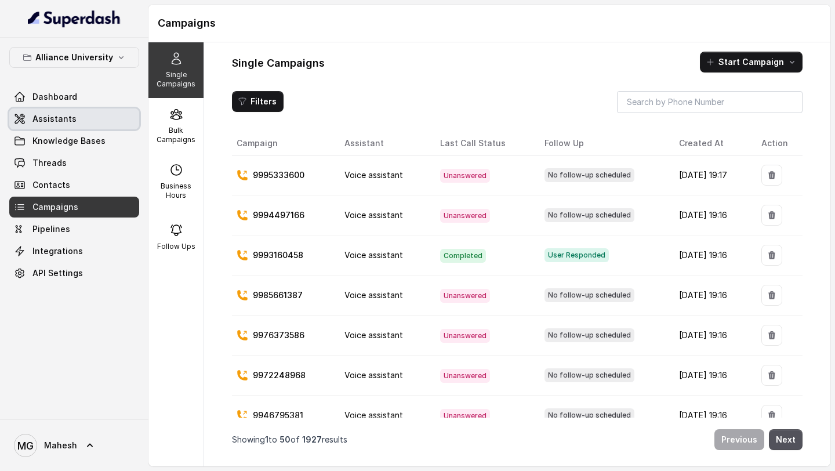
click at [74, 124] on link "Assistants" at bounding box center [74, 118] width 130 height 21
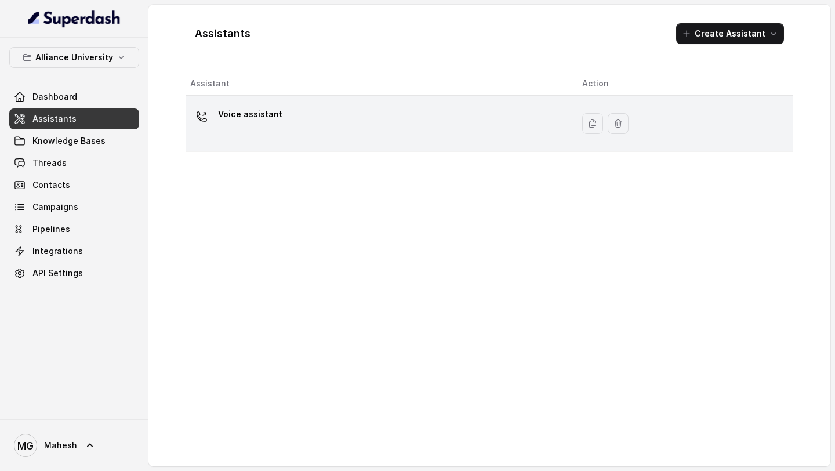
click at [308, 125] on div "Voice assistant" at bounding box center [376, 123] width 373 height 37
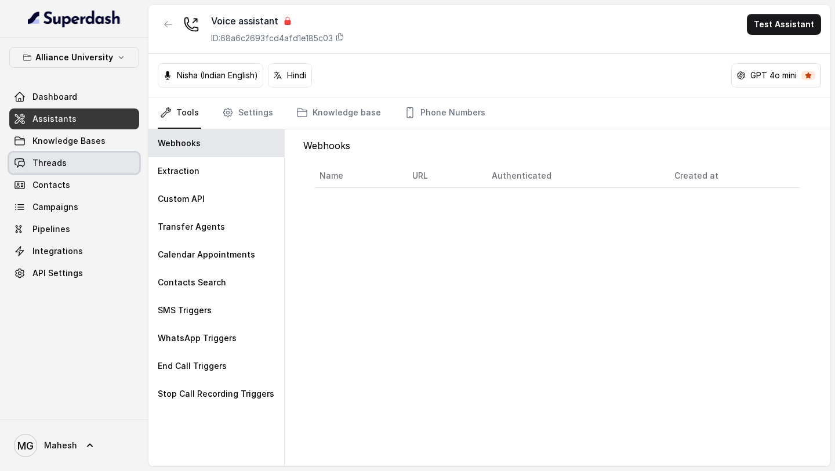
click at [75, 162] on link "Threads" at bounding box center [74, 162] width 130 height 21
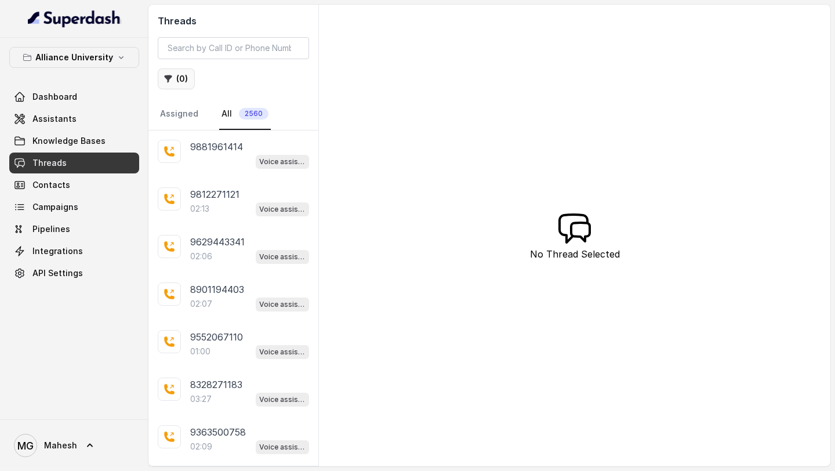
click at [176, 78] on button "( 0 )" at bounding box center [176, 78] width 37 height 21
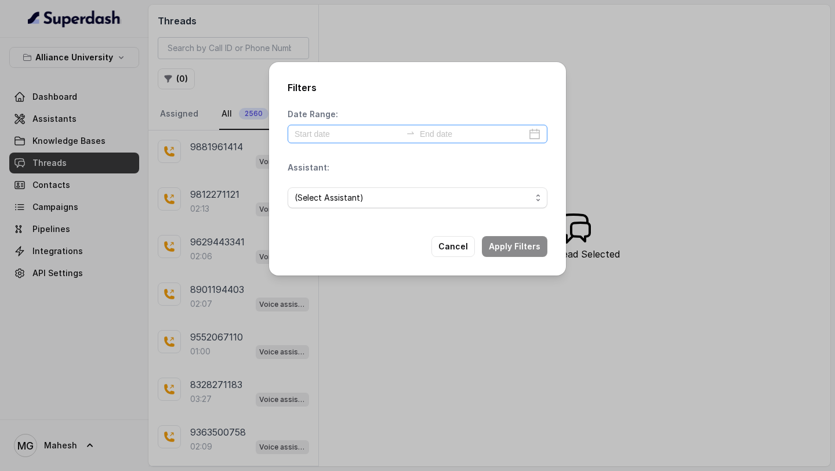
click at [533, 133] on div at bounding box center [418, 134] width 260 height 19
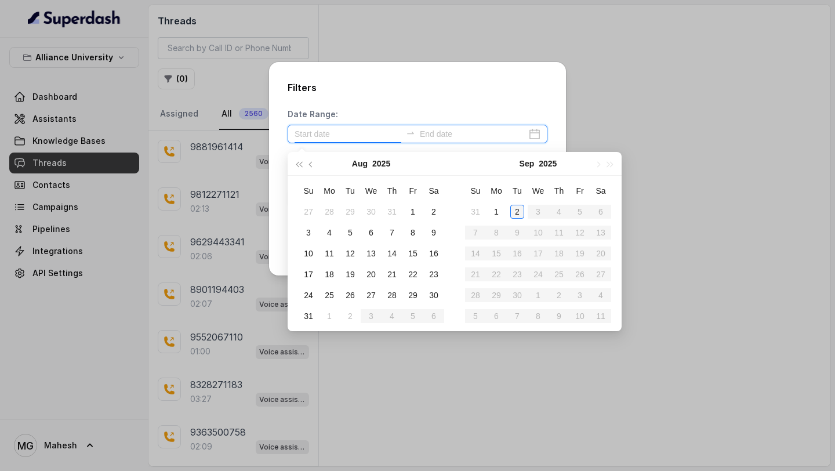
type input "[DATE]"
click at [518, 208] on div "2" at bounding box center [517, 212] width 14 height 14
type input "[DATE]"
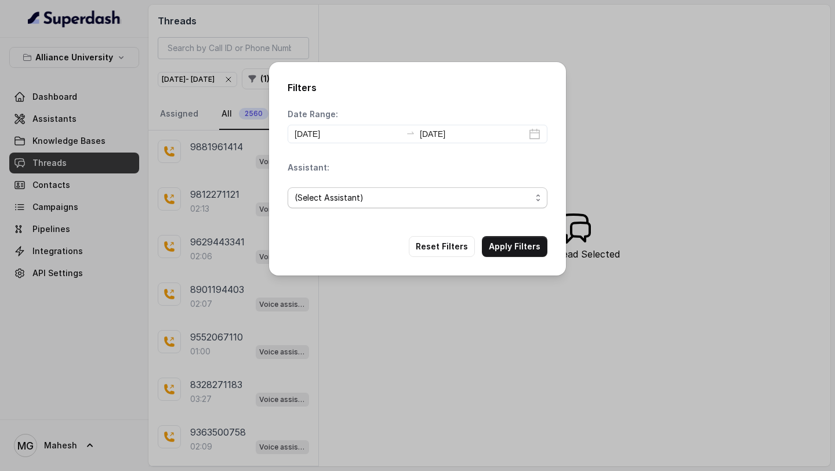
click at [480, 198] on span "(Select Assistant)" at bounding box center [413, 198] width 237 height 14
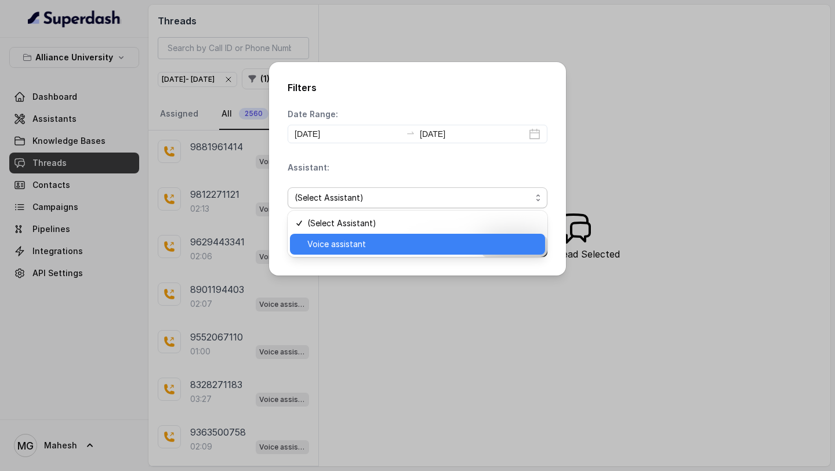
click at [377, 239] on span "Voice assistant" at bounding box center [422, 244] width 231 height 14
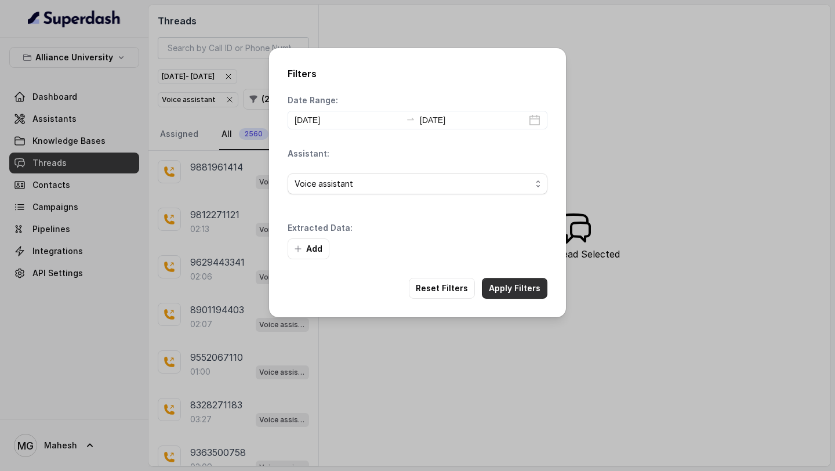
click at [510, 290] on button "Apply Filters" at bounding box center [515, 288] width 66 height 21
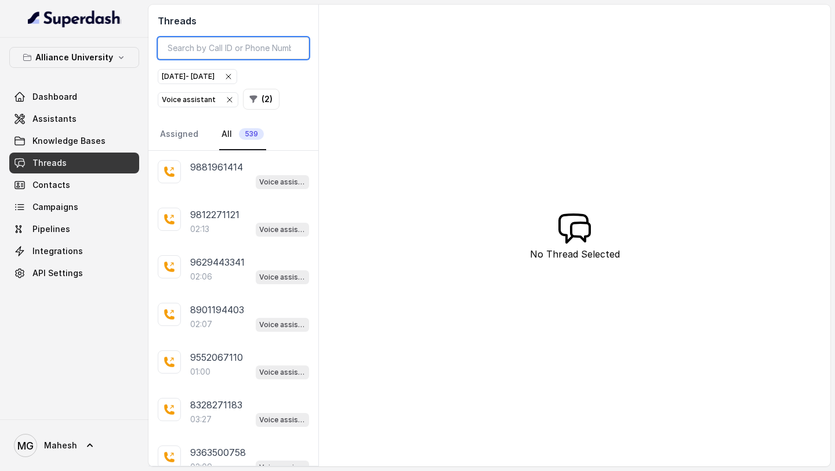
click at [266, 52] on input "search" at bounding box center [233, 48] width 151 height 22
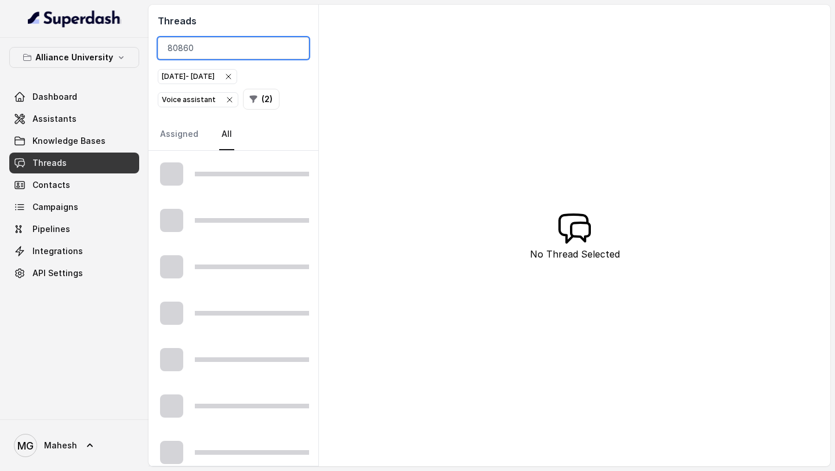
type input "808600"
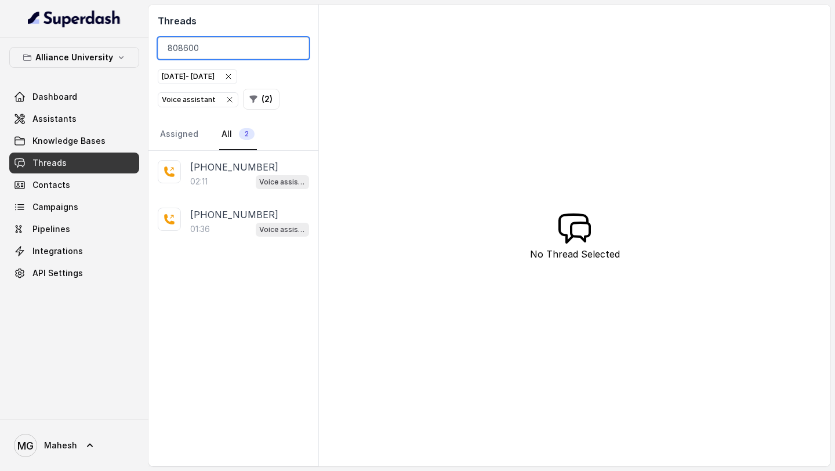
drag, startPoint x: 235, startPoint y: 44, endPoint x: 147, endPoint y: 45, distance: 88.7
click at [149, 44] on div "Threads 808600 [DATE] - [DATE] Voice assistant ( 2 ) Assigned All 2" at bounding box center [233, 78] width 170 height 146
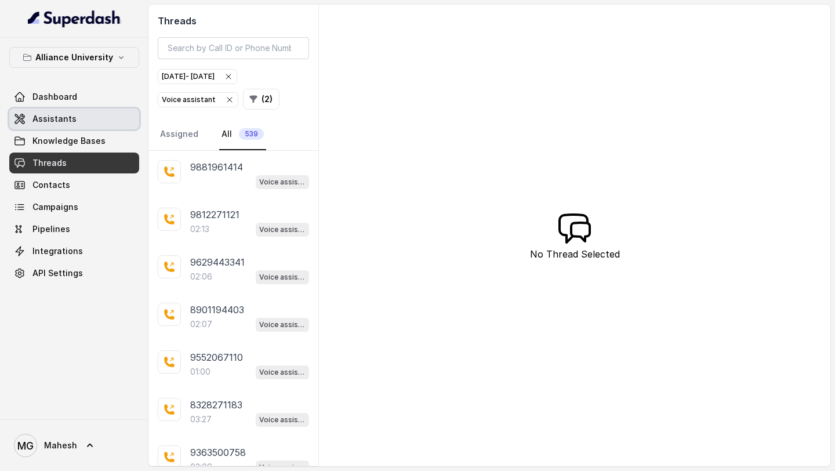
click at [78, 118] on link "Assistants" at bounding box center [74, 118] width 130 height 21
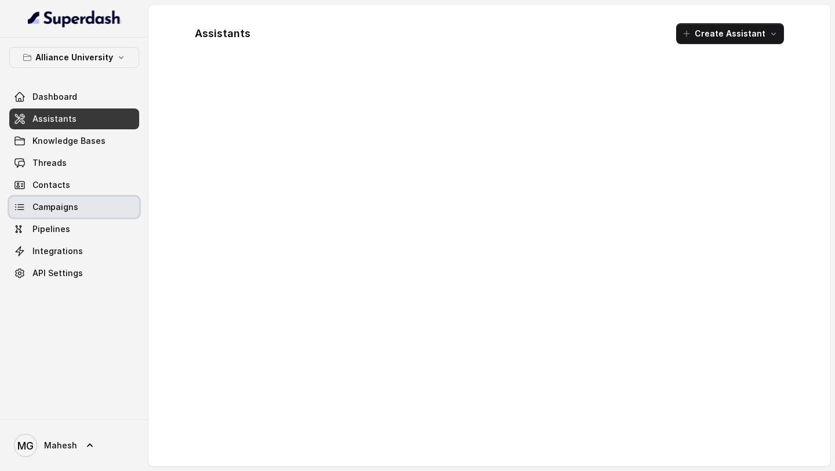
click at [67, 205] on span "Campaigns" at bounding box center [55, 207] width 46 height 12
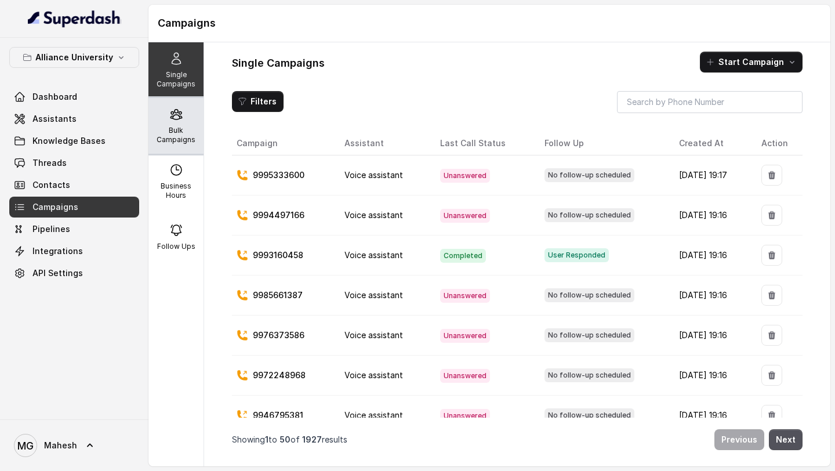
click at [170, 128] on p "Bulk Campaigns" at bounding box center [176, 135] width 46 height 19
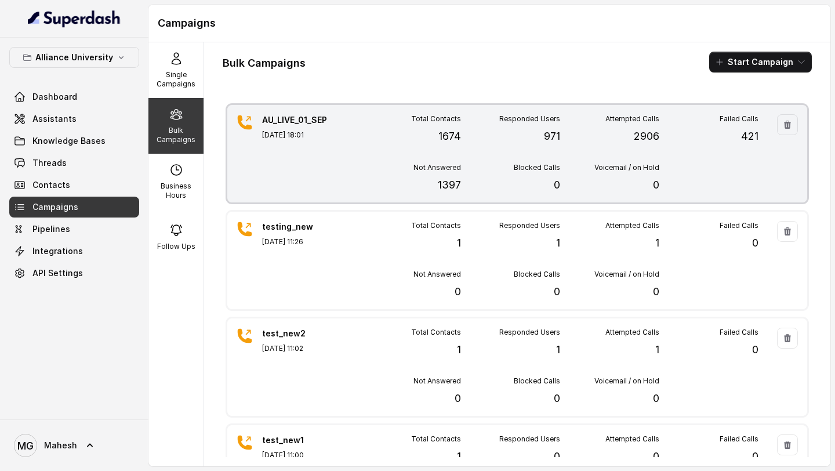
click at [370, 143] on div "Total Contacts 1674" at bounding box center [411, 129] width 99 height 30
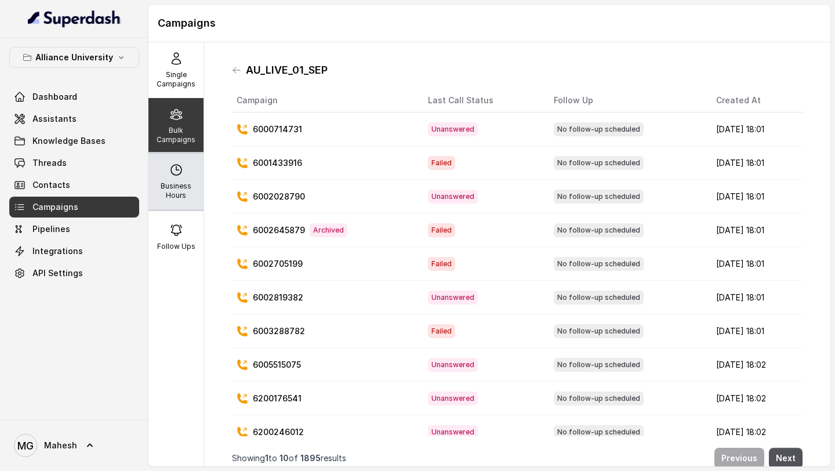
click at [190, 187] on p "Business Hours" at bounding box center [176, 190] width 46 height 19
select select "[GEOGRAPHIC_DATA]/[GEOGRAPHIC_DATA]"
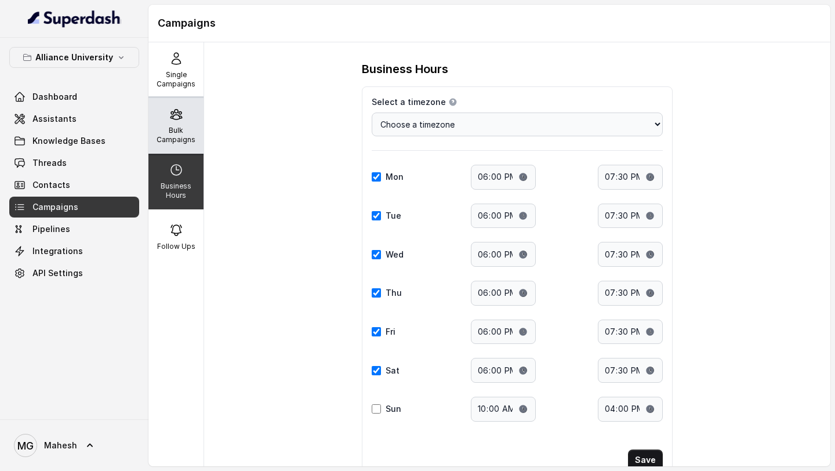
click at [190, 133] on p "Bulk Campaigns" at bounding box center [176, 135] width 46 height 19
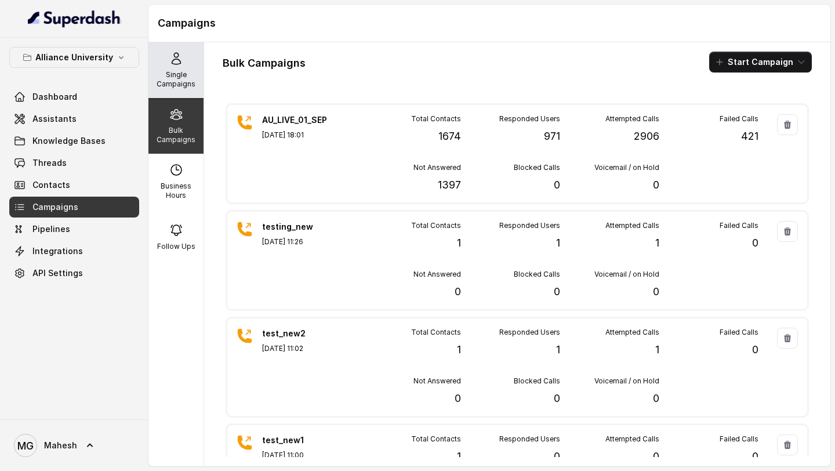
click at [186, 83] on p "Single Campaigns" at bounding box center [176, 79] width 46 height 19
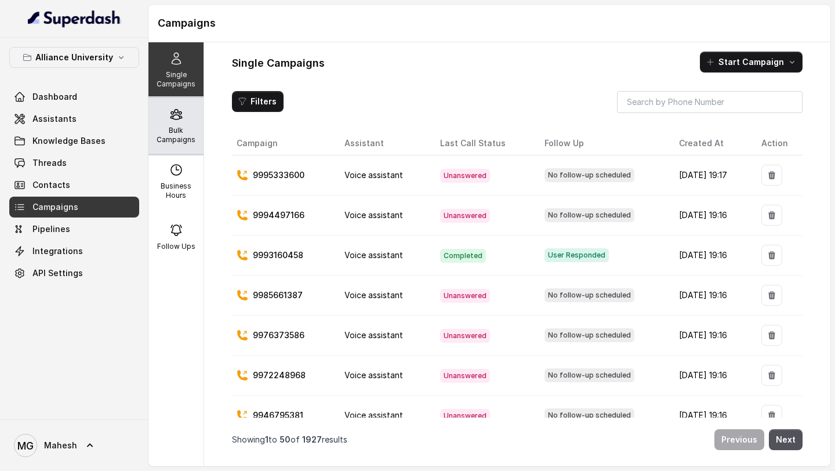
click at [183, 132] on p "Bulk Campaigns" at bounding box center [176, 135] width 46 height 19
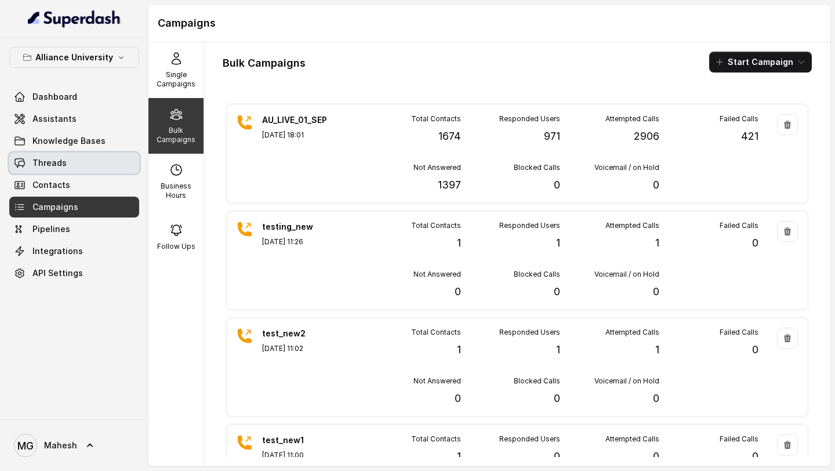
click at [84, 156] on link "Threads" at bounding box center [74, 162] width 130 height 21
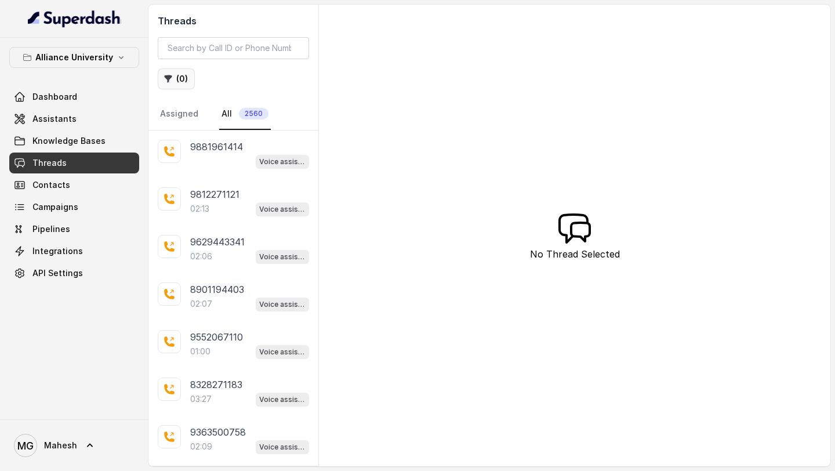
click at [177, 77] on button "( 0 )" at bounding box center [176, 78] width 37 height 21
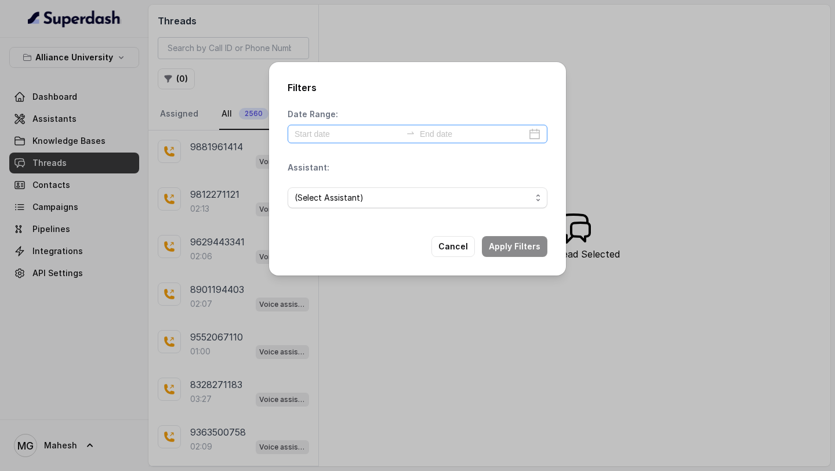
click at [539, 137] on div at bounding box center [418, 134] width 260 height 19
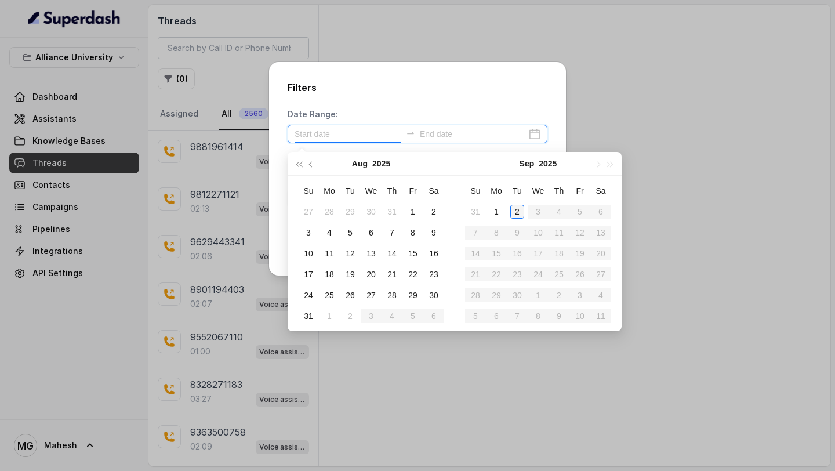
type input "[DATE]"
click at [514, 209] on div "2" at bounding box center [517, 212] width 14 height 14
type input "[DATE]"
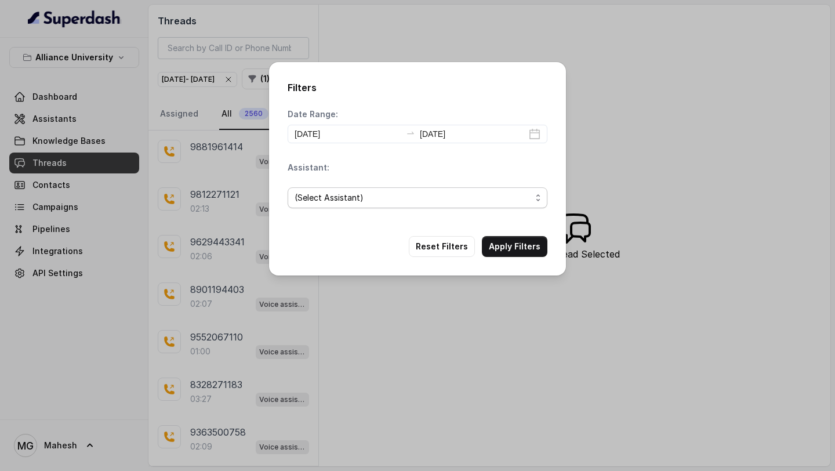
click at [449, 203] on span "(Select Assistant)" at bounding box center [413, 198] width 237 height 14
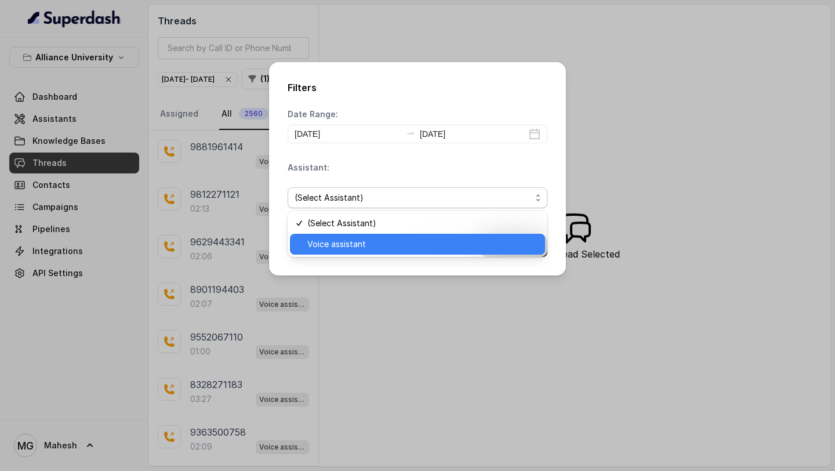
click at [422, 242] on span "Voice assistant" at bounding box center [422, 244] width 231 height 14
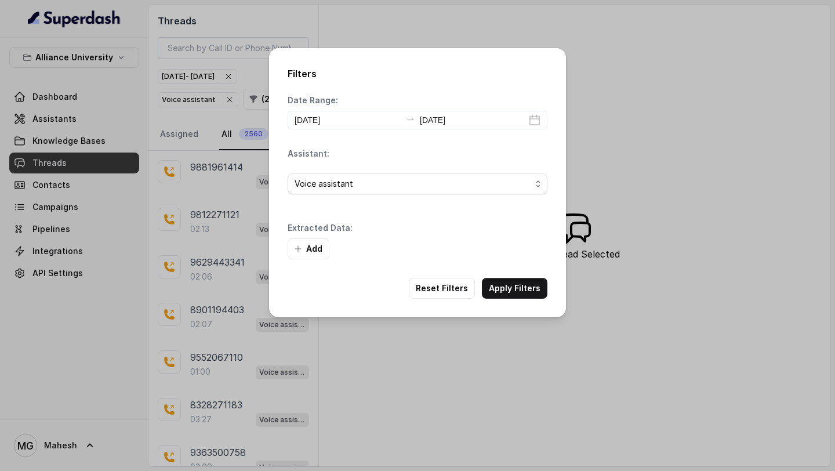
click at [514, 248] on div "Add" at bounding box center [418, 248] width 260 height 21
click at [512, 288] on button "Apply Filters" at bounding box center [515, 288] width 66 height 21
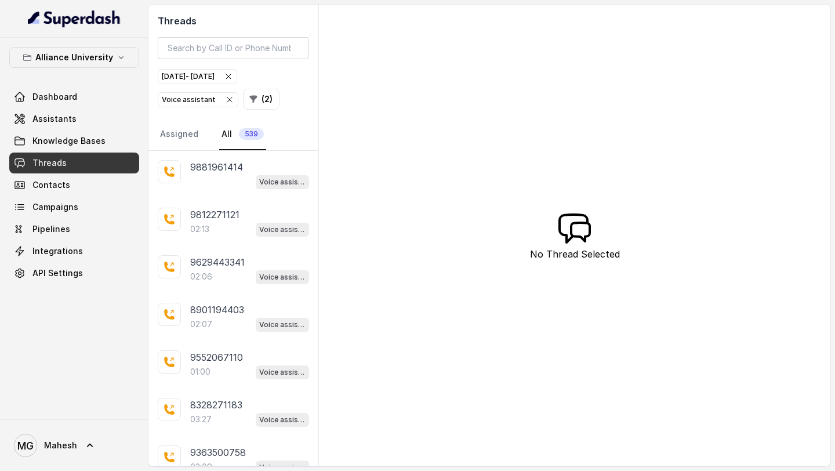
click at [233, 76] on icon "button" at bounding box center [228, 76] width 9 height 9
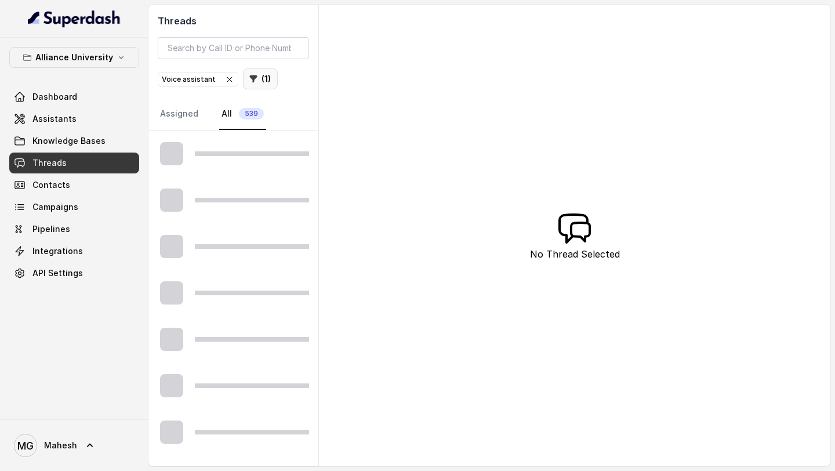
click at [268, 79] on button "( 1 )" at bounding box center [260, 78] width 35 height 21
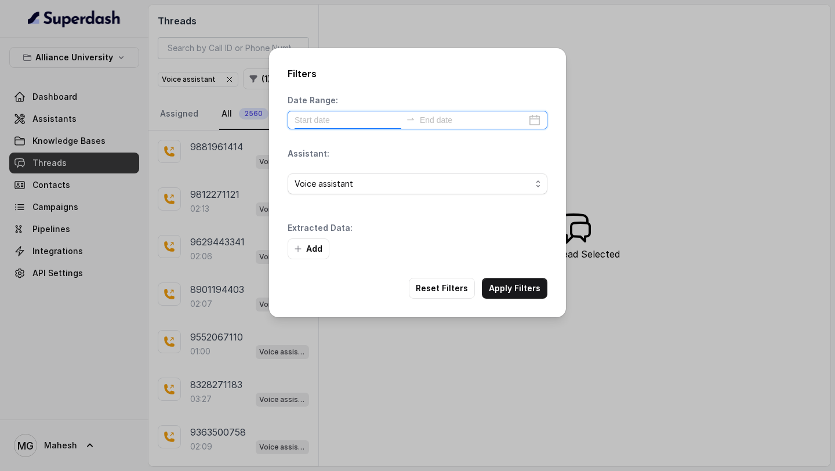
click at [358, 121] on input at bounding box center [348, 120] width 107 height 13
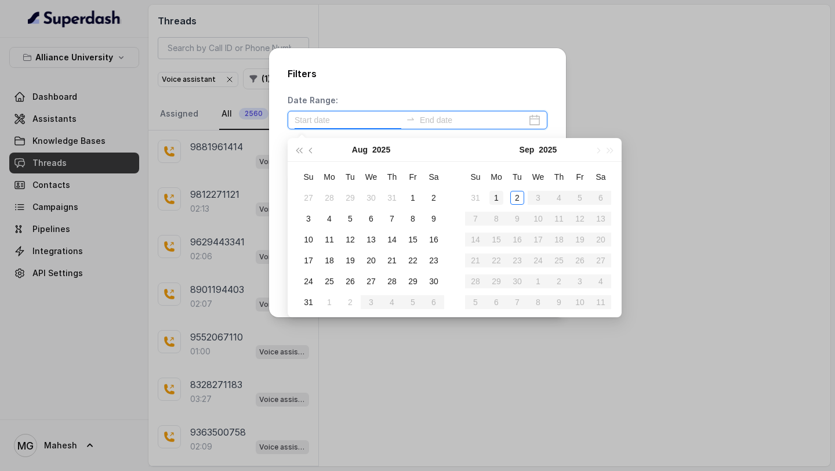
type input "[DATE]"
click at [499, 197] on div "1" at bounding box center [496, 198] width 14 height 14
type input "[DATE]"
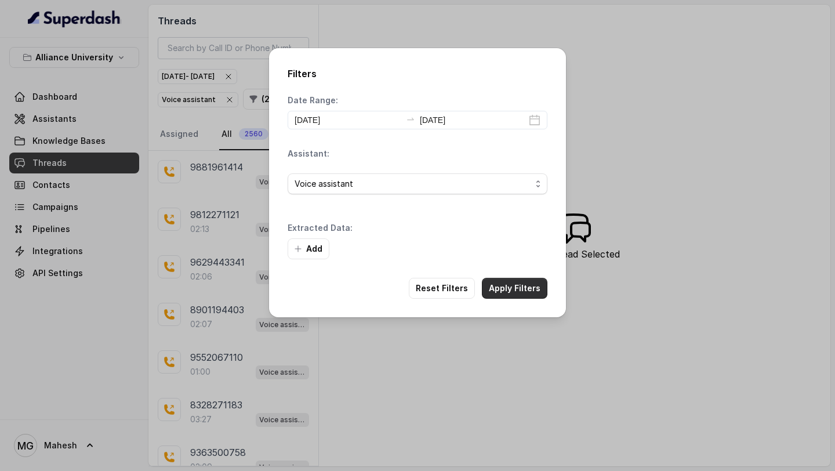
click at [507, 283] on button "Apply Filters" at bounding box center [515, 288] width 66 height 21
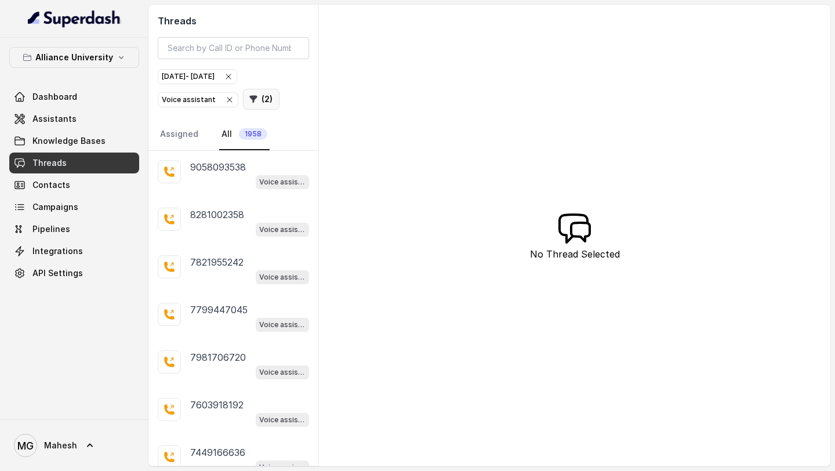
click at [266, 97] on button "( 2 )" at bounding box center [261, 99] width 37 height 21
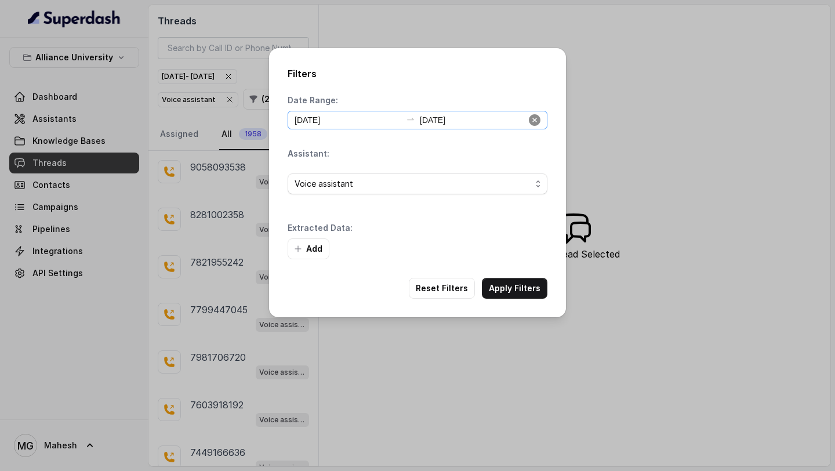
click at [536, 123] on icon "close-circle" at bounding box center [535, 120] width 12 height 12
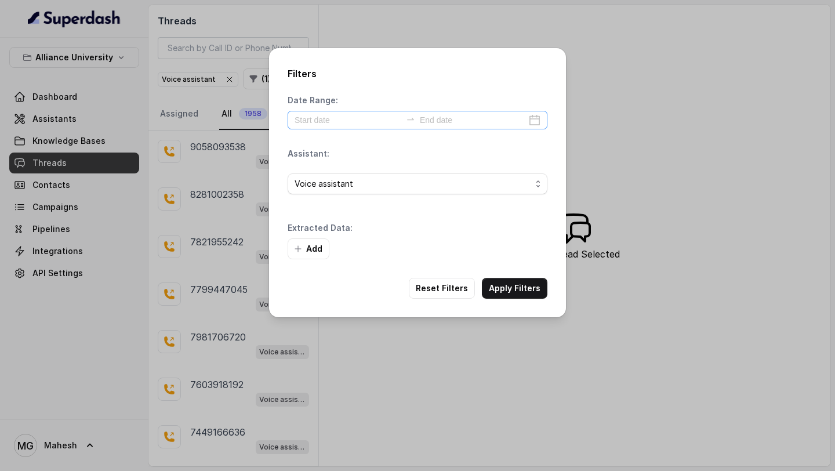
click at [528, 123] on div at bounding box center [418, 120] width 260 height 19
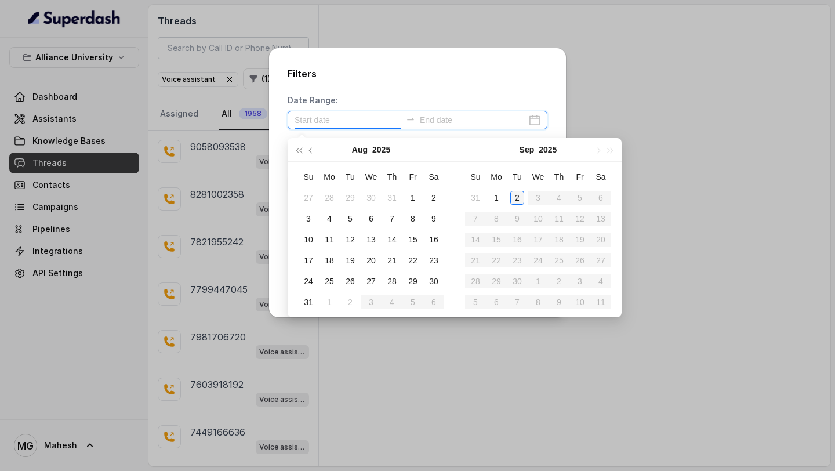
type input "[DATE]"
click at [513, 200] on div "2" at bounding box center [517, 198] width 14 height 14
type input "[DATE]"
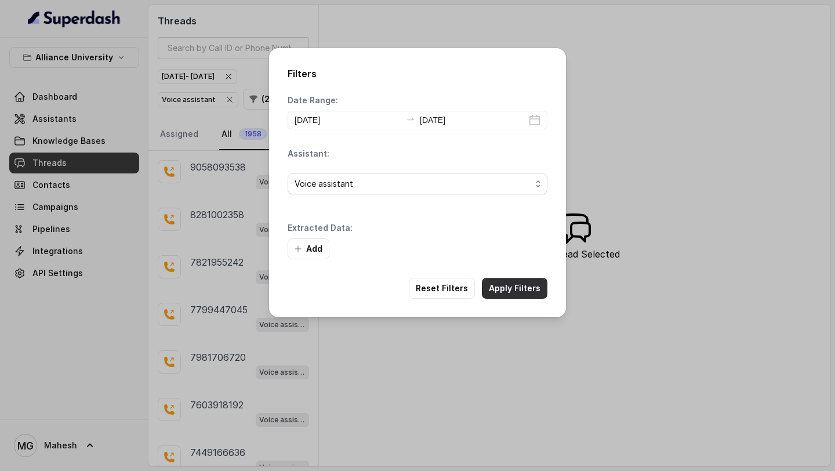
click at [508, 282] on button "Apply Filters" at bounding box center [515, 288] width 66 height 21
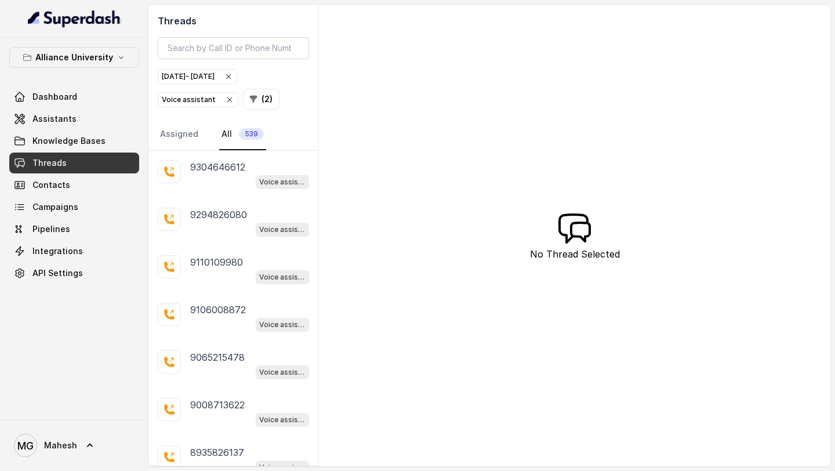
scroll to position [2080, 0]
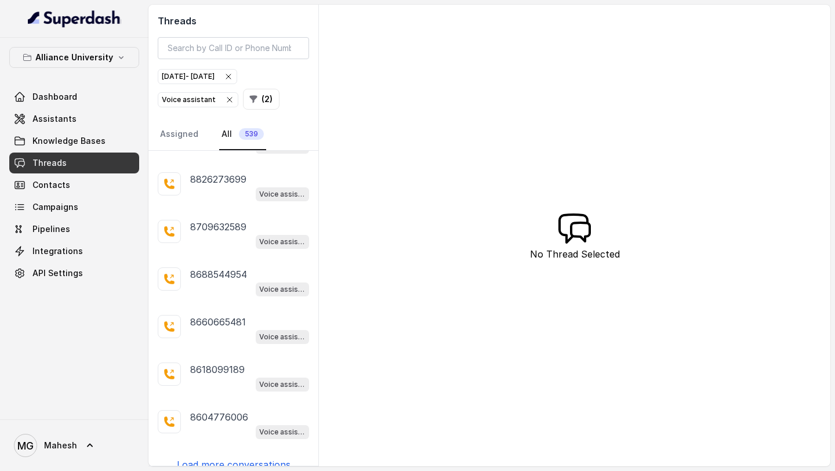
click at [242, 457] on p "Load more conversations" at bounding box center [234, 464] width 114 height 14
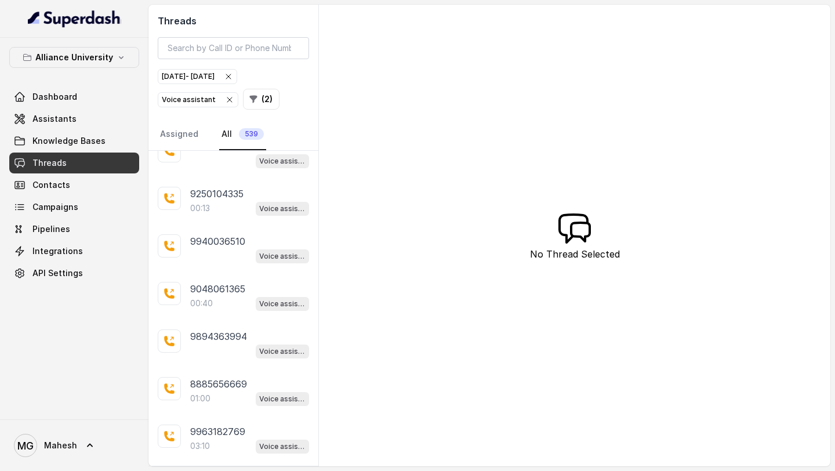
click at [260, 137] on nav "Assigned All 539" at bounding box center [233, 134] width 151 height 31
drag, startPoint x: 260, startPoint y: 137, endPoint x: 620, endPoint y: 2, distance: 384.8
click at [55, 130] on link "Knowledge Bases" at bounding box center [74, 140] width 130 height 21
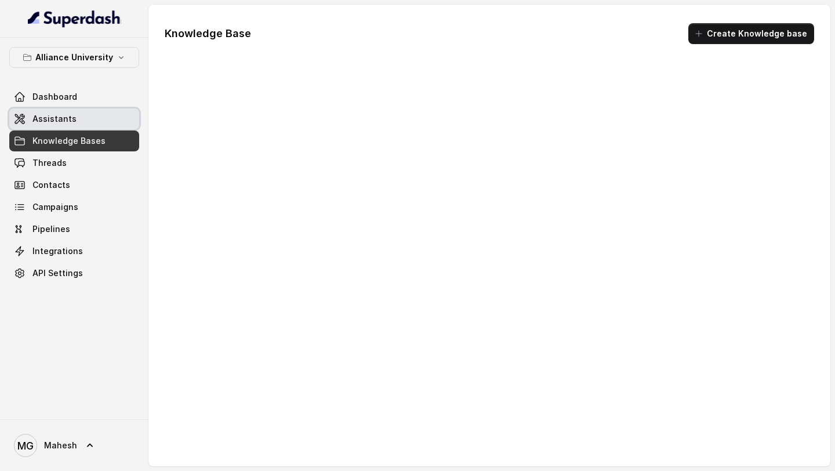
click at [66, 122] on span "Assistants" at bounding box center [54, 119] width 44 height 12
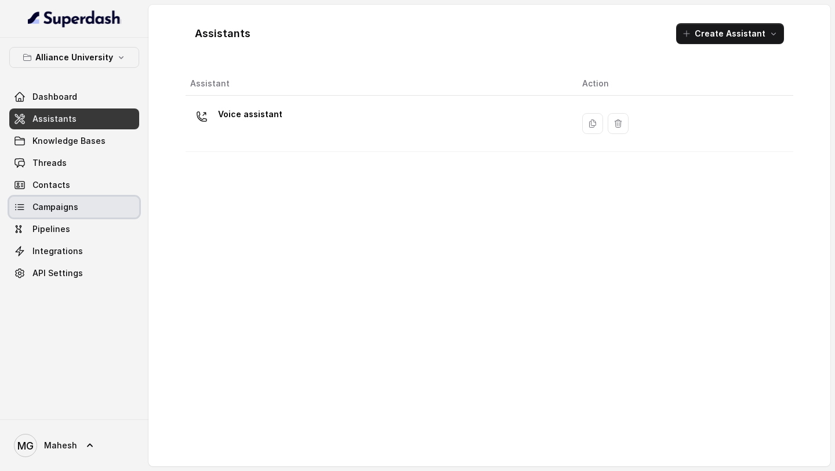
click at [64, 208] on span "Campaigns" at bounding box center [55, 207] width 46 height 12
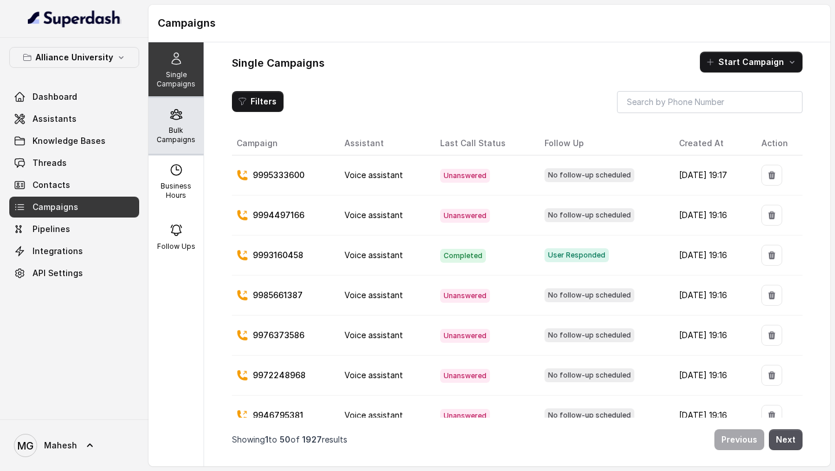
click at [186, 128] on p "Bulk Campaigns" at bounding box center [176, 135] width 46 height 19
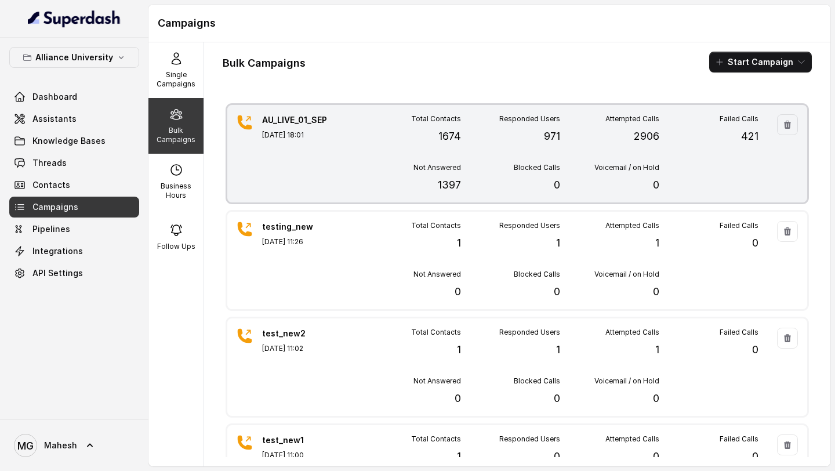
click at [340, 148] on div "AU_LIVE_01_SEP [DATE] 18:01" at bounding box center [302, 153] width 81 height 79
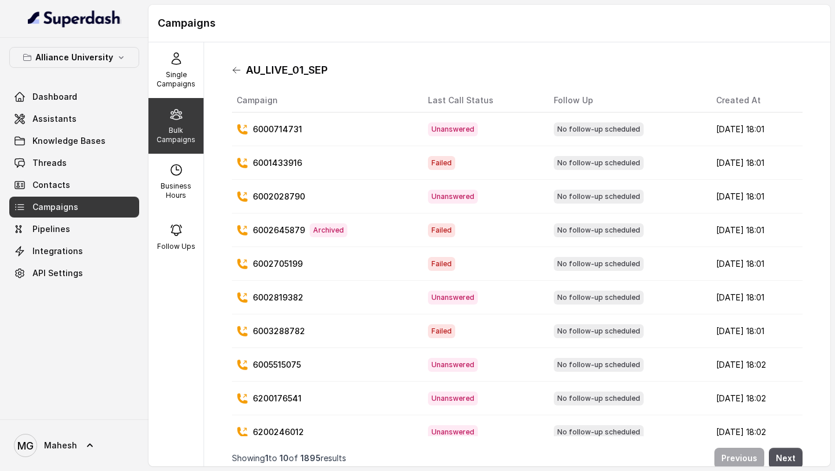
click at [237, 71] on icon at bounding box center [236, 70] width 9 height 9
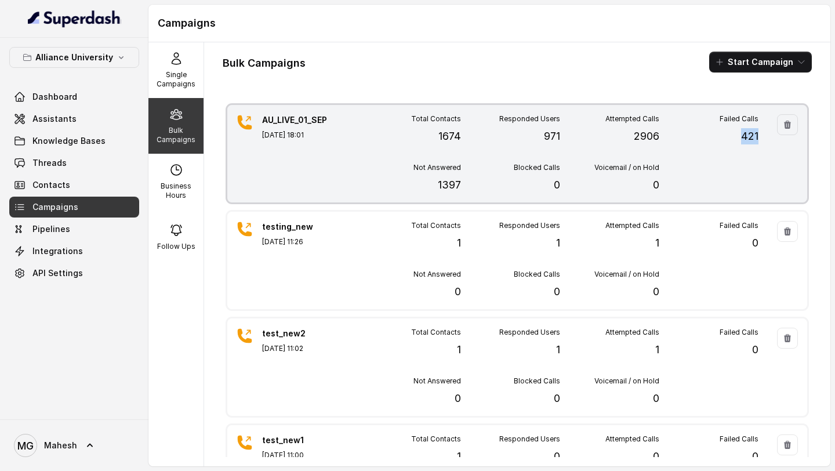
drag, startPoint x: 733, startPoint y: 141, endPoint x: 762, endPoint y: 140, distance: 29.0
click at [762, 140] on div "AU_LIVE_01_SEP [DATE] 18:01 Total Contacts 1674 Responded Users 971 Attempted C…" at bounding box center [517, 153] width 580 height 97
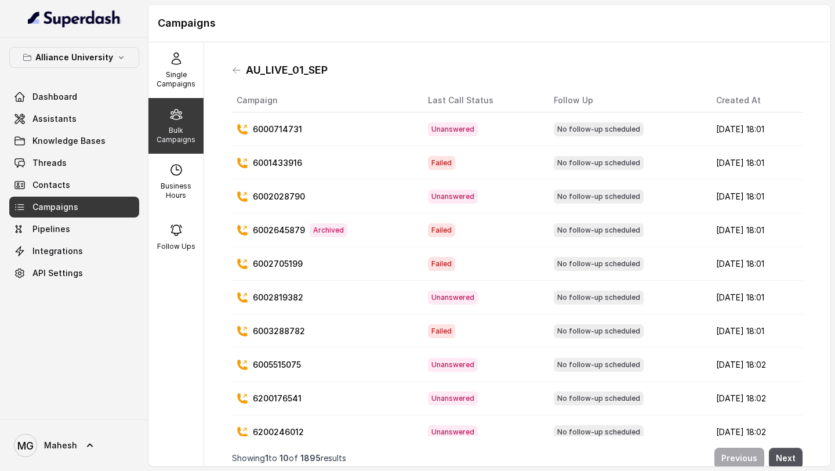
click at [241, 70] on div "AU_LIVE_01_SEP" at bounding box center [517, 70] width 570 height 19
click at [187, 114] on div "Bulk Campaigns" at bounding box center [175, 126] width 55 height 56
click at [185, 54] on div "Single Campaigns" at bounding box center [175, 70] width 55 height 56
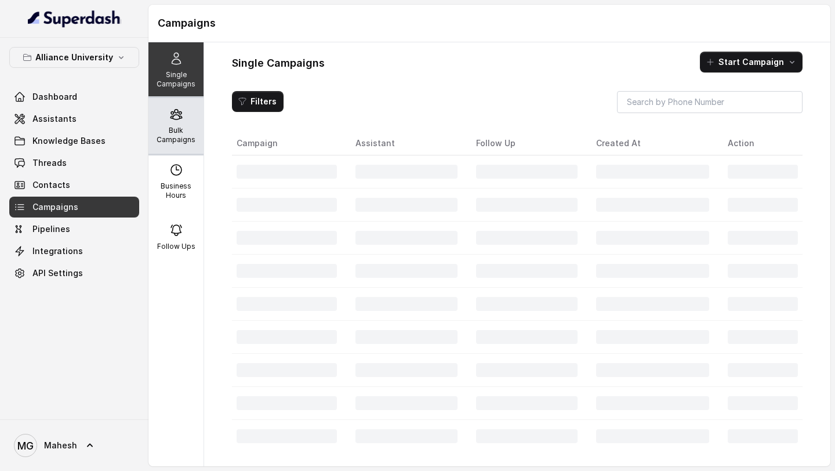
click at [180, 131] on p "Bulk Campaigns" at bounding box center [176, 135] width 46 height 19
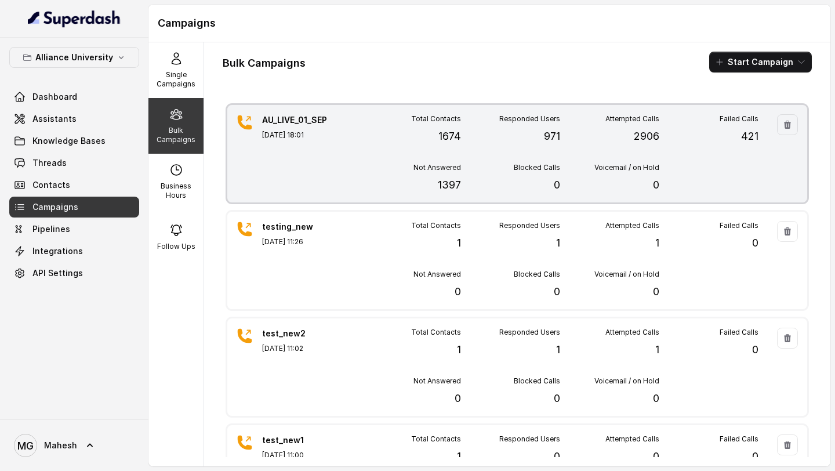
click at [366, 153] on div "Total Contacts 1674 Responded Users 971 Attempted Calls 2906 Failed Calls 421 N…" at bounding box center [560, 153] width 397 height 79
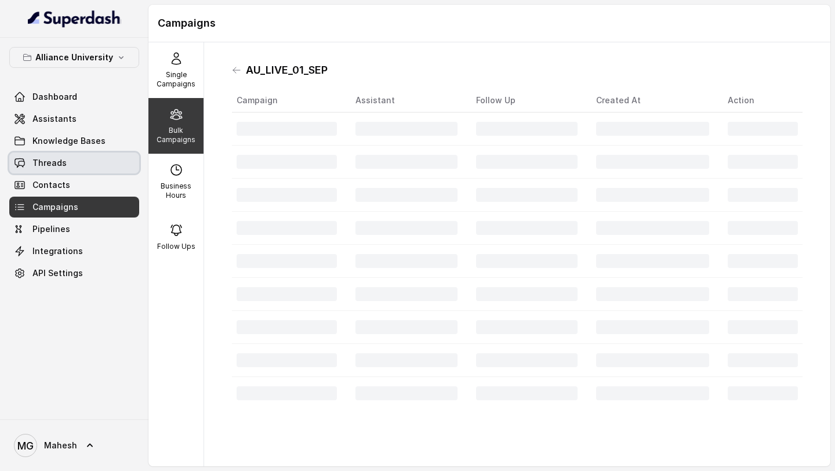
click at [55, 163] on span "Threads" at bounding box center [49, 163] width 34 height 12
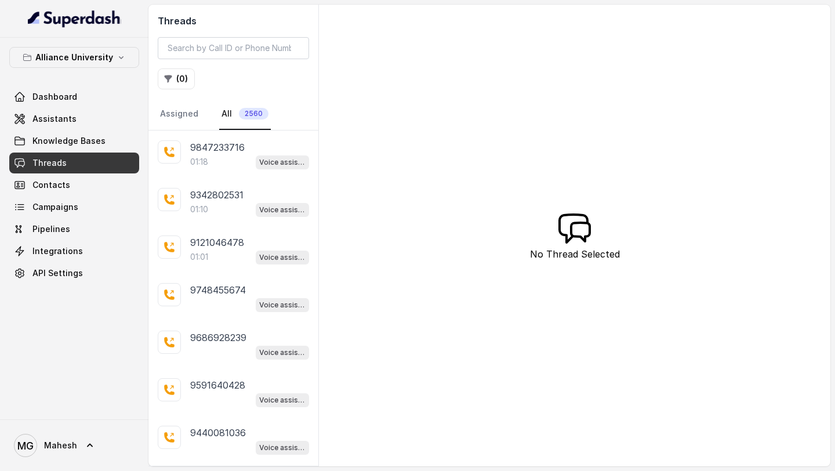
scroll to position [485, 0]
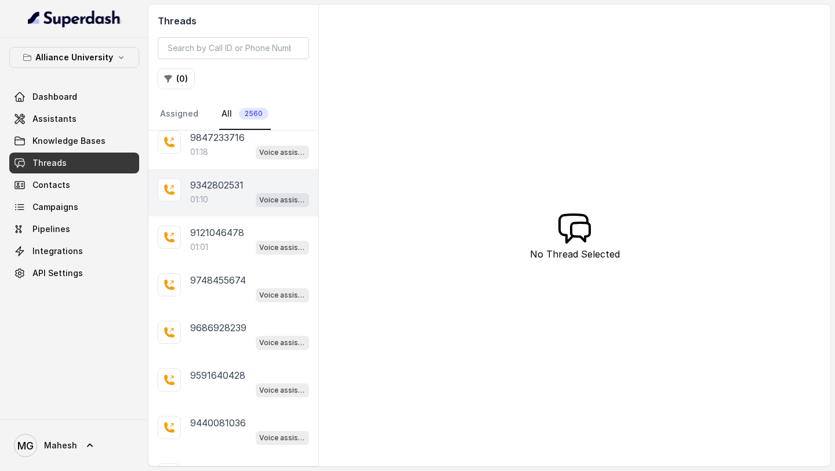
click at [237, 192] on div "01:10 Voice assistant" at bounding box center [249, 199] width 119 height 15
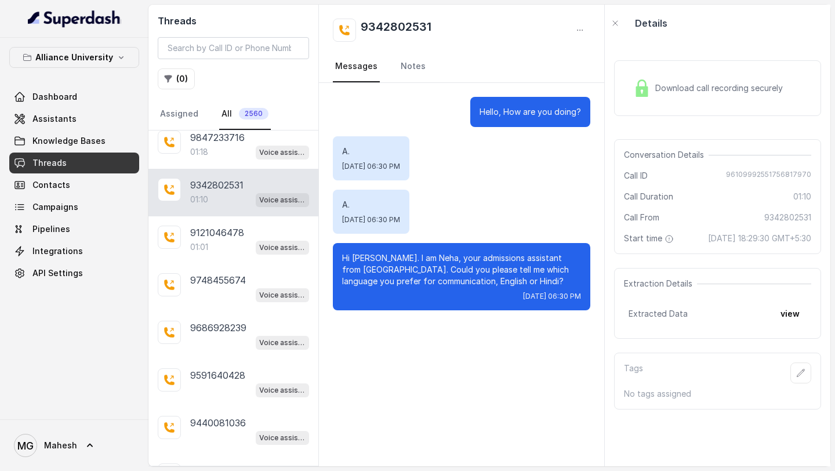
click at [732, 96] on div "Download call recording securely" at bounding box center [707, 88] width 159 height 27
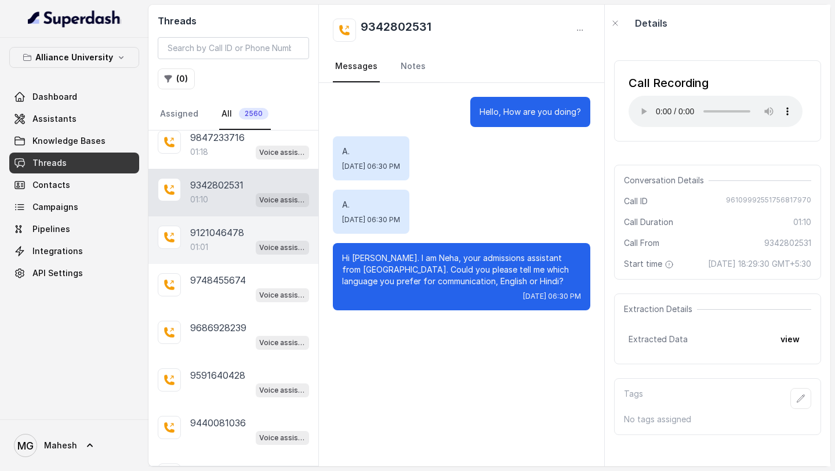
click at [201, 235] on p "9121046478" at bounding box center [217, 233] width 54 height 14
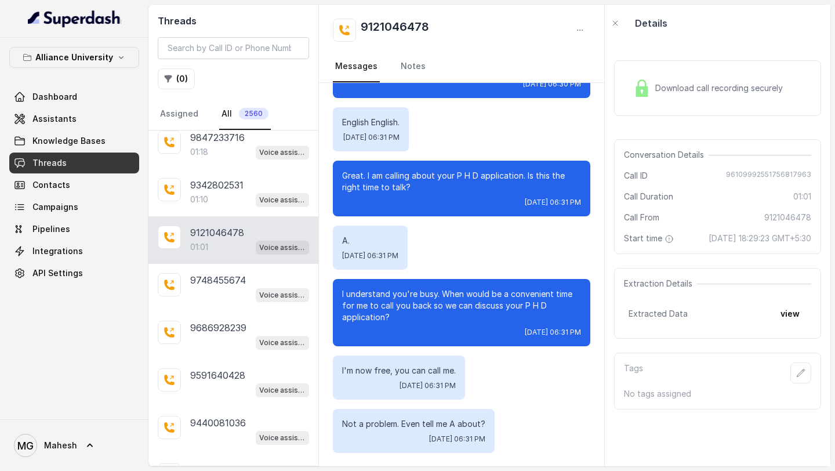
scroll to position [289, 0]
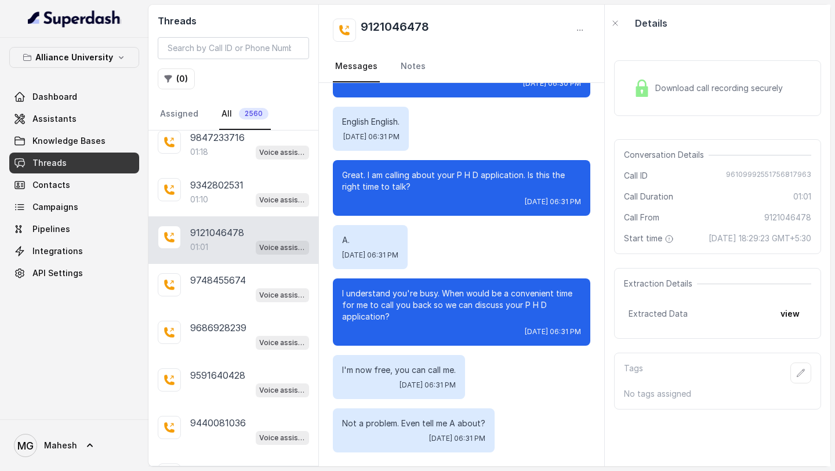
click at [659, 82] on span "Download call recording securely" at bounding box center [721, 88] width 132 height 12
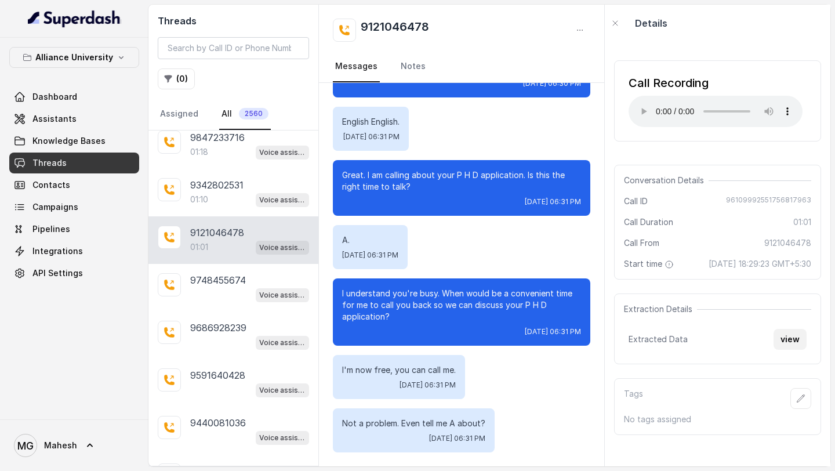
click at [793, 350] on button "view" at bounding box center [789, 339] width 33 height 21
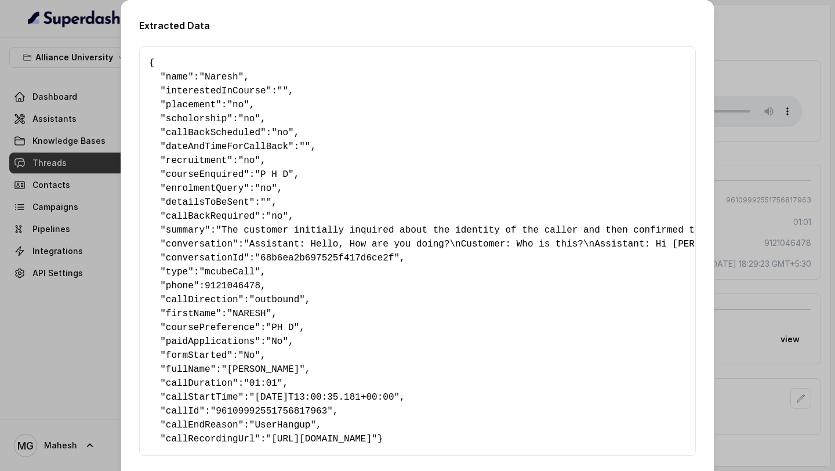
scroll to position [66, 0]
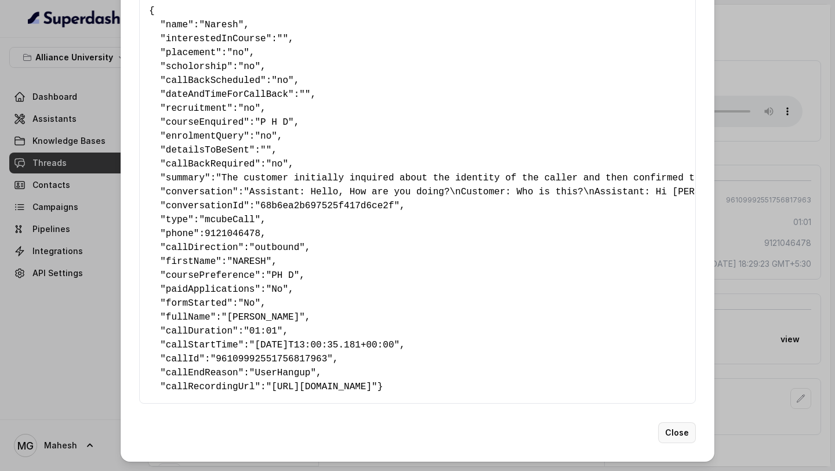
click at [674, 434] on button "Close" at bounding box center [677, 432] width 38 height 21
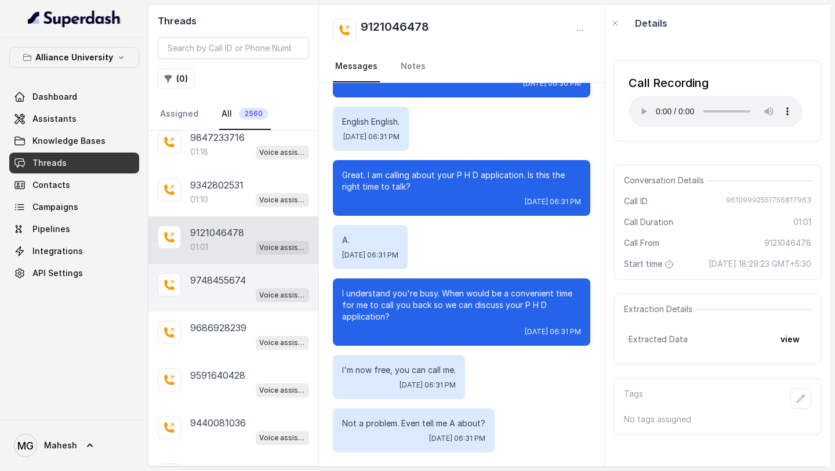
click at [217, 288] on div "Voice assistant" at bounding box center [249, 294] width 119 height 15
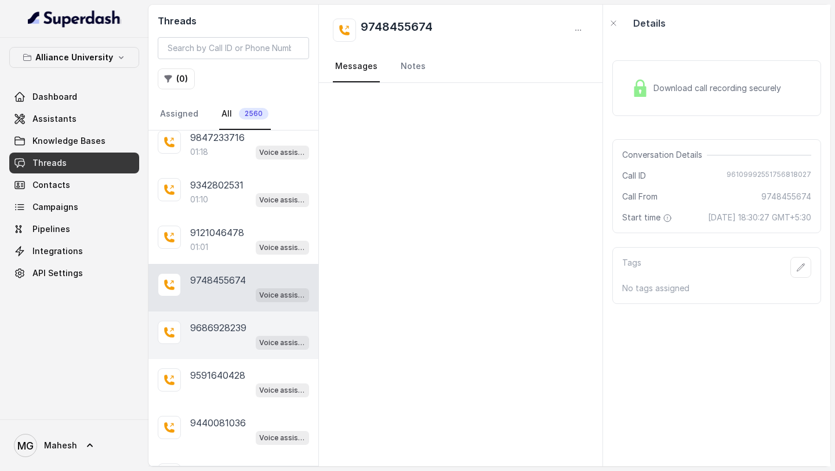
click at [221, 326] on p "9686928239" at bounding box center [218, 328] width 56 height 14
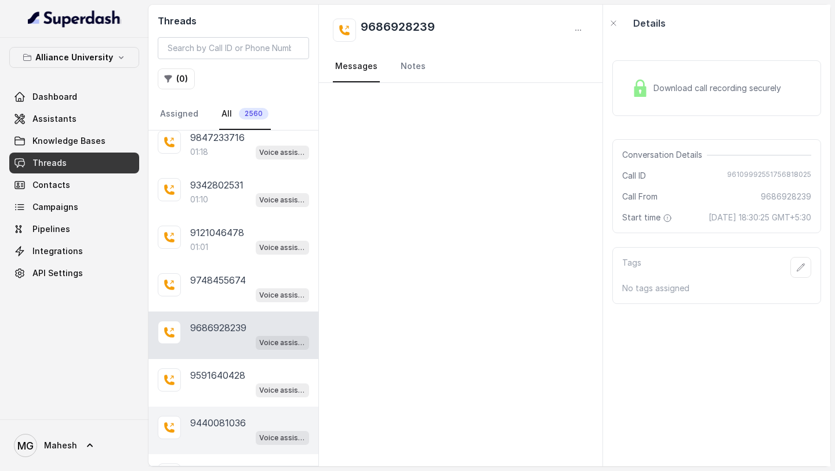
click at [222, 442] on div "9440081036 Voice assistant" at bounding box center [233, 430] width 170 height 48
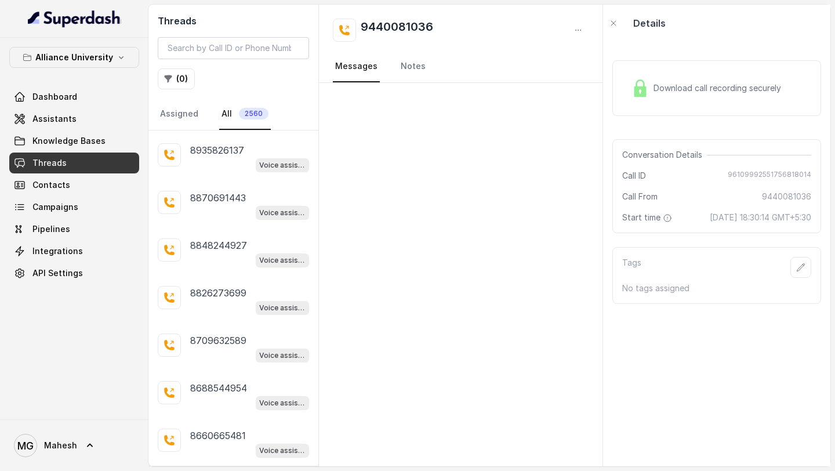
scroll to position [2060, 0]
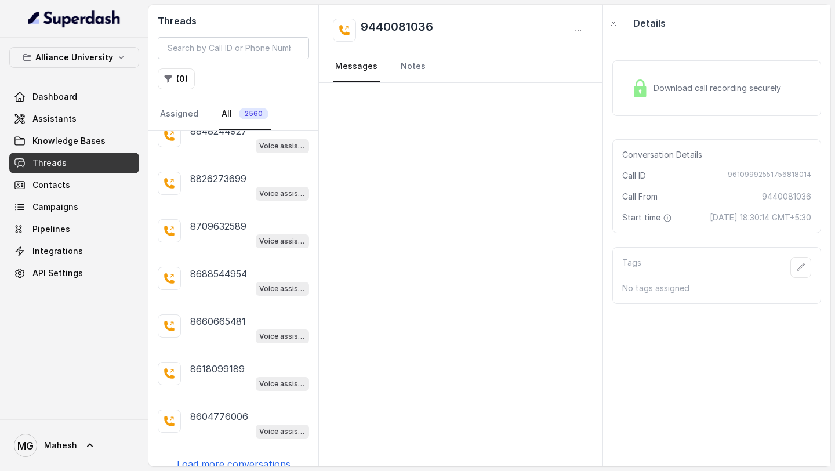
click at [222, 457] on p "Load more conversations" at bounding box center [234, 464] width 114 height 14
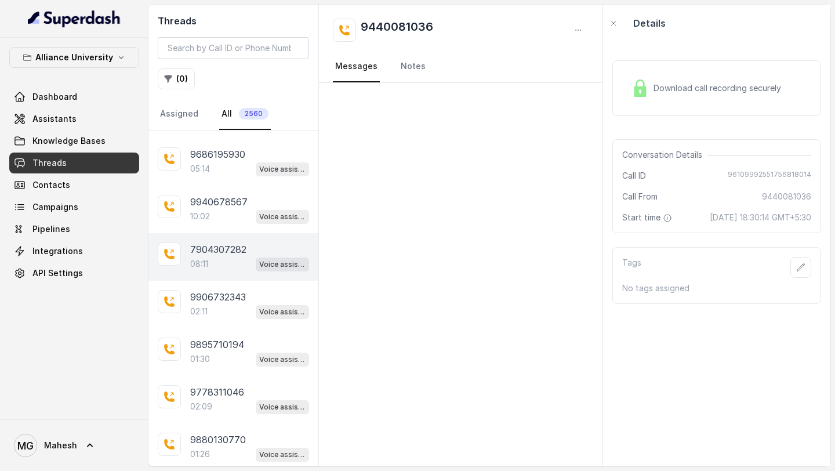
scroll to position [2466, 0]
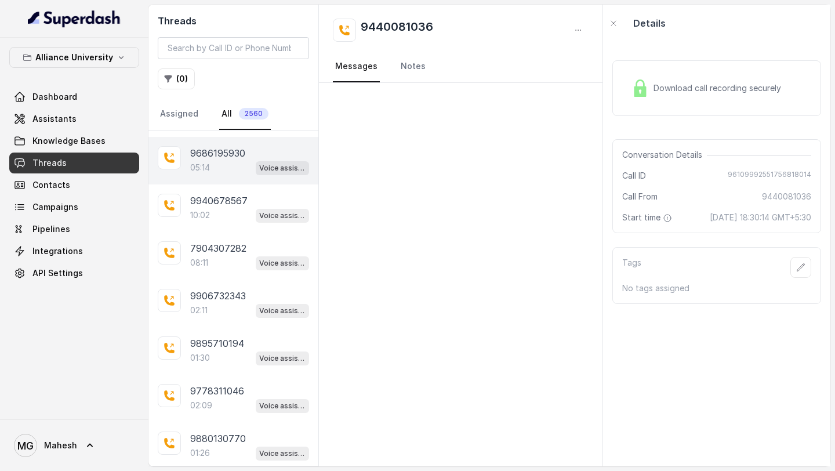
click at [230, 160] on div "05:14 Voice assistant" at bounding box center [249, 167] width 119 height 15
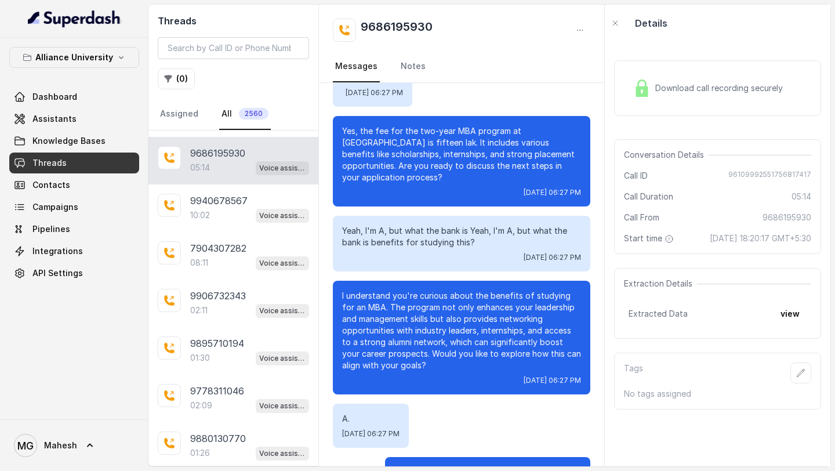
scroll to position [2305, 0]
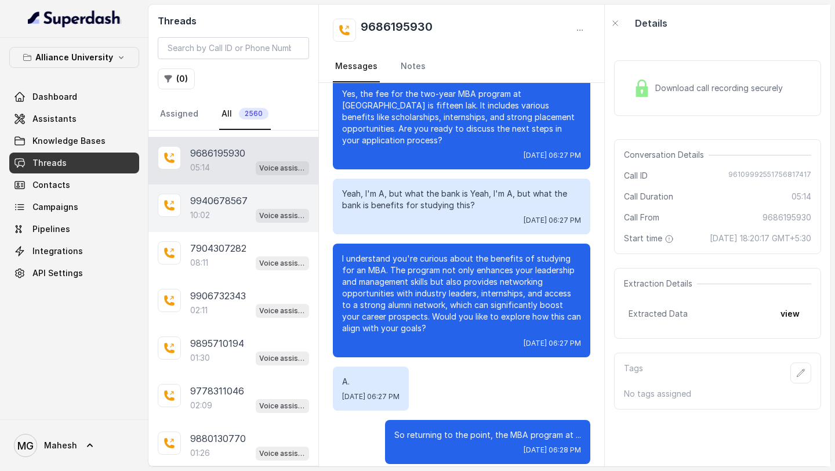
click at [218, 208] on div "10:02 Voice assistant" at bounding box center [249, 215] width 119 height 15
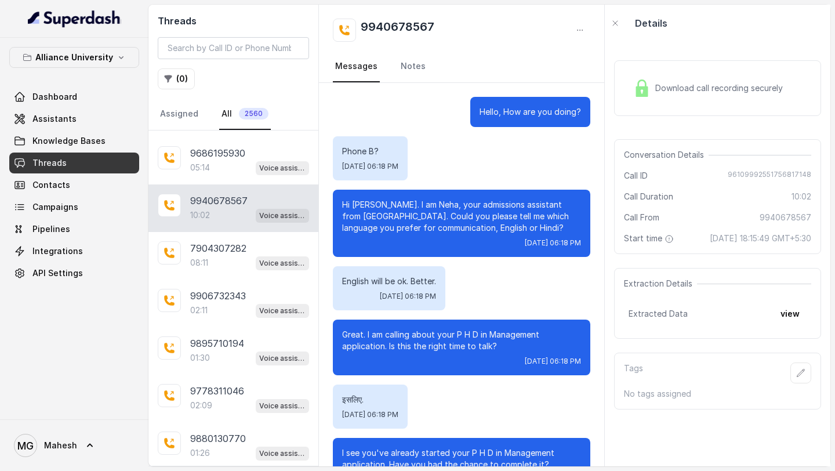
scroll to position [5677, 0]
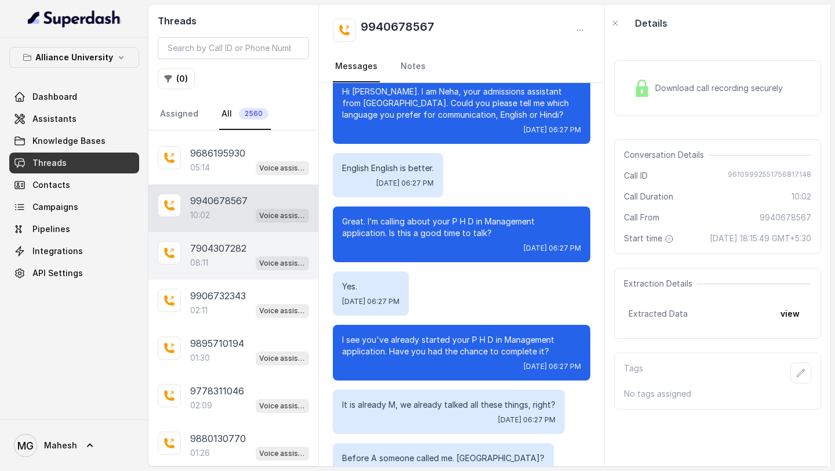
click at [233, 255] on div "08:11 Voice assistant" at bounding box center [249, 262] width 119 height 15
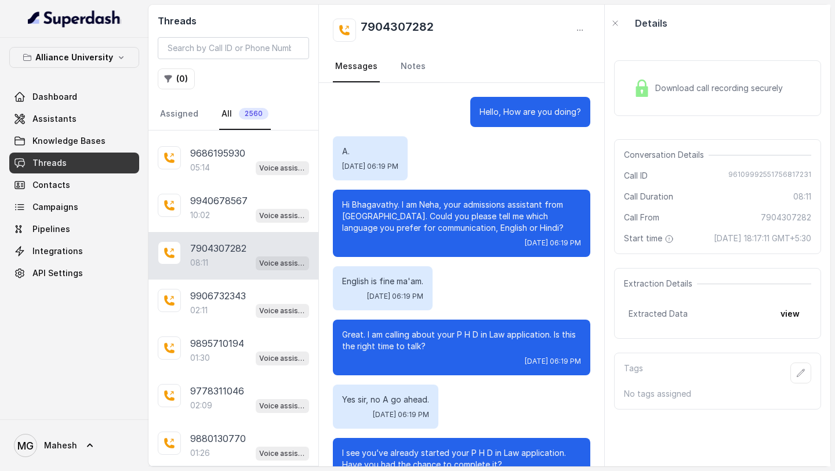
scroll to position [2344, 0]
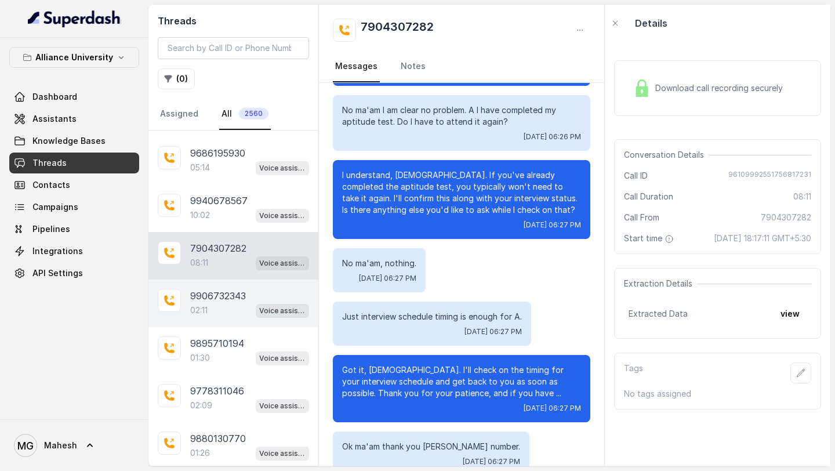
click at [224, 303] on div "02:11 Voice assistant" at bounding box center [249, 310] width 119 height 15
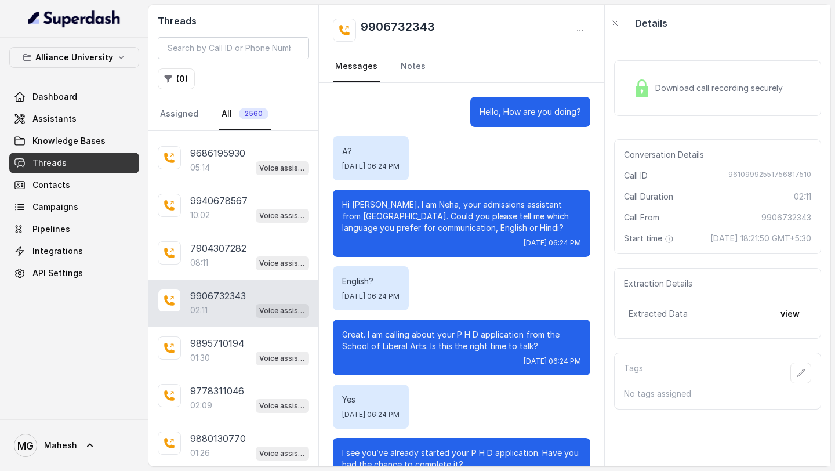
scroll to position [1008, 0]
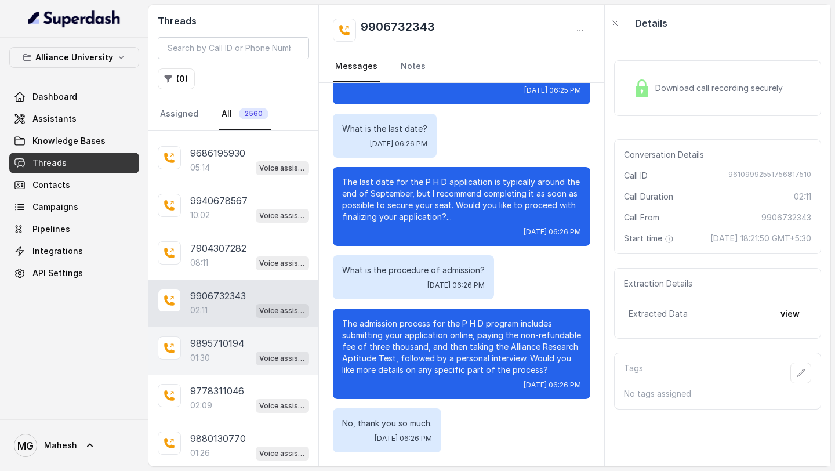
click at [226, 350] on div "01:30 Voice assistant" at bounding box center [249, 357] width 119 height 15
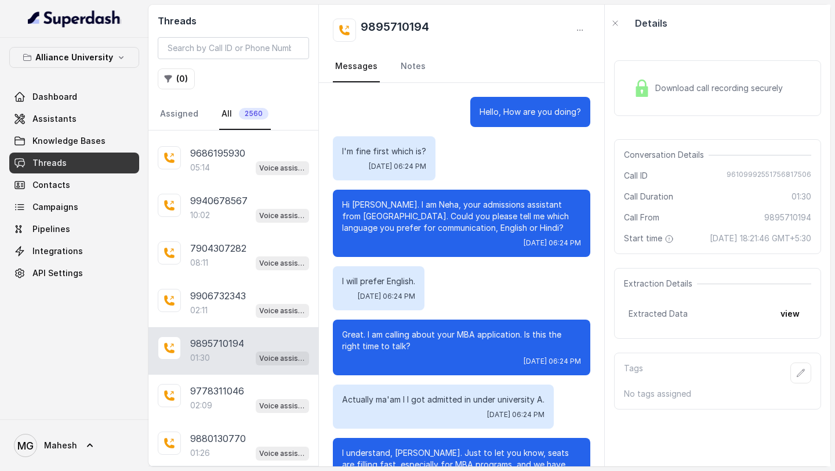
scroll to position [412, 0]
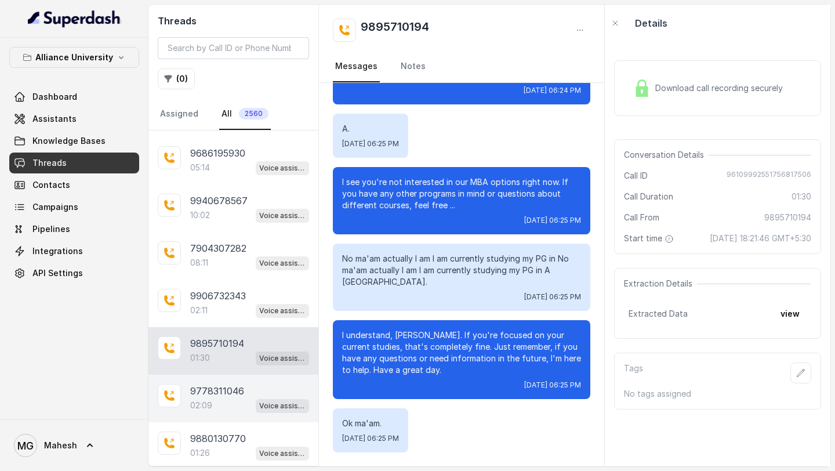
click at [228, 398] on div "02:09 Voice assistant" at bounding box center [249, 405] width 119 height 15
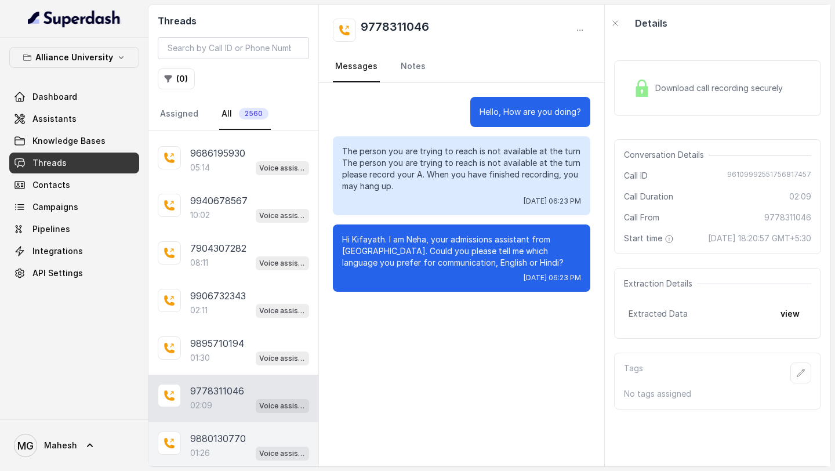
click at [213, 431] on p "9880130770" at bounding box center [218, 438] width 56 height 14
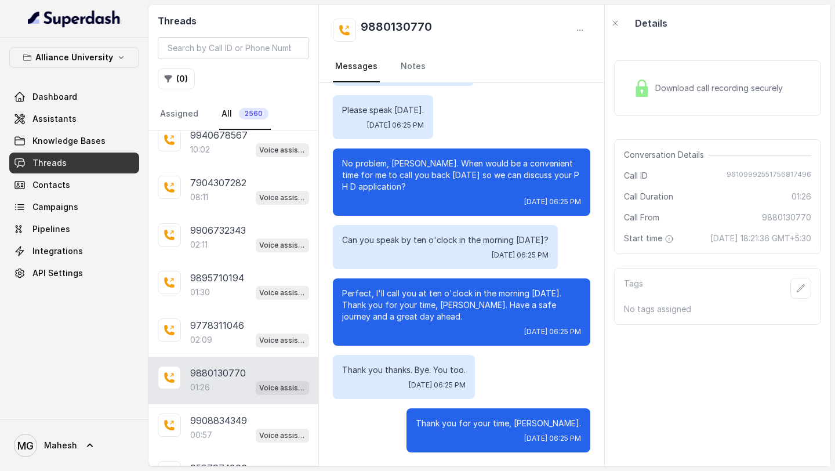
scroll to position [2561, 0]
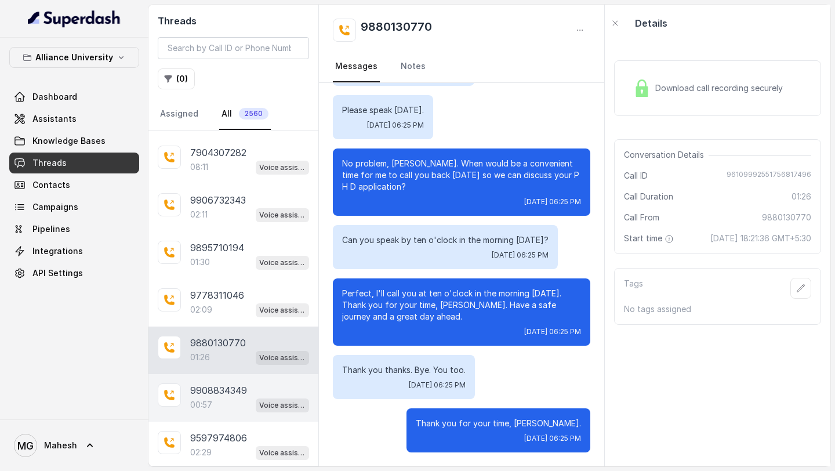
click at [231, 383] on p "9908834349" at bounding box center [218, 390] width 57 height 14
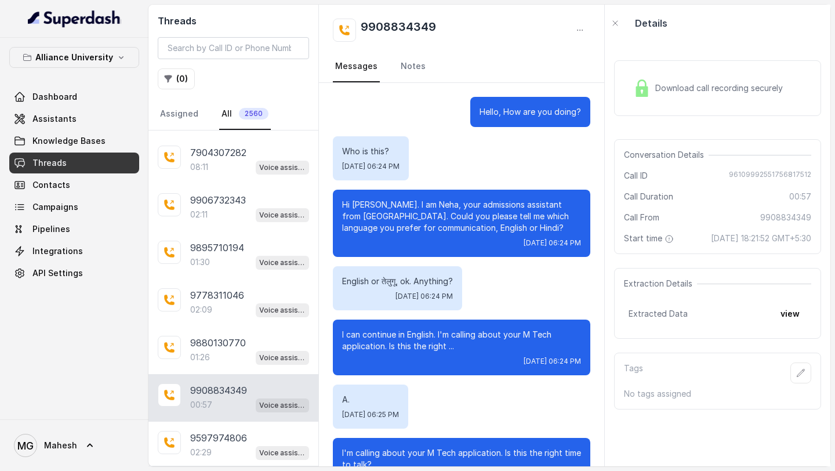
scroll to position [255, 0]
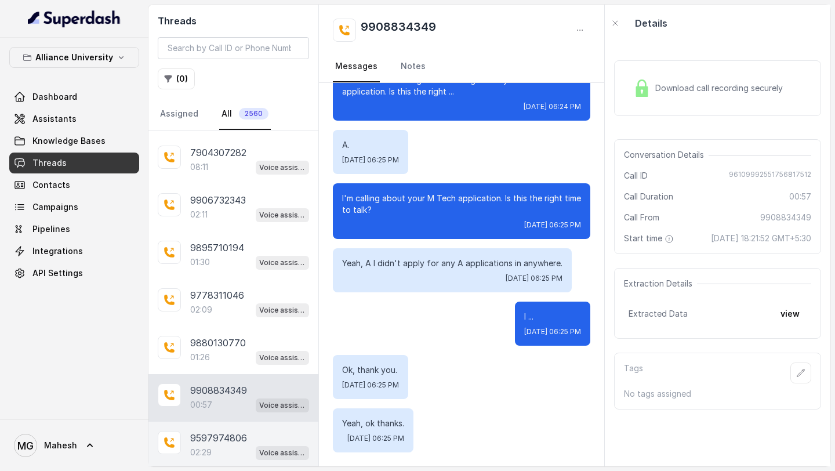
click at [217, 431] on p "9597974806" at bounding box center [218, 438] width 57 height 14
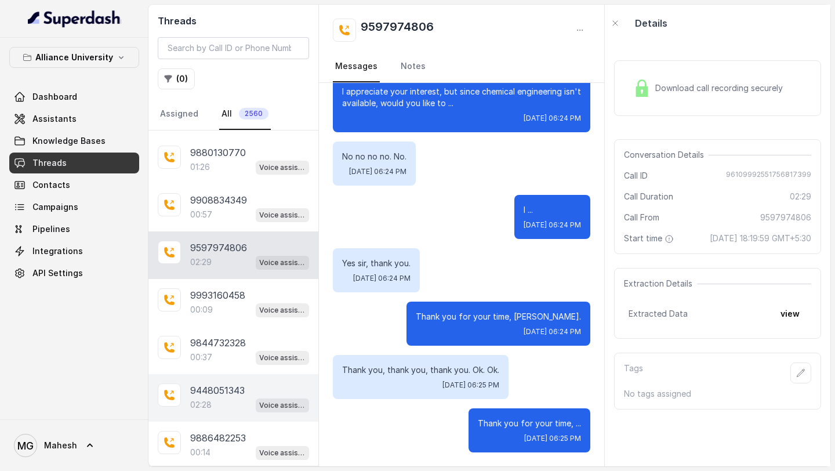
scroll to position [2767, 0]
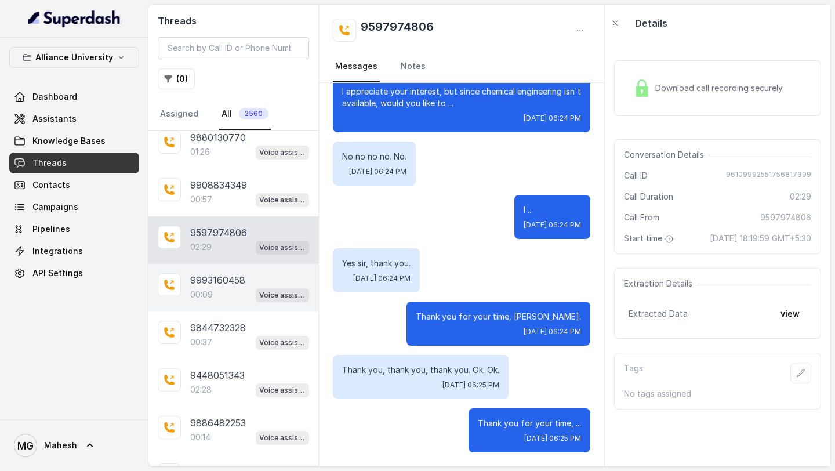
click at [219, 287] on div "00:09 Voice assistant" at bounding box center [249, 294] width 119 height 15
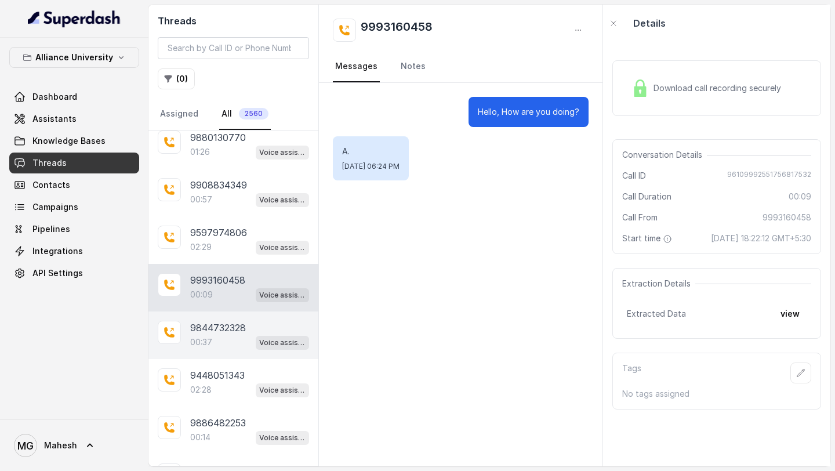
click at [214, 321] on p "9844732328" at bounding box center [218, 328] width 56 height 14
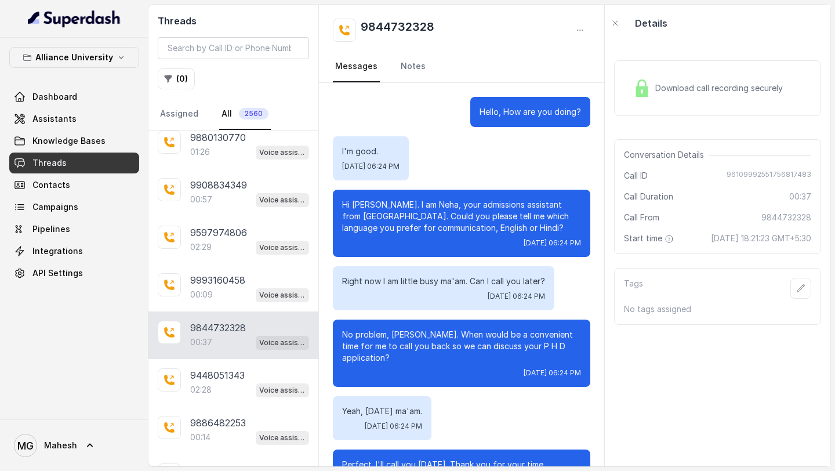
scroll to position [30, 0]
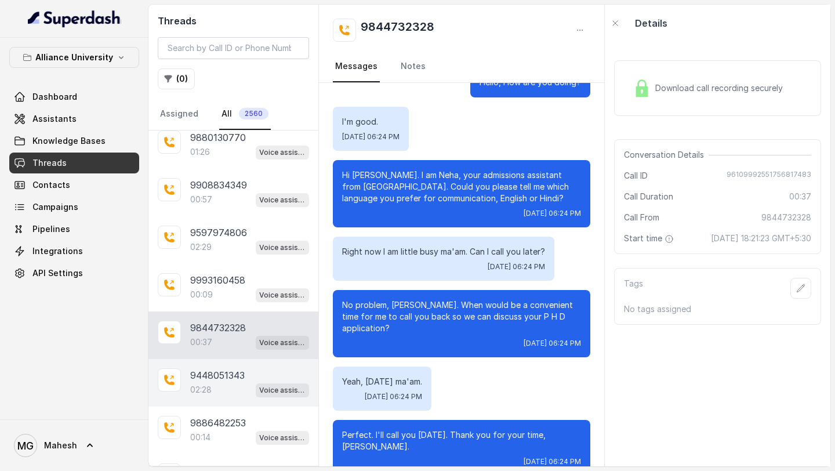
click at [217, 368] on p "9448051343" at bounding box center [217, 375] width 54 height 14
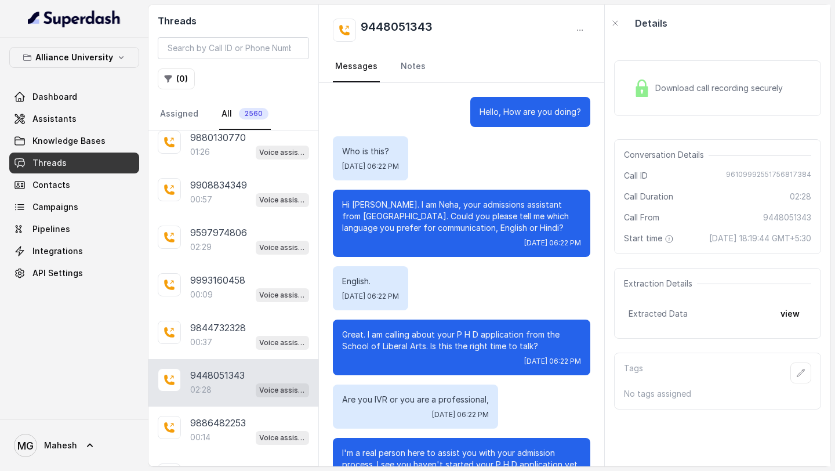
scroll to position [860, 0]
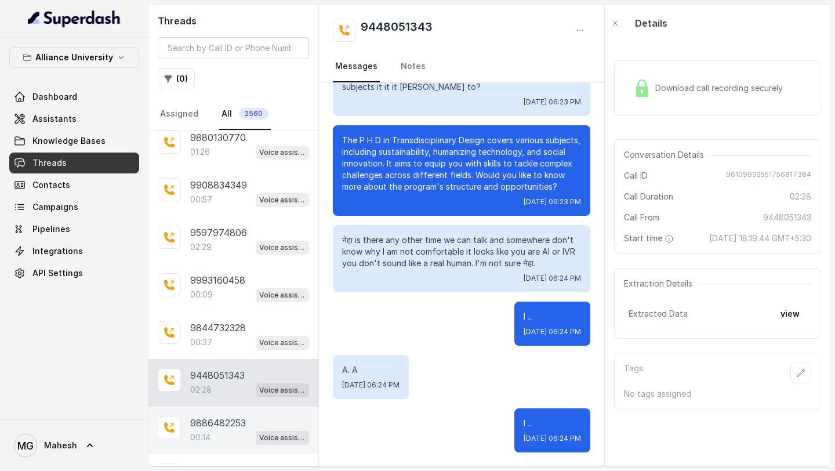
click at [226, 427] on div "9886482253 00:14 Voice assistant" at bounding box center [233, 430] width 170 height 48
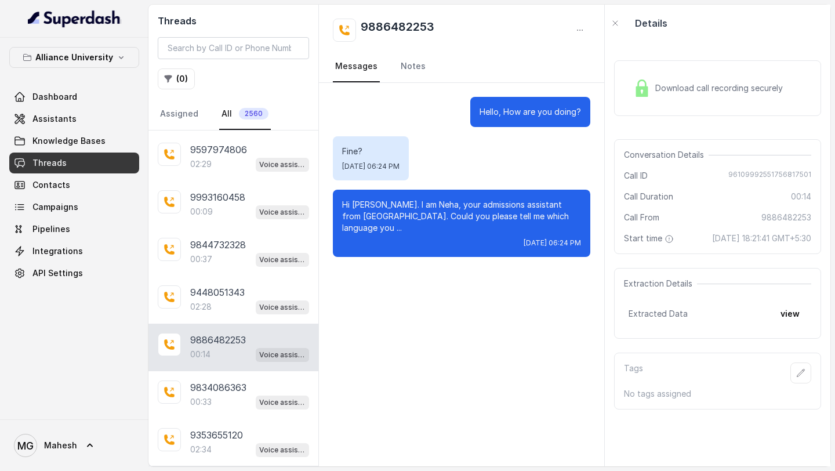
scroll to position [2850, 0]
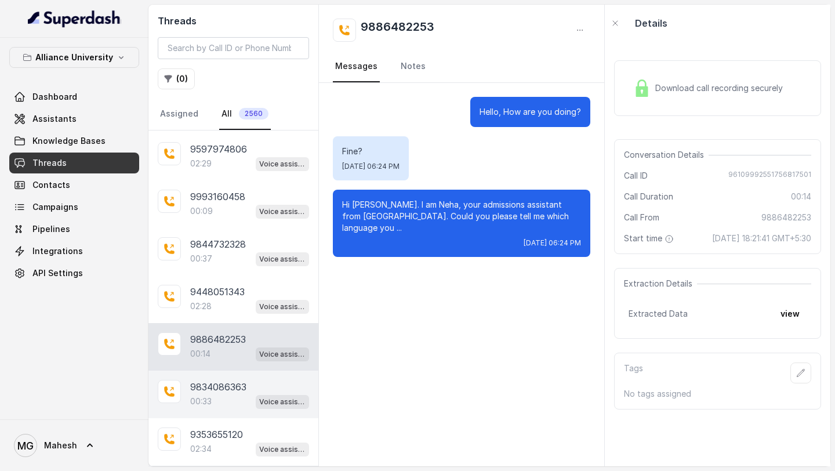
click at [230, 394] on div "00:33 Voice assistant" at bounding box center [249, 401] width 119 height 15
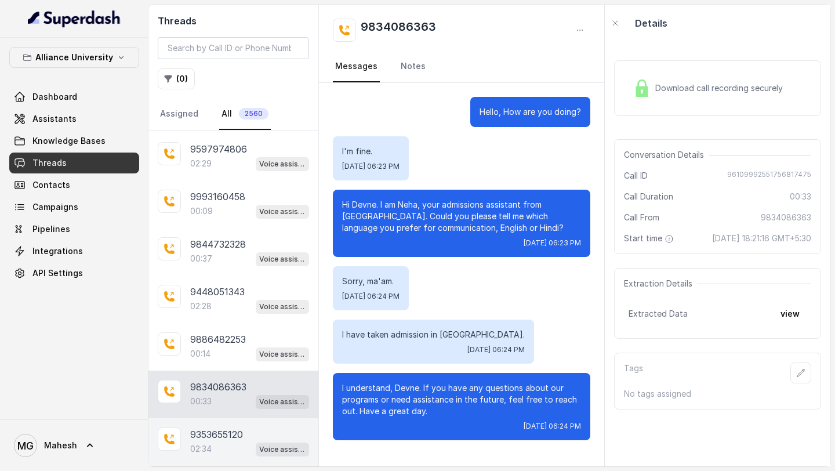
click at [221, 427] on p "9353655120" at bounding box center [216, 434] width 53 height 14
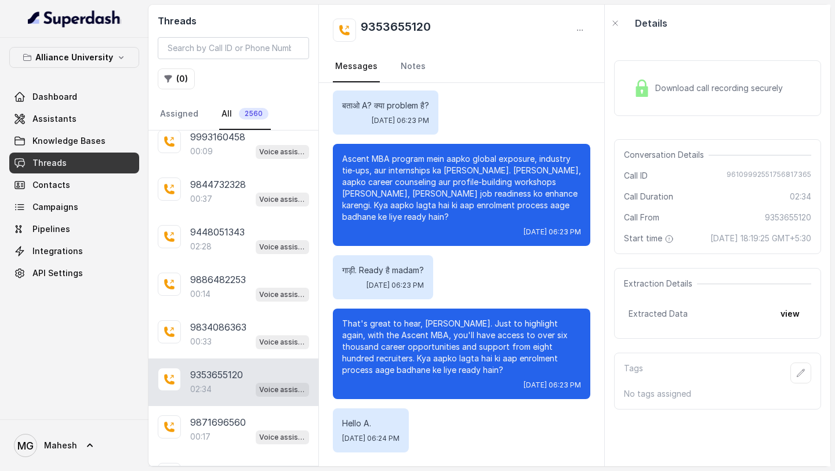
scroll to position [2916, 0]
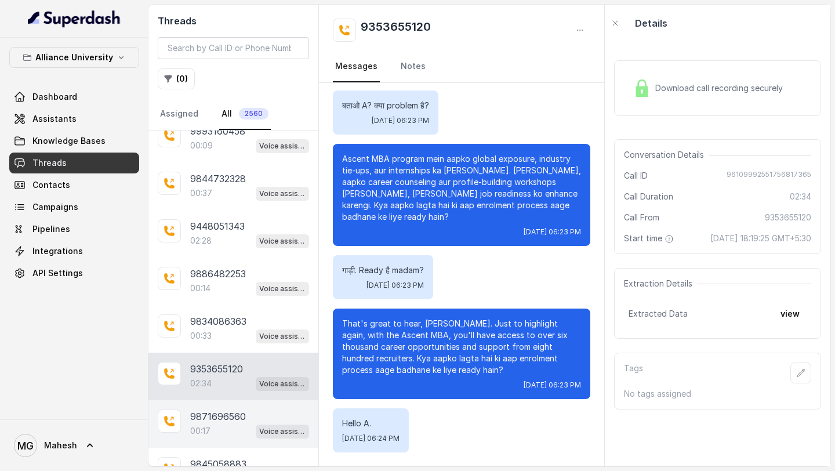
click at [221, 400] on div "9871696560 00:17 Voice assistant" at bounding box center [233, 424] width 170 height 48
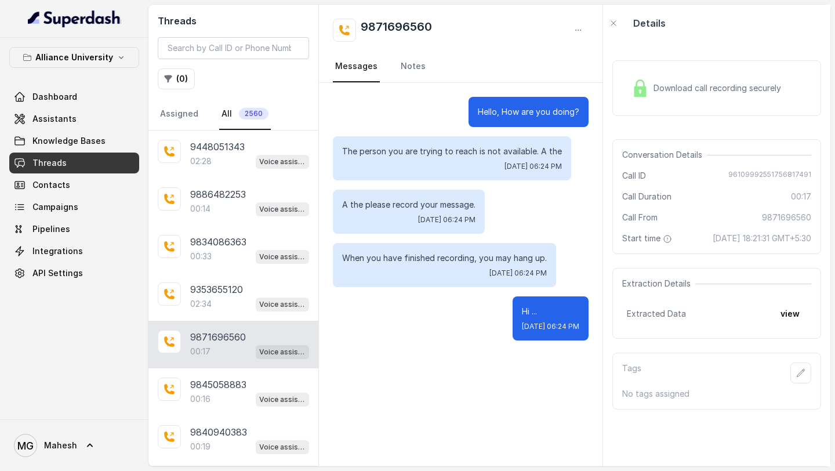
scroll to position [3001, 0]
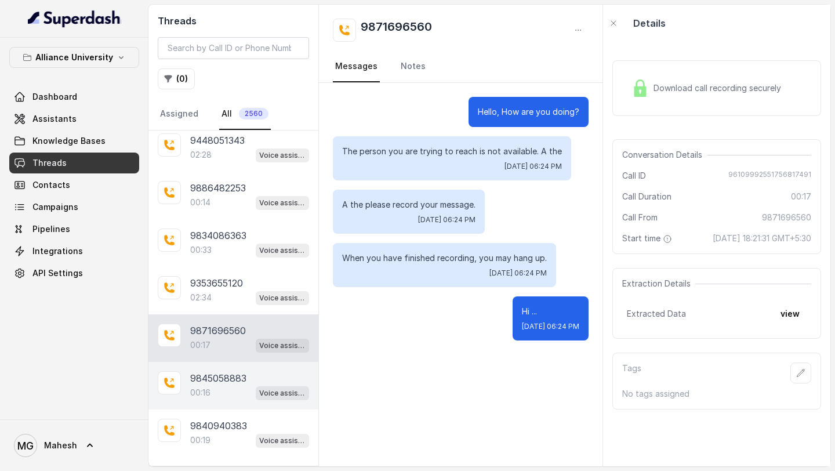
click at [224, 371] on p "9845058883" at bounding box center [218, 378] width 56 height 14
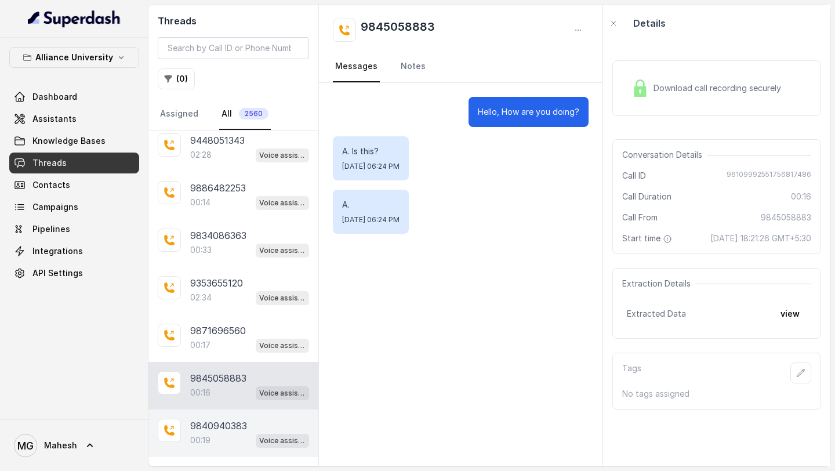
click at [219, 409] on div "9840940383 00:19 Voice assistant" at bounding box center [233, 433] width 170 height 48
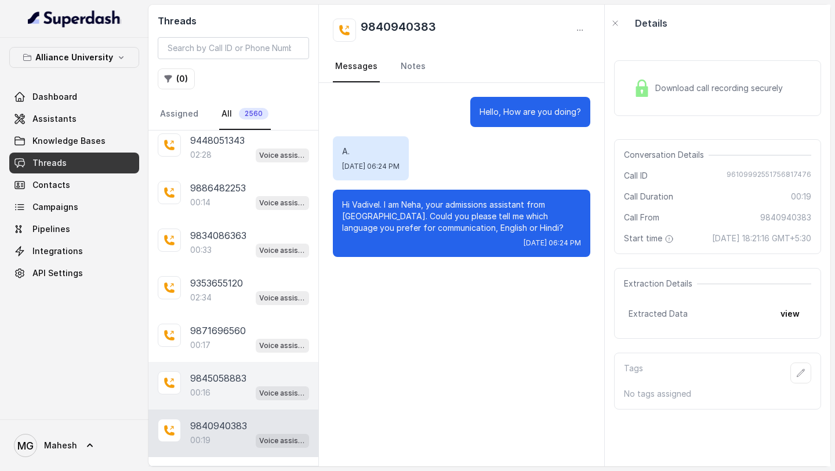
click at [233, 385] on div "00:16 Voice assistant" at bounding box center [249, 392] width 119 height 15
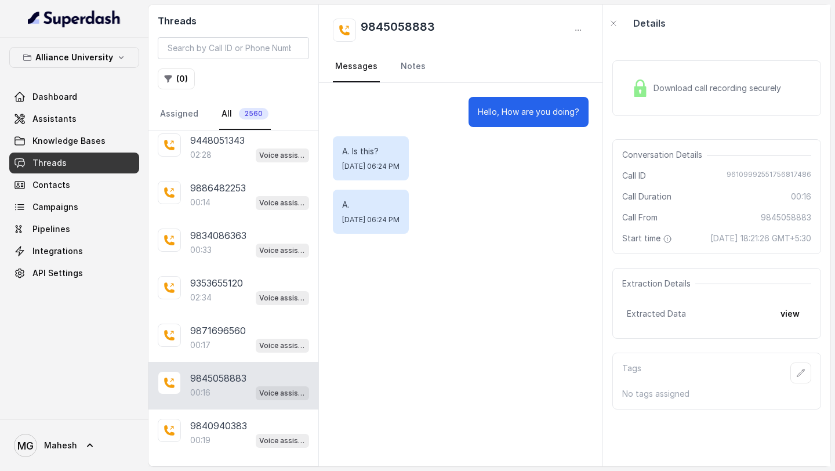
click at [656, 88] on span "Download call recording securely" at bounding box center [719, 88] width 132 height 12
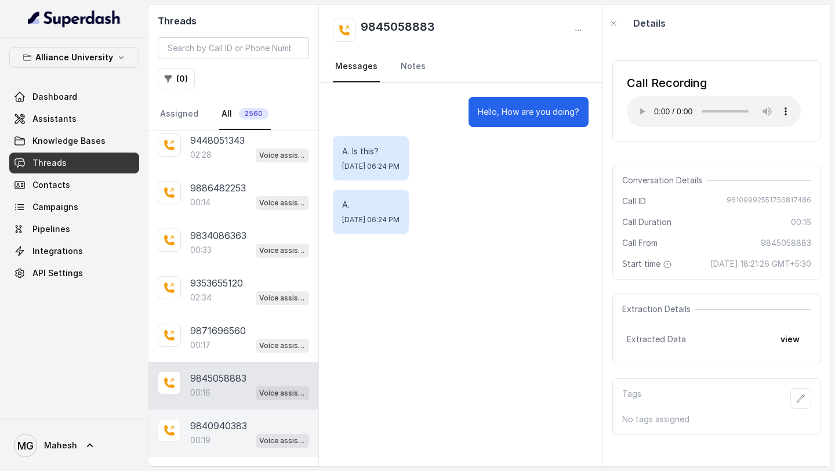
click at [202, 434] on p "00:19" at bounding box center [200, 440] width 20 height 12
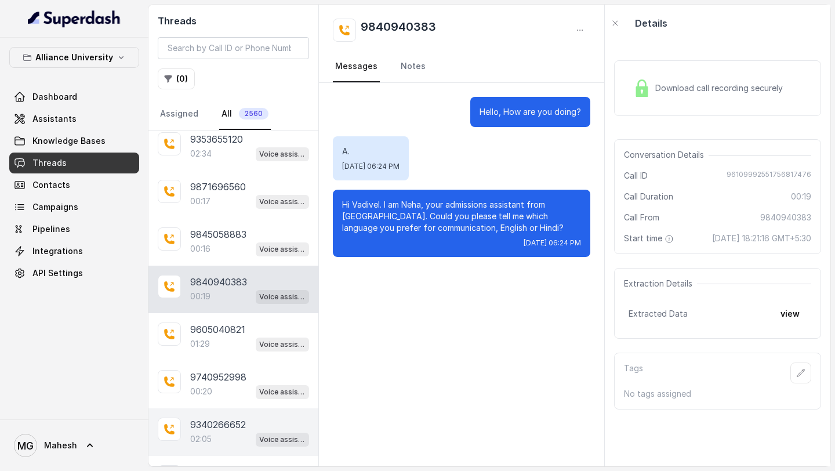
scroll to position [3154, 0]
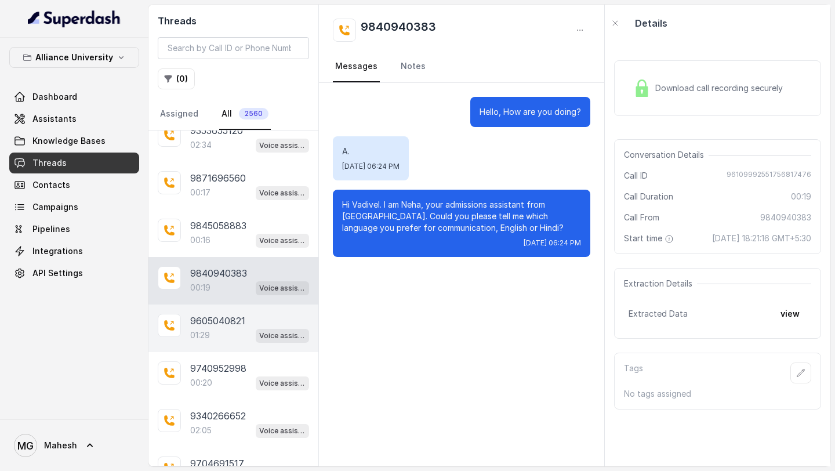
click at [227, 328] on div "01:29 Voice assistant" at bounding box center [249, 335] width 119 height 15
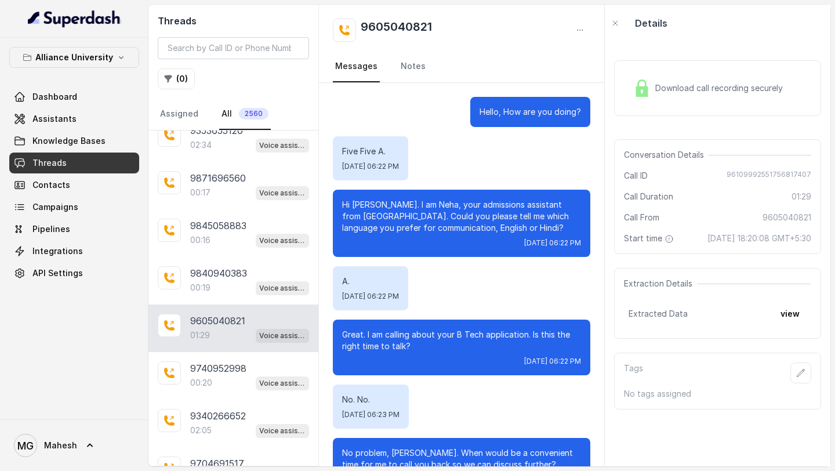
scroll to position [431, 0]
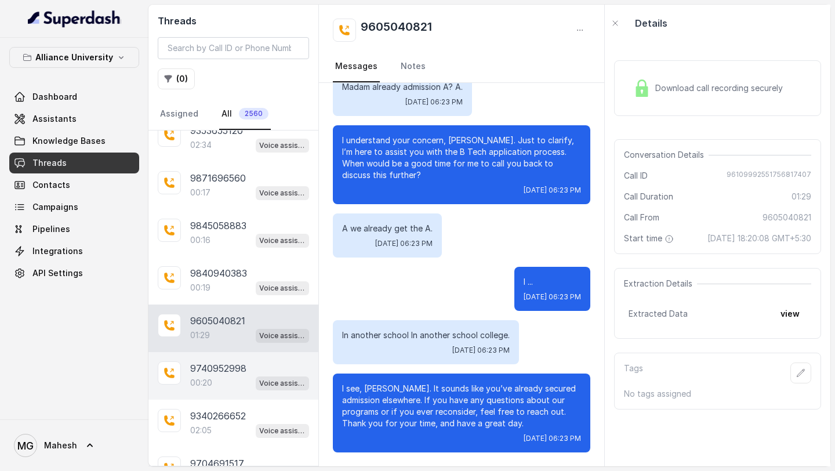
click at [215, 375] on div "00:20 Voice assistant" at bounding box center [249, 382] width 119 height 15
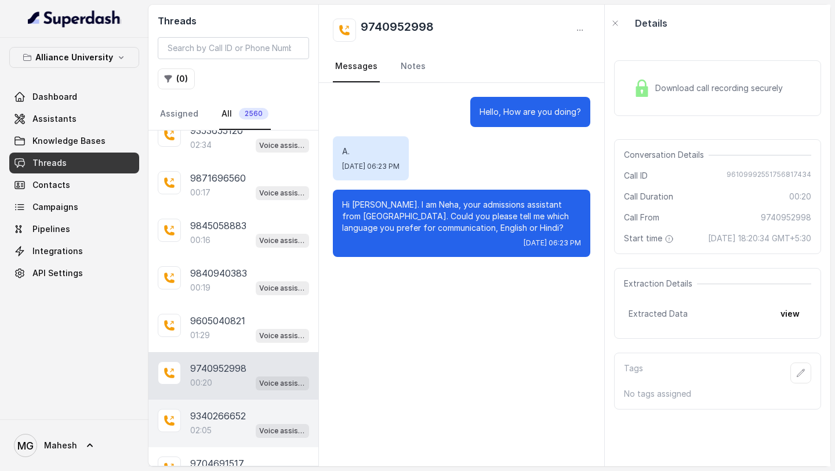
click at [201, 424] on p "02:05" at bounding box center [200, 430] width 21 height 12
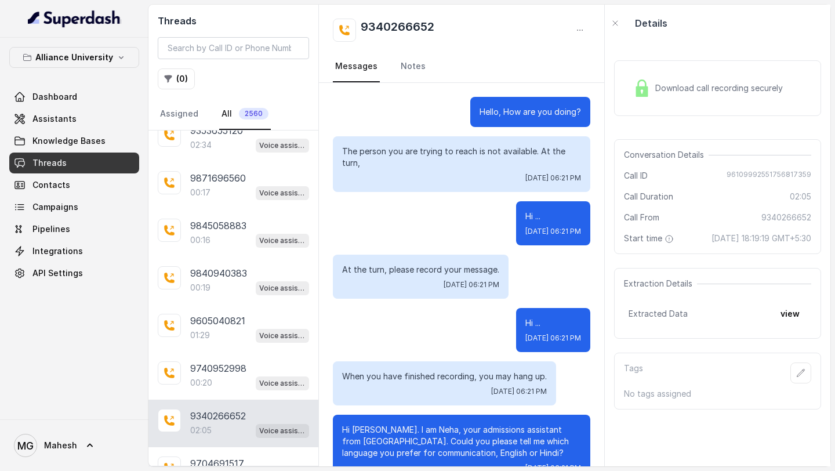
scroll to position [30, 0]
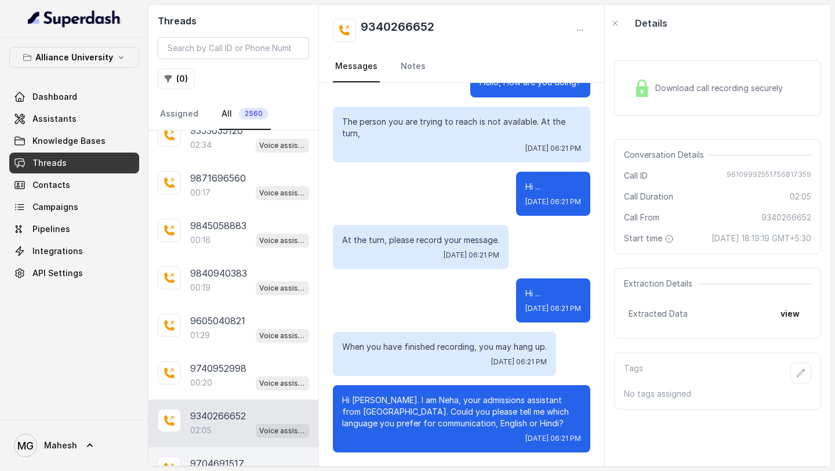
click at [205, 456] on p "9704691517" at bounding box center [217, 463] width 54 height 14
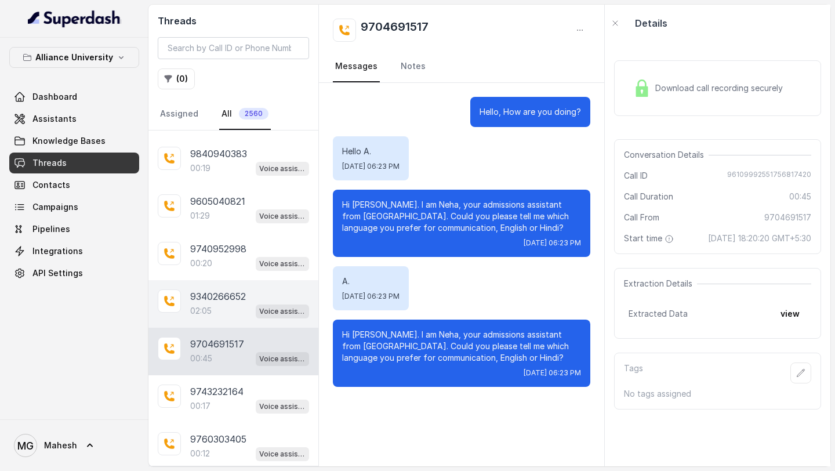
scroll to position [3277, 0]
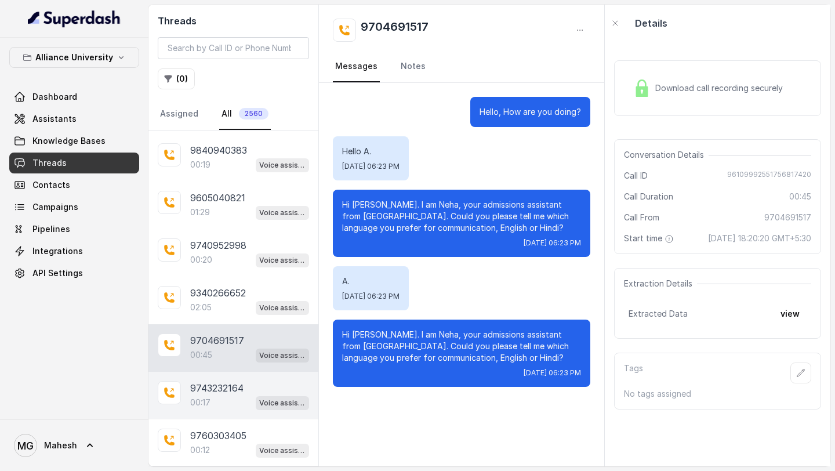
click at [219, 395] on div "00:17 Voice assistant" at bounding box center [249, 402] width 119 height 15
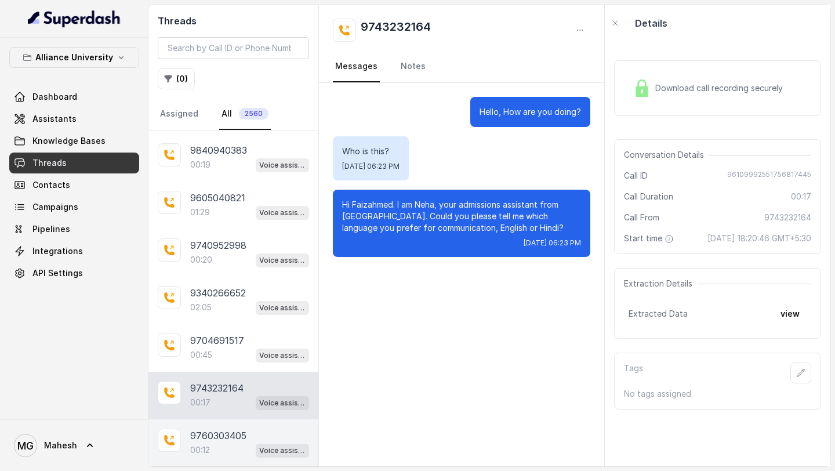
click at [225, 419] on div "9760303405 00:12 Voice assistant" at bounding box center [233, 443] width 170 height 48
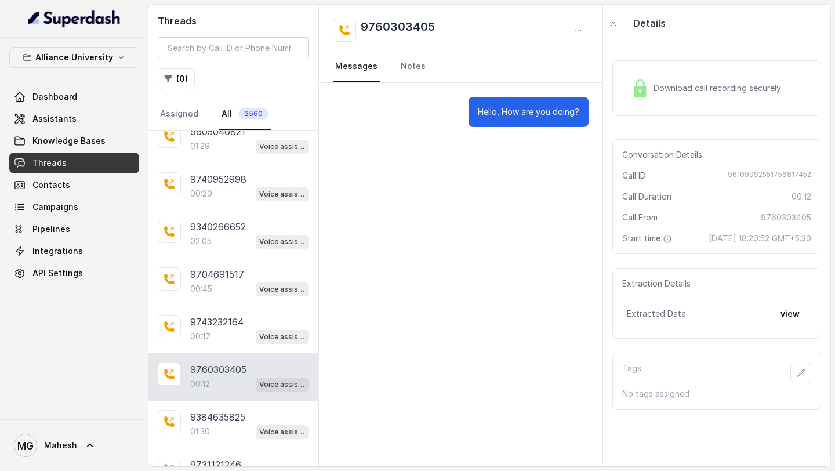
scroll to position [3344, 0]
click at [205, 424] on p "01:30" at bounding box center [200, 430] width 20 height 12
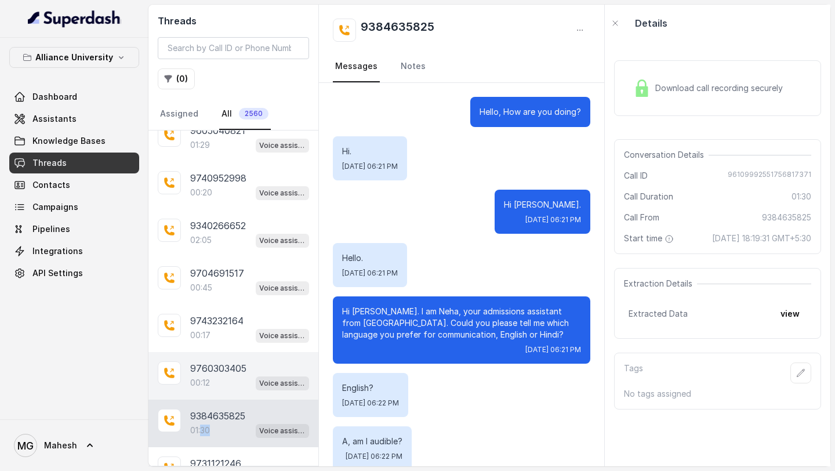
scroll to position [424, 0]
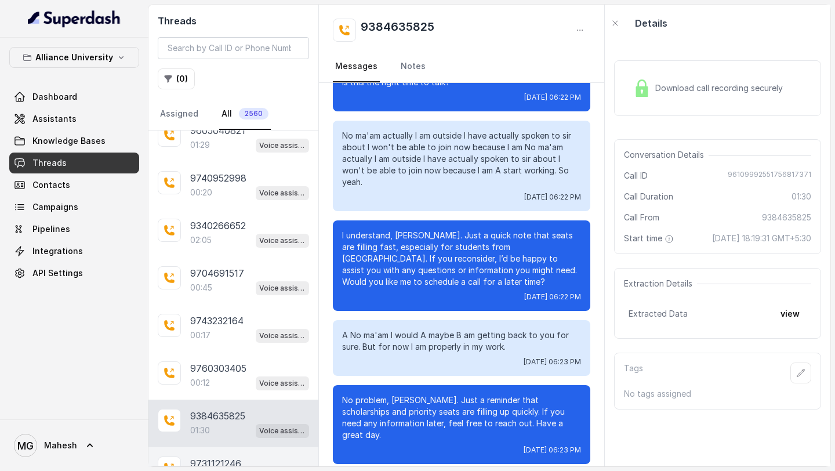
click at [225, 470] on div "00:25 Voice assistant" at bounding box center [249, 477] width 119 height 15
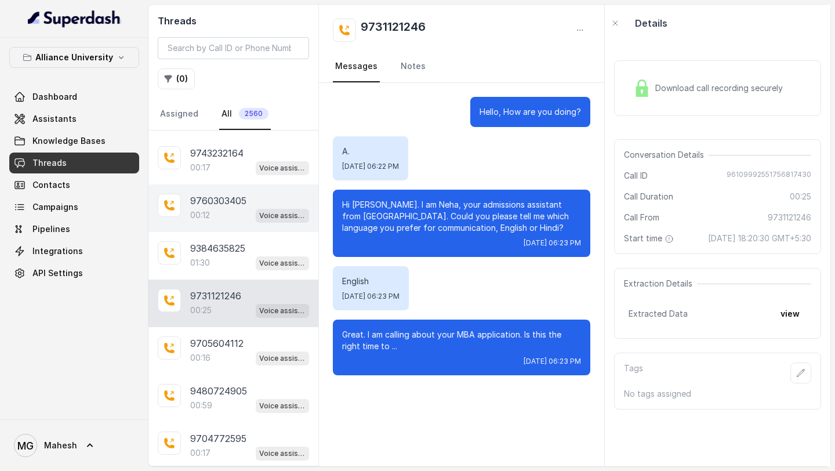
scroll to position [3518, 0]
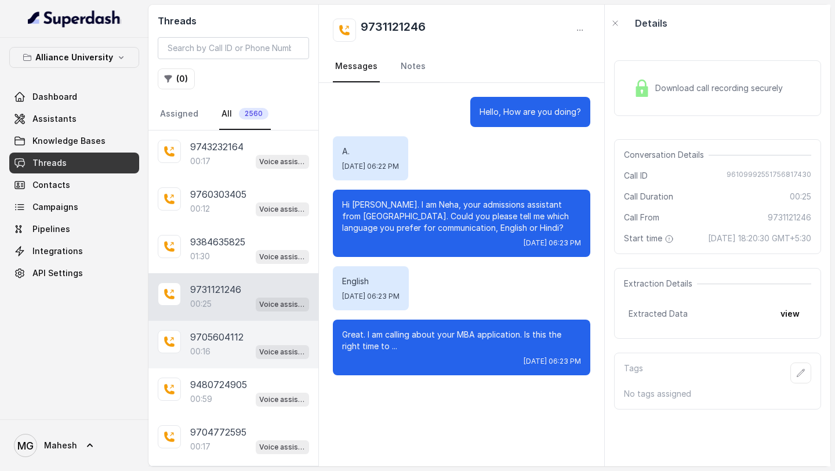
click at [231, 344] on div "00:16 Voice assistant" at bounding box center [249, 351] width 119 height 15
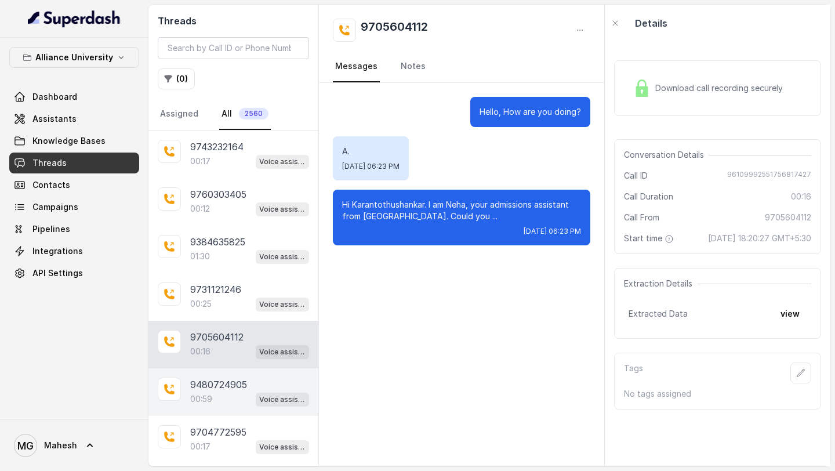
click at [227, 377] on p "9480724905" at bounding box center [218, 384] width 57 height 14
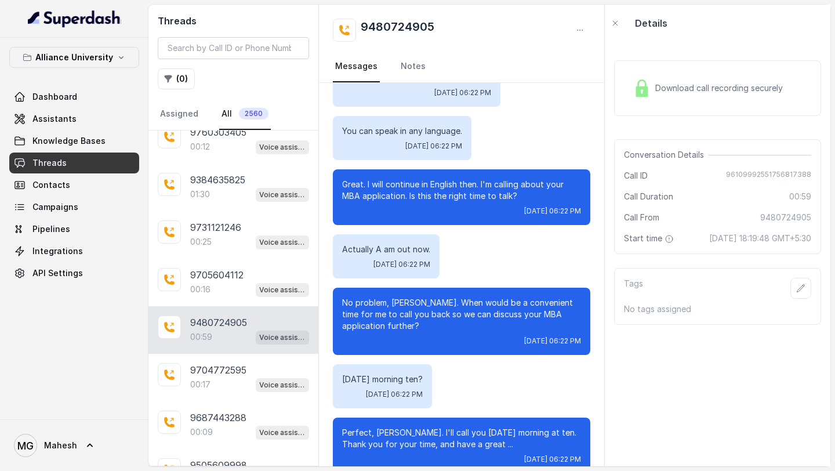
scroll to position [278, 0]
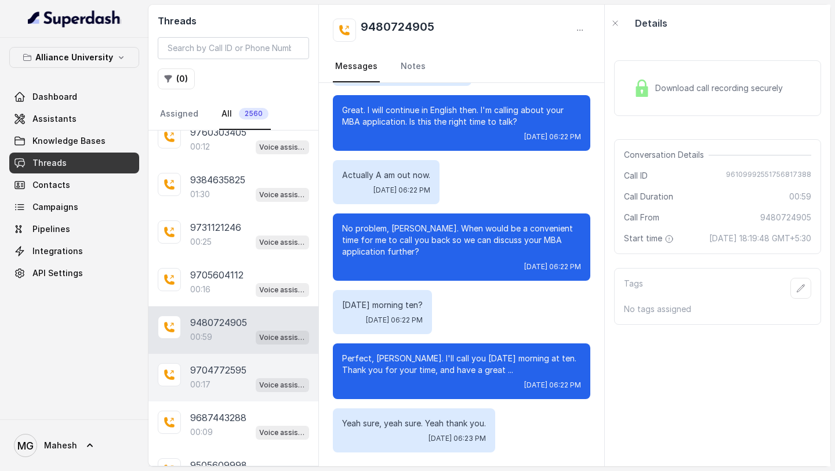
click at [208, 379] on p "00:17" at bounding box center [200, 385] width 20 height 12
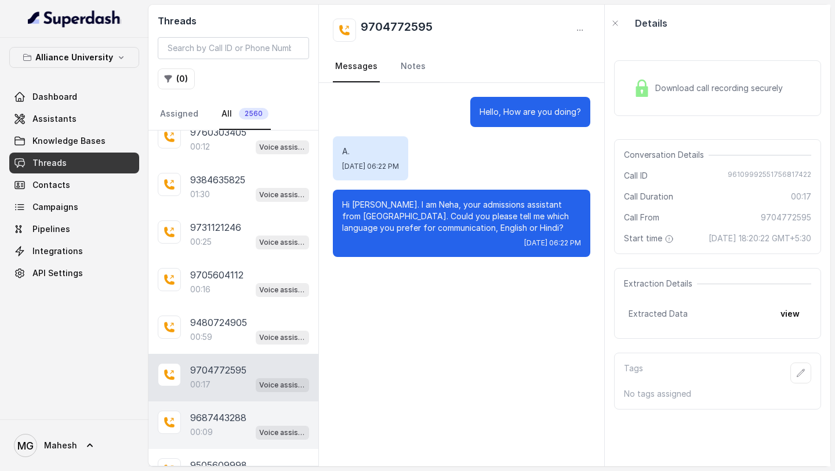
click at [213, 424] on div "00:09 Voice assistant" at bounding box center [249, 431] width 119 height 15
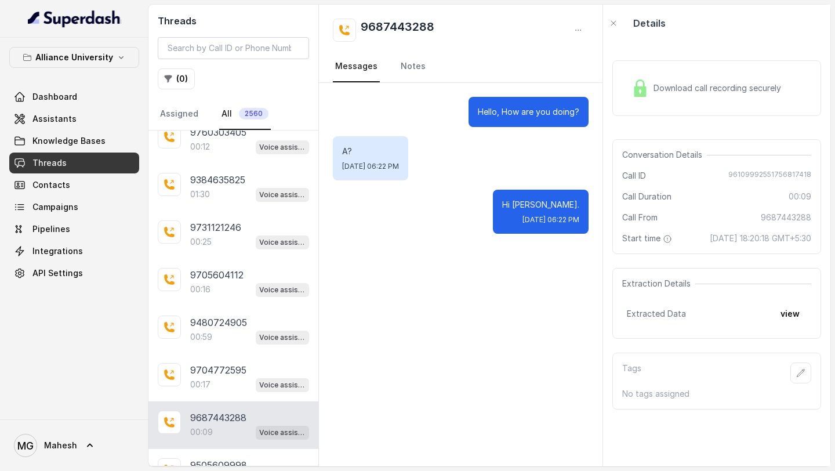
scroll to position [3657, 0]
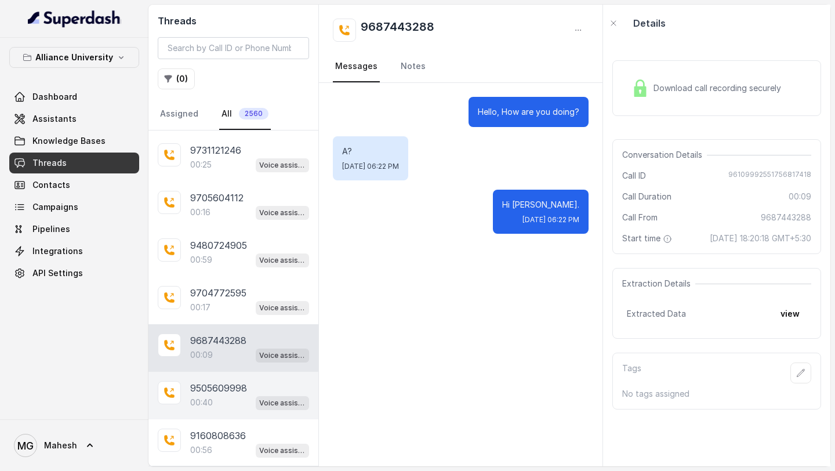
click at [217, 381] on p "9505609998" at bounding box center [218, 388] width 57 height 14
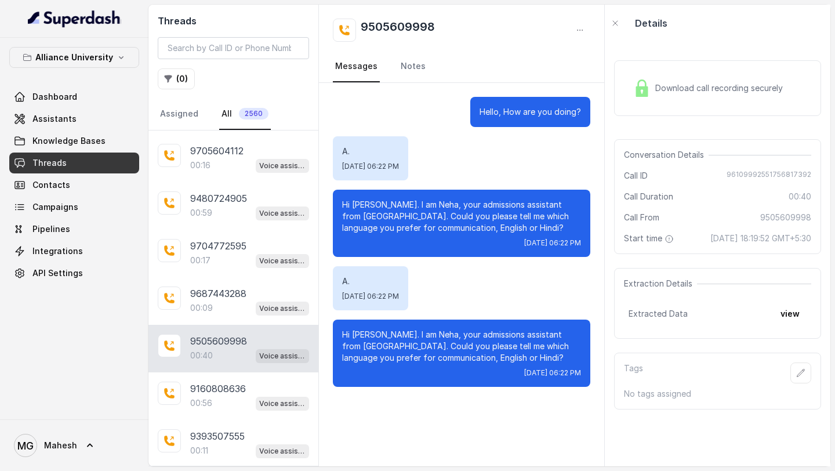
scroll to position [3722, 0]
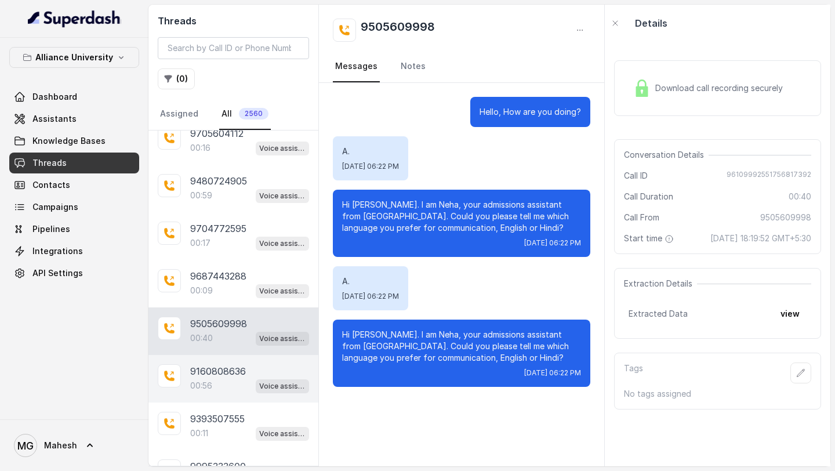
click at [212, 378] on div "00:56 Voice assistant" at bounding box center [249, 385] width 119 height 15
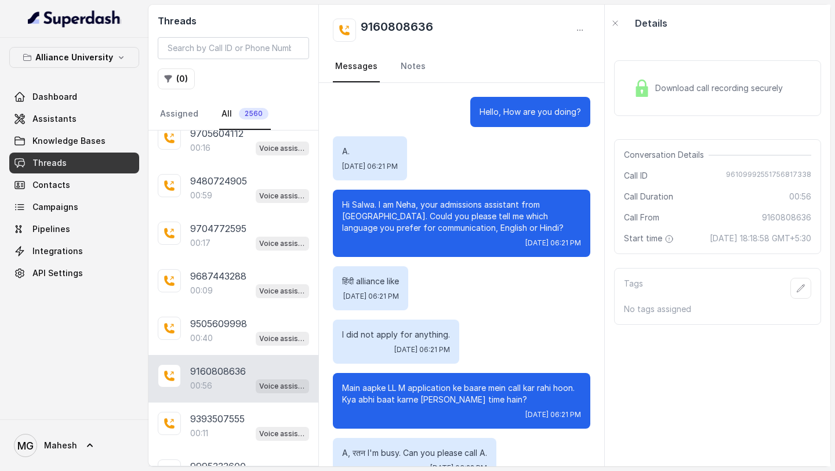
scroll to position [201, 0]
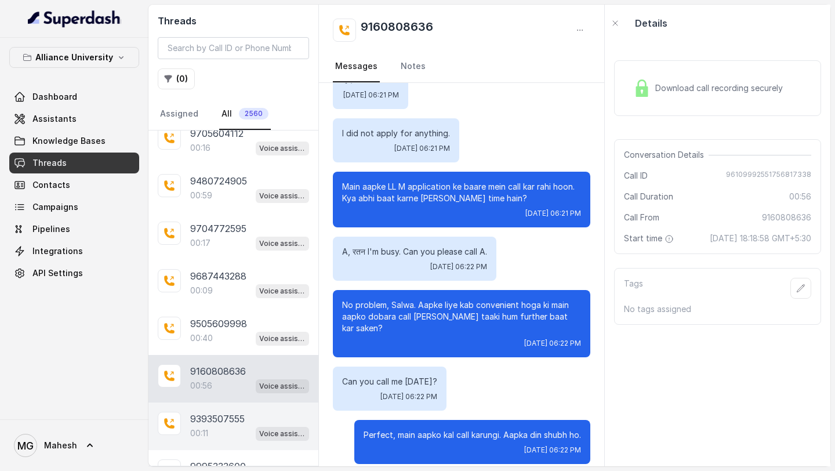
click at [216, 426] on div "00:11 Voice assistant" at bounding box center [249, 433] width 119 height 15
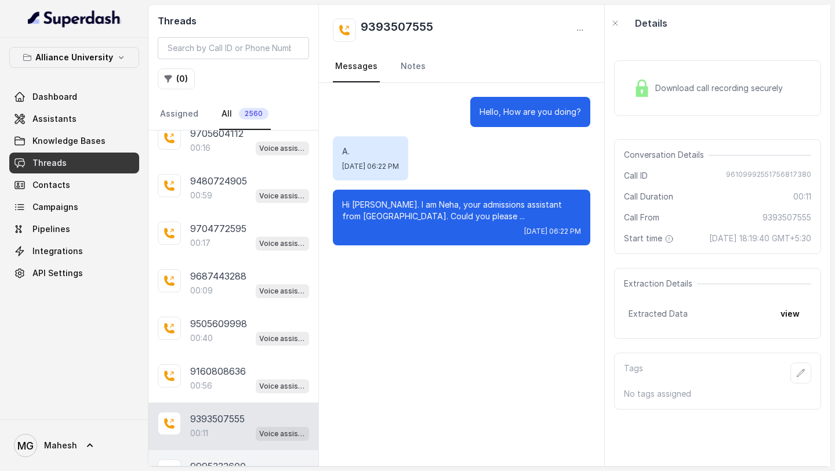
click at [230, 459] on p "9995333600" at bounding box center [218, 466] width 56 height 14
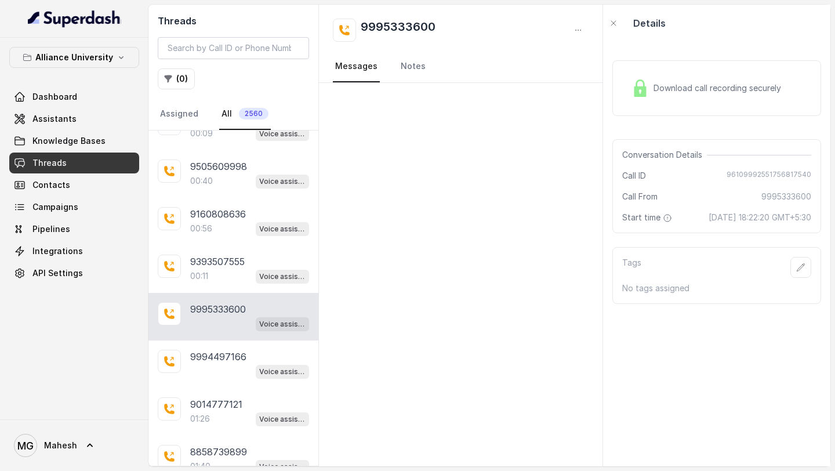
scroll to position [3861, 0]
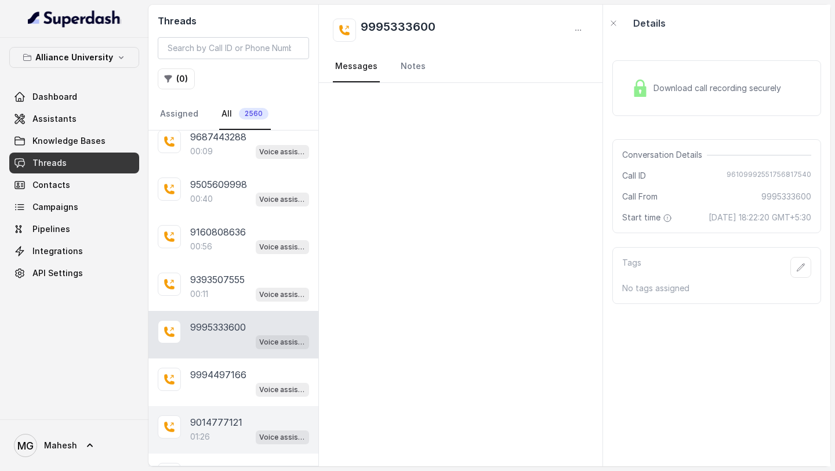
click at [234, 429] on div "01:26 Voice assistant" at bounding box center [249, 436] width 119 height 15
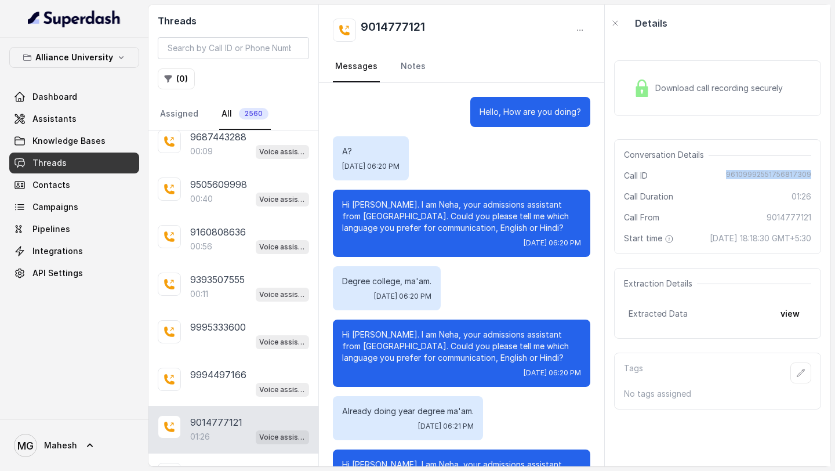
drag, startPoint x: 729, startPoint y: 176, endPoint x: 834, endPoint y: 178, distance: 105.0
click at [834, 178] on main "Threads ( 0 ) Assigned All 2560 9881961414 Voice assistant 9812271121 02:13 Voi…" at bounding box center [417, 235] width 835 height 471
click at [475, 157] on div "A? [DATE] 06:20 PM" at bounding box center [461, 158] width 257 height 44
click at [739, 73] on div "Download call recording securely" at bounding box center [717, 88] width 207 height 56
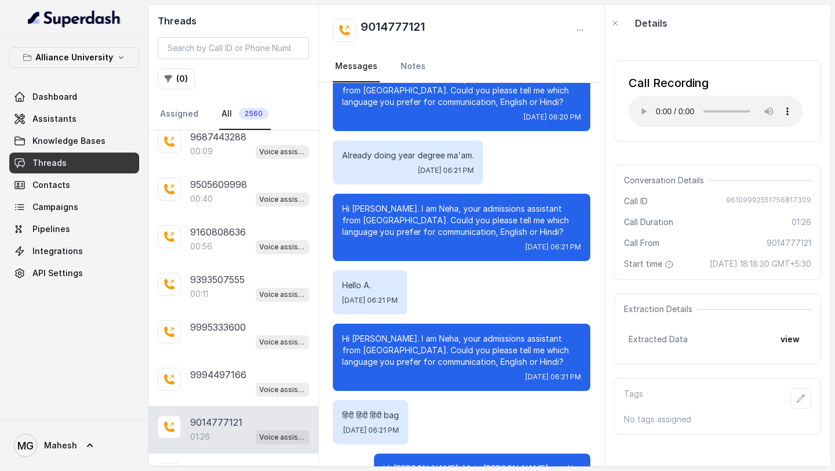
scroll to position [301, 0]
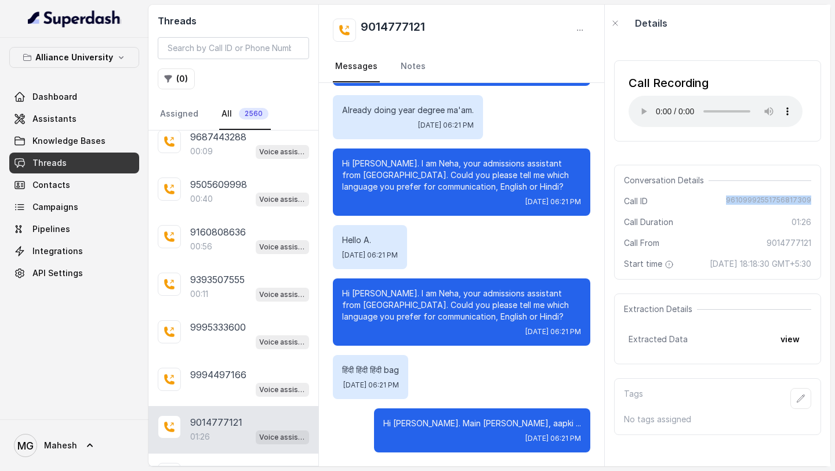
drag, startPoint x: 732, startPoint y: 199, endPoint x: 833, endPoint y: 202, distance: 101.5
click at [833, 202] on main "Threads ( 0 ) Assigned All 2560 9881961414 Voice assistant 9812271121 02:13 Voi…" at bounding box center [417, 235] width 835 height 471
copy span "96109992551756817309"
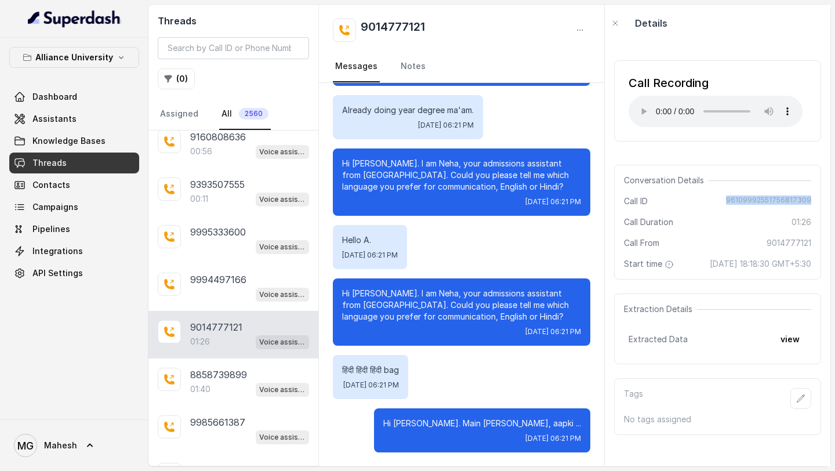
scroll to position [3961, 0]
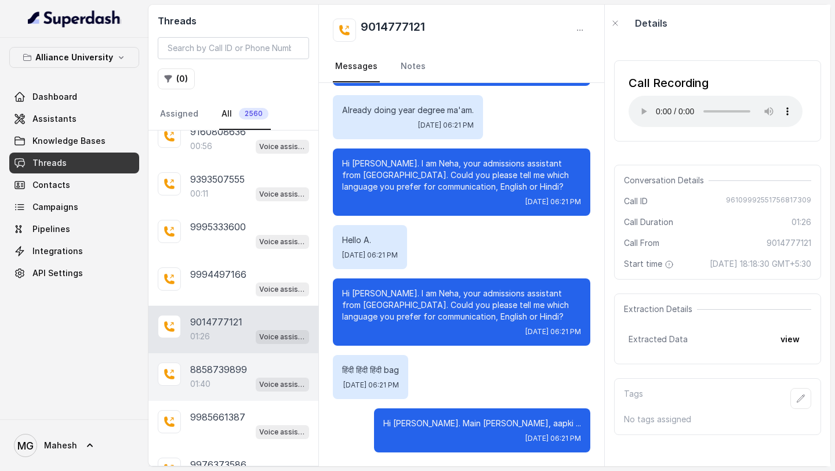
click at [229, 362] on p "8858739899" at bounding box center [218, 369] width 57 height 14
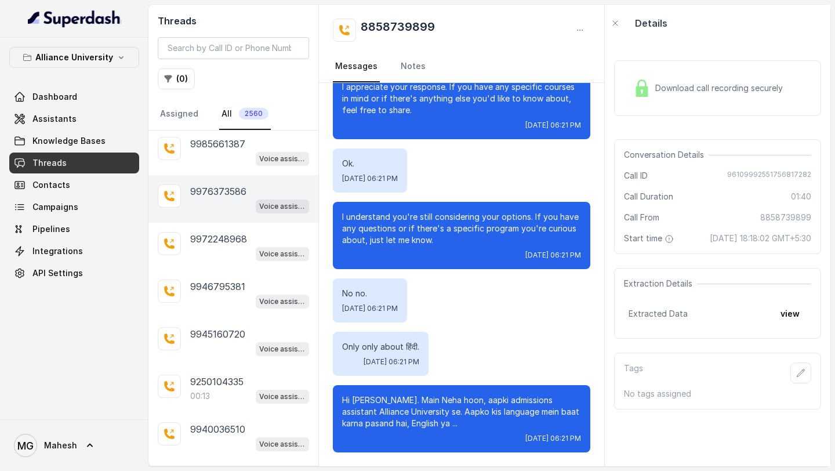
scroll to position [4236, 0]
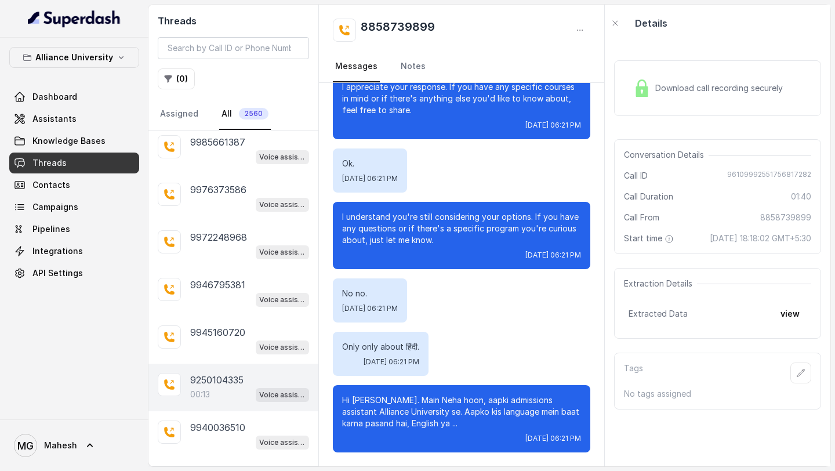
click at [216, 387] on div "00:13 Voice assistant" at bounding box center [249, 394] width 119 height 15
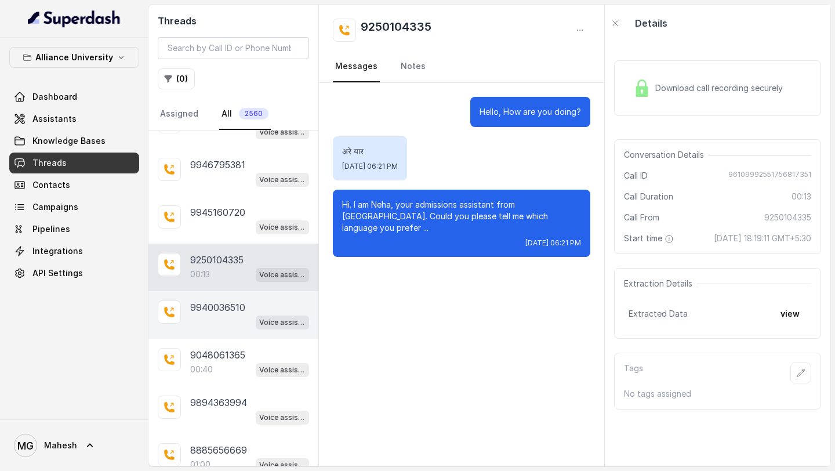
scroll to position [4358, 0]
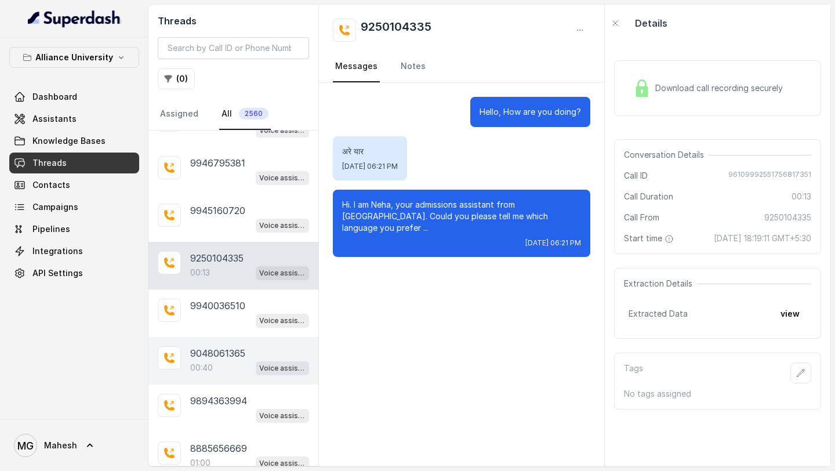
click at [219, 346] on p "9048061365" at bounding box center [217, 353] width 55 height 14
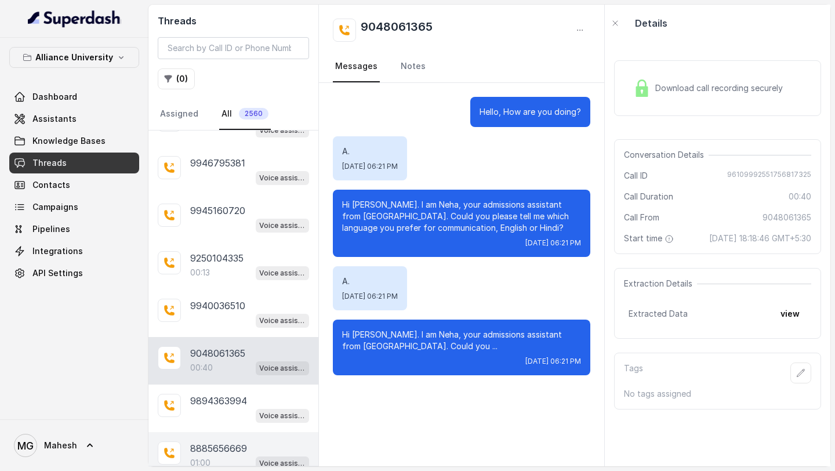
click at [219, 455] on div "01:00 Voice assistant" at bounding box center [249, 462] width 119 height 15
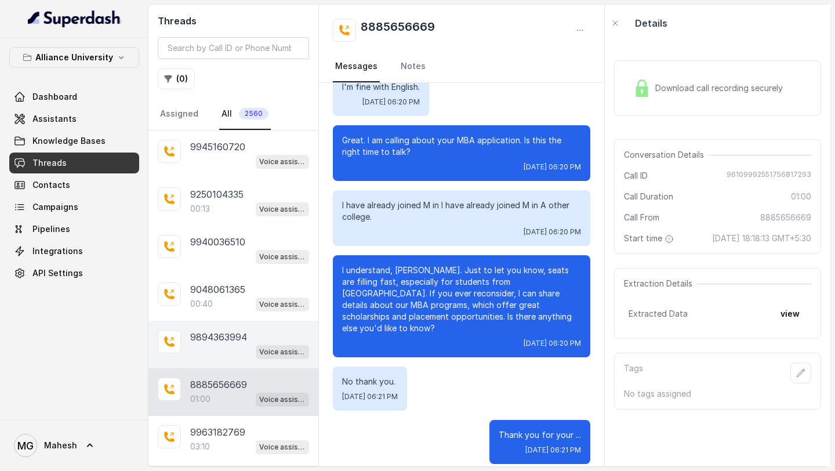
scroll to position [4423, 0]
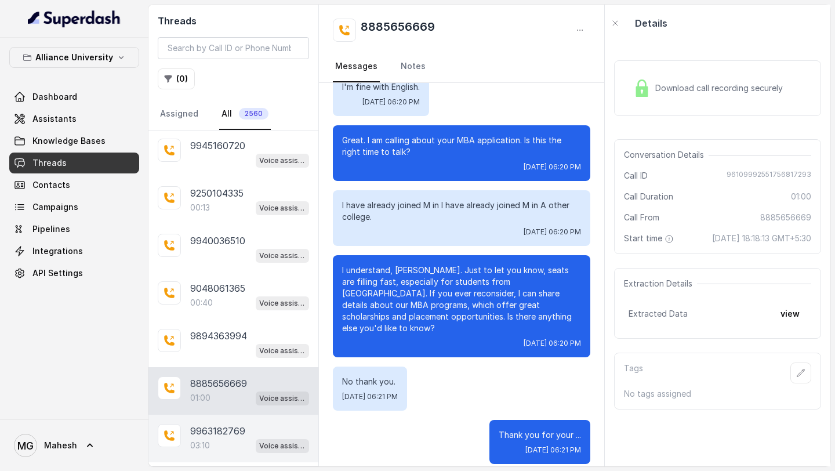
click at [212, 424] on p "9963182769" at bounding box center [217, 431] width 55 height 14
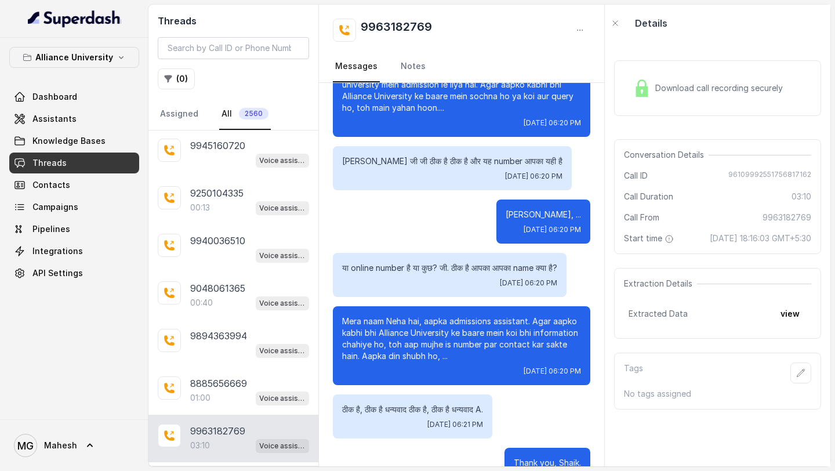
scroll to position [1375, 0]
